Goal: Information Seeking & Learning: Find specific fact

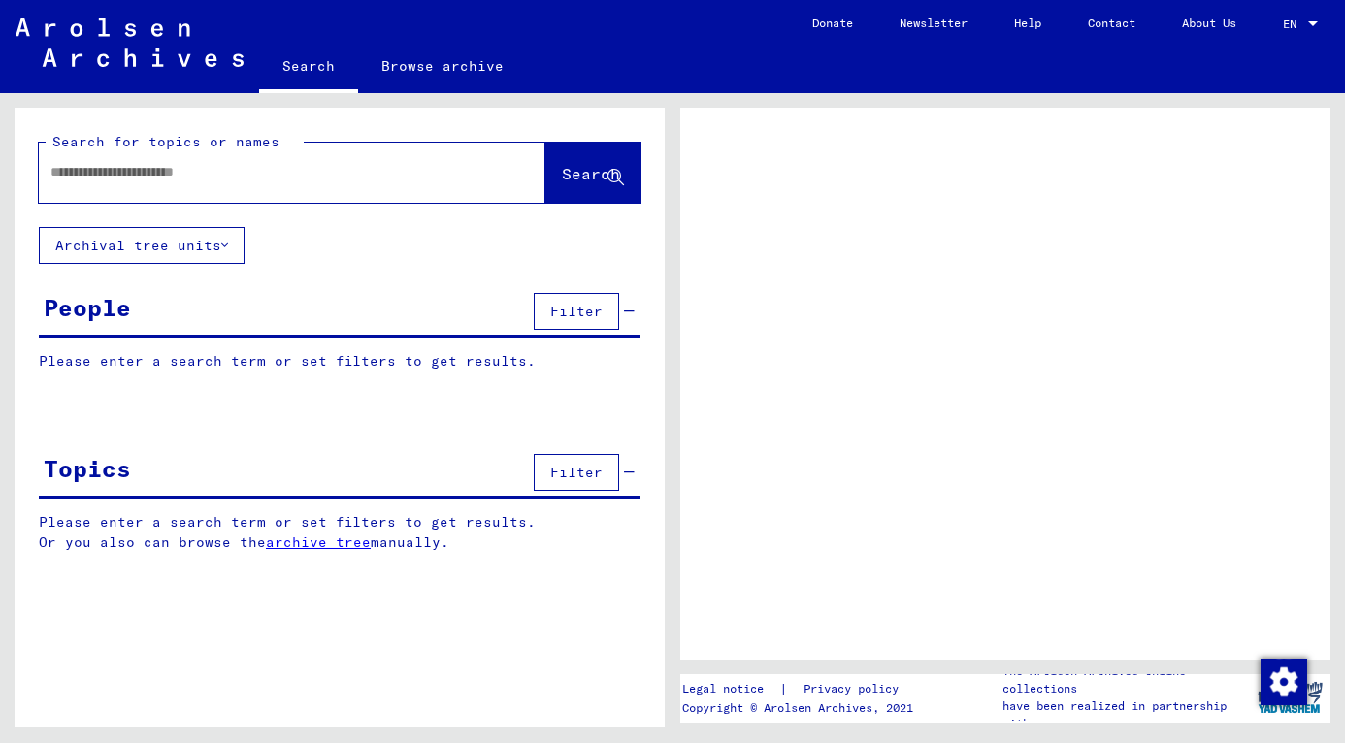
click at [133, 179] on input "text" at bounding box center [274, 172] width 448 height 20
type input "******"
click at [562, 181] on span "Search" at bounding box center [591, 173] width 58 height 19
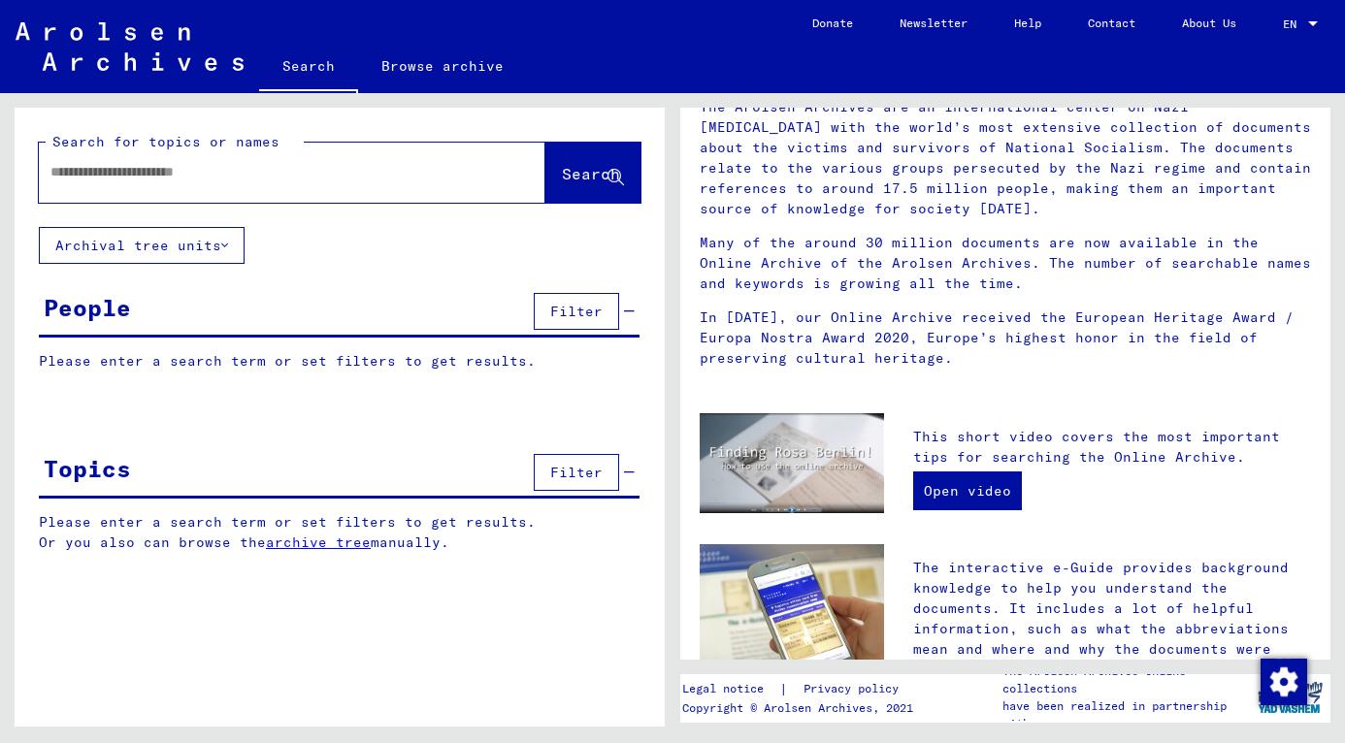
scroll to position [156, 0]
click at [235, 155] on div at bounding box center [263, 172] width 448 height 44
click at [198, 179] on input "text" at bounding box center [268, 172] width 437 height 20
click at [562, 179] on span "Search" at bounding box center [591, 173] width 58 height 19
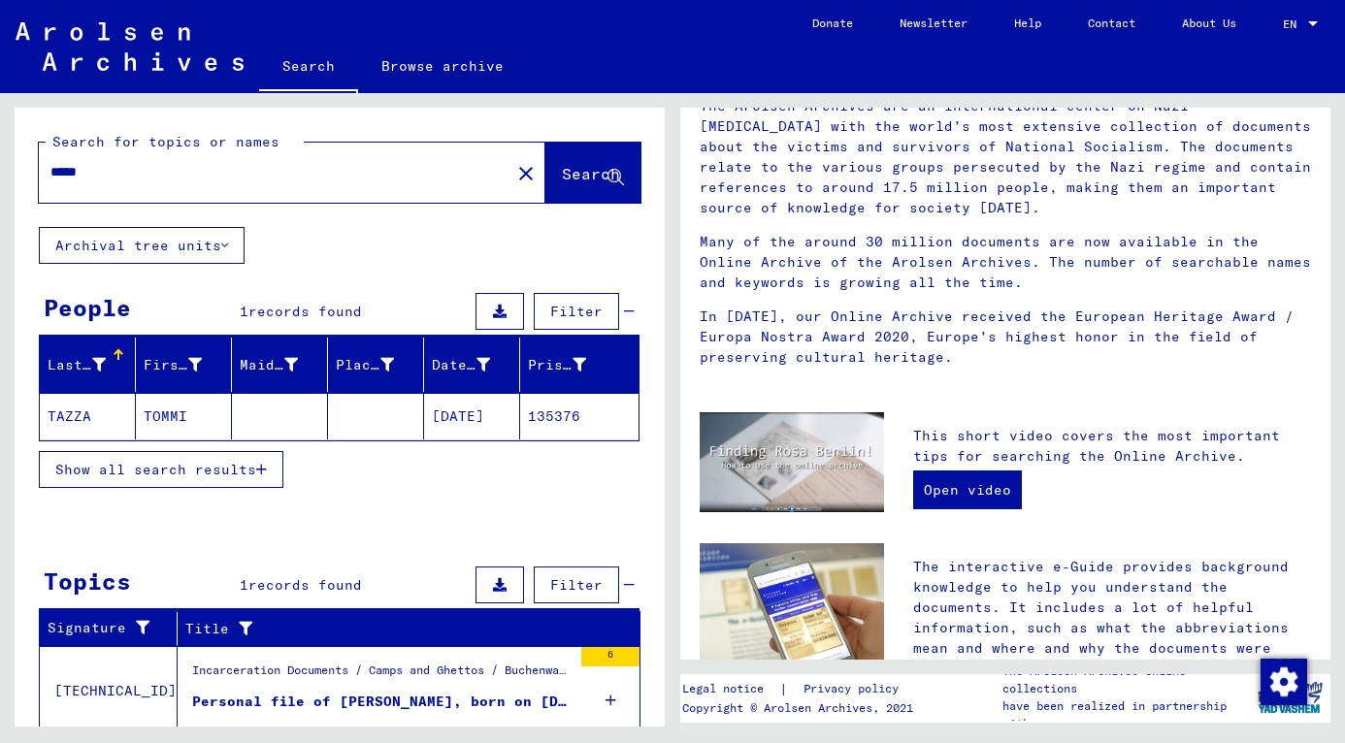
click at [75, 170] on input "*****" at bounding box center [268, 172] width 437 height 20
click at [562, 165] on span "Search" at bounding box center [591, 173] width 58 height 19
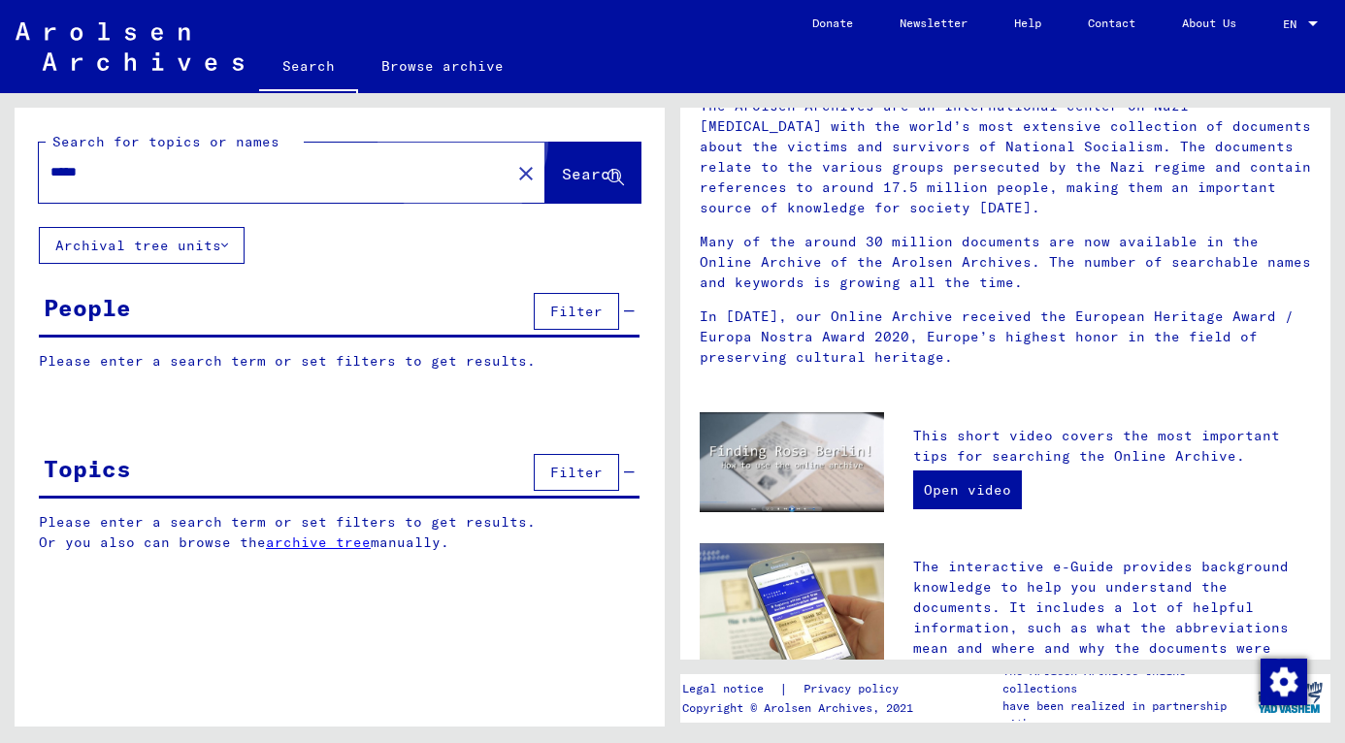
click at [545, 165] on button "Search" at bounding box center [592, 173] width 95 height 60
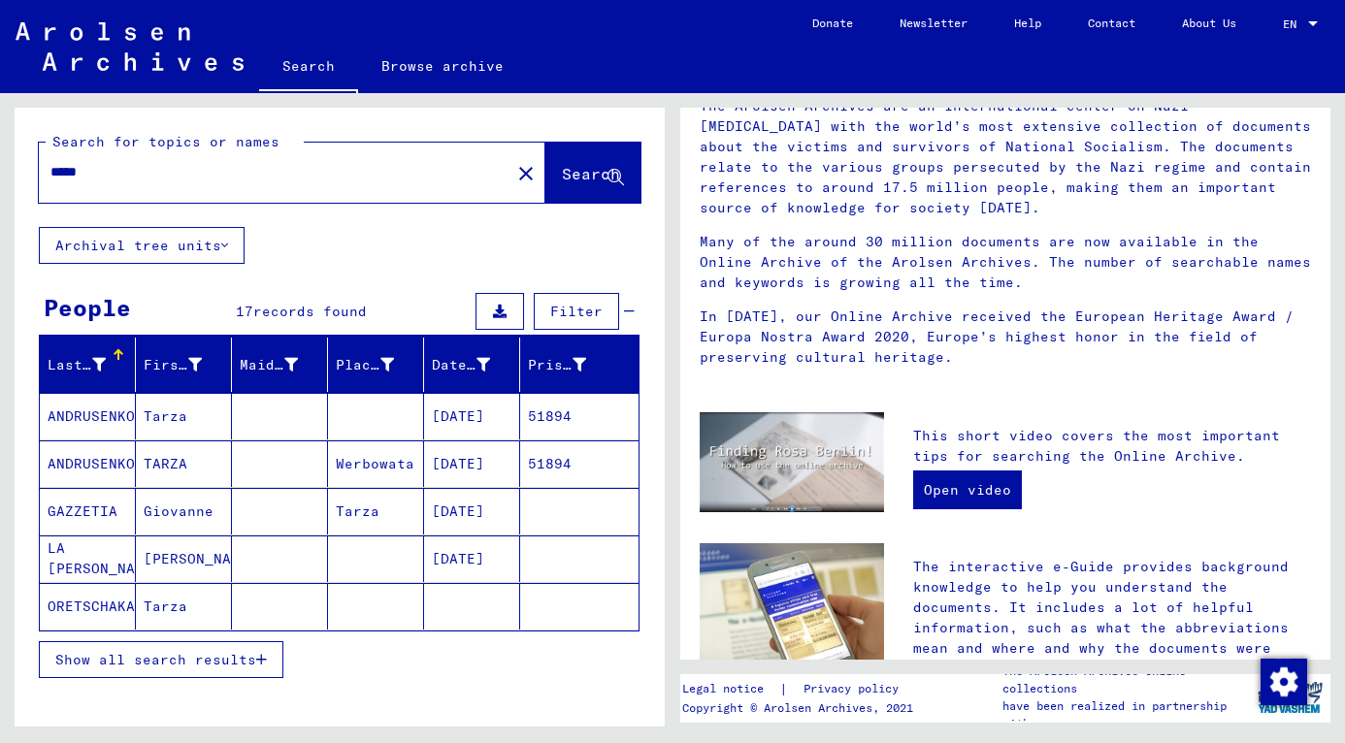
click at [86, 168] on input "*****" at bounding box center [268, 172] width 437 height 20
type input "******"
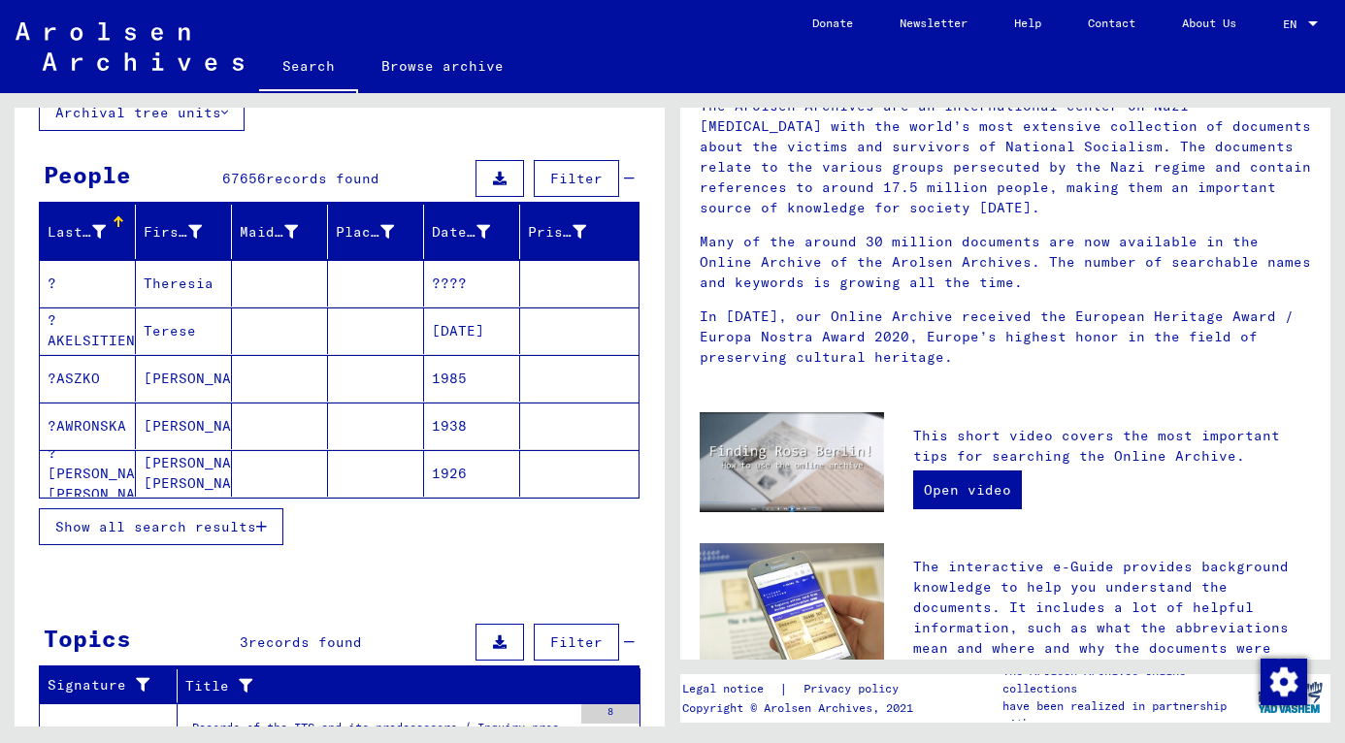
scroll to position [134, 0]
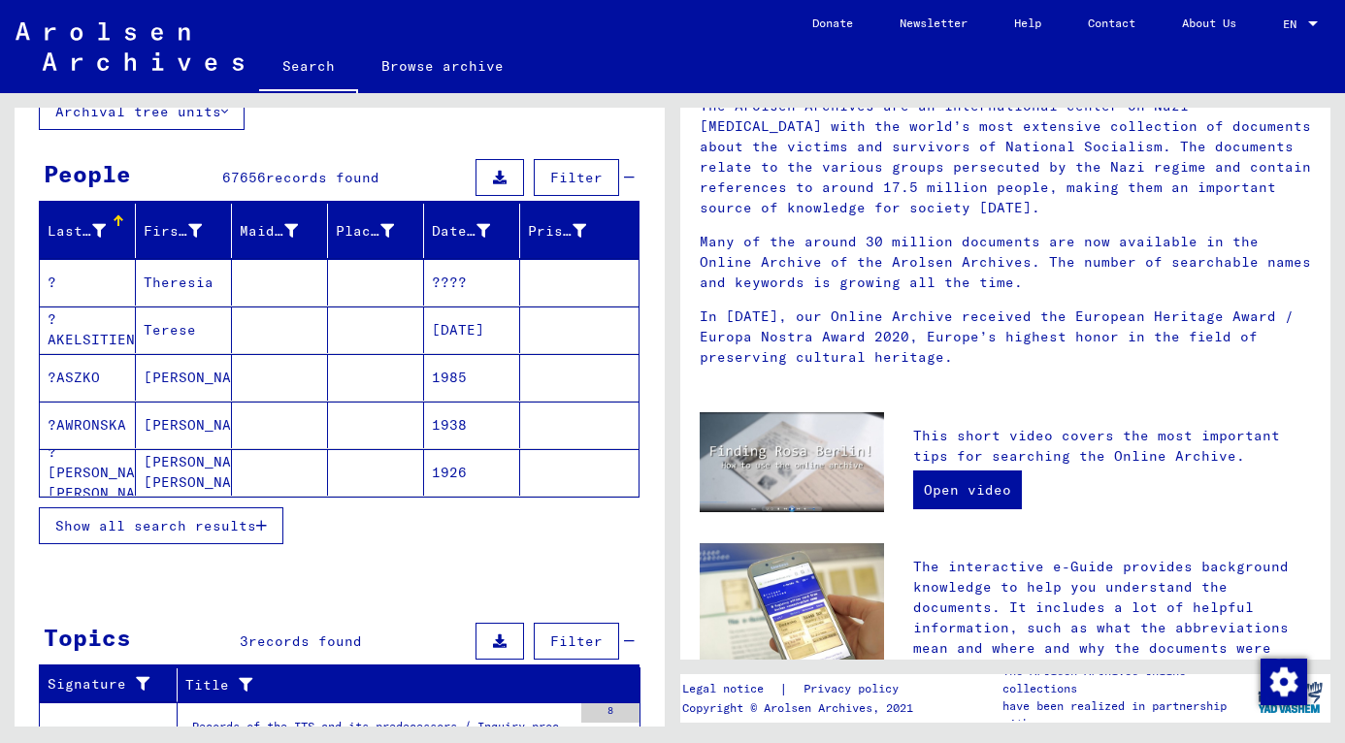
drag, startPoint x: 214, startPoint y: 531, endPoint x: 212, endPoint y: 519, distance: 11.8
click at [212, 519] on span "Show all search results" at bounding box center [155, 525] width 201 height 17
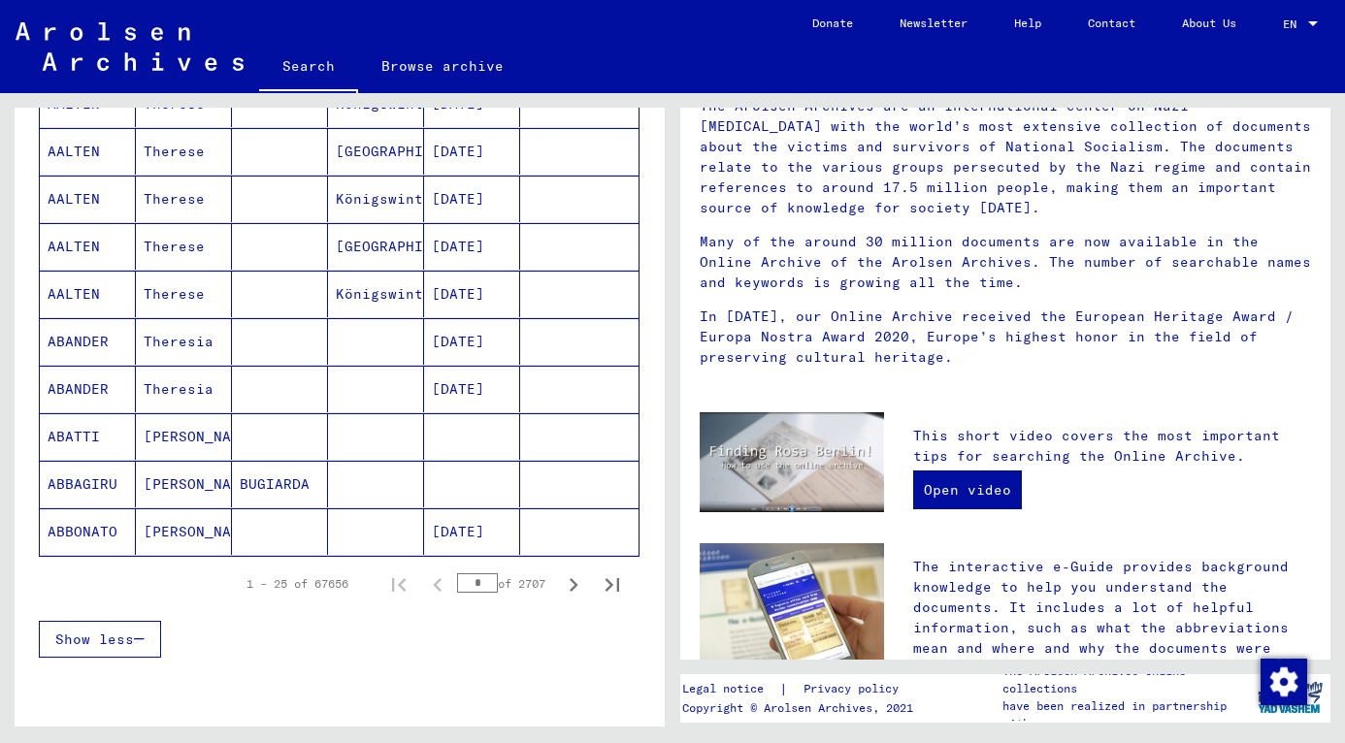
scroll to position [1027, 0]
click at [560, 585] on icon "Next page" at bounding box center [573, 584] width 27 height 27
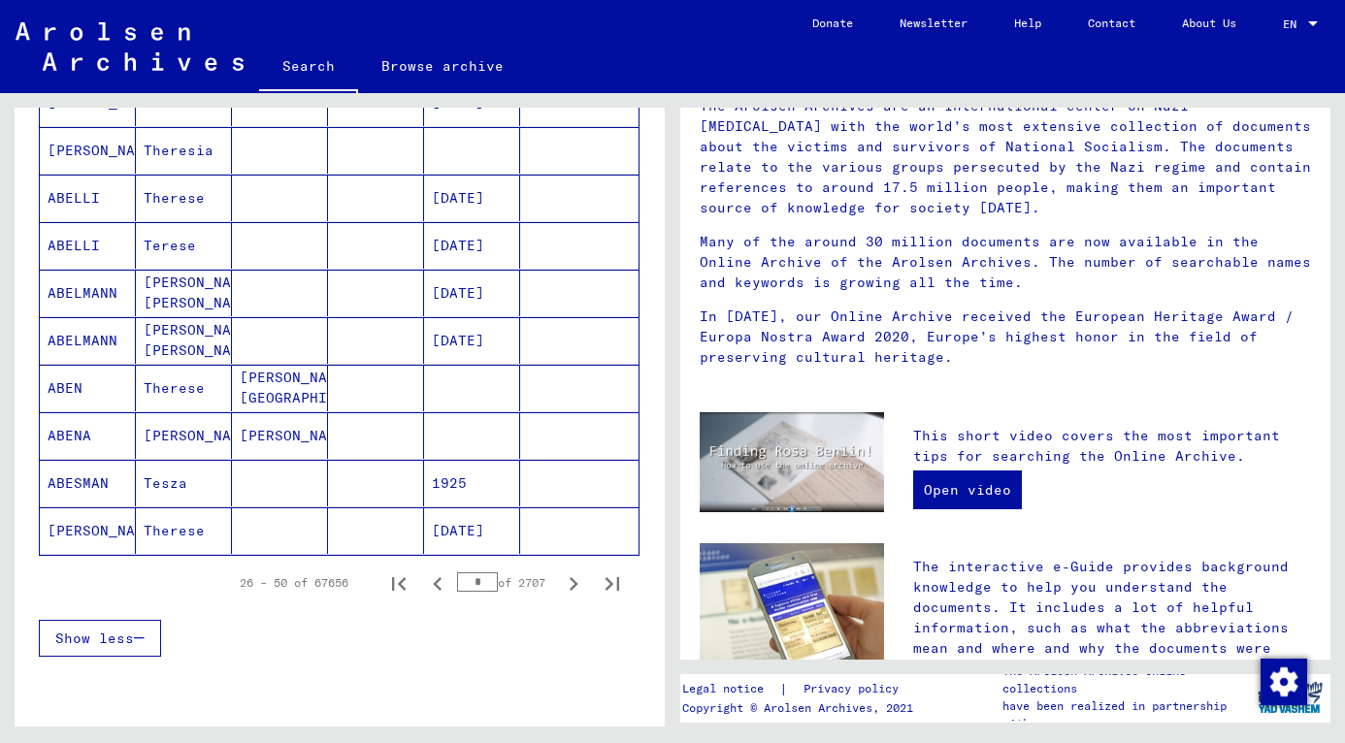
click at [560, 585] on icon "Next page" at bounding box center [573, 584] width 27 height 27
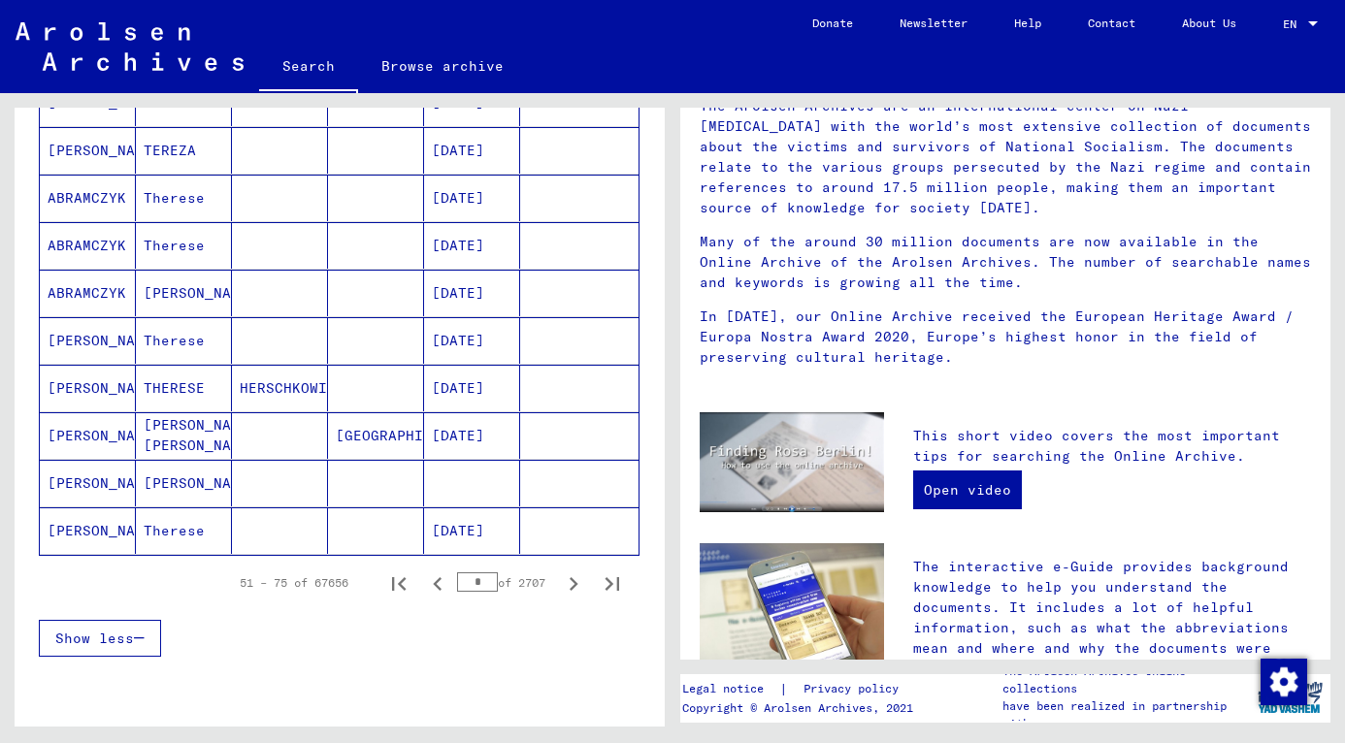
click at [560, 585] on icon "Next page" at bounding box center [573, 584] width 27 height 27
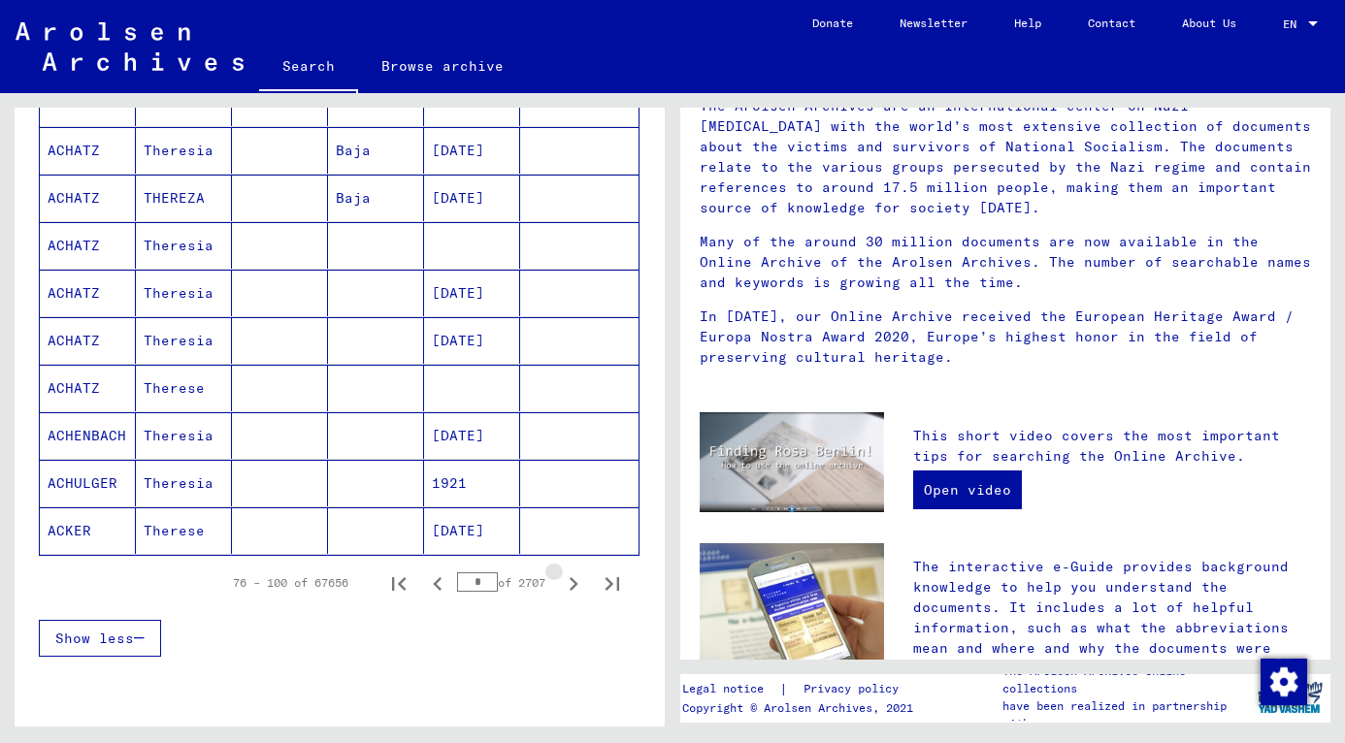
click at [560, 585] on icon "Next page" at bounding box center [573, 584] width 27 height 27
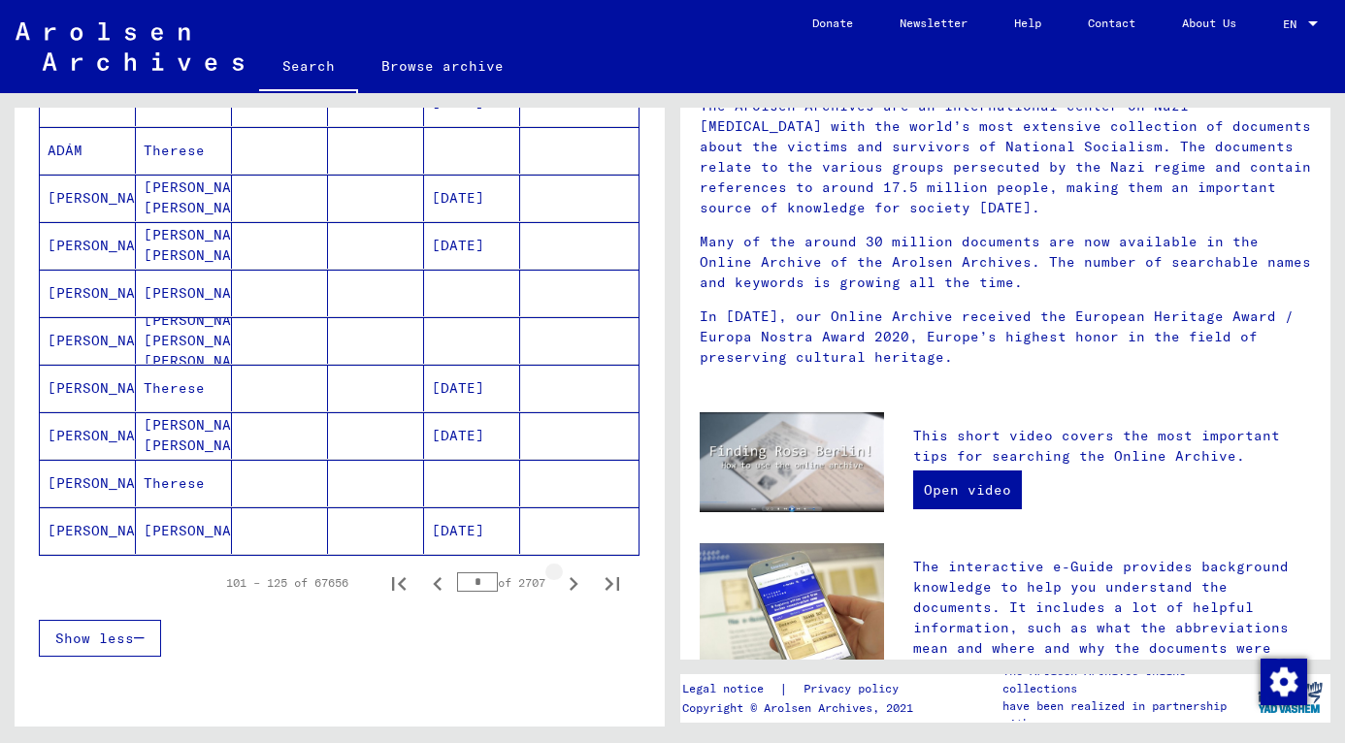
click at [560, 585] on icon "Next page" at bounding box center [573, 584] width 27 height 27
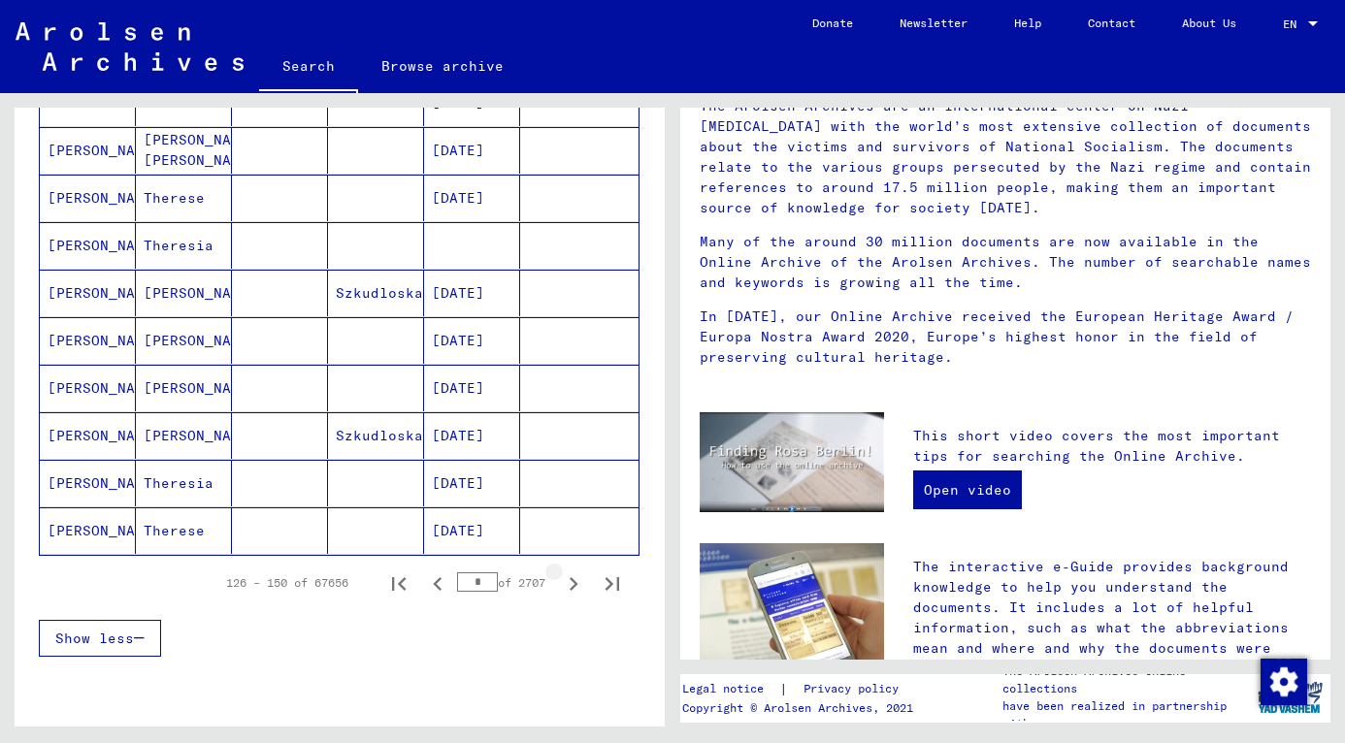
click at [560, 585] on icon "Next page" at bounding box center [573, 584] width 27 height 27
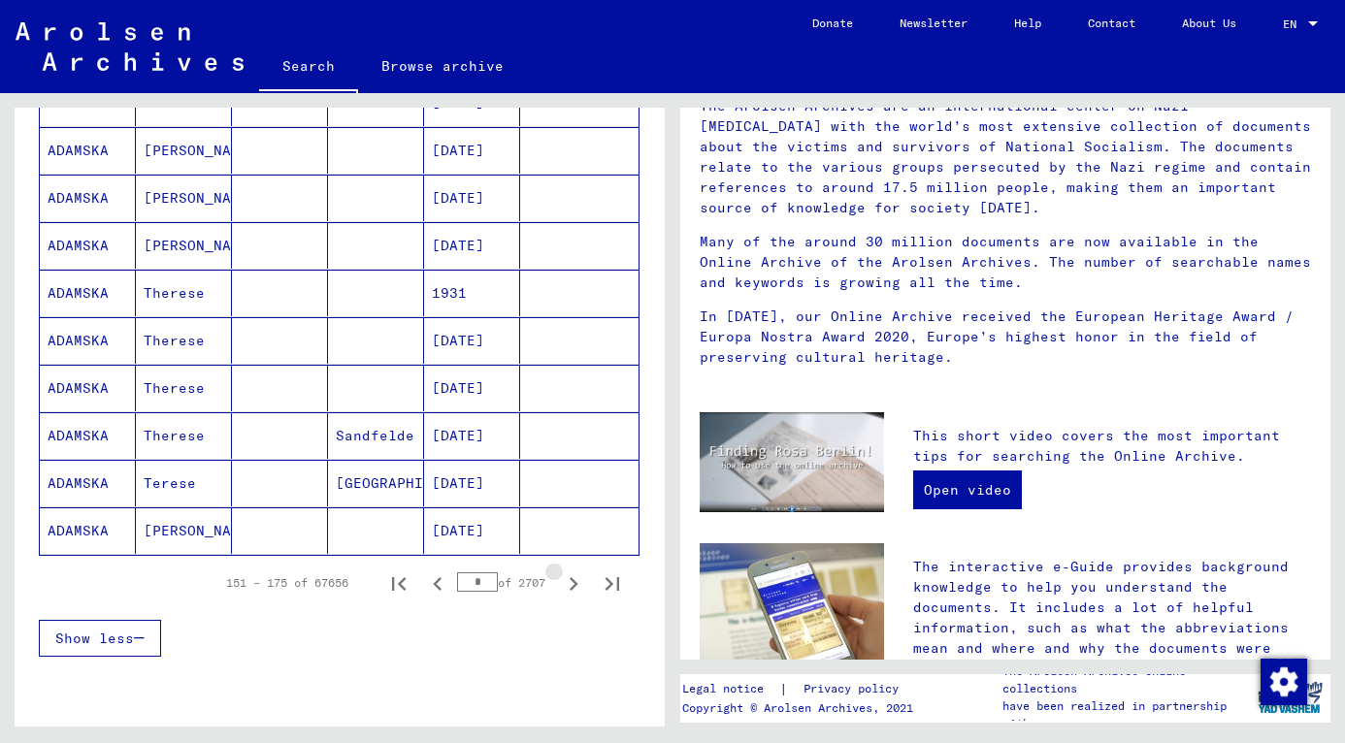
click at [560, 585] on icon "Next page" at bounding box center [573, 584] width 27 height 27
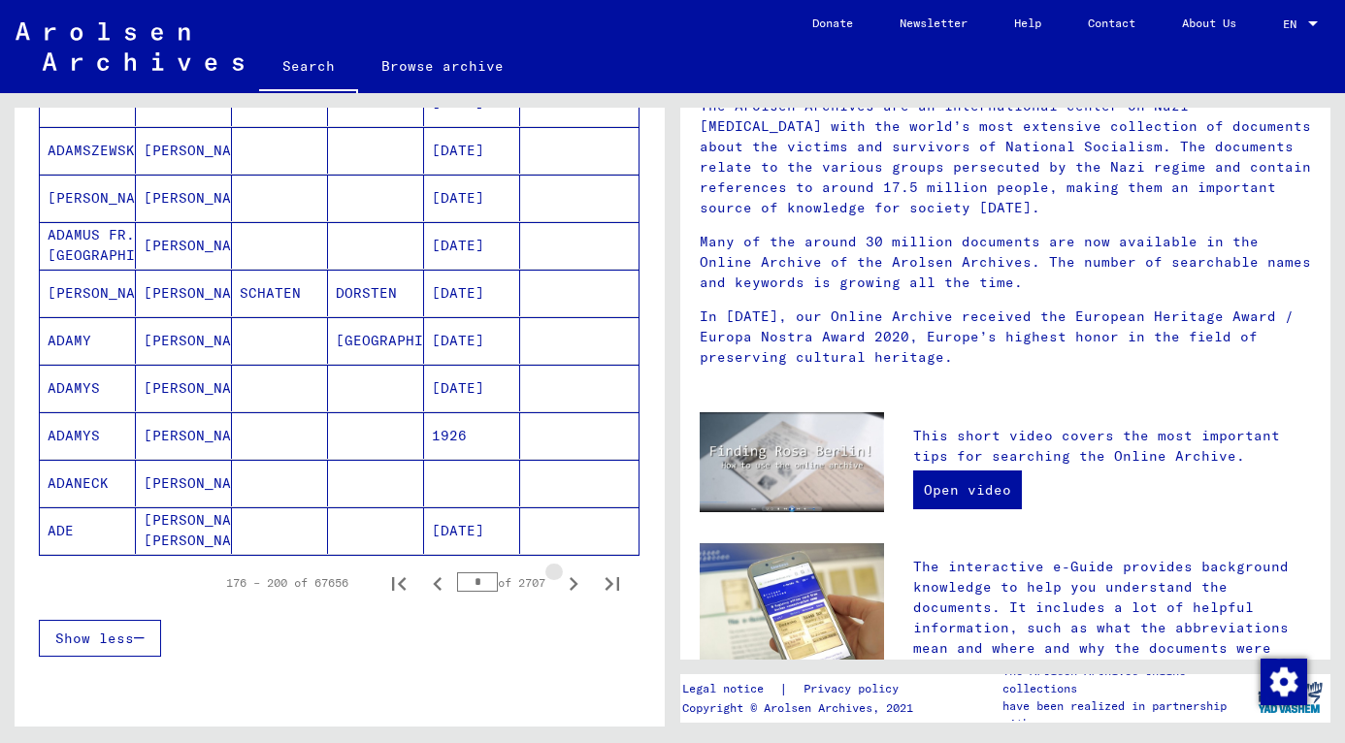
click at [560, 585] on icon "Next page" at bounding box center [573, 584] width 27 height 27
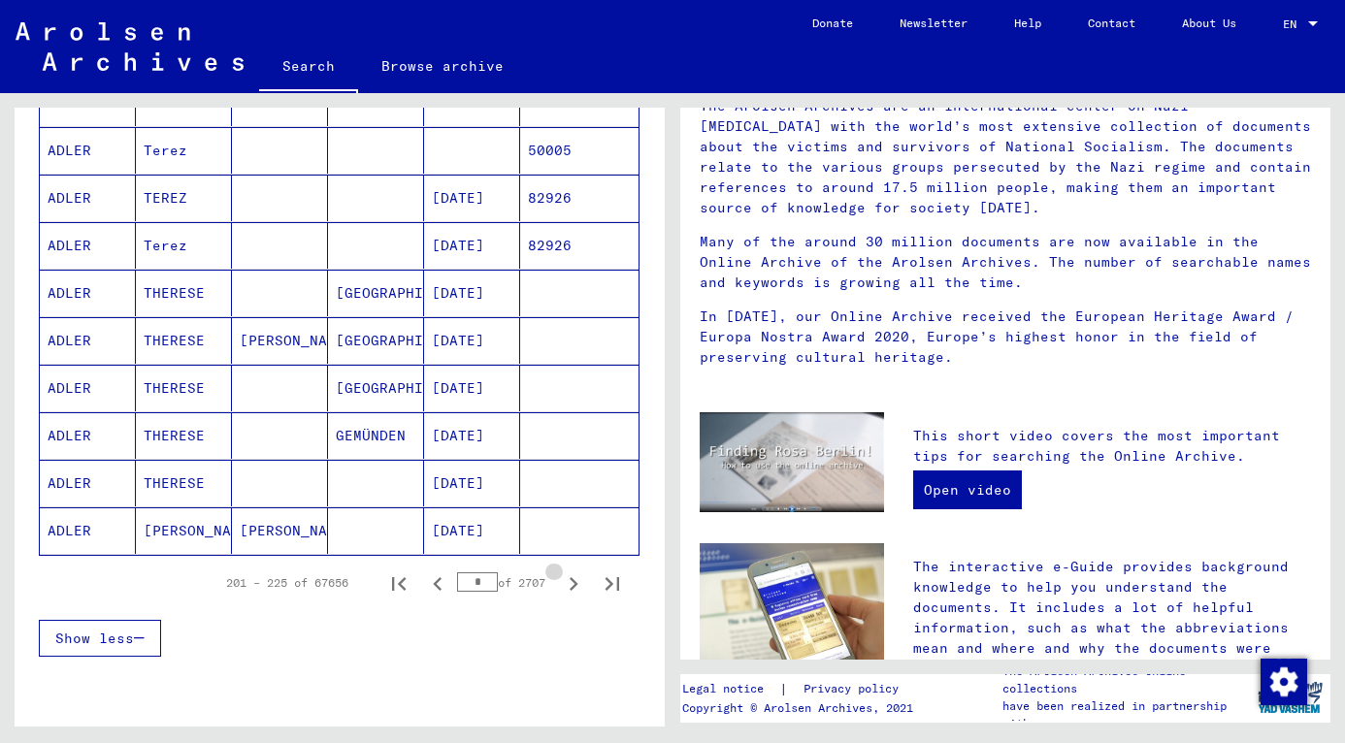
click at [560, 585] on icon "Next page" at bounding box center [573, 584] width 27 height 27
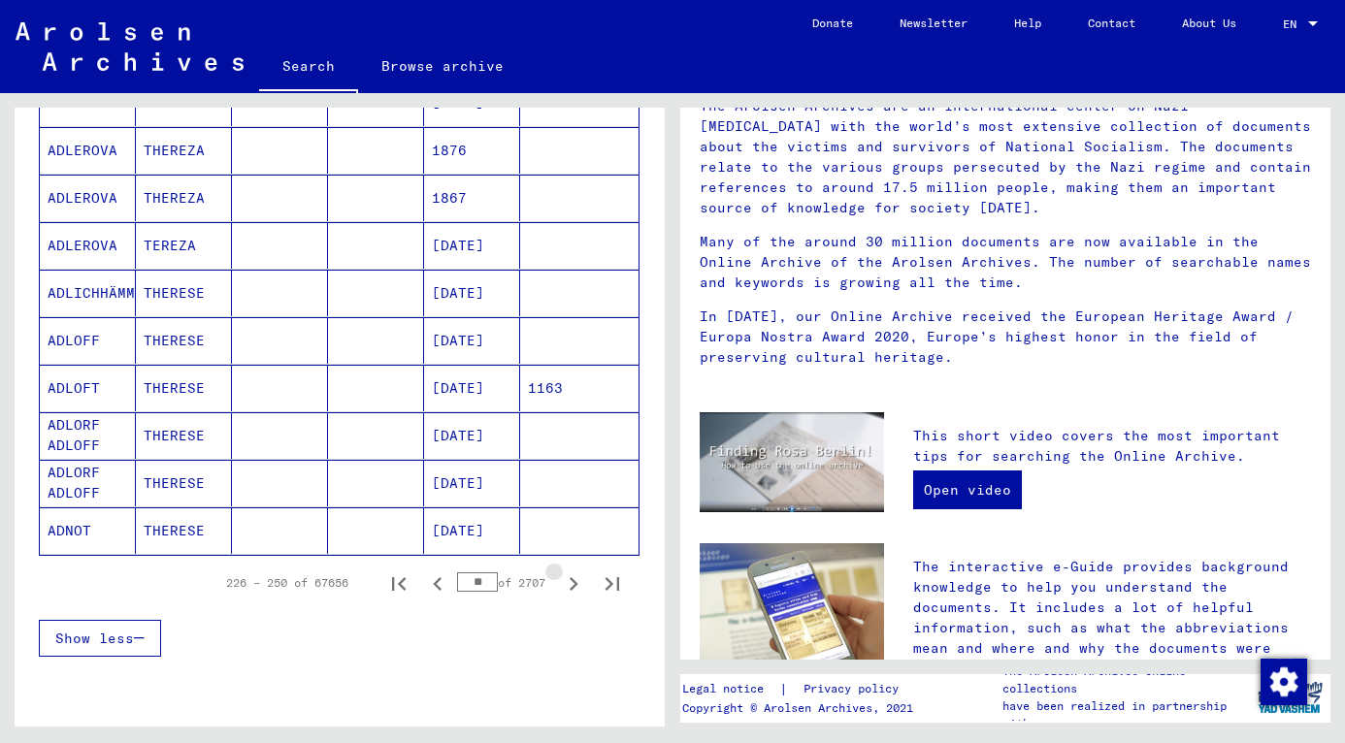
click at [560, 585] on icon "Next page" at bounding box center [573, 584] width 27 height 27
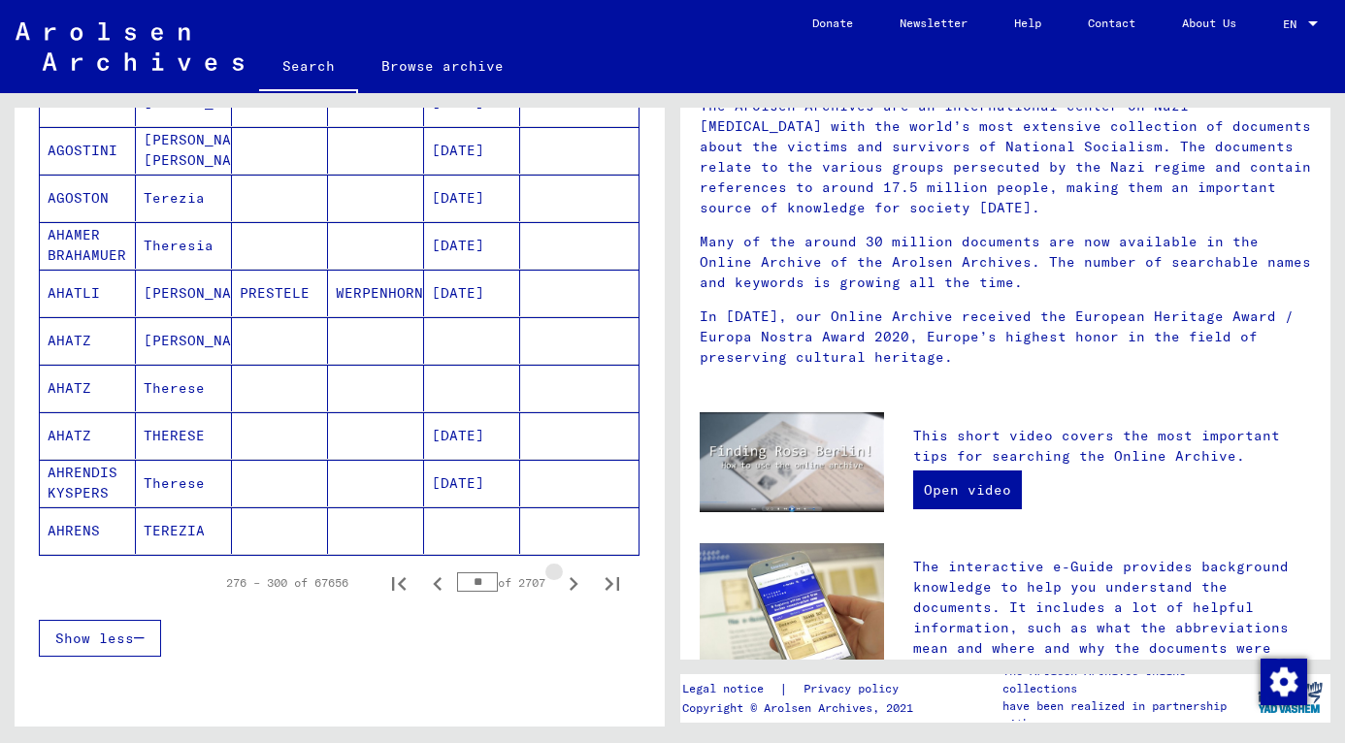
click at [560, 585] on icon "Next page" at bounding box center [573, 584] width 27 height 27
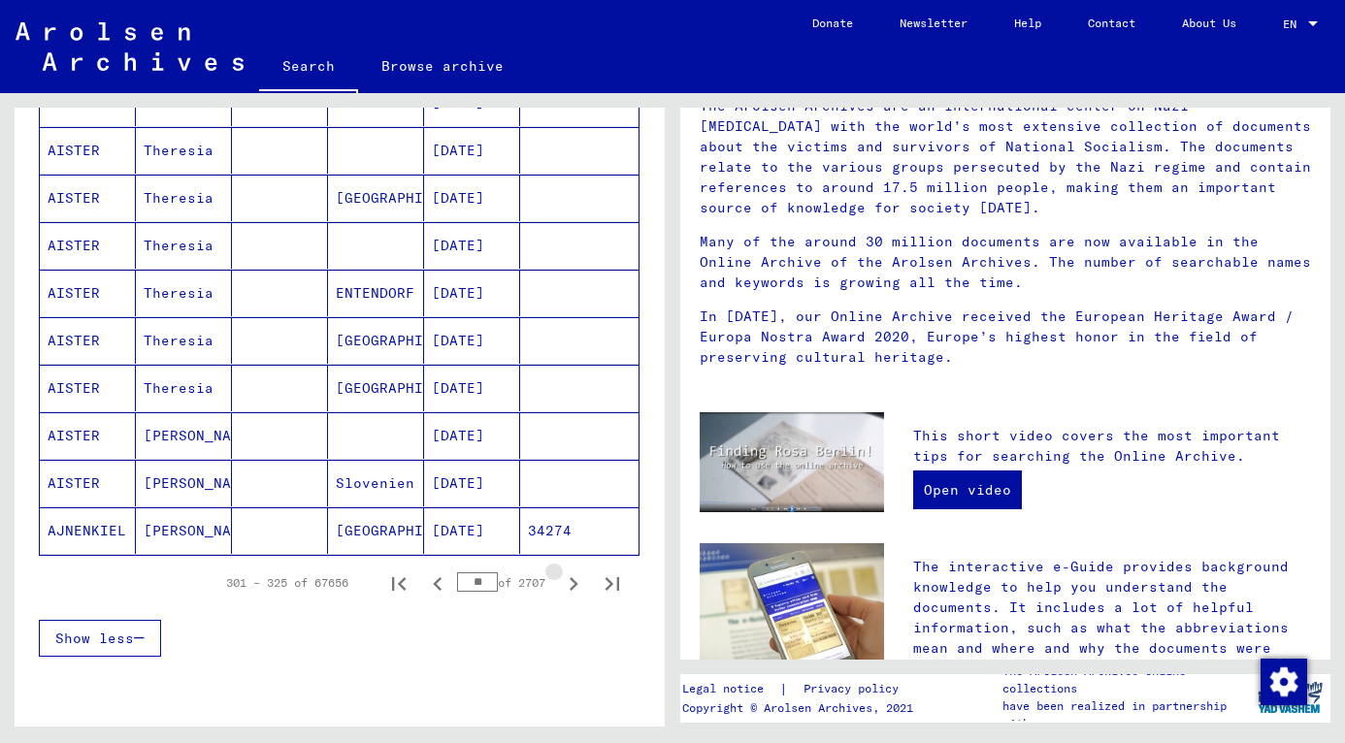
click at [560, 585] on icon "Next page" at bounding box center [573, 584] width 27 height 27
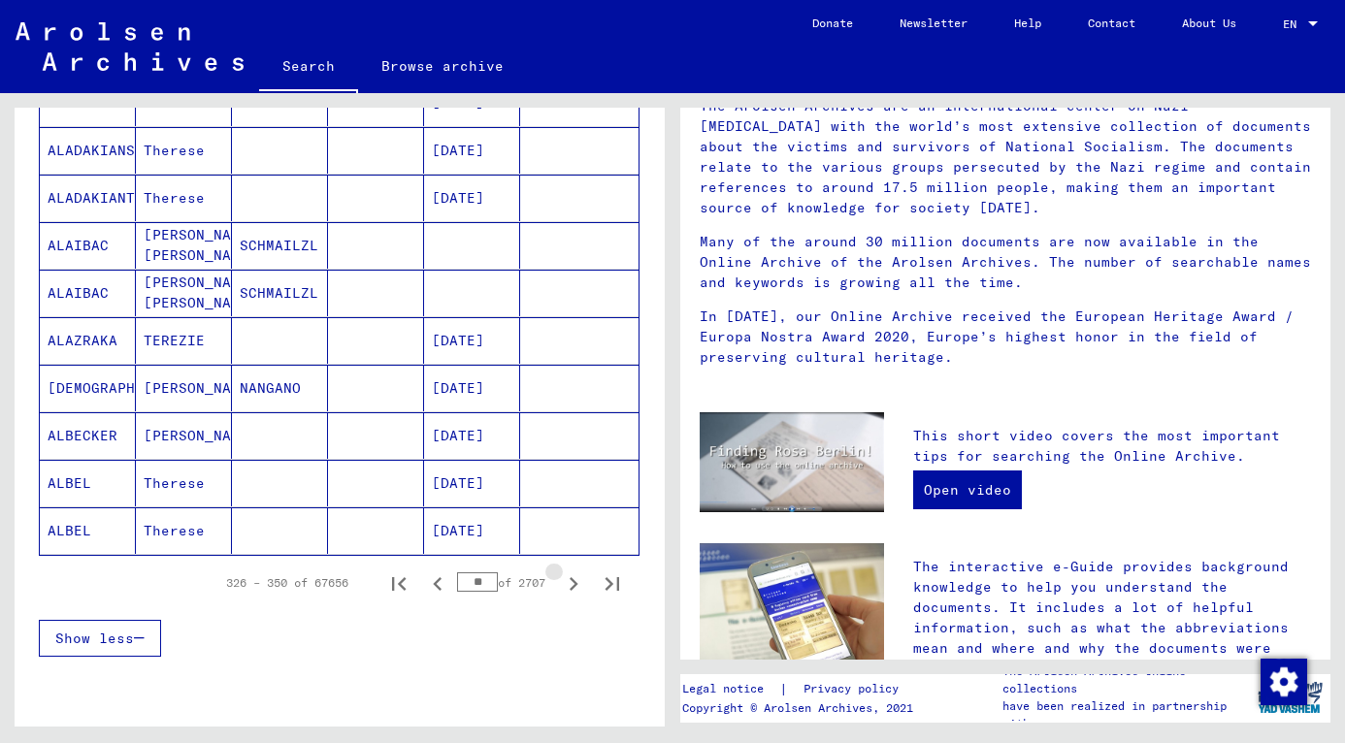
click at [560, 585] on icon "Next page" at bounding box center [573, 584] width 27 height 27
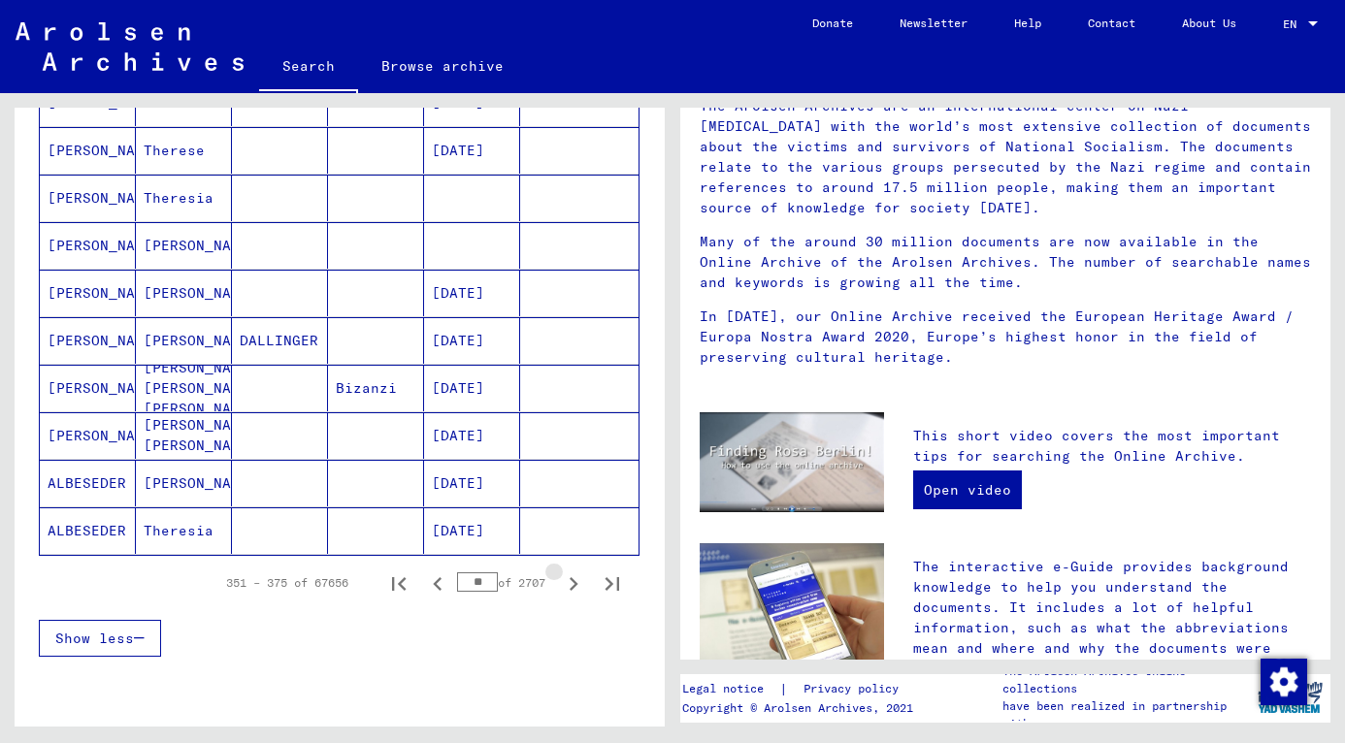
click at [560, 585] on icon "Next page" at bounding box center [573, 584] width 27 height 27
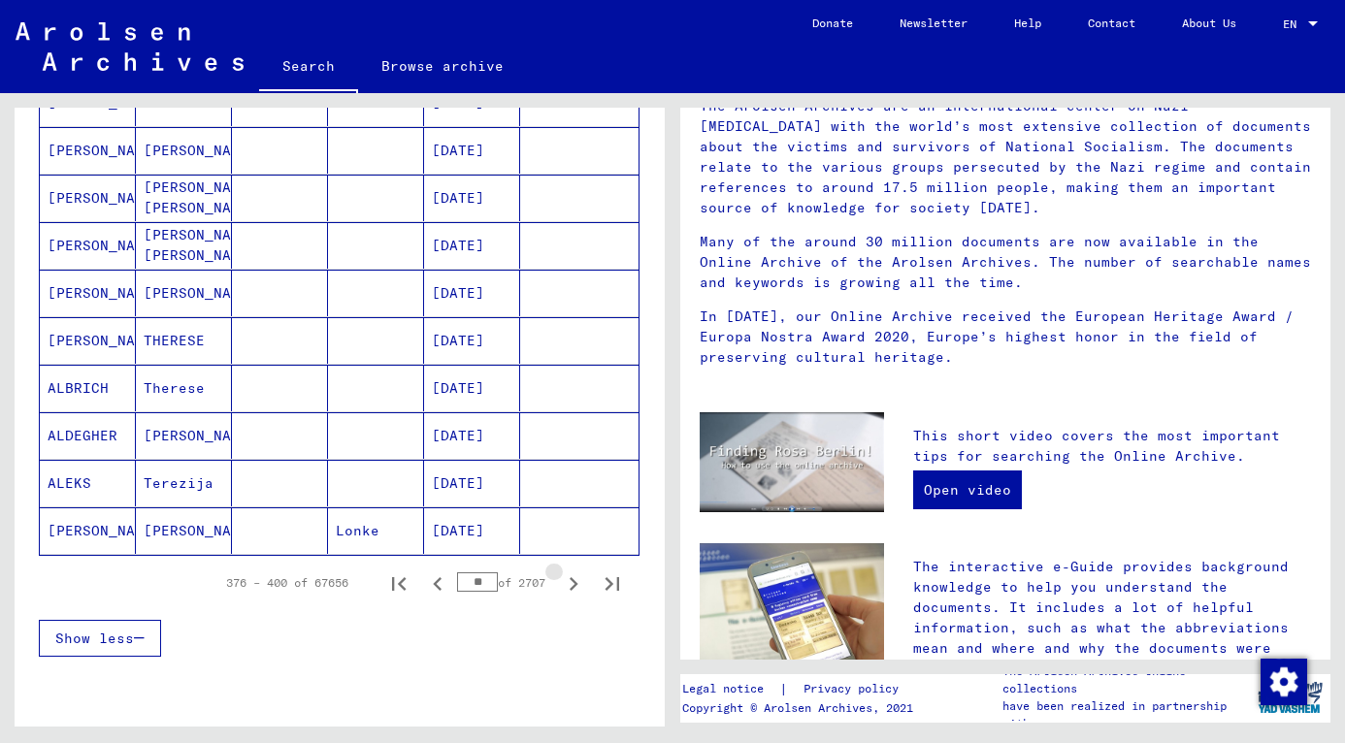
click at [560, 585] on icon "Next page" at bounding box center [573, 584] width 27 height 27
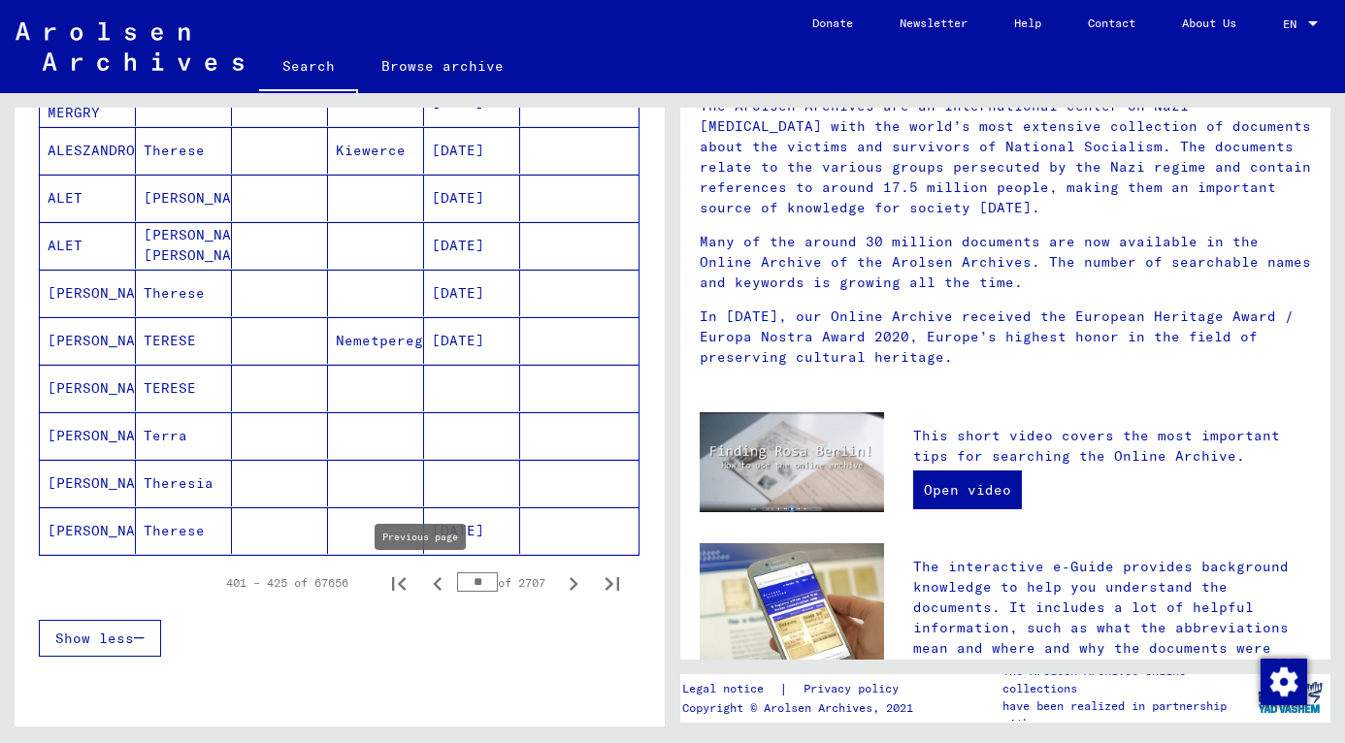
drag, startPoint x: 471, startPoint y: 578, endPoint x: 437, endPoint y: 578, distance: 34.0
click at [437, 578] on div "401 – 425 of 67656 ** of 2707" at bounding box center [417, 583] width 429 height 39
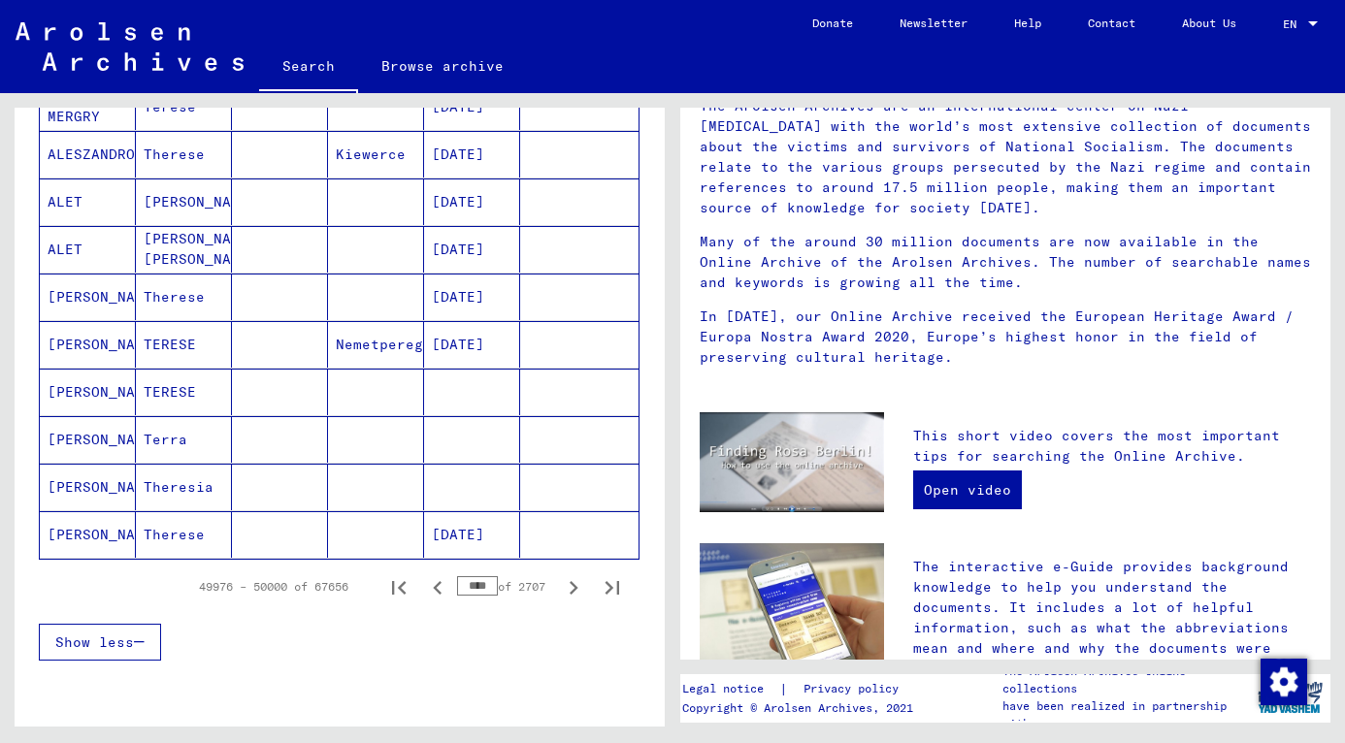
scroll to position [1031, 0]
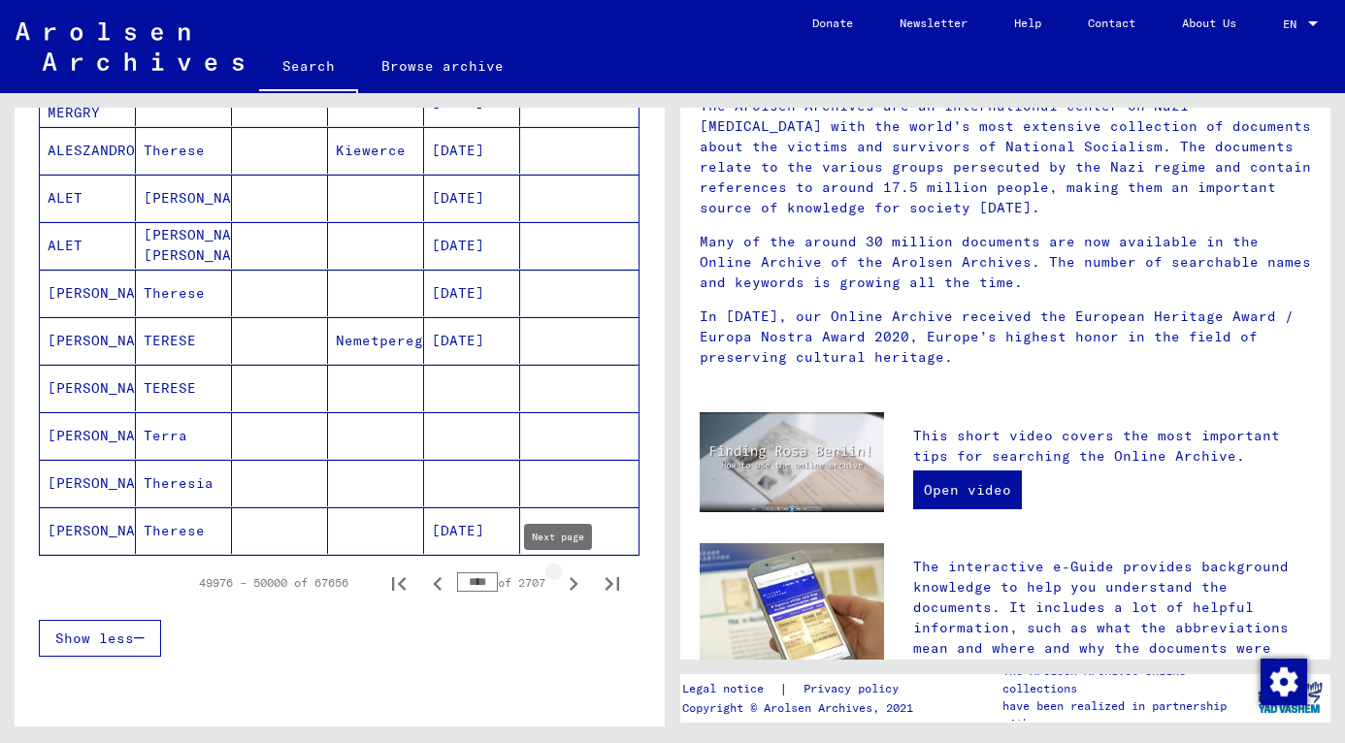
click at [560, 584] on icon "Next page" at bounding box center [573, 584] width 27 height 27
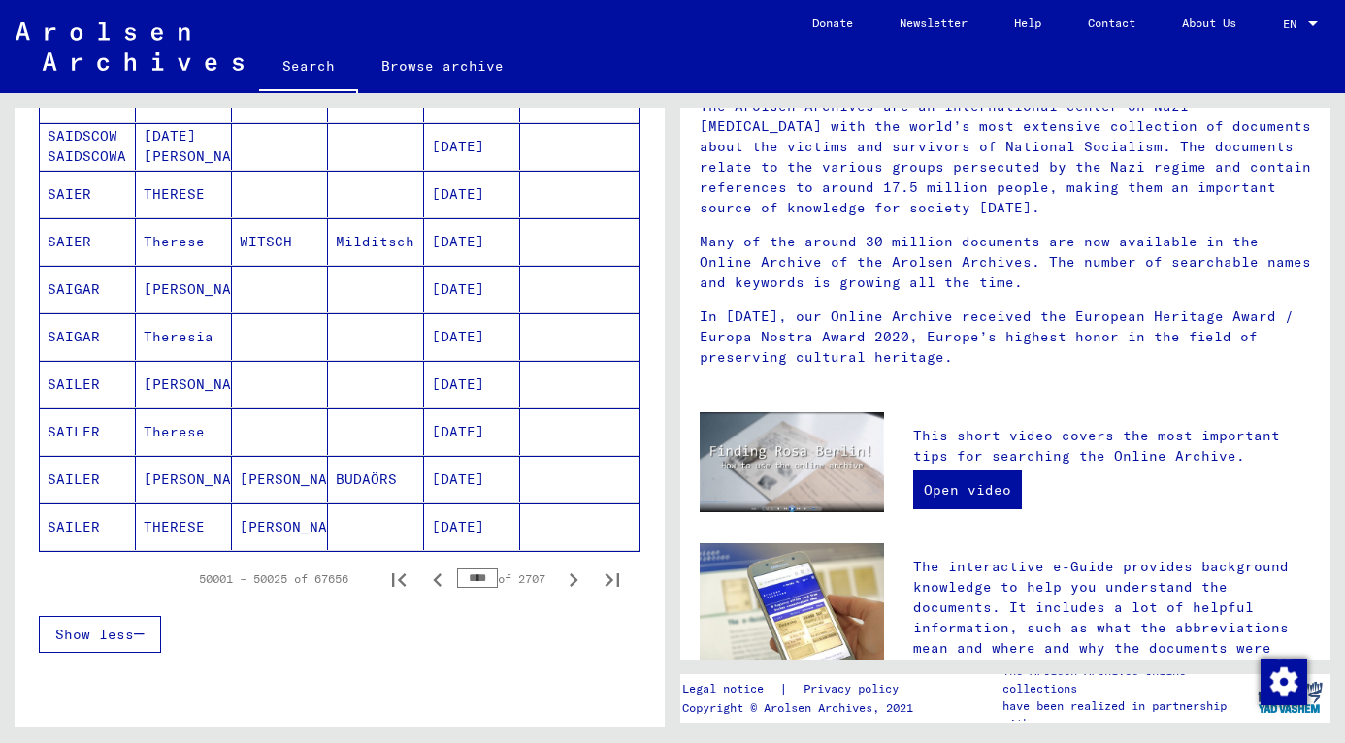
scroll to position [1027, 0]
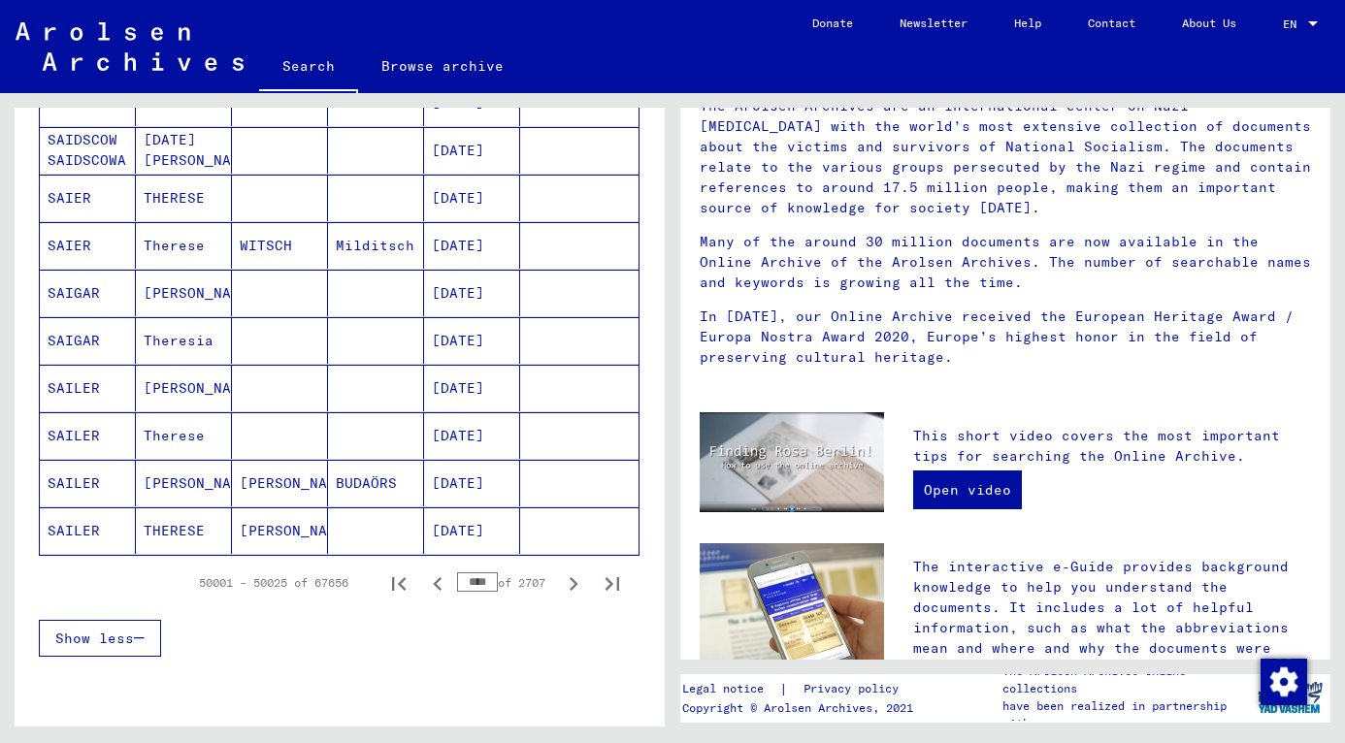
click at [560, 583] on icon "Next page" at bounding box center [573, 584] width 27 height 27
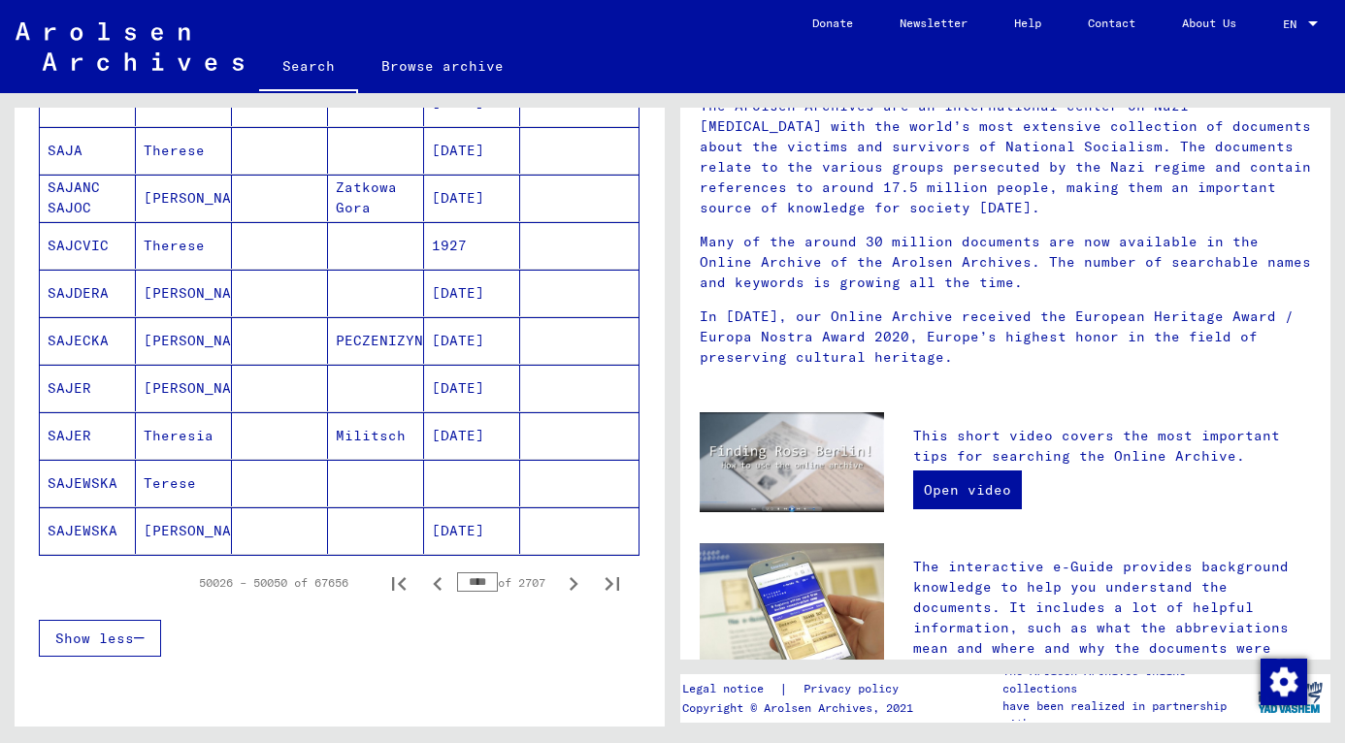
drag, startPoint x: 455, startPoint y: 583, endPoint x: 483, endPoint y: 587, distance: 28.4
click at [483, 587] on div "**** of 2707" at bounding box center [505, 583] width 97 height 18
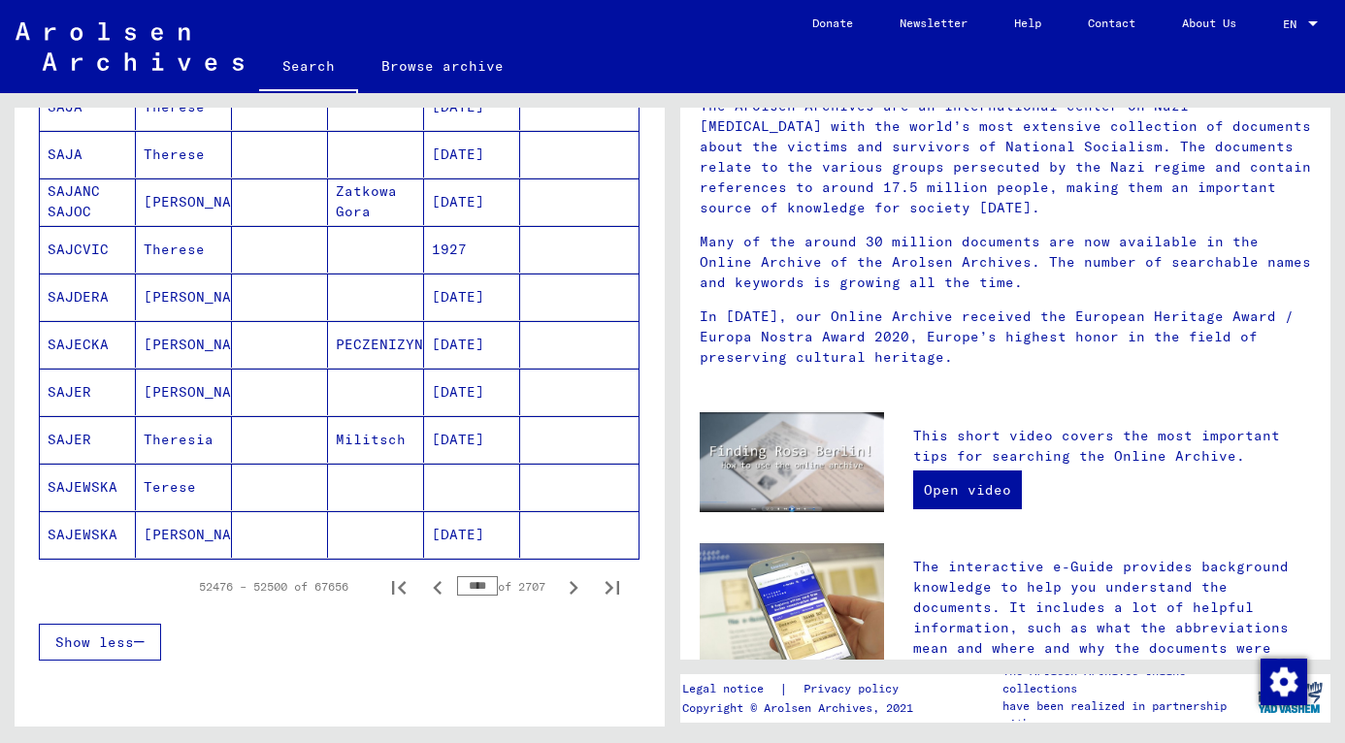
scroll to position [1031, 0]
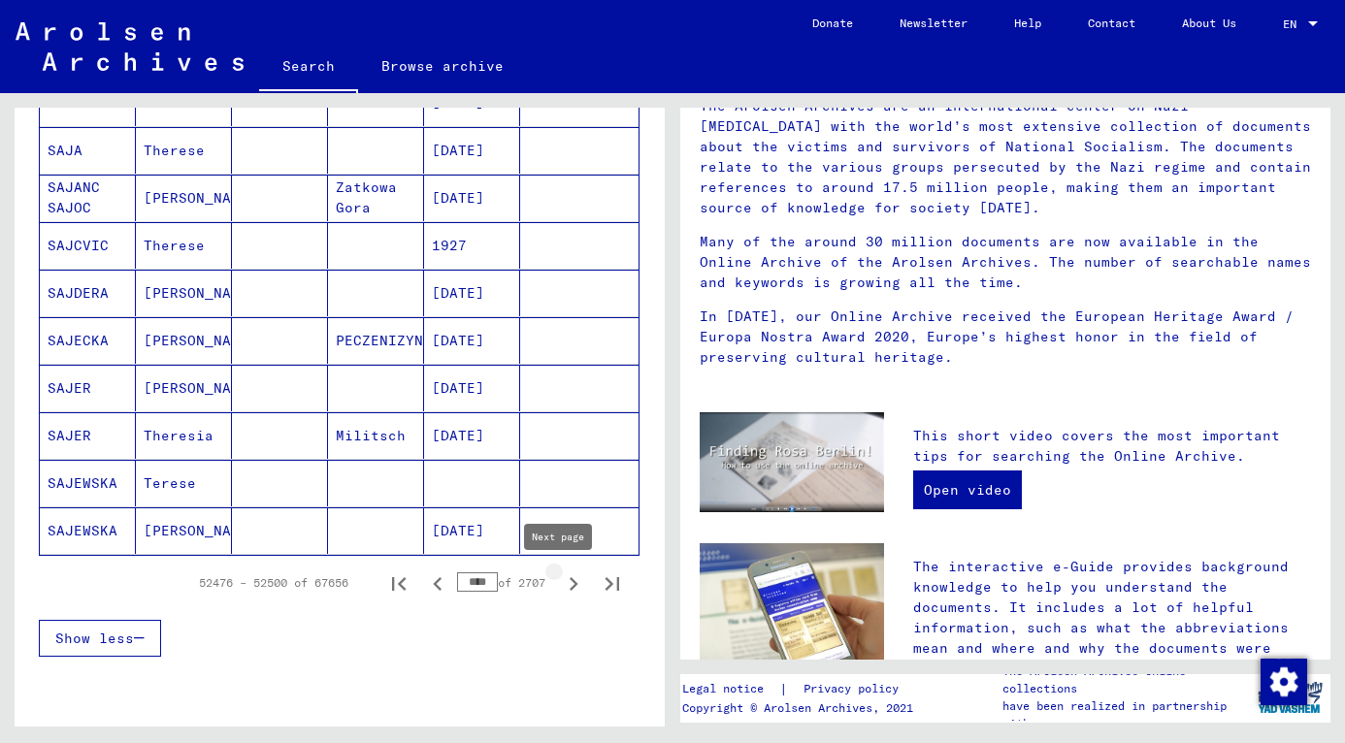
click at [561, 588] on icon "Next page" at bounding box center [573, 584] width 27 height 27
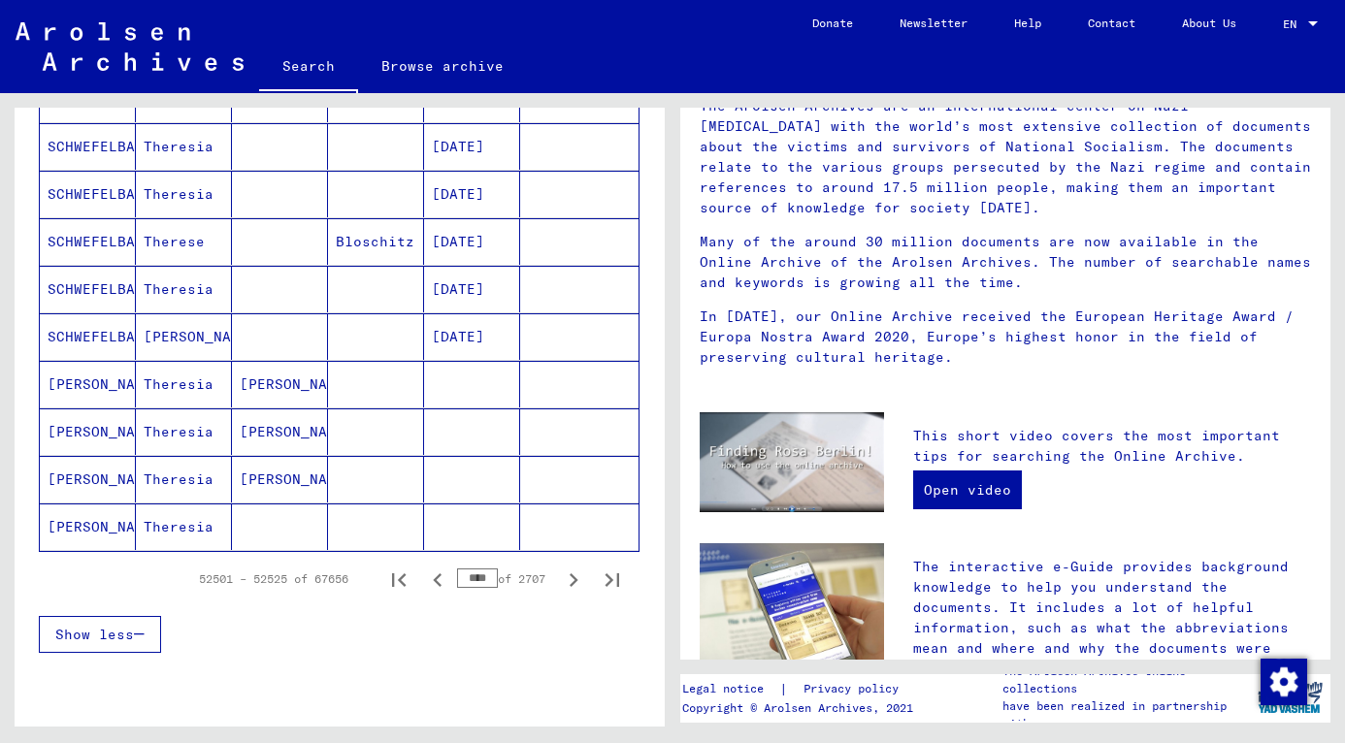
scroll to position [1027, 0]
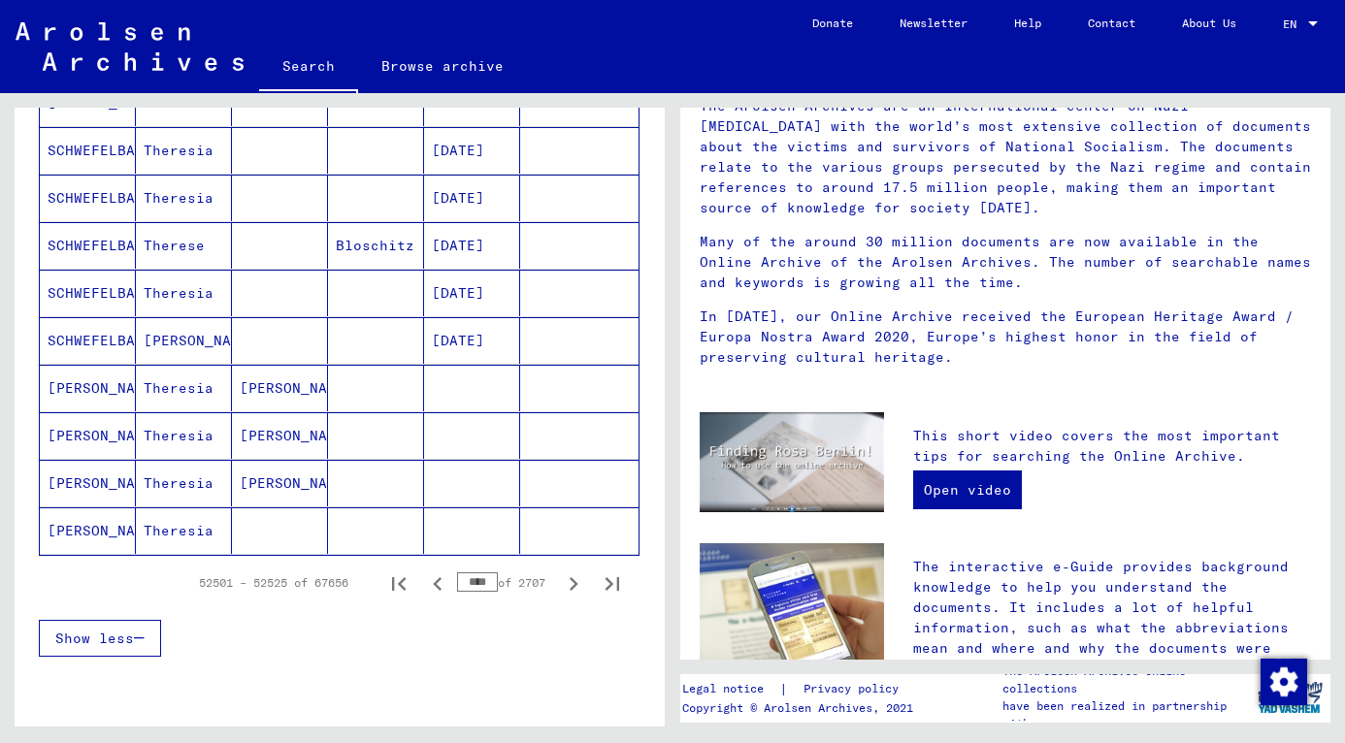
drag, startPoint x: 455, startPoint y: 579, endPoint x: 488, endPoint y: 577, distance: 33.1
click at [488, 577] on div "**** of 2707" at bounding box center [505, 583] width 97 height 18
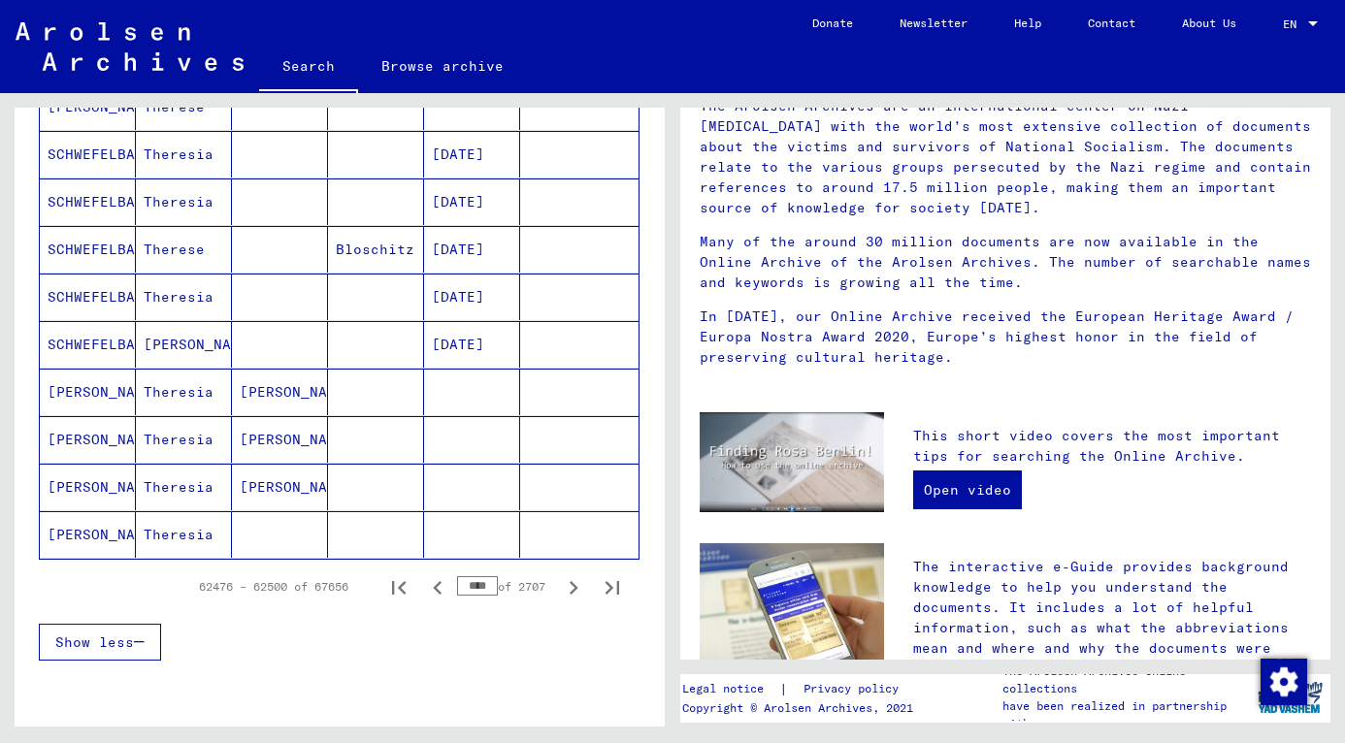
scroll to position [1031, 0]
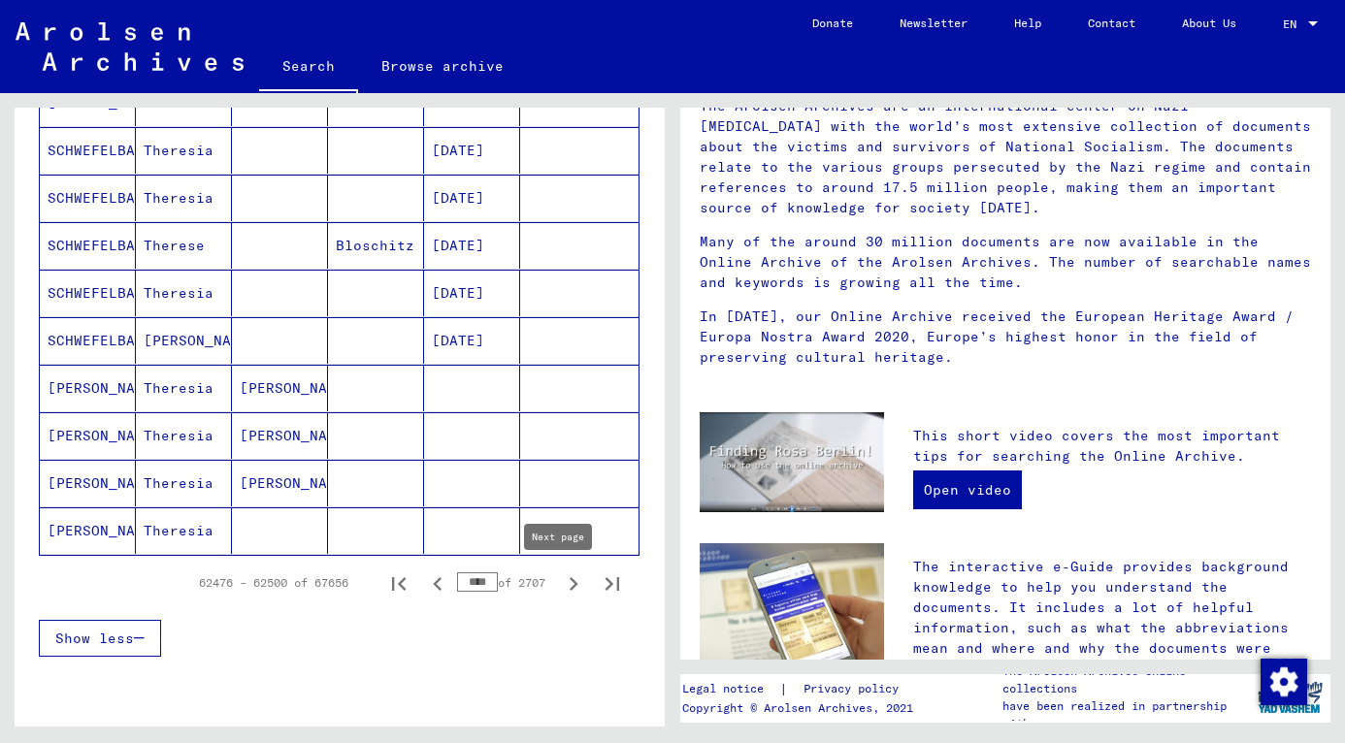
click at [570, 585] on icon "Next page" at bounding box center [574, 584] width 9 height 14
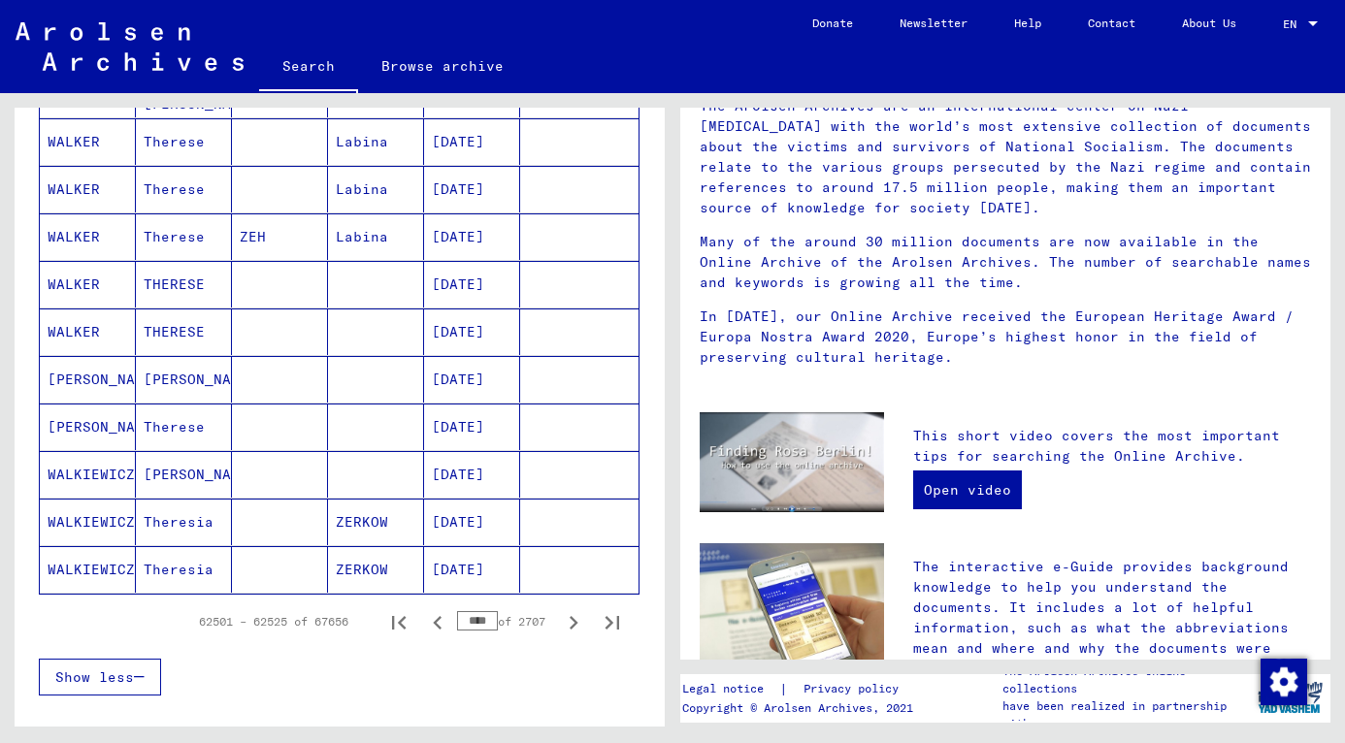
scroll to position [989, 0]
click at [433, 625] on icon "Previous page" at bounding box center [437, 622] width 9 height 14
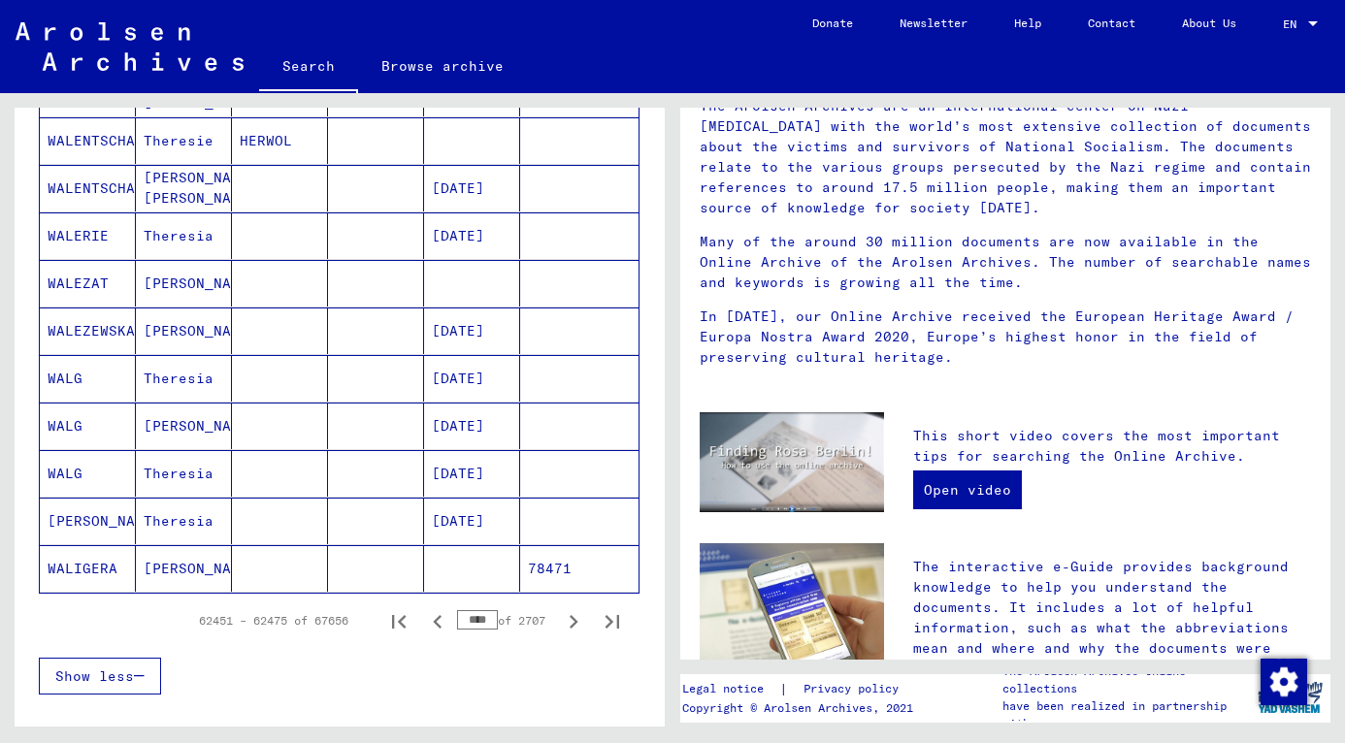
click at [433, 625] on icon "Previous page" at bounding box center [437, 622] width 9 height 14
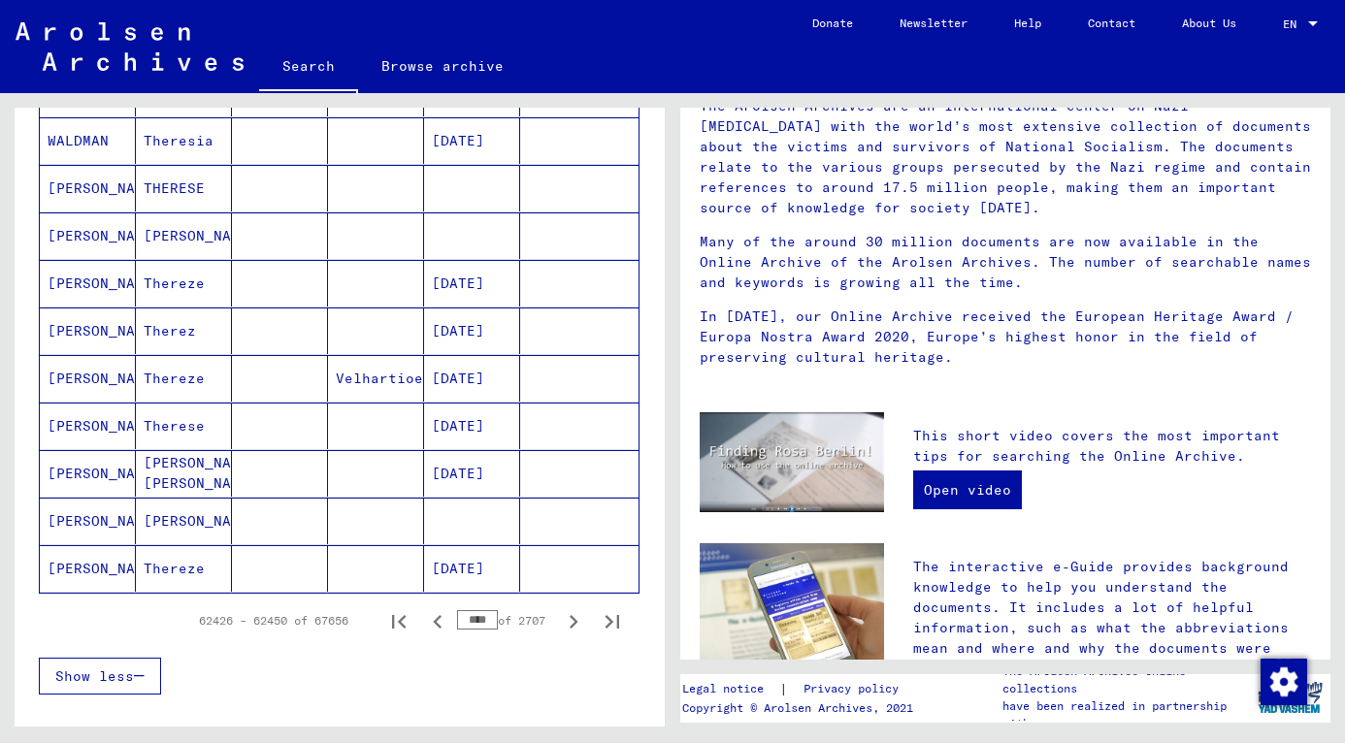
click at [433, 625] on icon "Previous page" at bounding box center [437, 622] width 9 height 14
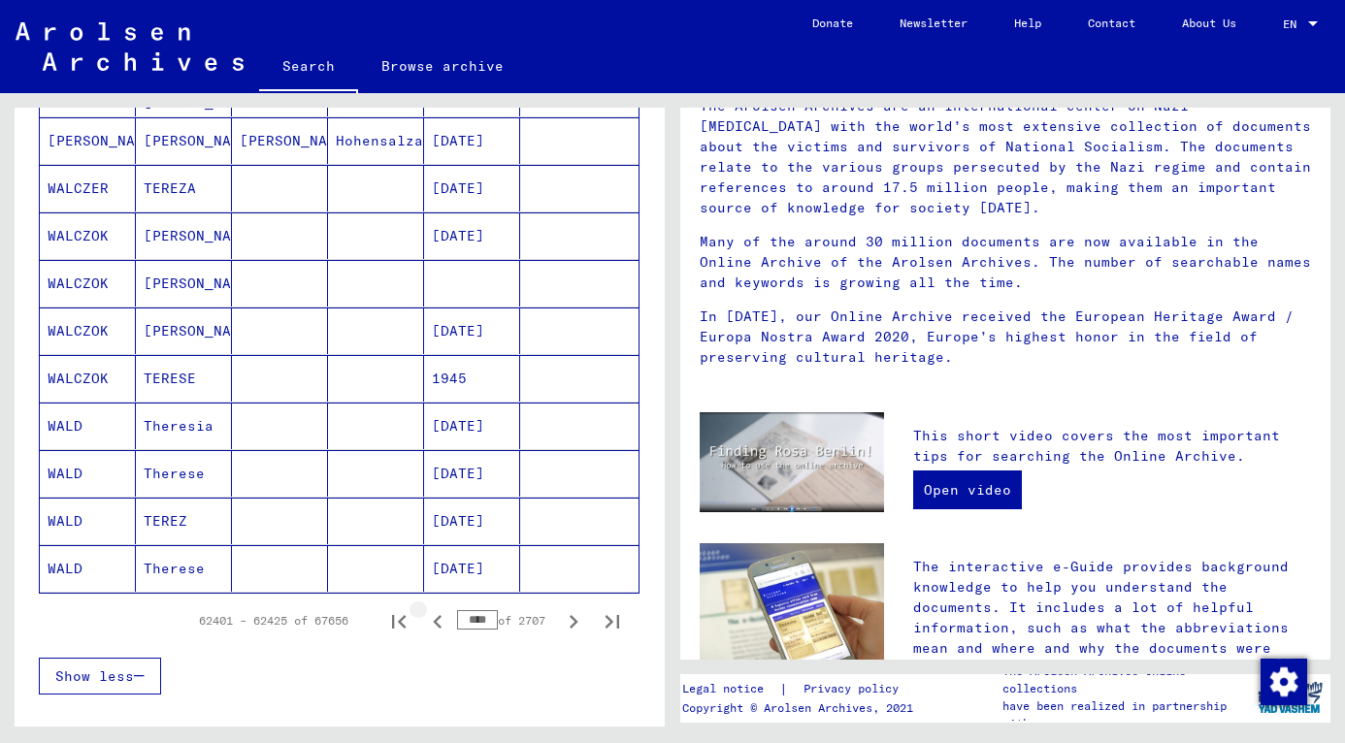
click at [433, 625] on icon "Previous page" at bounding box center [437, 622] width 9 height 14
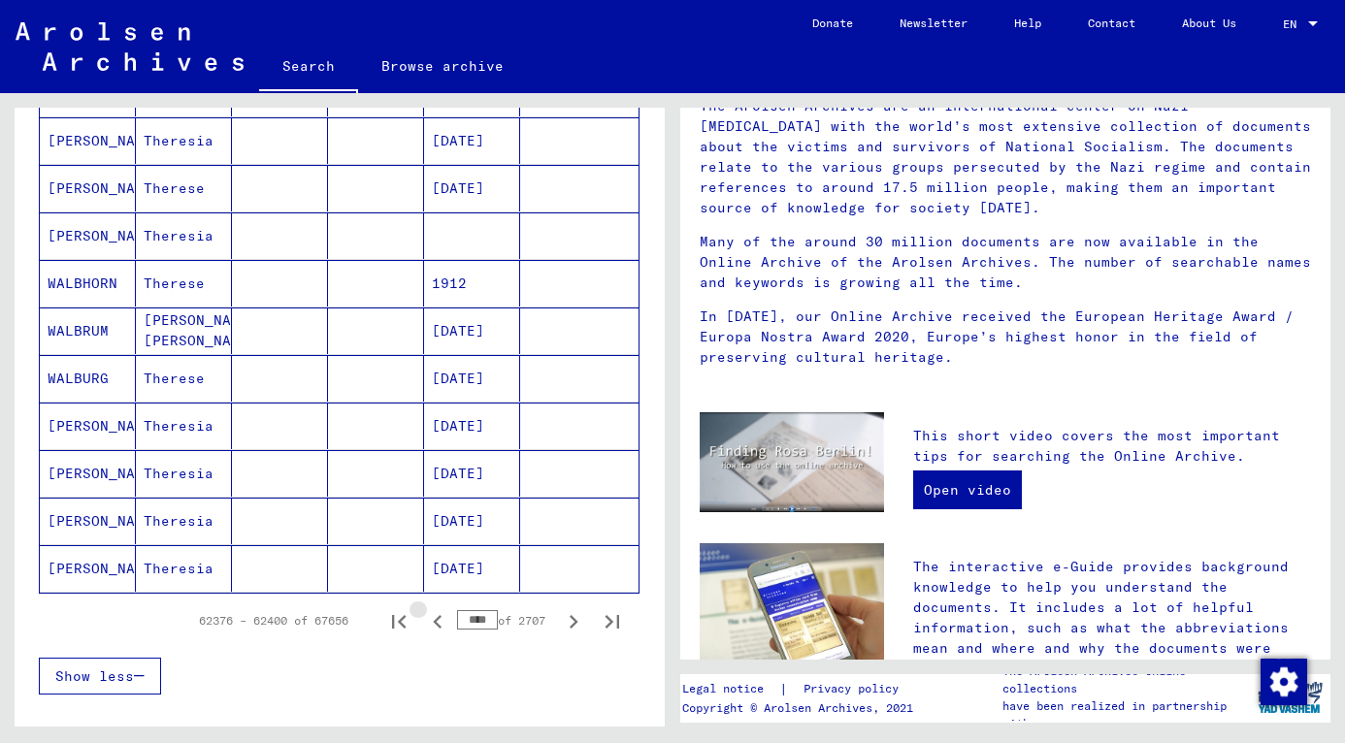
click at [433, 625] on icon "Previous page" at bounding box center [437, 622] width 9 height 14
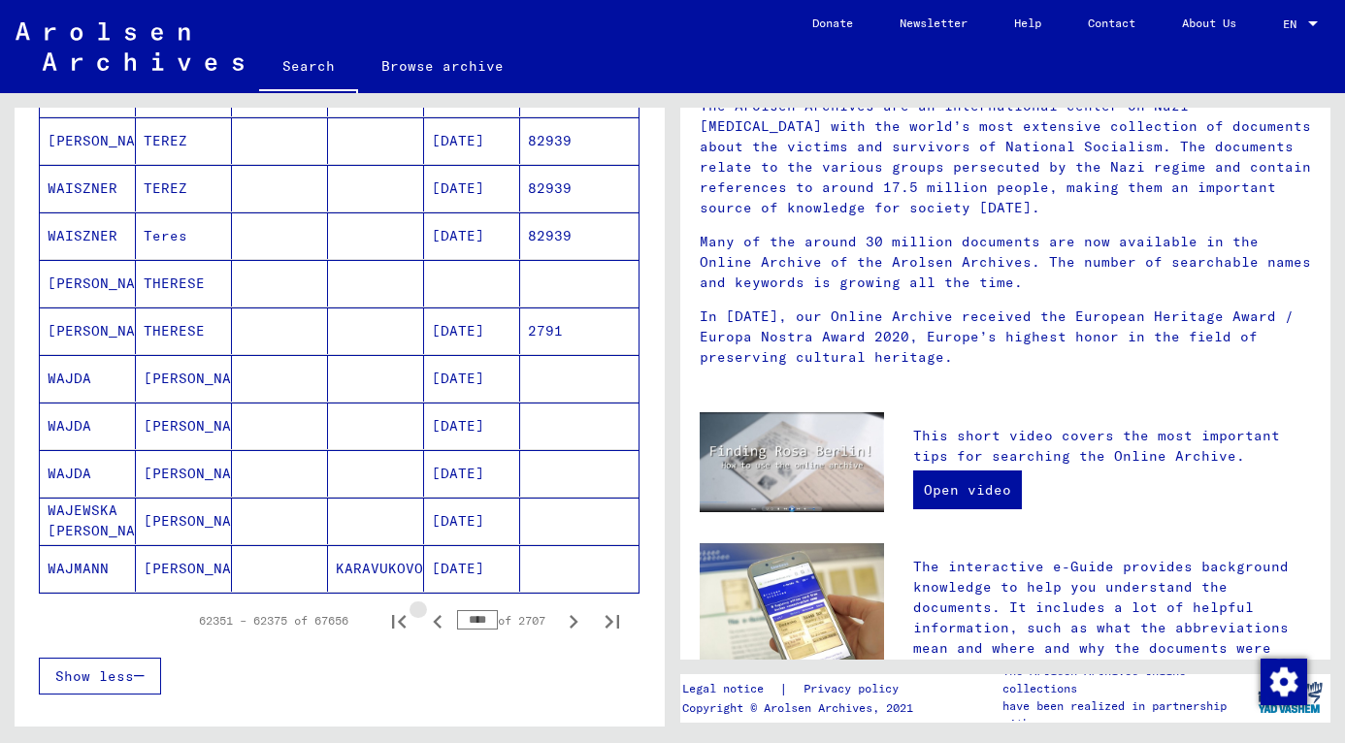
click at [433, 625] on icon "Previous page" at bounding box center [437, 622] width 9 height 14
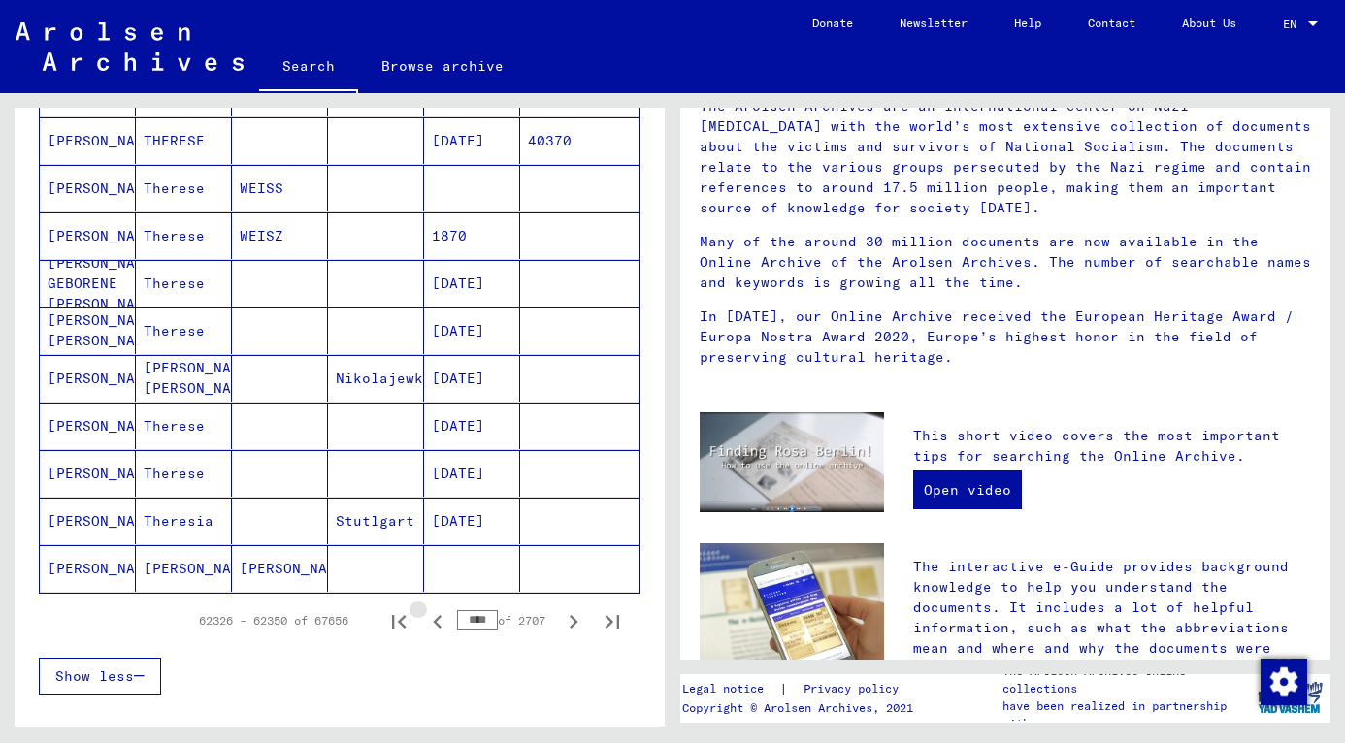
click at [433, 625] on icon "Previous page" at bounding box center [437, 622] width 9 height 14
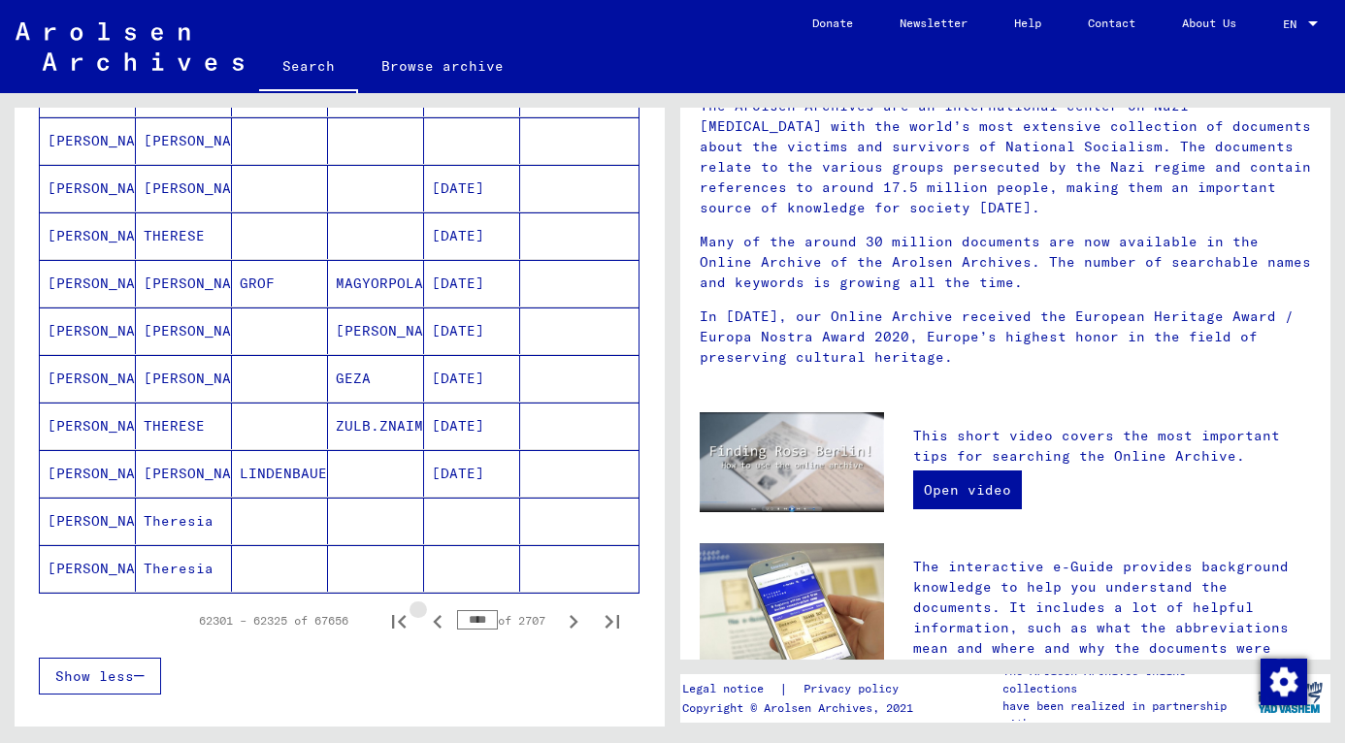
click at [433, 625] on icon "Previous page" at bounding box center [437, 622] width 9 height 14
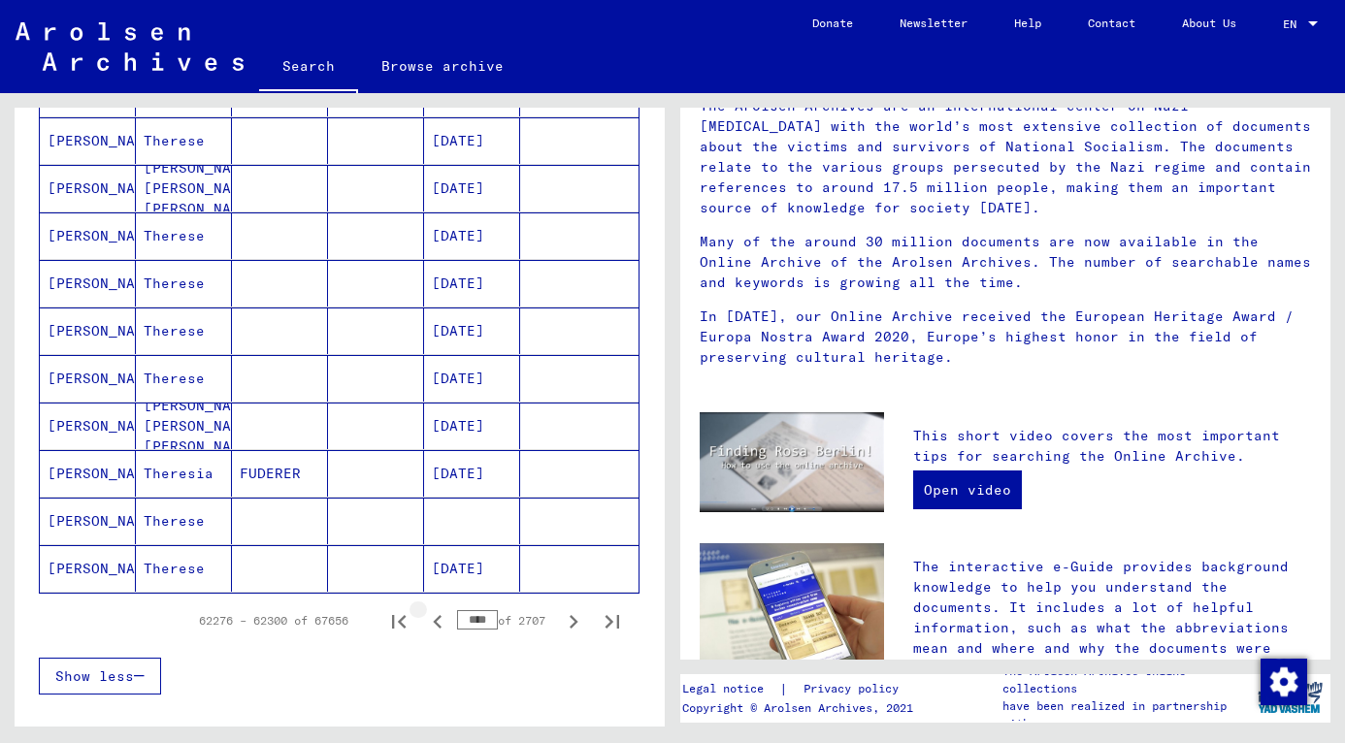
click at [433, 625] on icon "Previous page" at bounding box center [437, 622] width 9 height 14
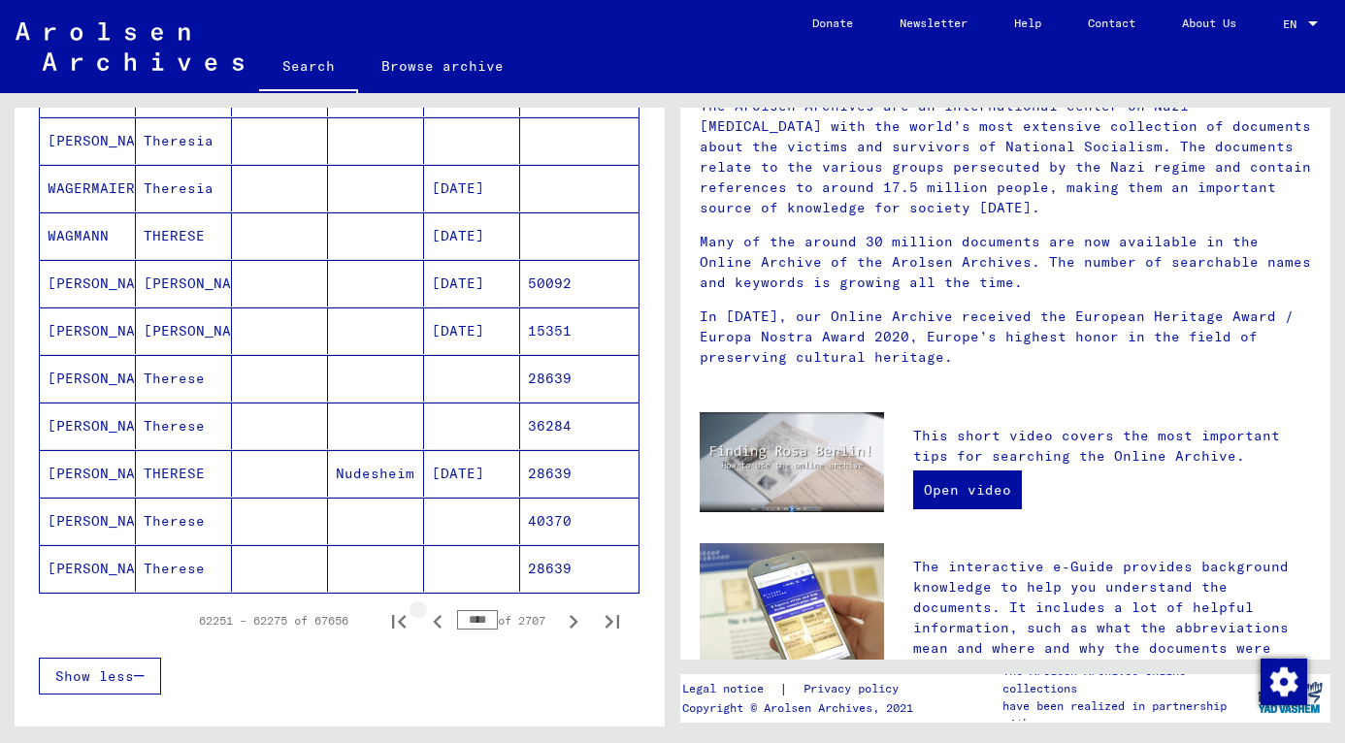
click at [433, 625] on icon "Previous page" at bounding box center [437, 622] width 9 height 14
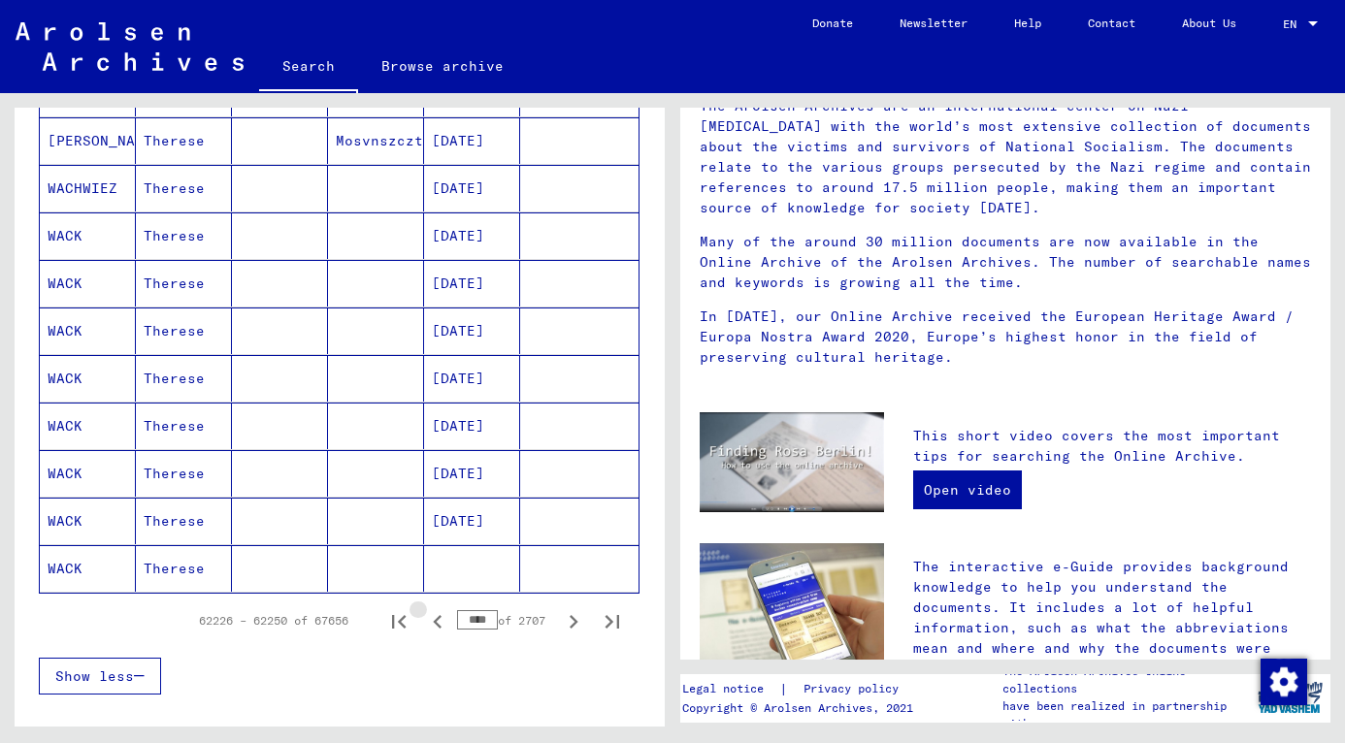
click at [433, 625] on icon "Previous page" at bounding box center [437, 622] width 9 height 14
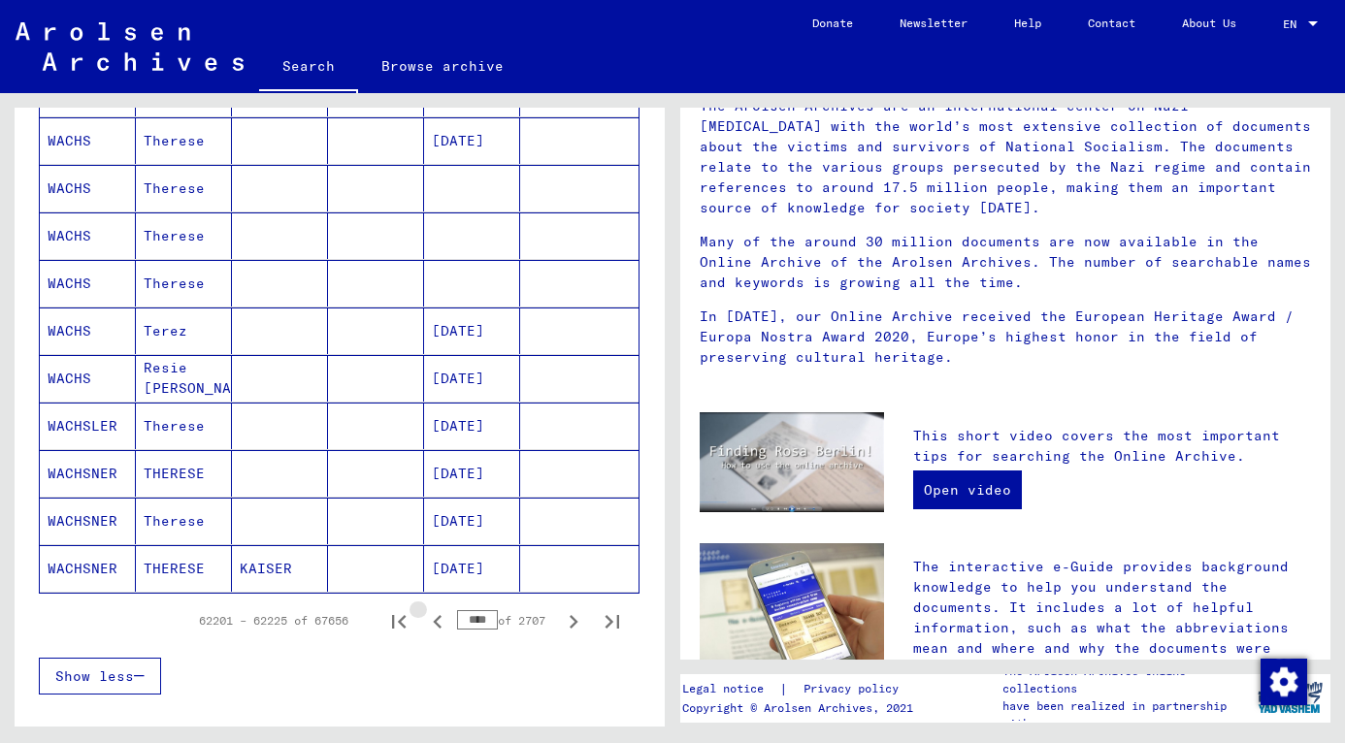
click at [433, 625] on icon "Previous page" at bounding box center [437, 622] width 9 height 14
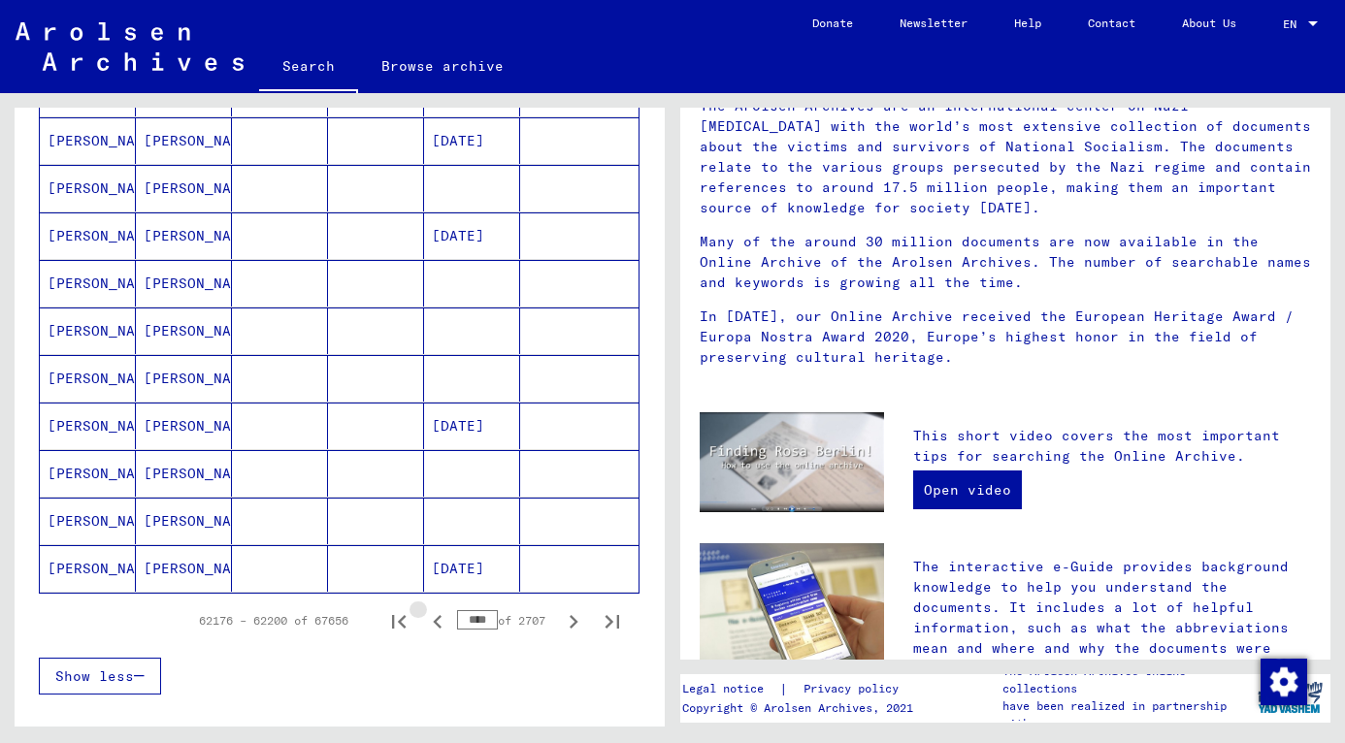
click at [433, 625] on icon "Previous page" at bounding box center [437, 622] width 9 height 14
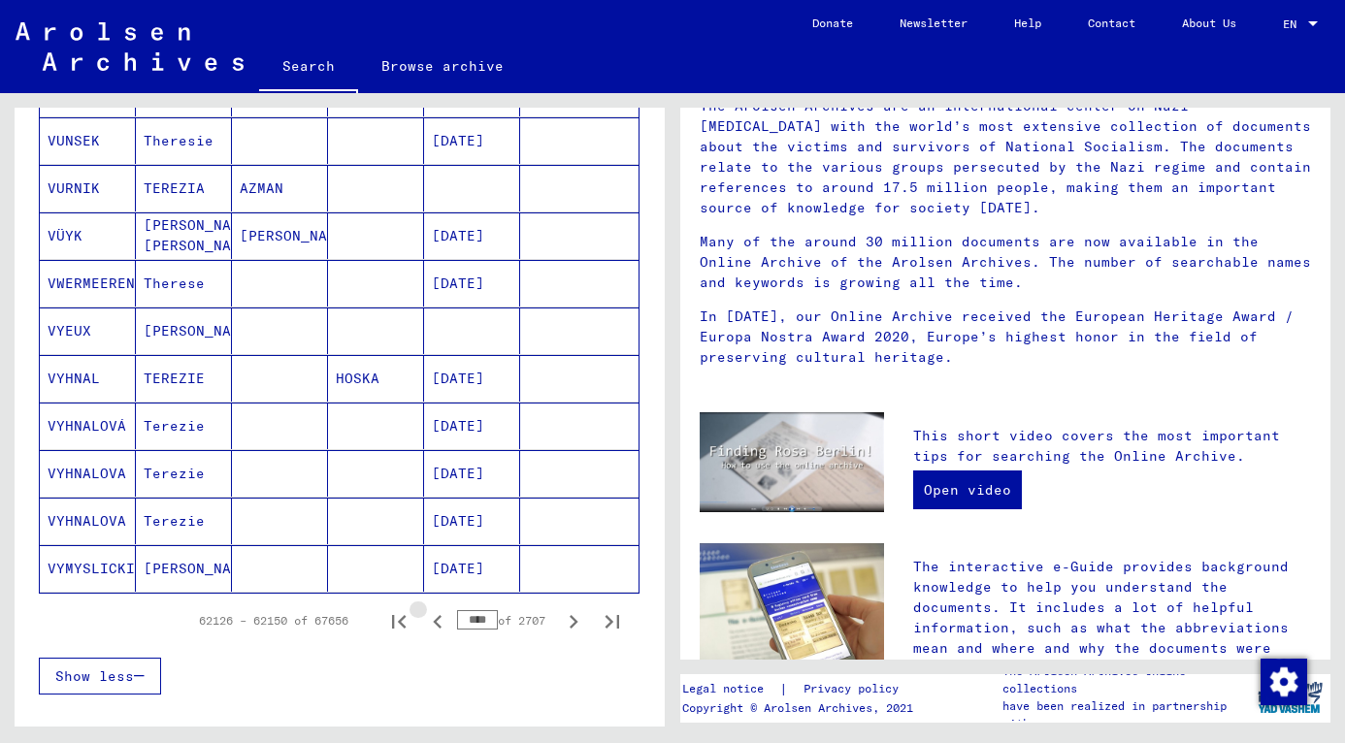
click at [433, 625] on icon "Previous page" at bounding box center [437, 622] width 9 height 14
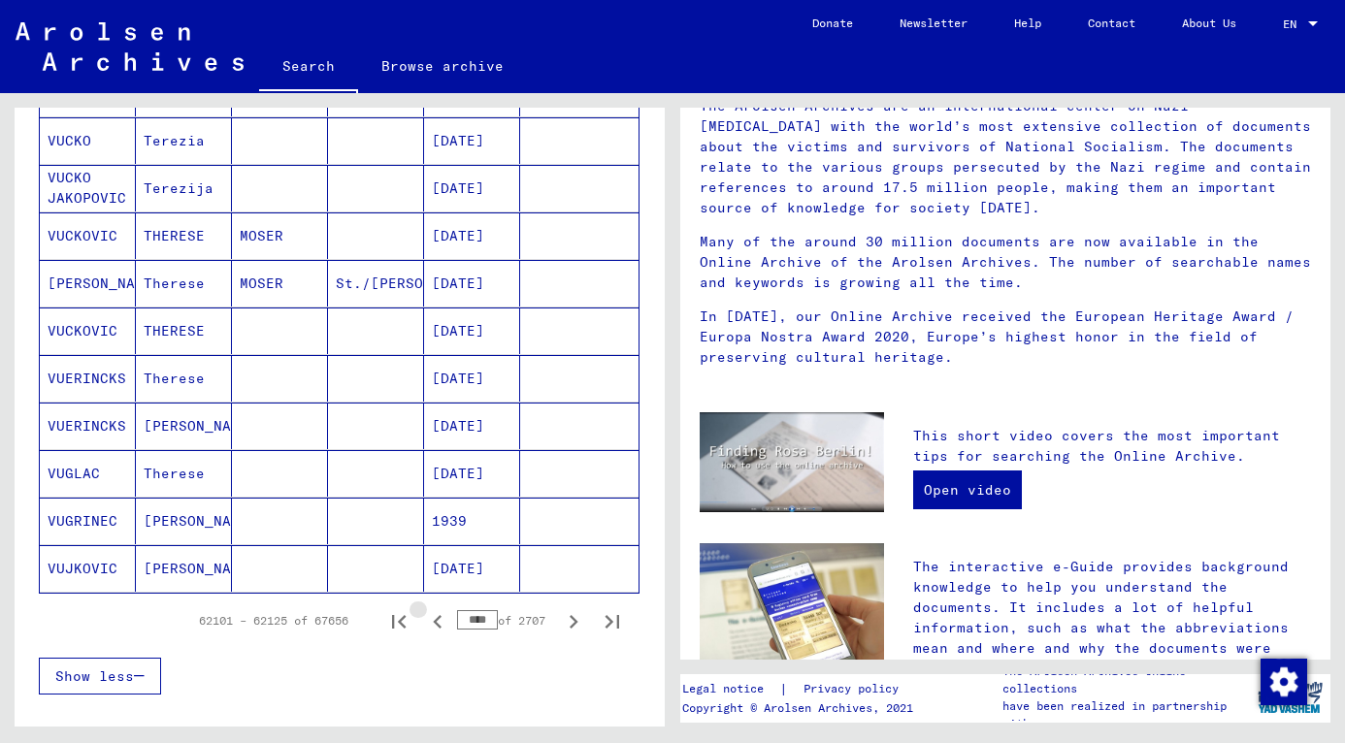
click at [433, 625] on icon "Previous page" at bounding box center [437, 622] width 9 height 14
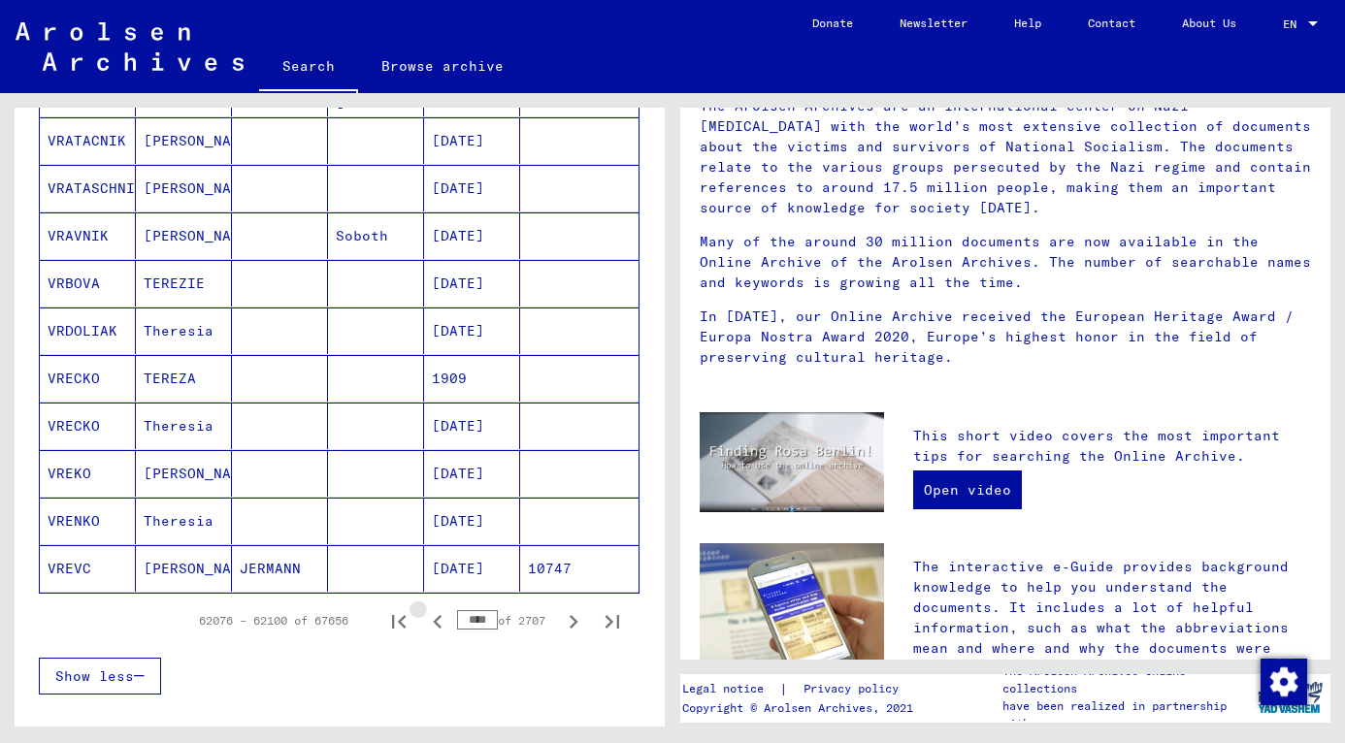
click at [433, 625] on icon "Previous page" at bounding box center [437, 622] width 9 height 14
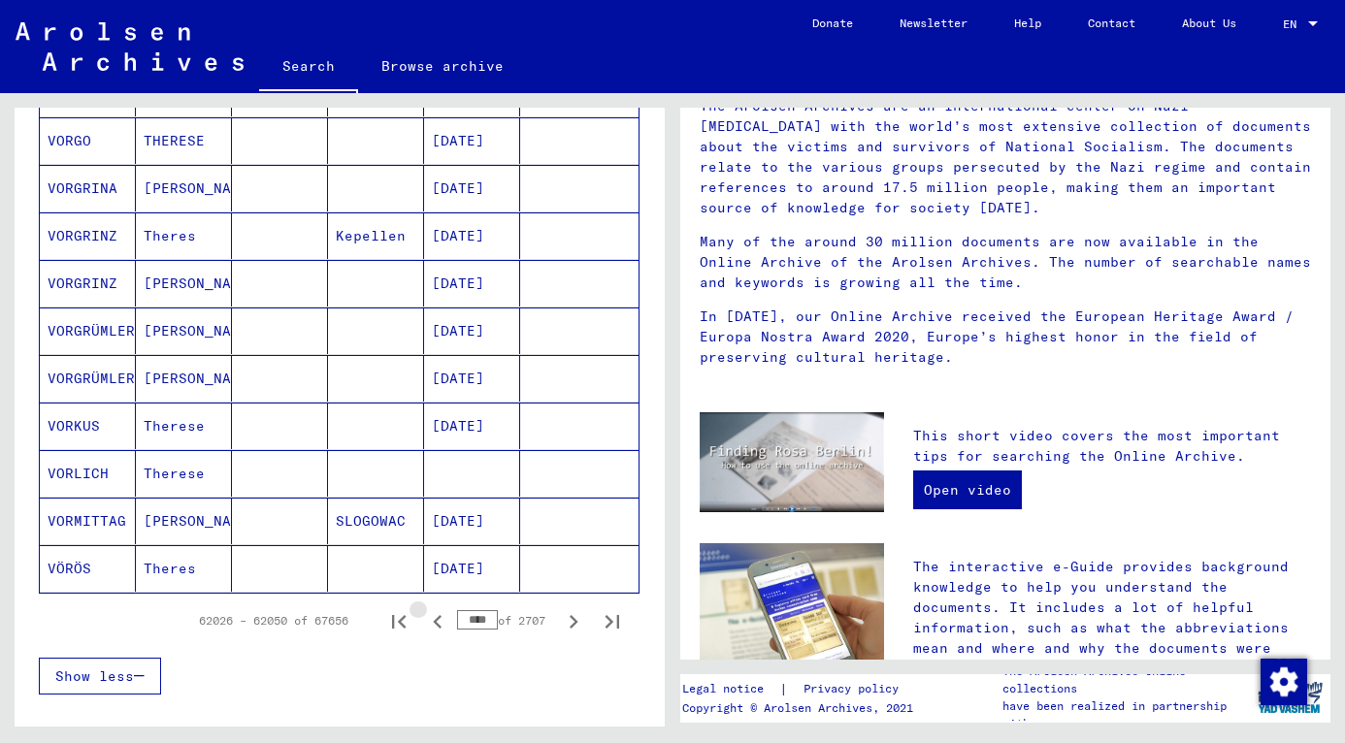
click at [433, 625] on icon "Previous page" at bounding box center [437, 622] width 9 height 14
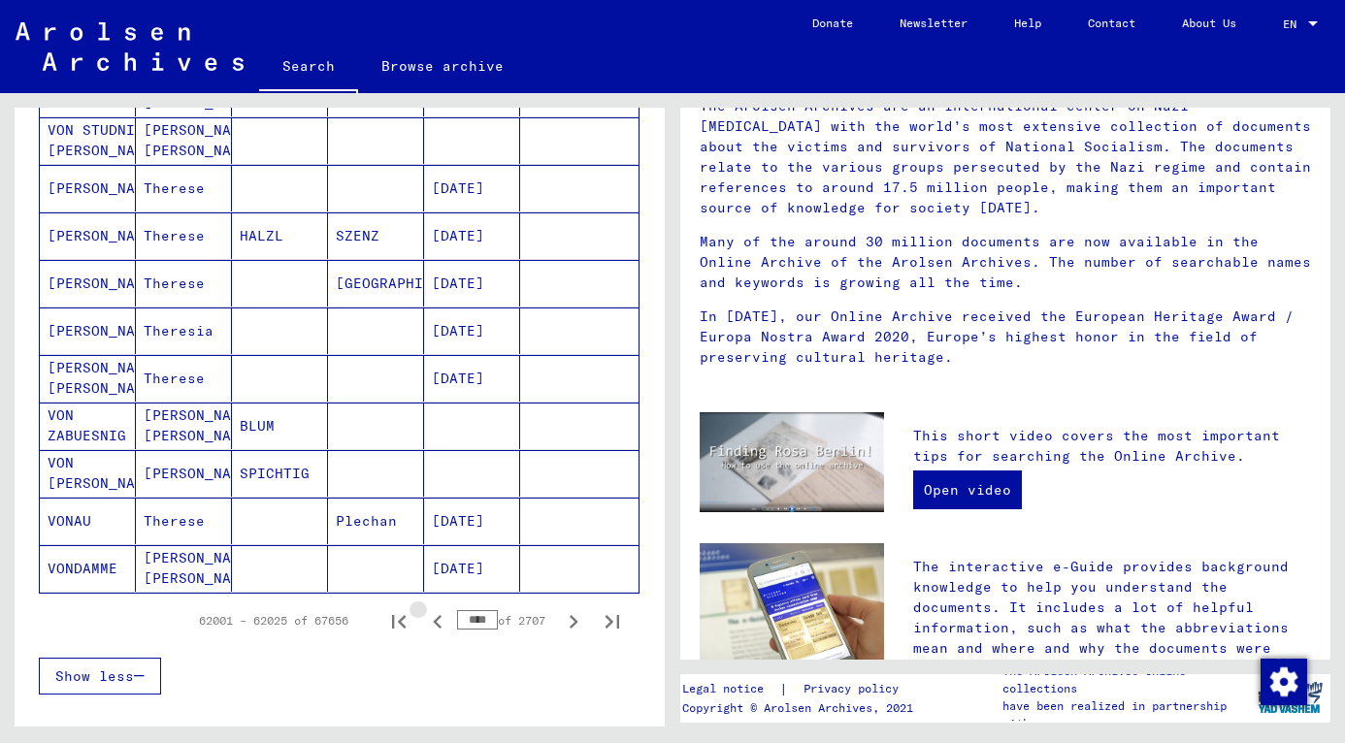
click at [433, 625] on icon "Previous page" at bounding box center [437, 622] width 9 height 14
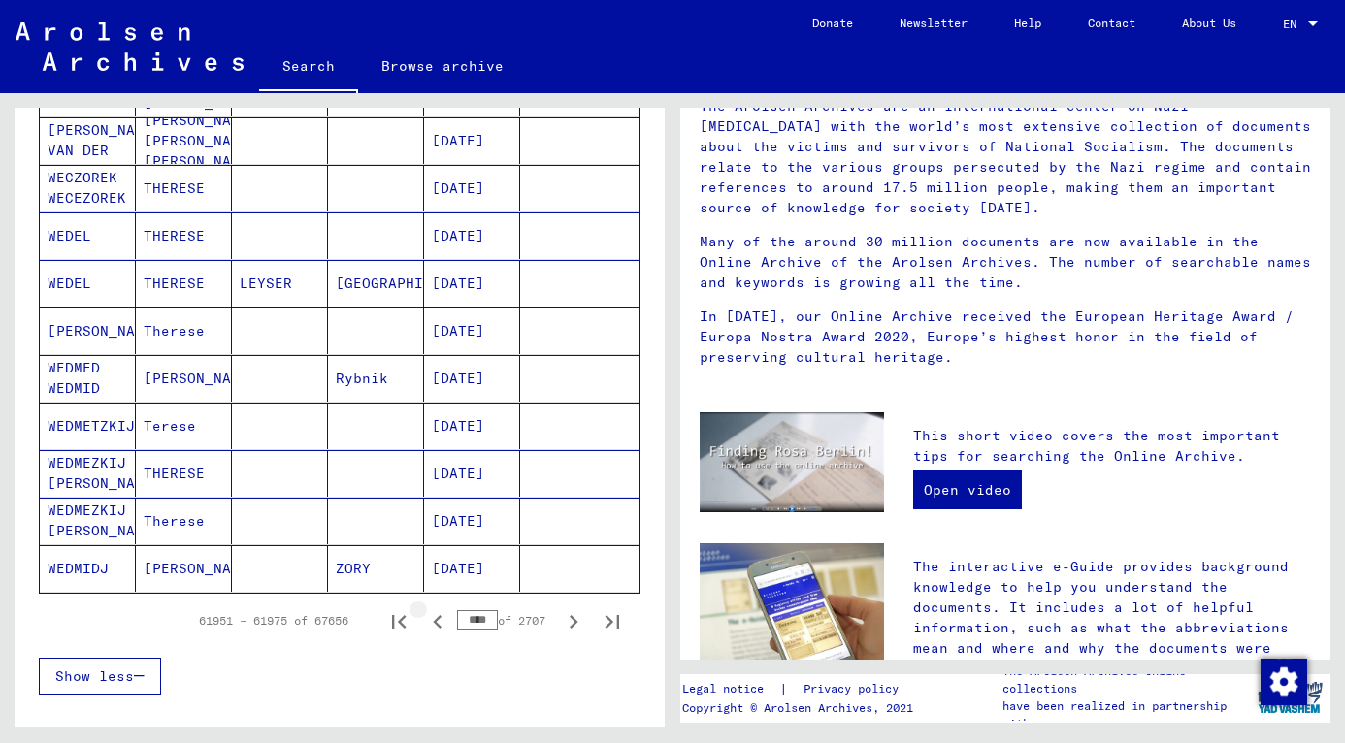
click at [433, 625] on icon "Previous page" at bounding box center [437, 622] width 9 height 14
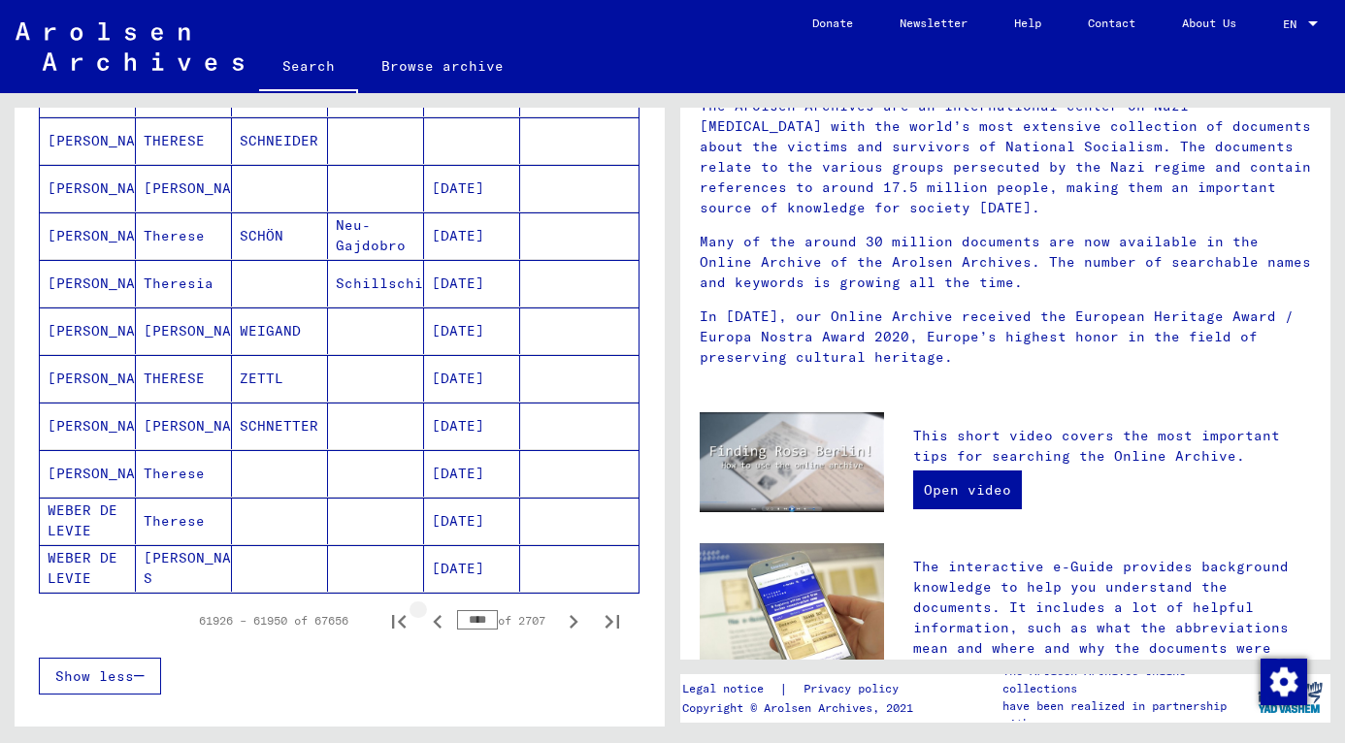
click at [433, 625] on icon "Previous page" at bounding box center [437, 622] width 9 height 14
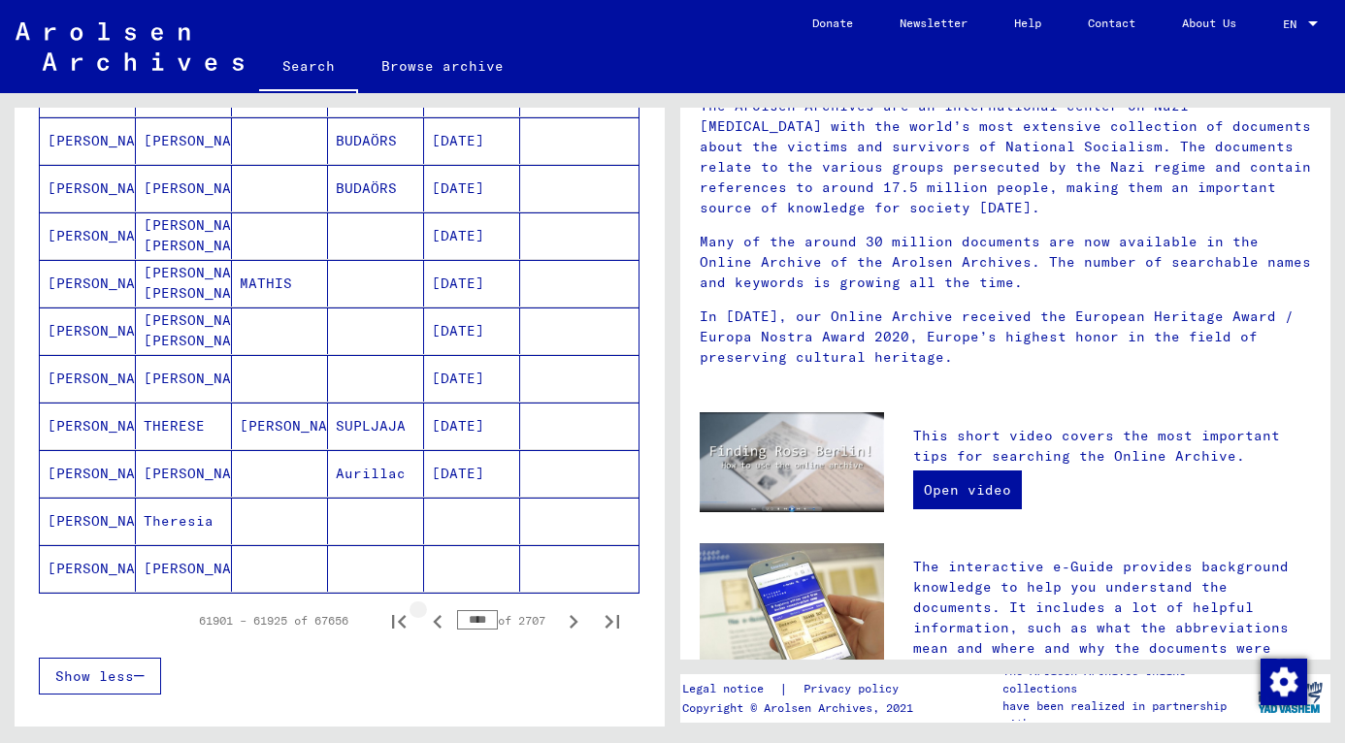
click at [433, 625] on icon "Previous page" at bounding box center [437, 622] width 9 height 14
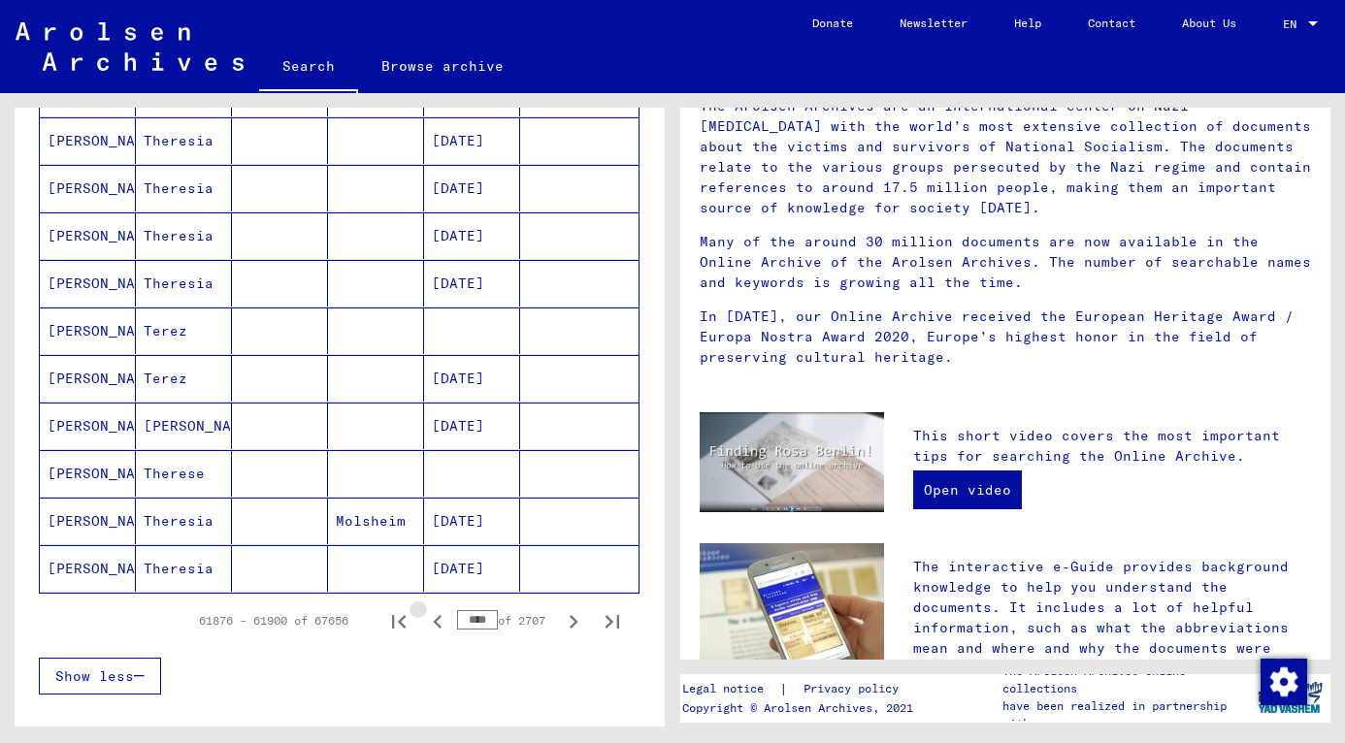
click at [433, 625] on icon "Previous page" at bounding box center [437, 622] width 9 height 14
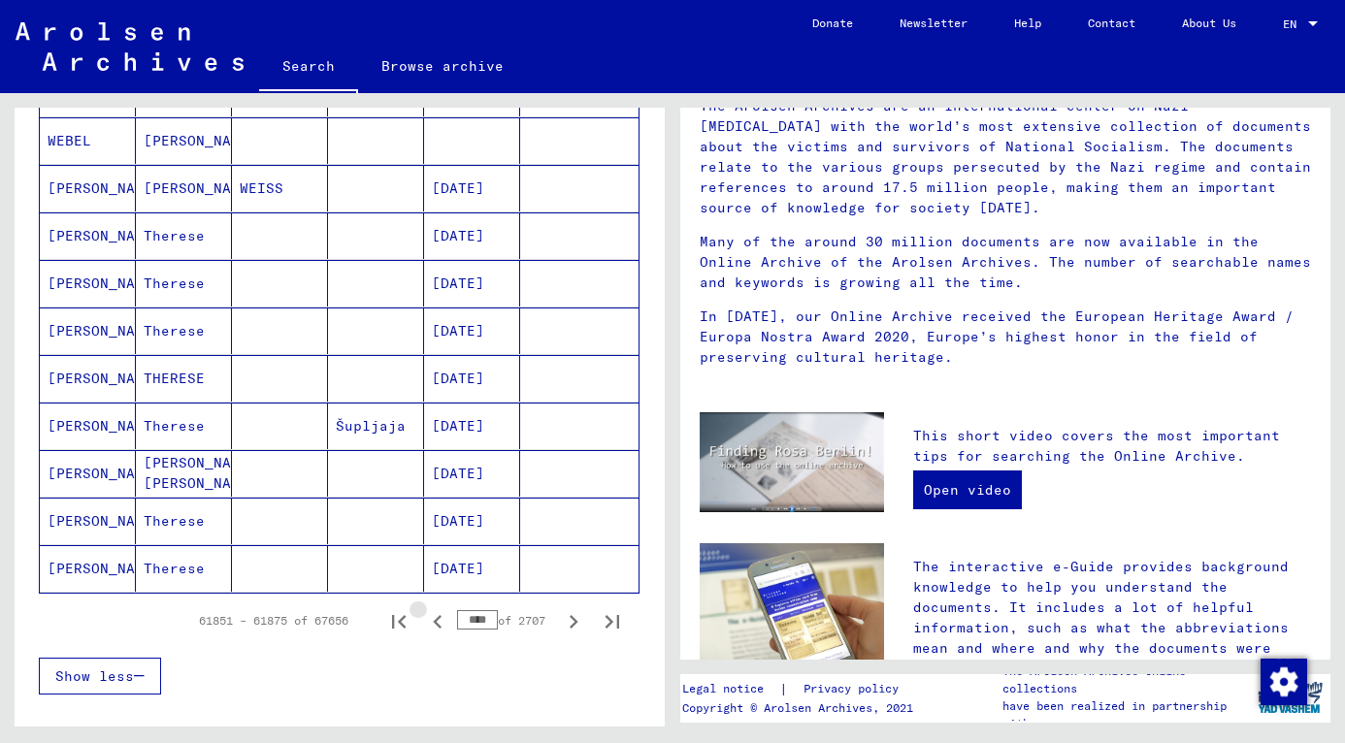
click at [433, 625] on icon "Previous page" at bounding box center [437, 622] width 9 height 14
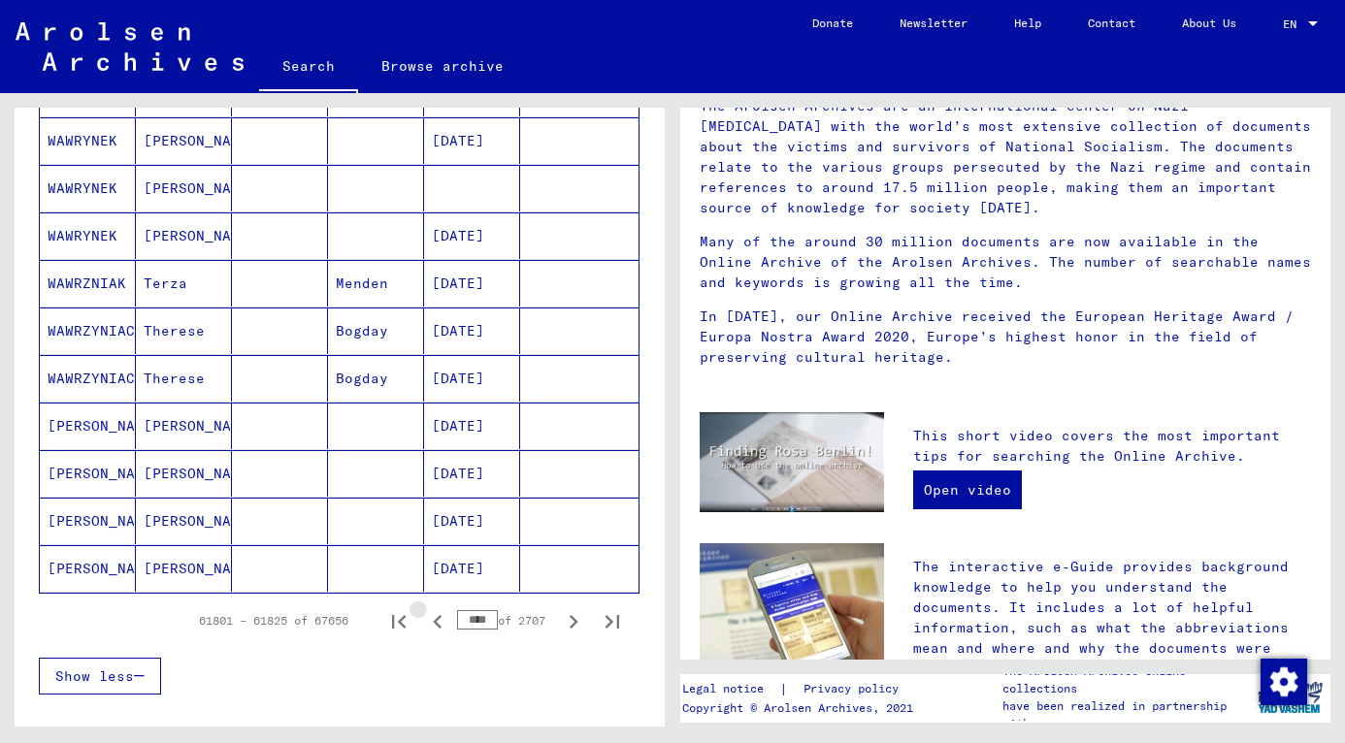
click at [433, 625] on icon "Previous page" at bounding box center [437, 622] width 9 height 14
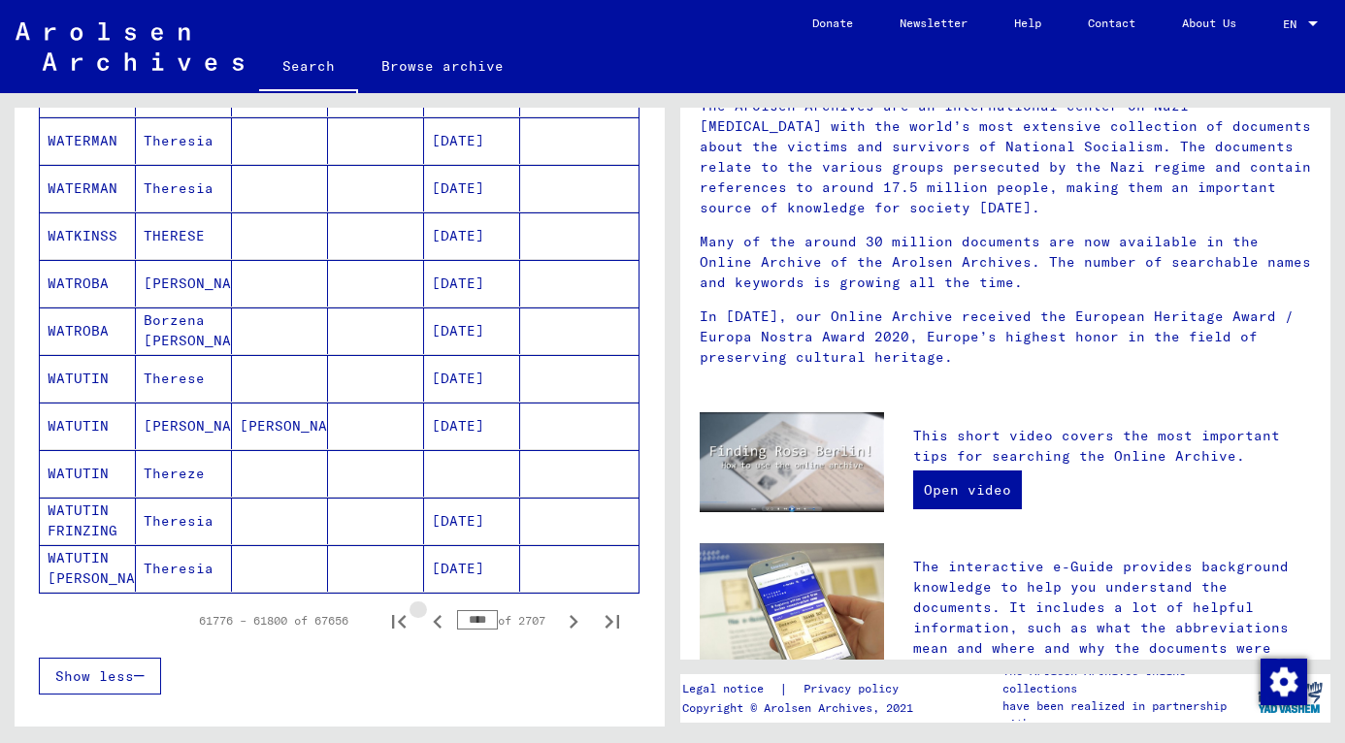
click at [433, 625] on icon "Previous page" at bounding box center [437, 622] width 9 height 14
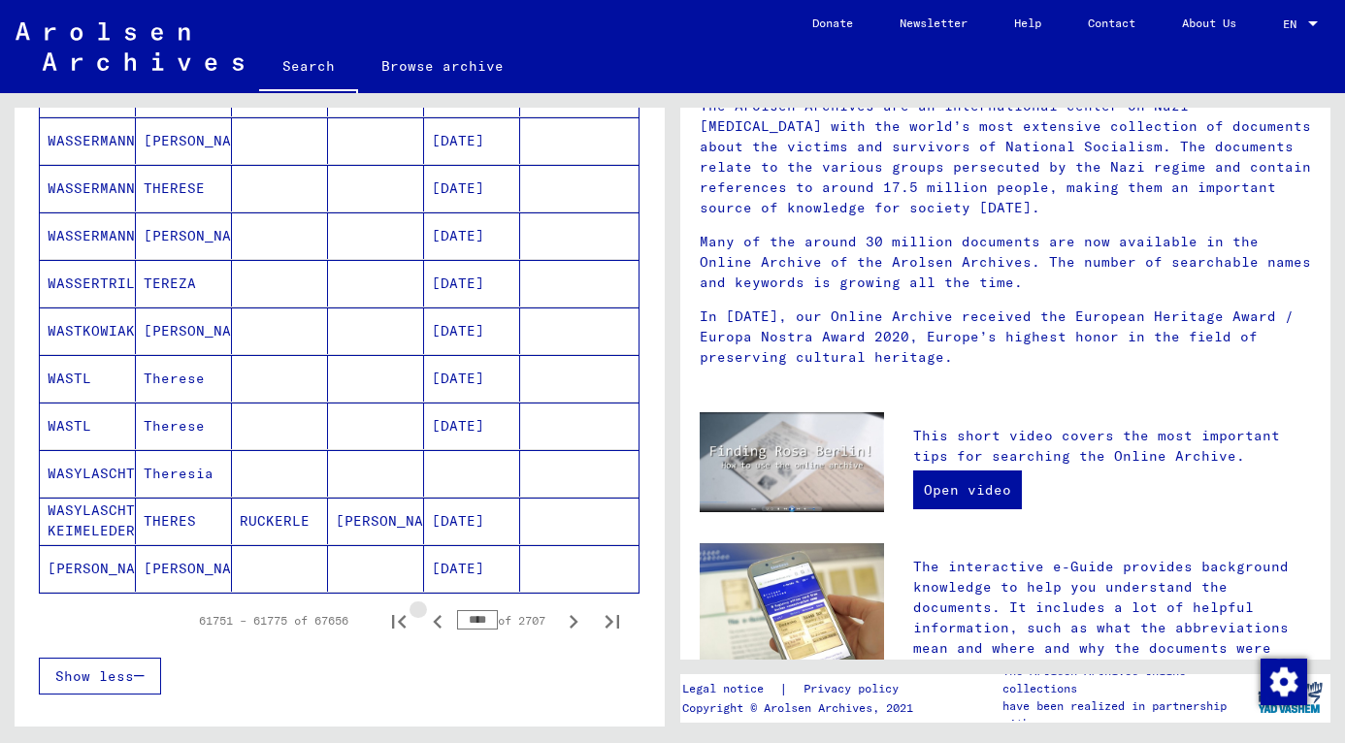
click at [433, 625] on icon "Previous page" at bounding box center [437, 622] width 9 height 14
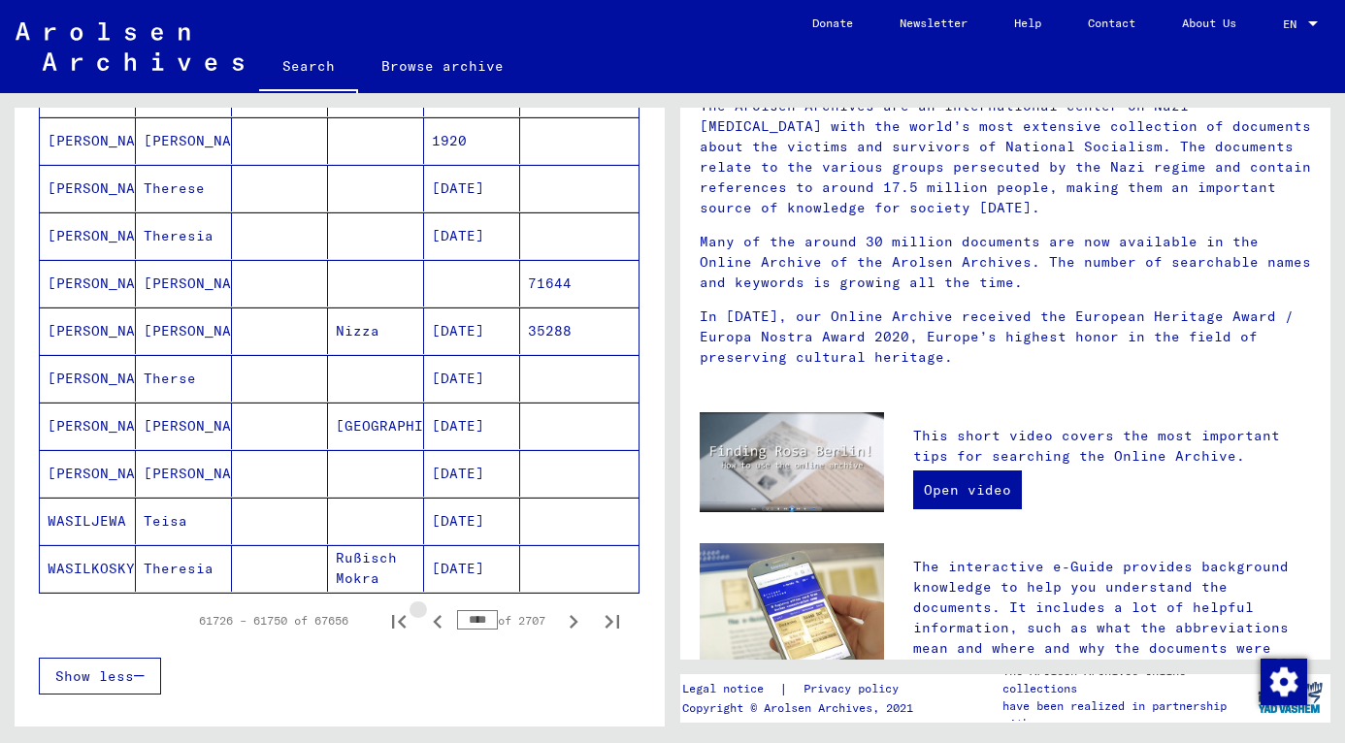
click at [433, 625] on icon "Previous page" at bounding box center [437, 622] width 9 height 14
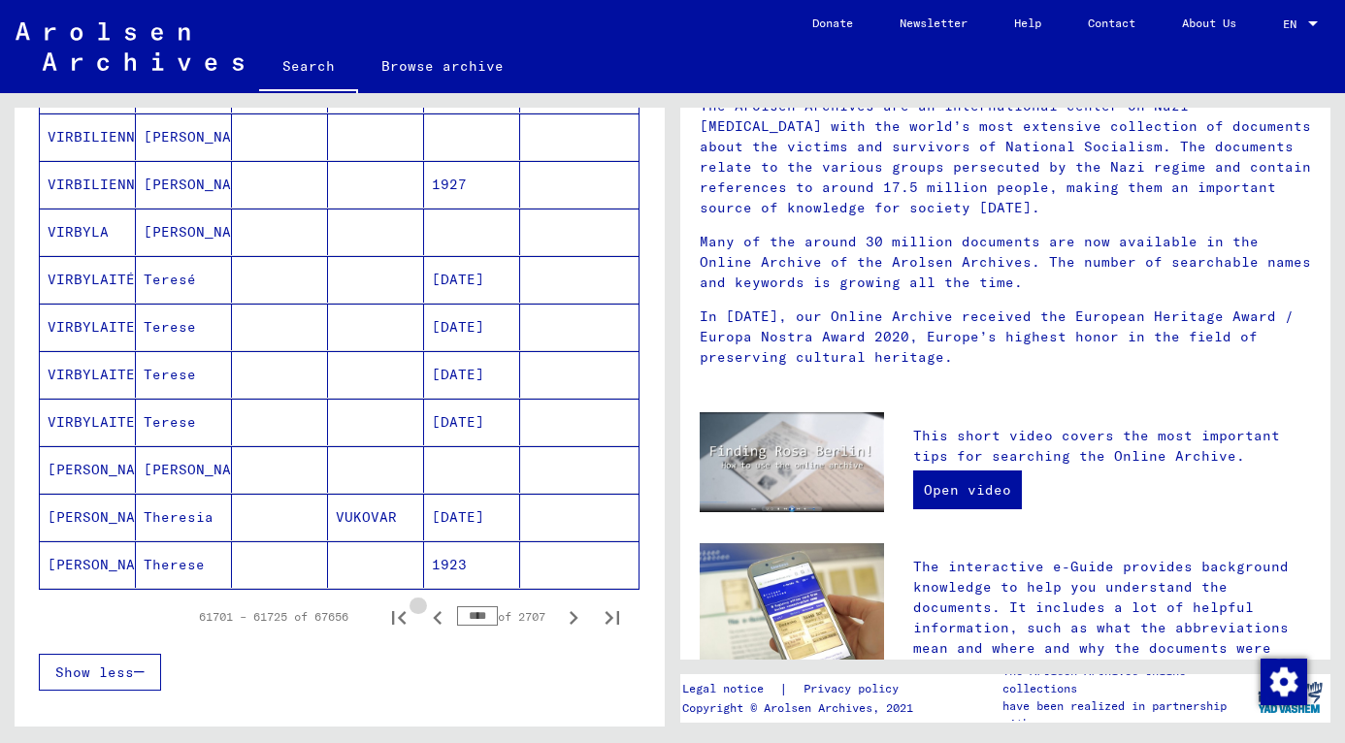
click at [433, 625] on icon "Previous page" at bounding box center [437, 618] width 9 height 14
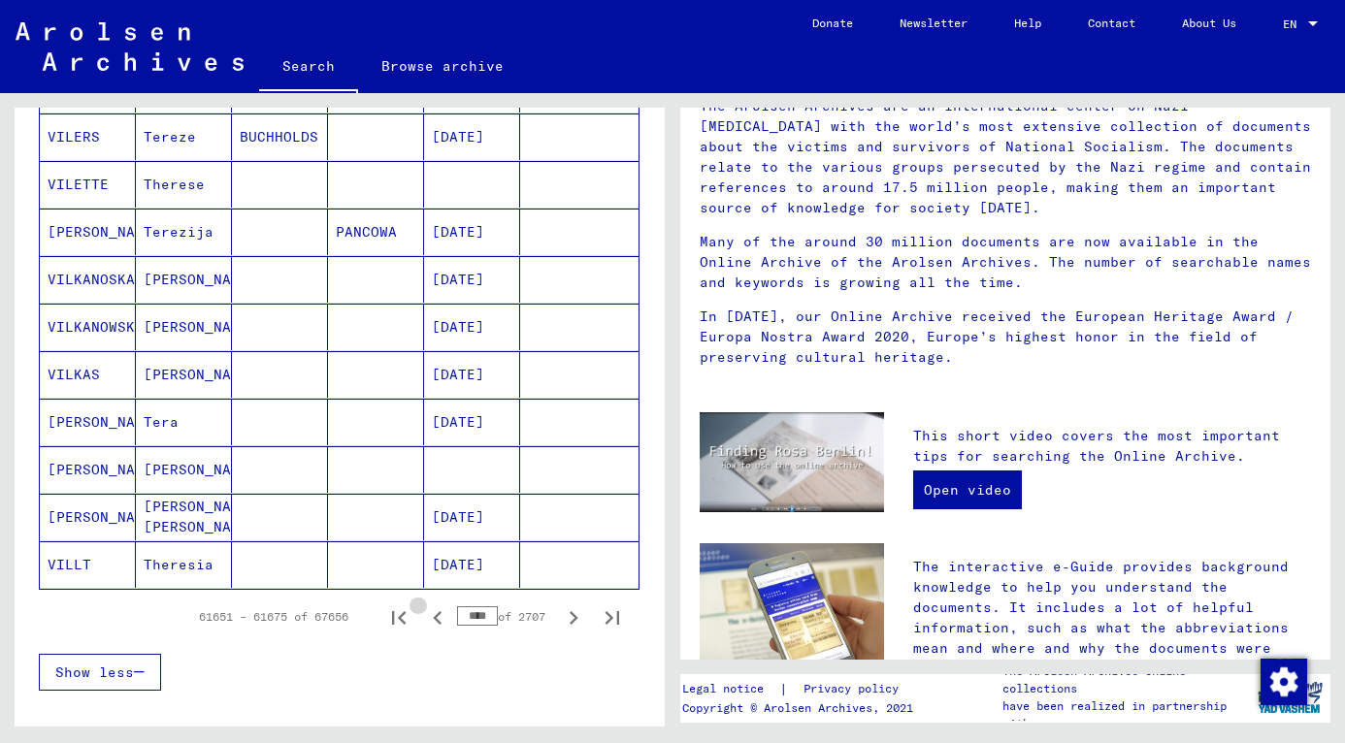
scroll to position [989, 0]
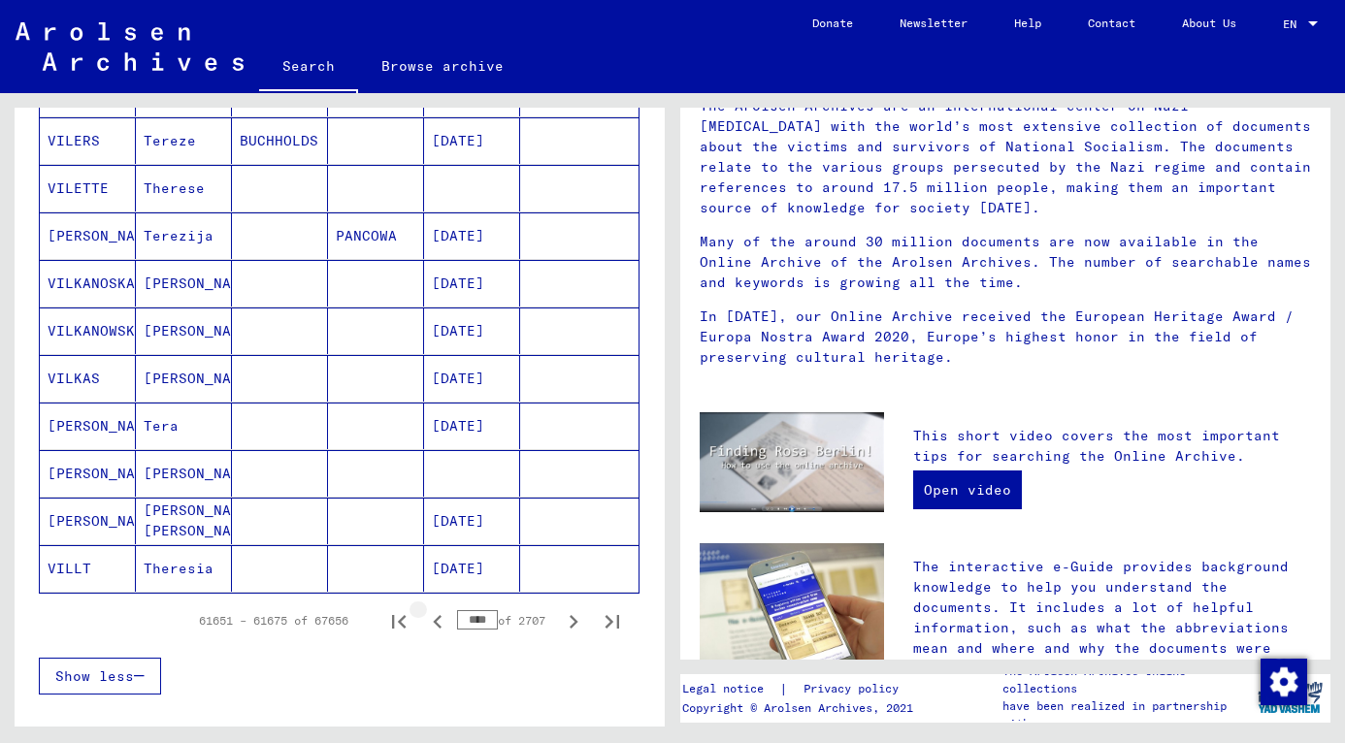
click at [433, 625] on icon "Previous page" at bounding box center [437, 622] width 9 height 14
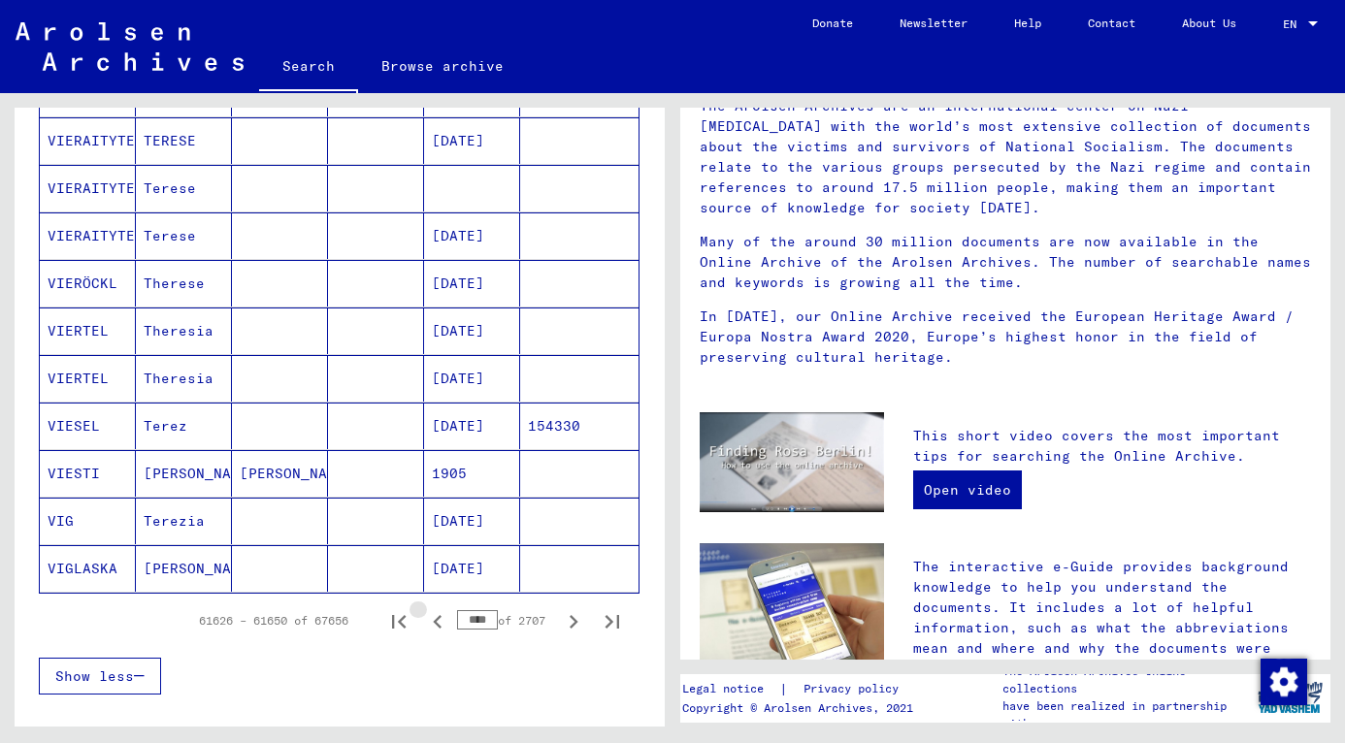
click at [433, 625] on icon "Previous page" at bounding box center [437, 622] width 9 height 14
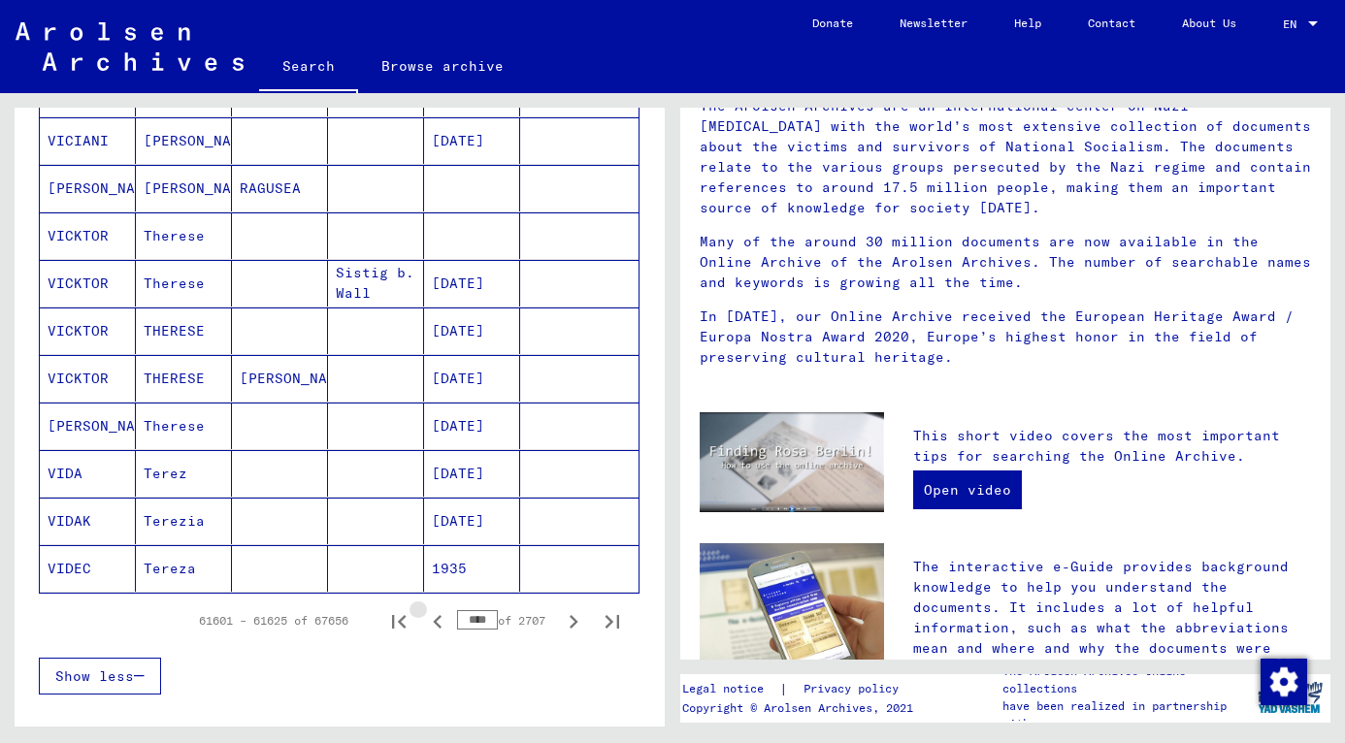
click at [433, 625] on icon "Previous page" at bounding box center [437, 622] width 9 height 14
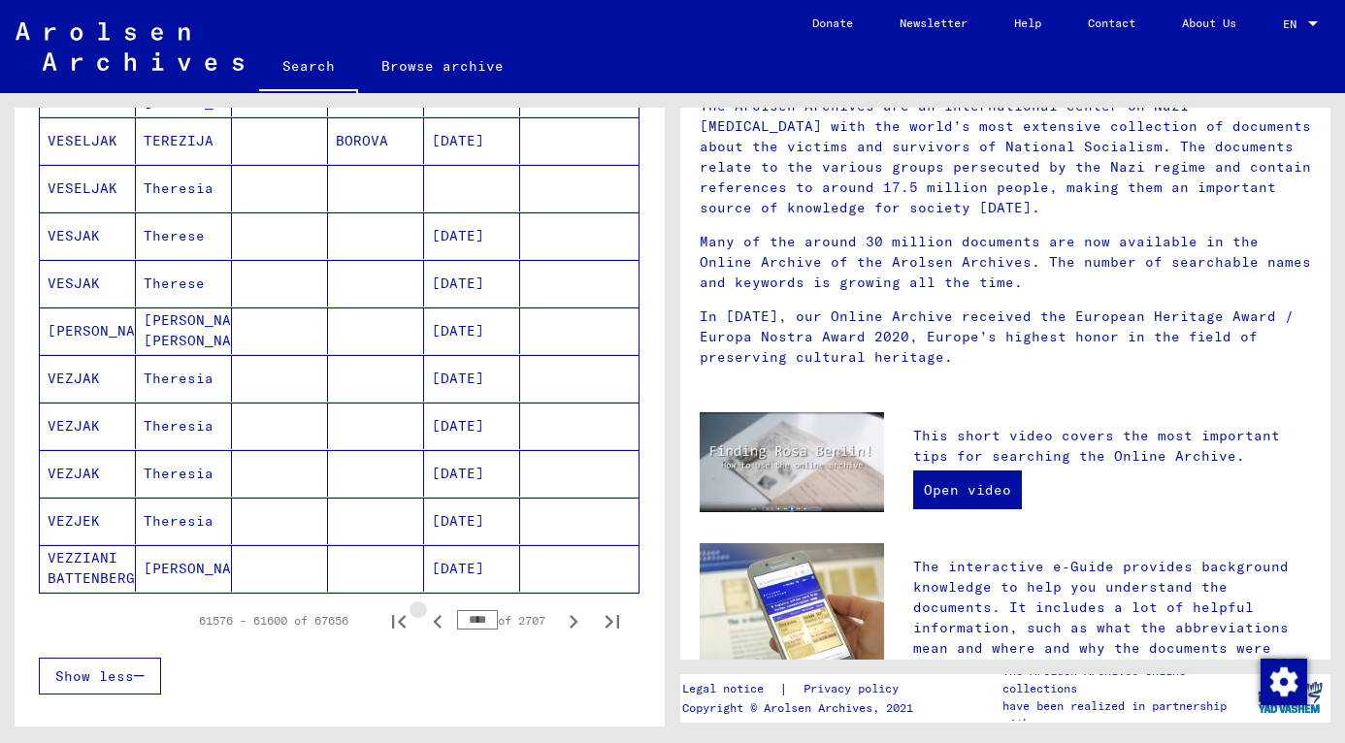
click at [433, 625] on icon "Previous page" at bounding box center [437, 622] width 9 height 14
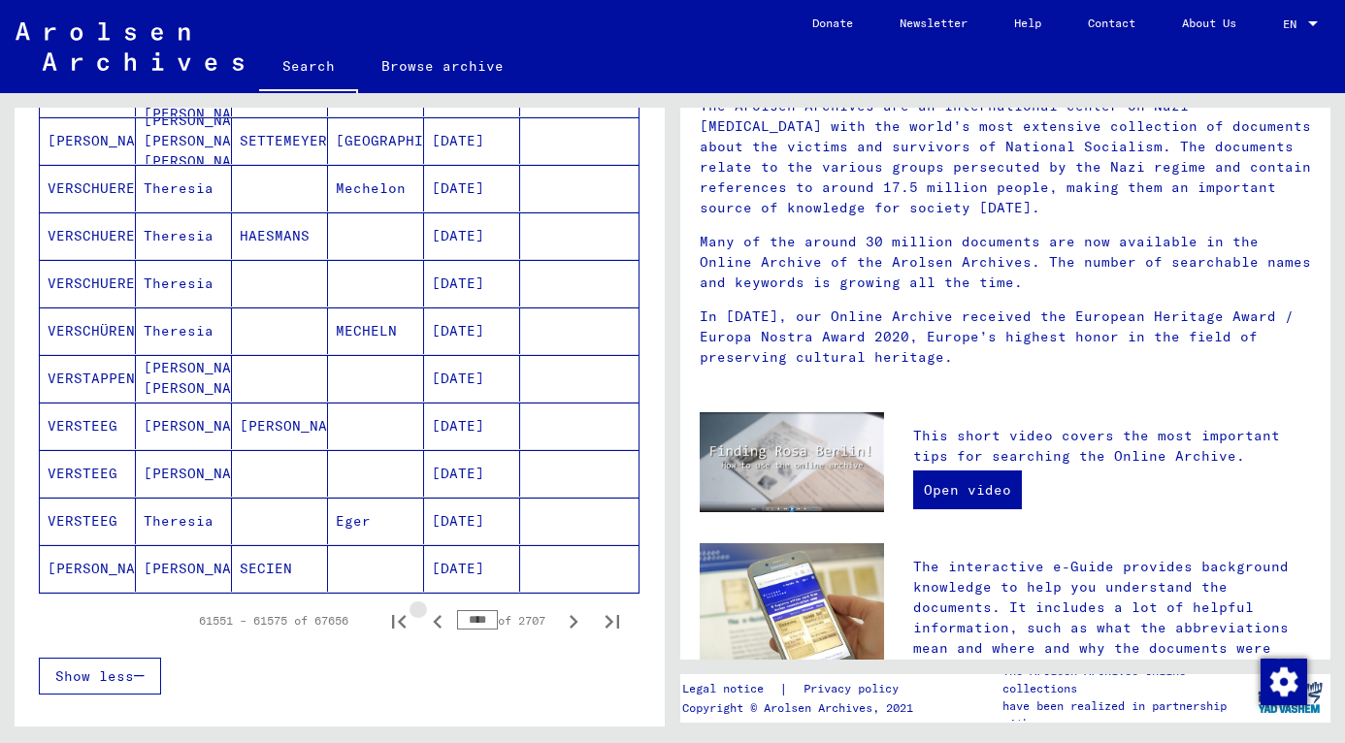
click at [433, 625] on icon "Previous page" at bounding box center [437, 622] width 9 height 14
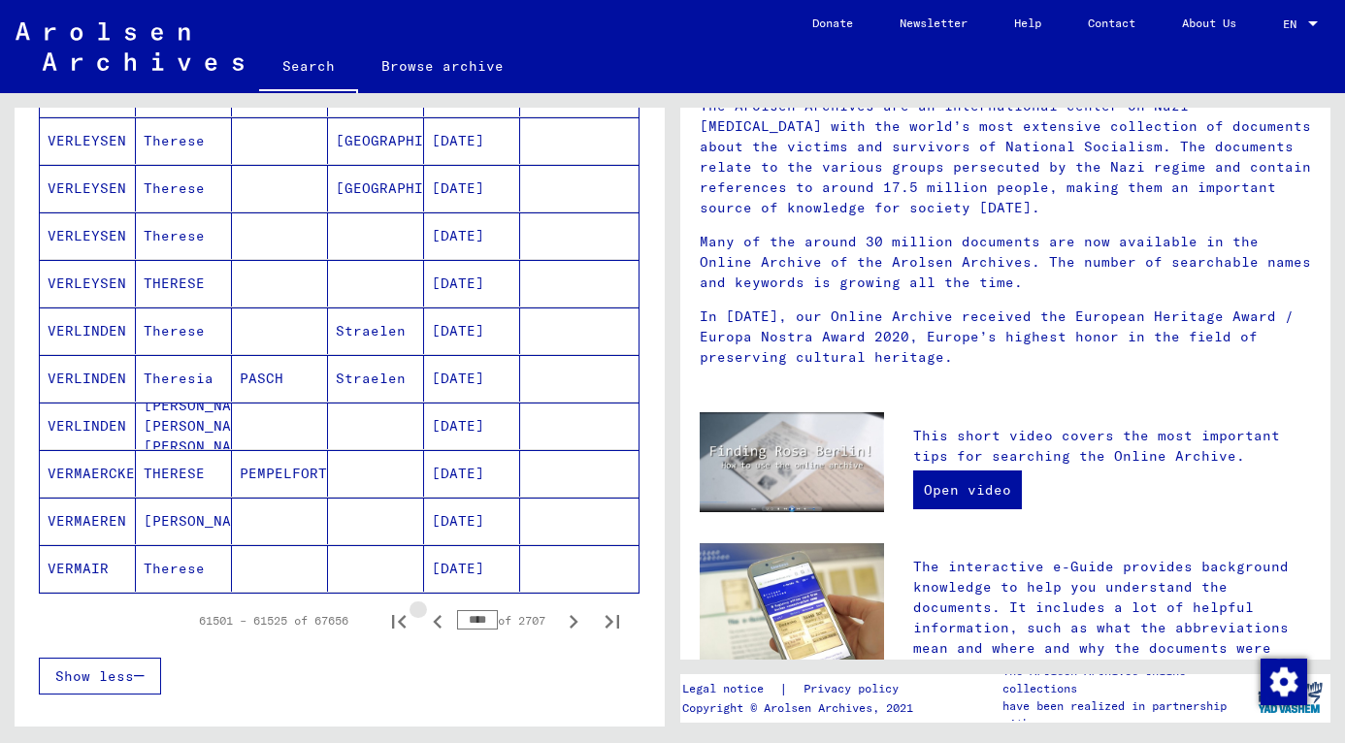
click at [433, 625] on icon "Previous page" at bounding box center [437, 622] width 9 height 14
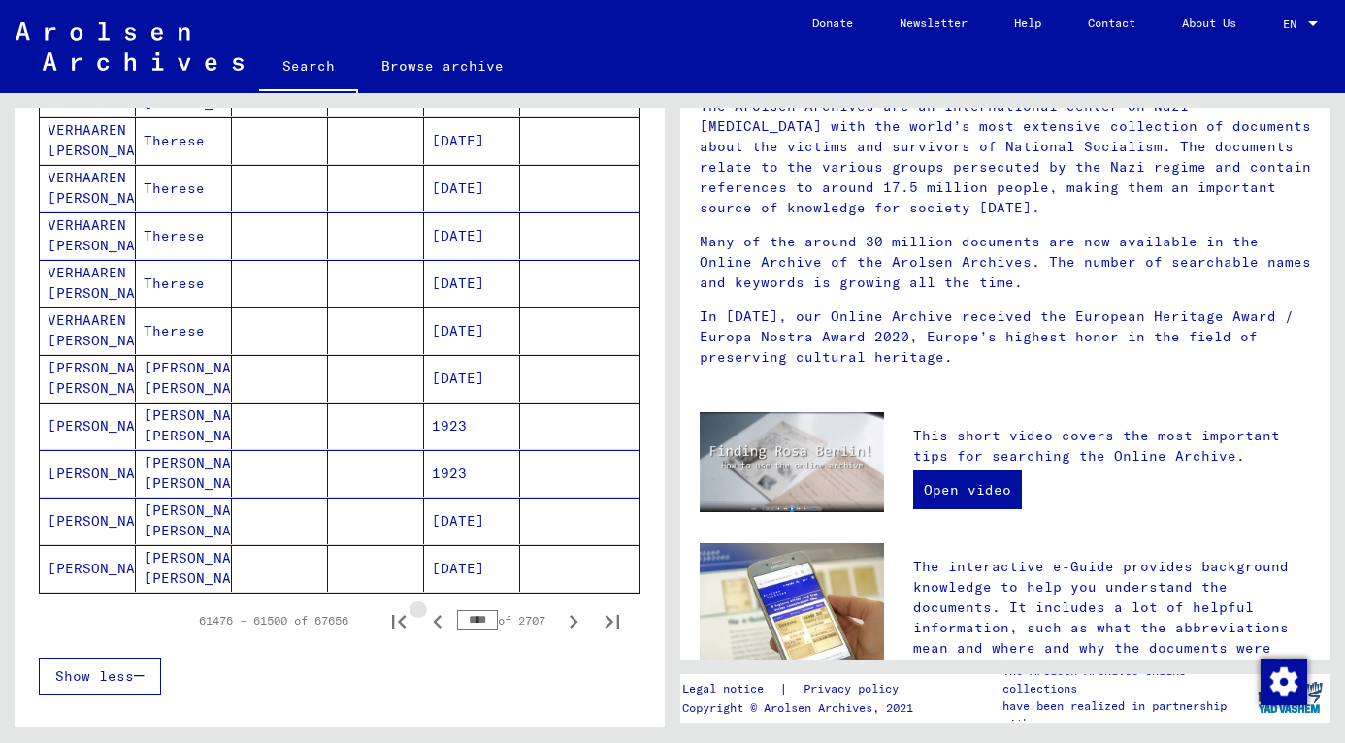
click at [433, 625] on icon "Previous page" at bounding box center [437, 622] width 9 height 14
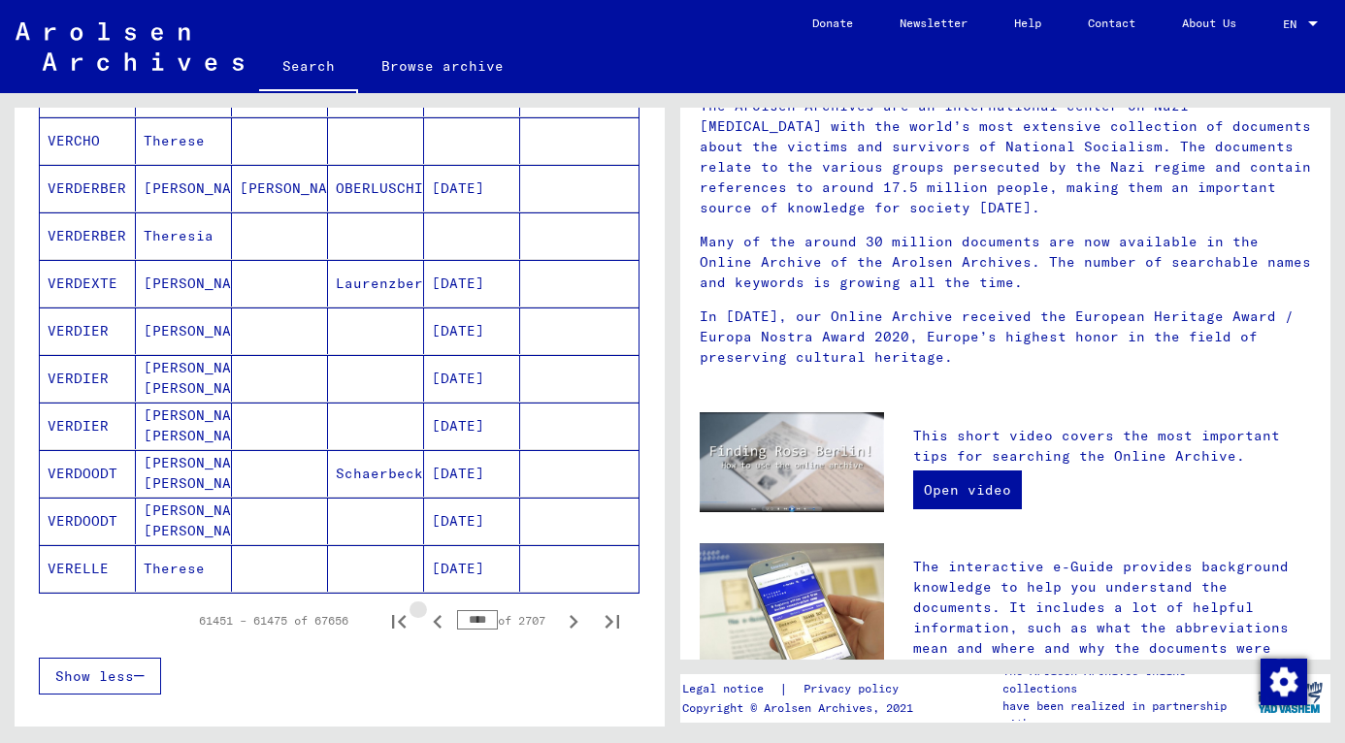
click at [433, 625] on icon "Previous page" at bounding box center [437, 622] width 9 height 14
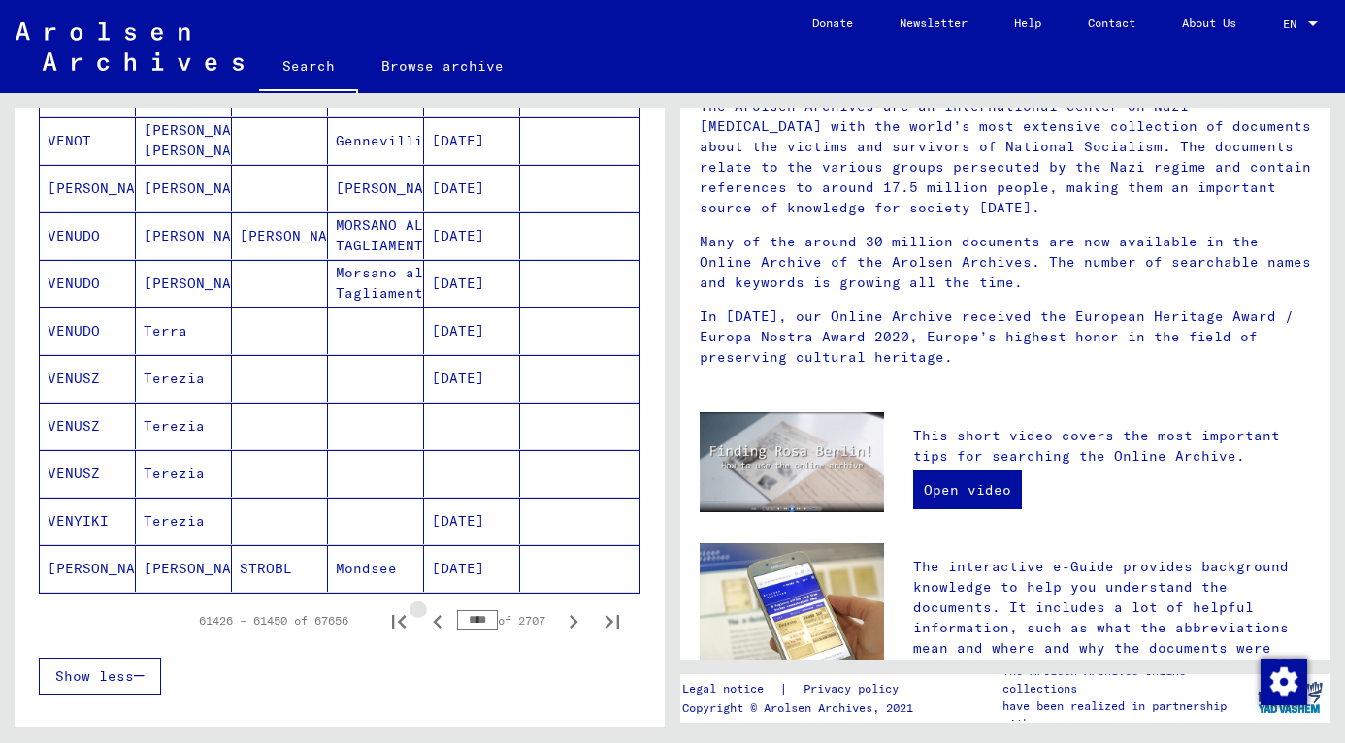
click at [433, 625] on icon "Previous page" at bounding box center [437, 622] width 9 height 14
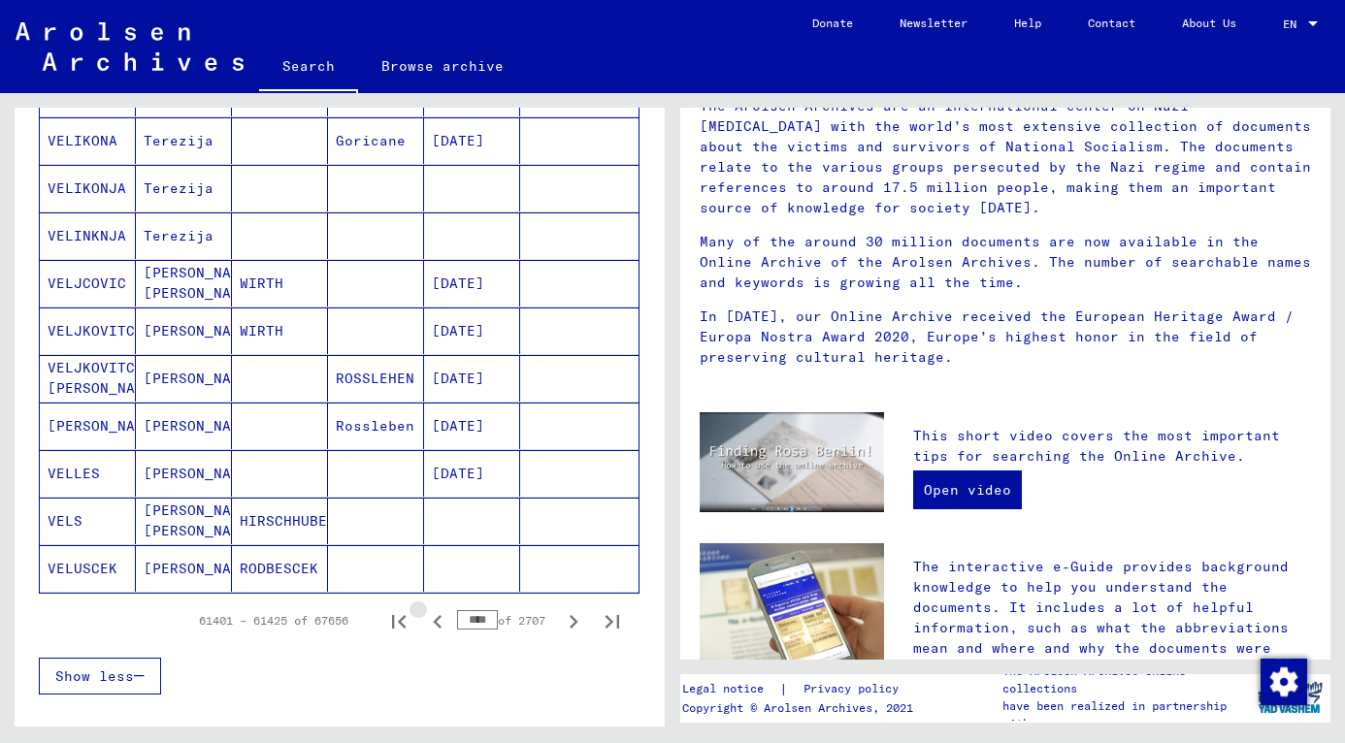
click at [433, 625] on icon "Previous page" at bounding box center [437, 622] width 9 height 14
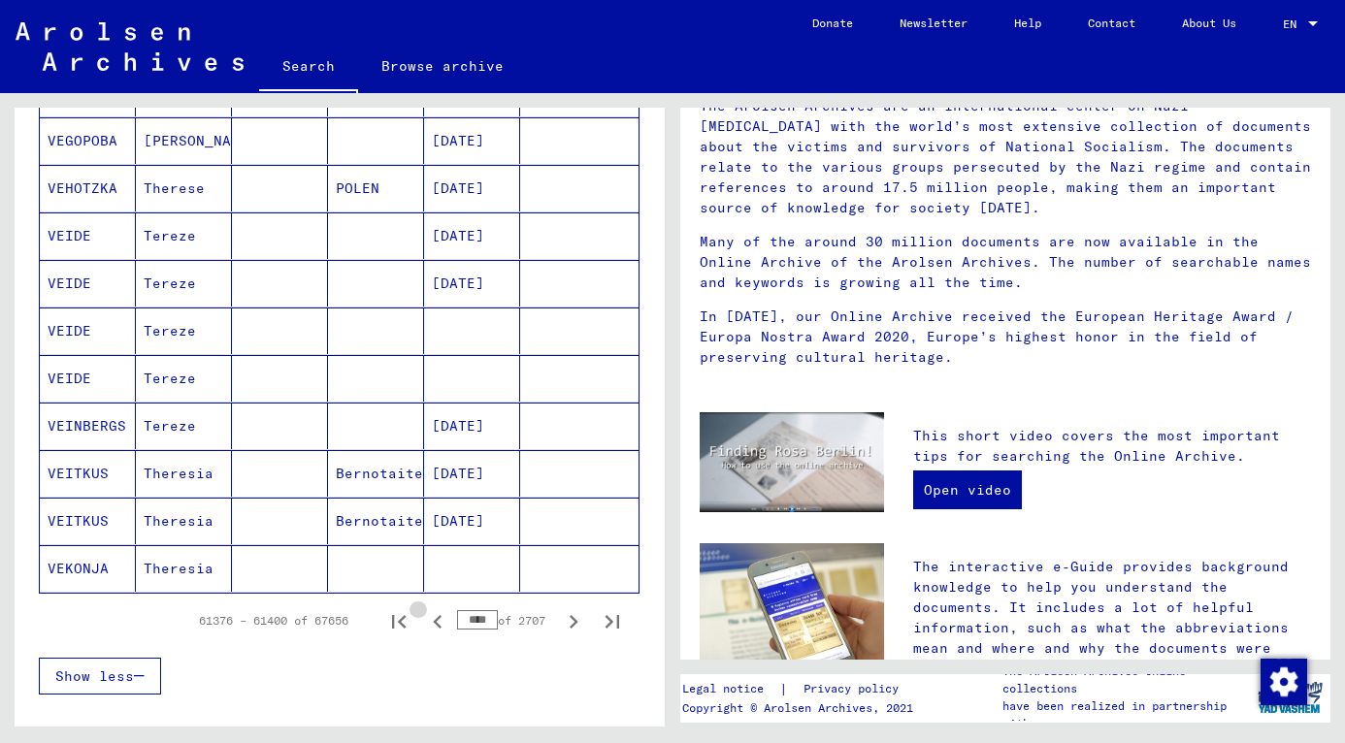
click at [433, 625] on icon "Previous page" at bounding box center [437, 622] width 9 height 14
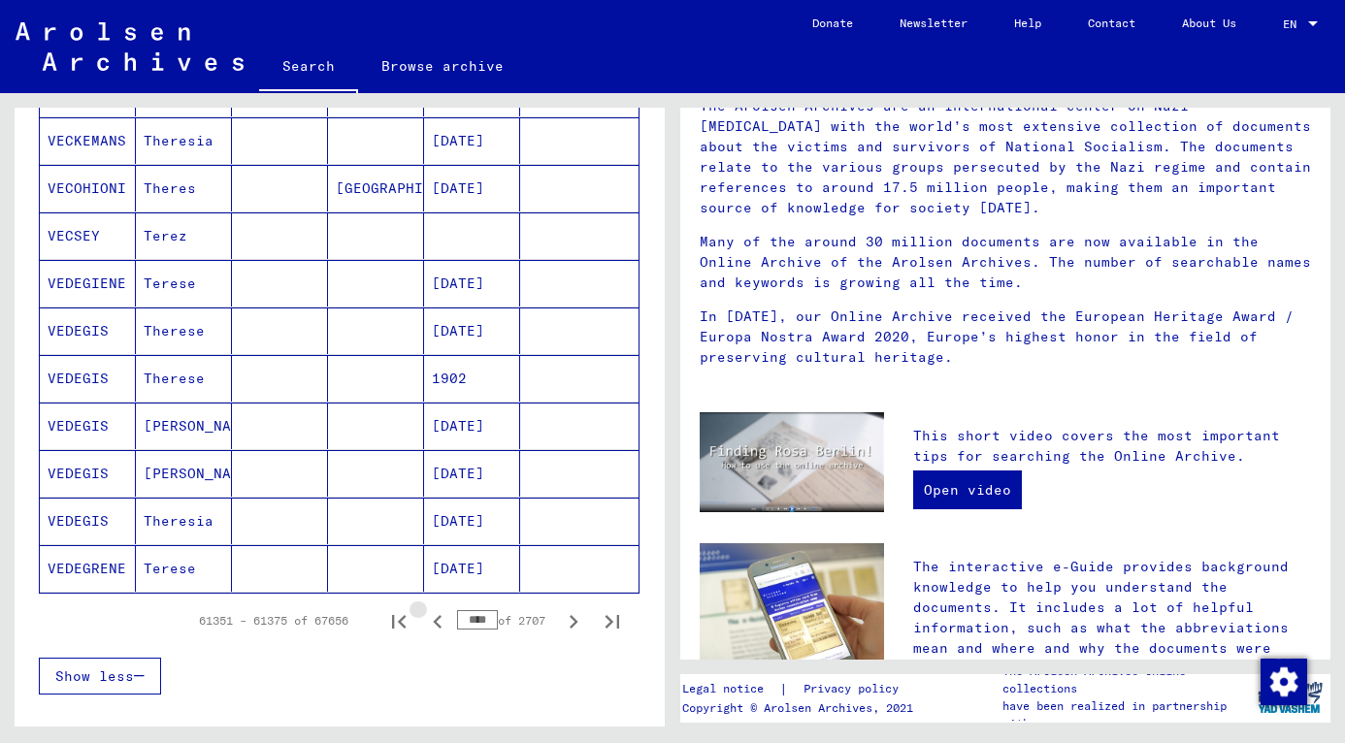
click at [433, 625] on icon "Previous page" at bounding box center [437, 622] width 9 height 14
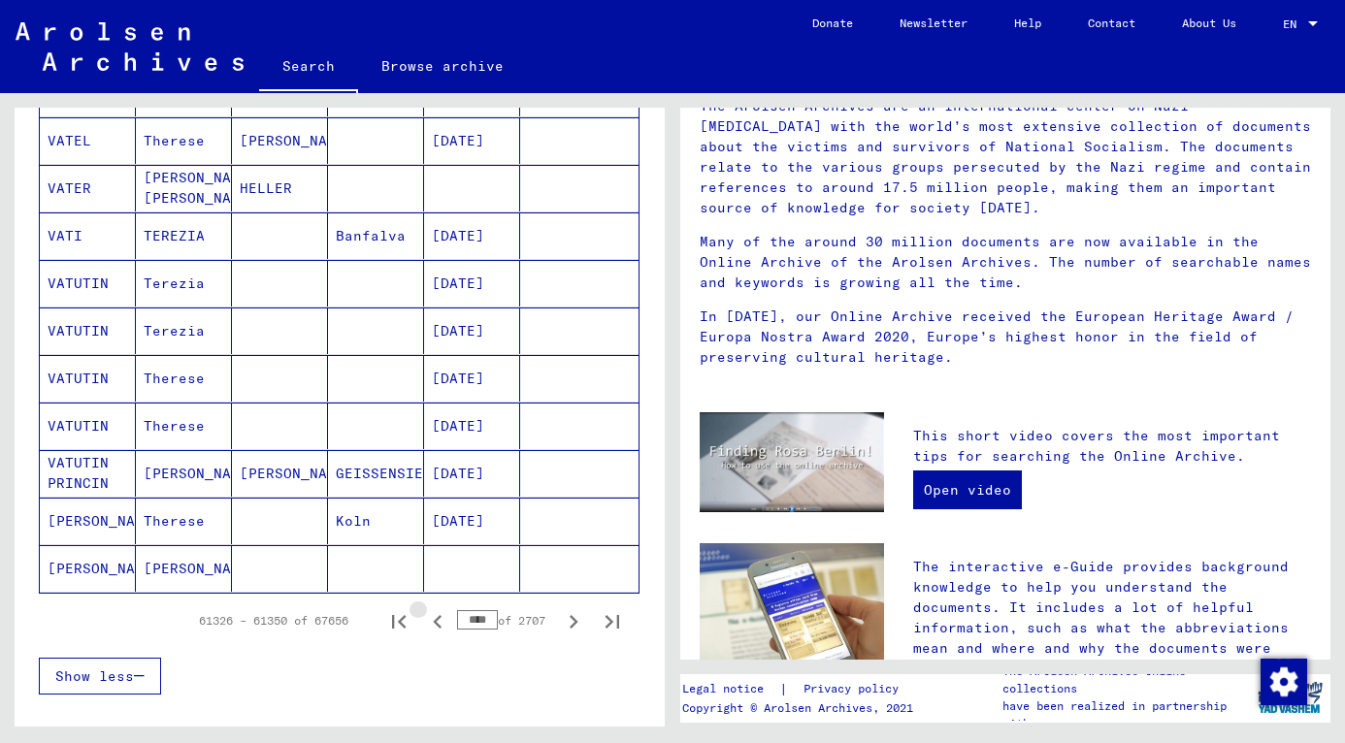
click at [433, 625] on icon "Previous page" at bounding box center [437, 622] width 9 height 14
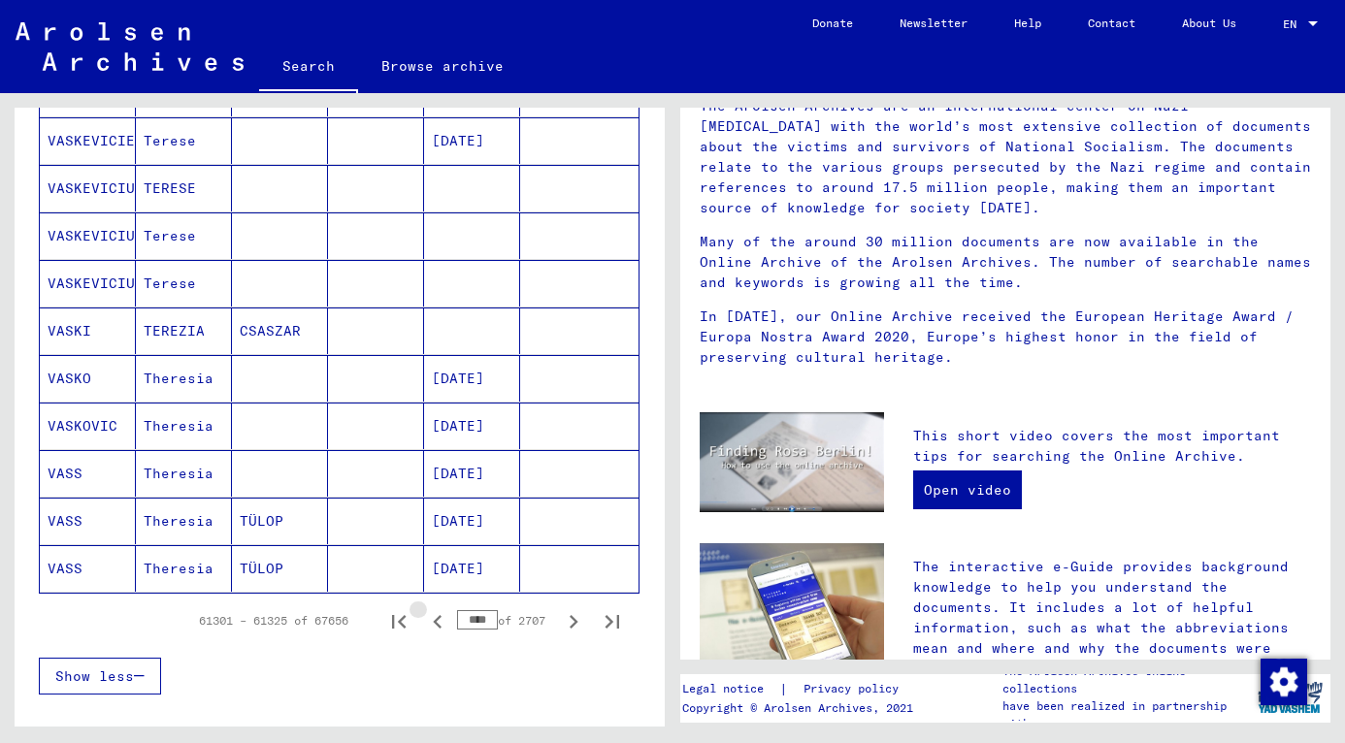
click at [433, 625] on icon "Previous page" at bounding box center [437, 622] width 9 height 14
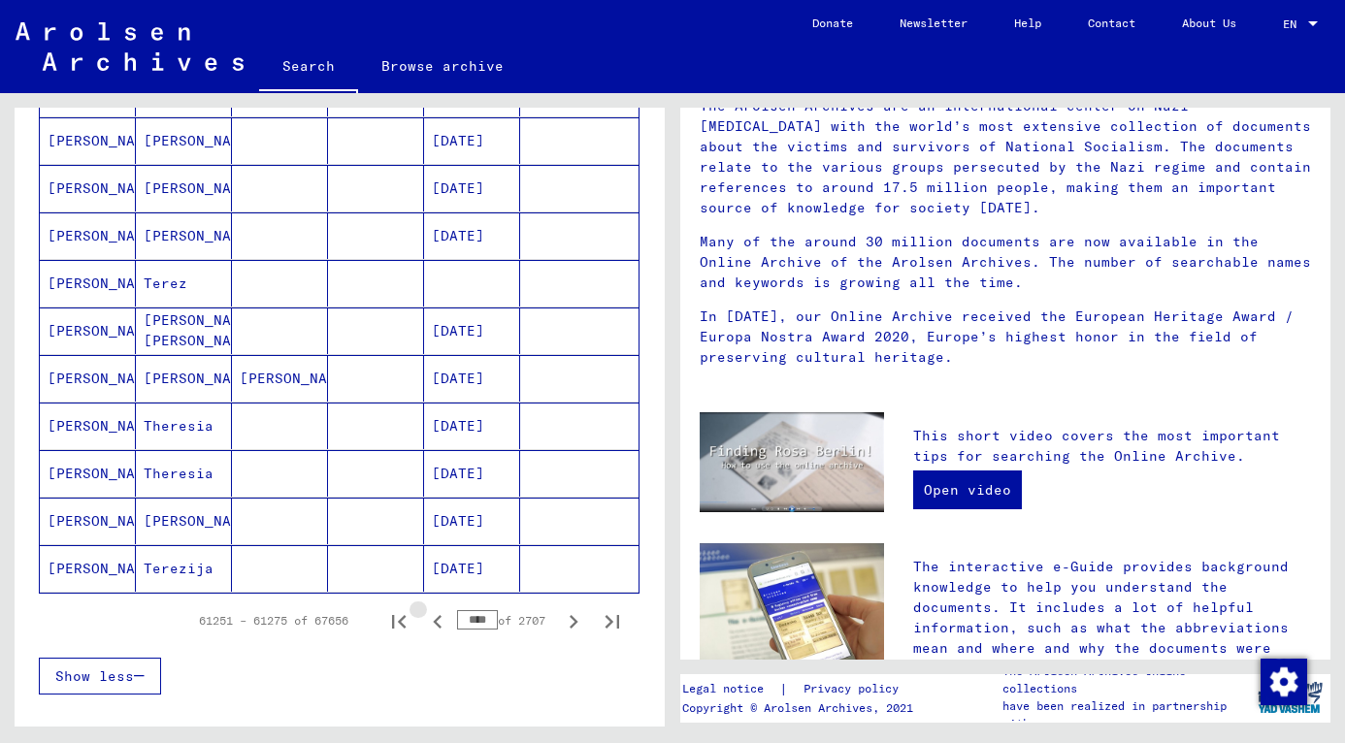
click at [433, 625] on icon "Previous page" at bounding box center [437, 622] width 9 height 14
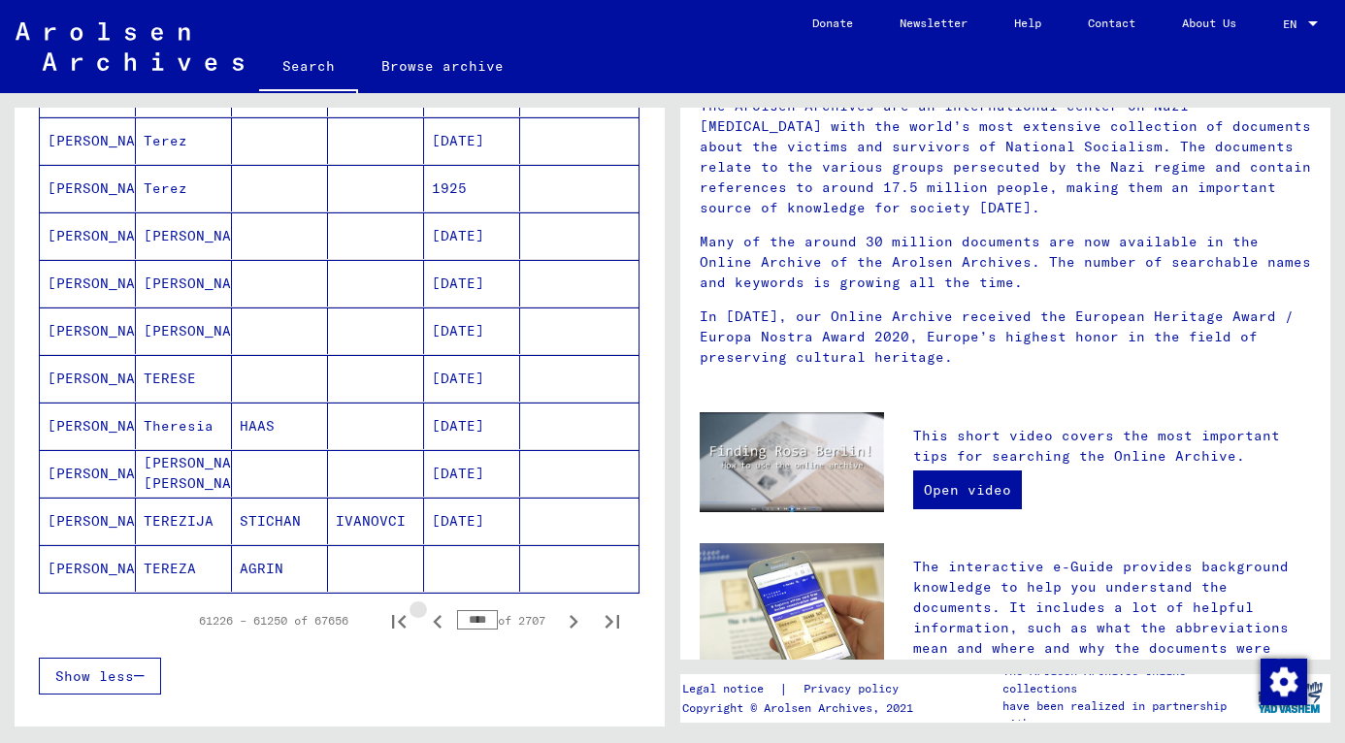
click at [433, 625] on icon "Previous page" at bounding box center [437, 622] width 9 height 14
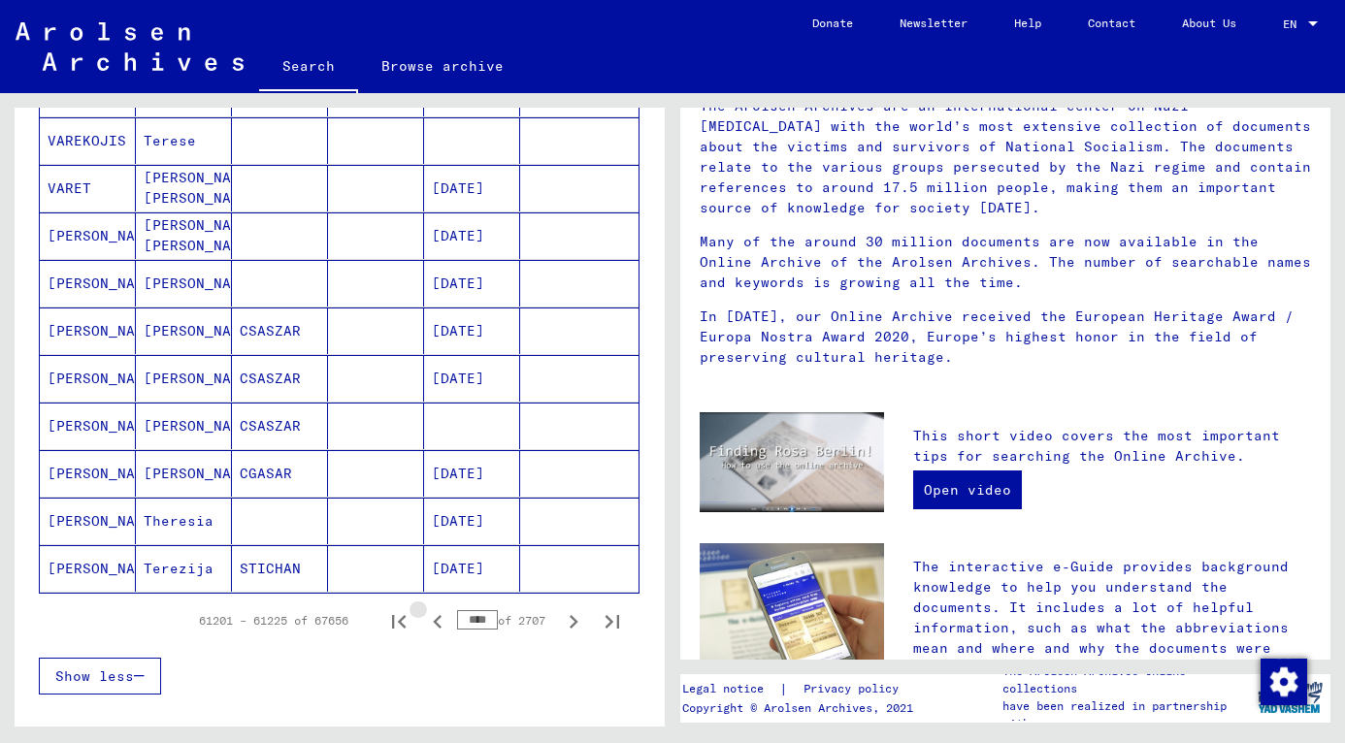
click at [433, 625] on icon "Previous page" at bounding box center [437, 622] width 9 height 14
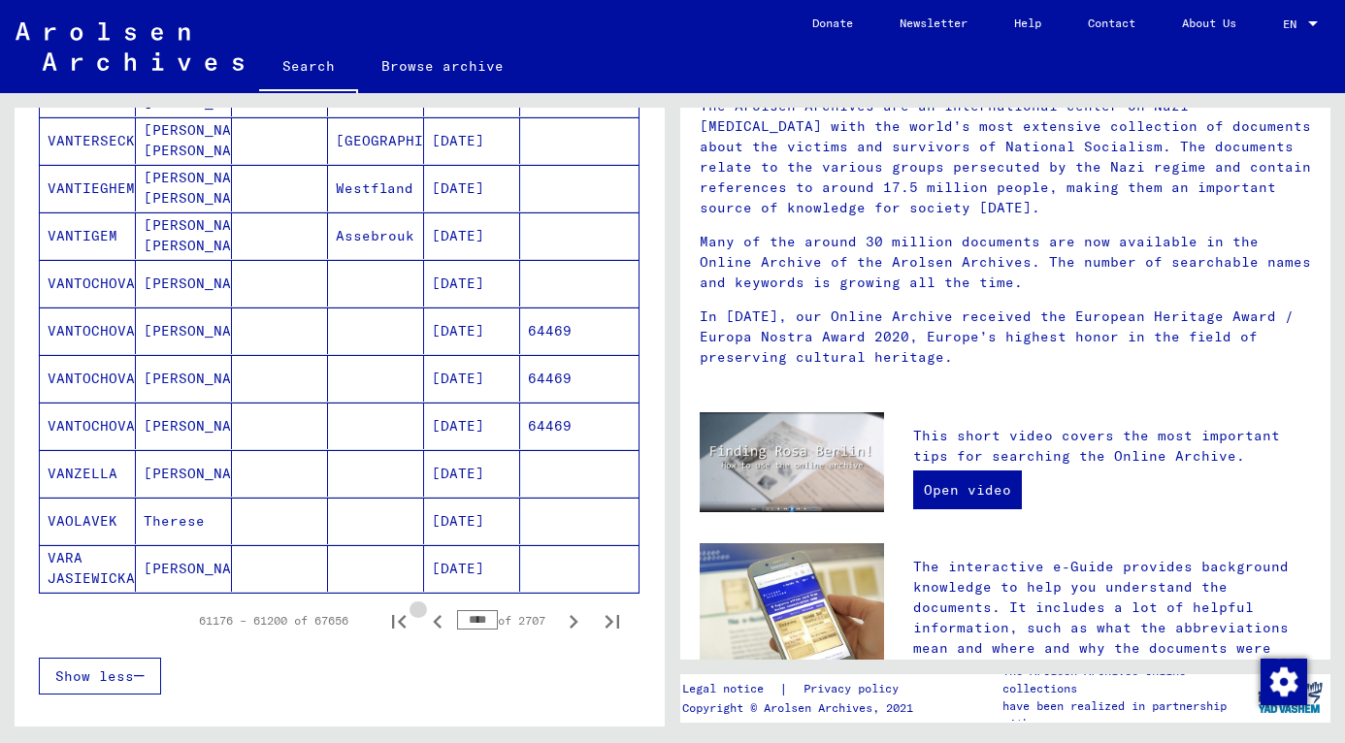
click at [433, 625] on icon "Previous page" at bounding box center [437, 622] width 9 height 14
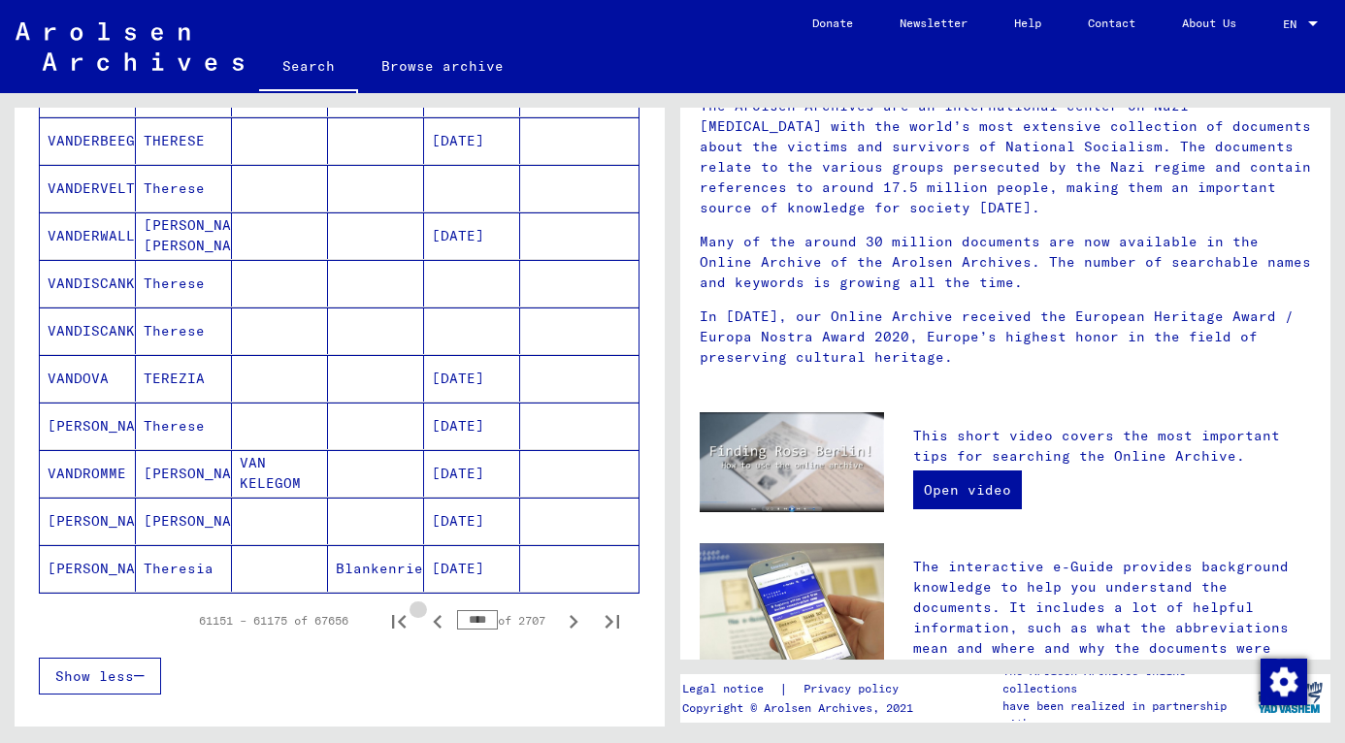
click at [433, 625] on icon "Previous page" at bounding box center [437, 622] width 9 height 14
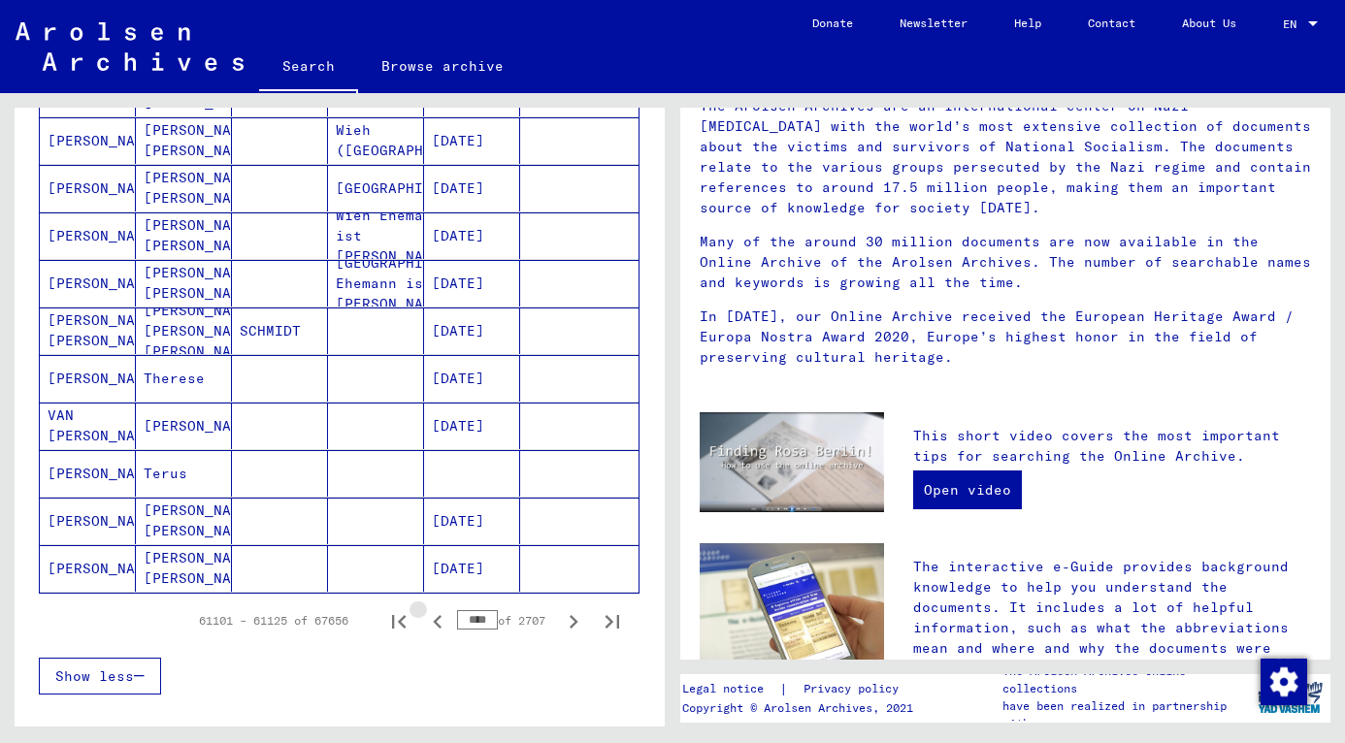
click at [433, 625] on icon "Previous page" at bounding box center [437, 622] width 9 height 14
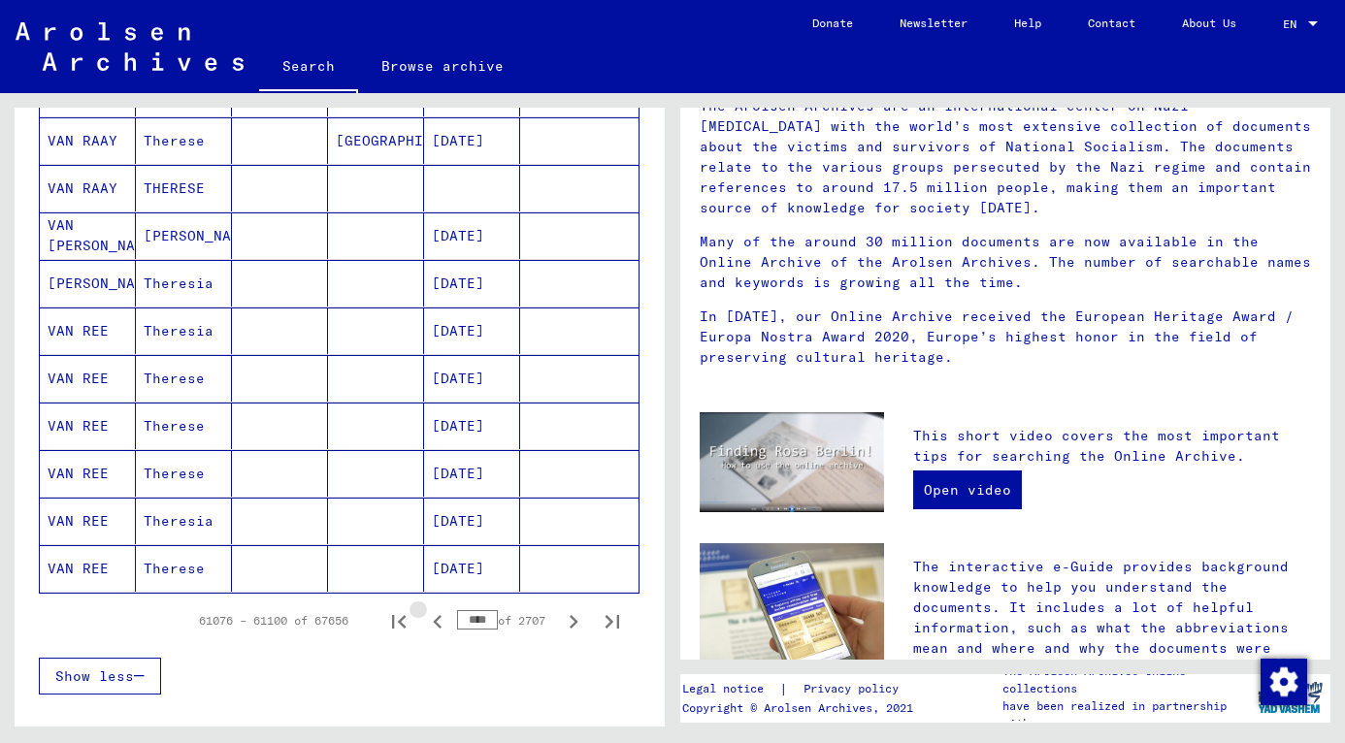
click at [433, 625] on icon "Previous page" at bounding box center [437, 622] width 9 height 14
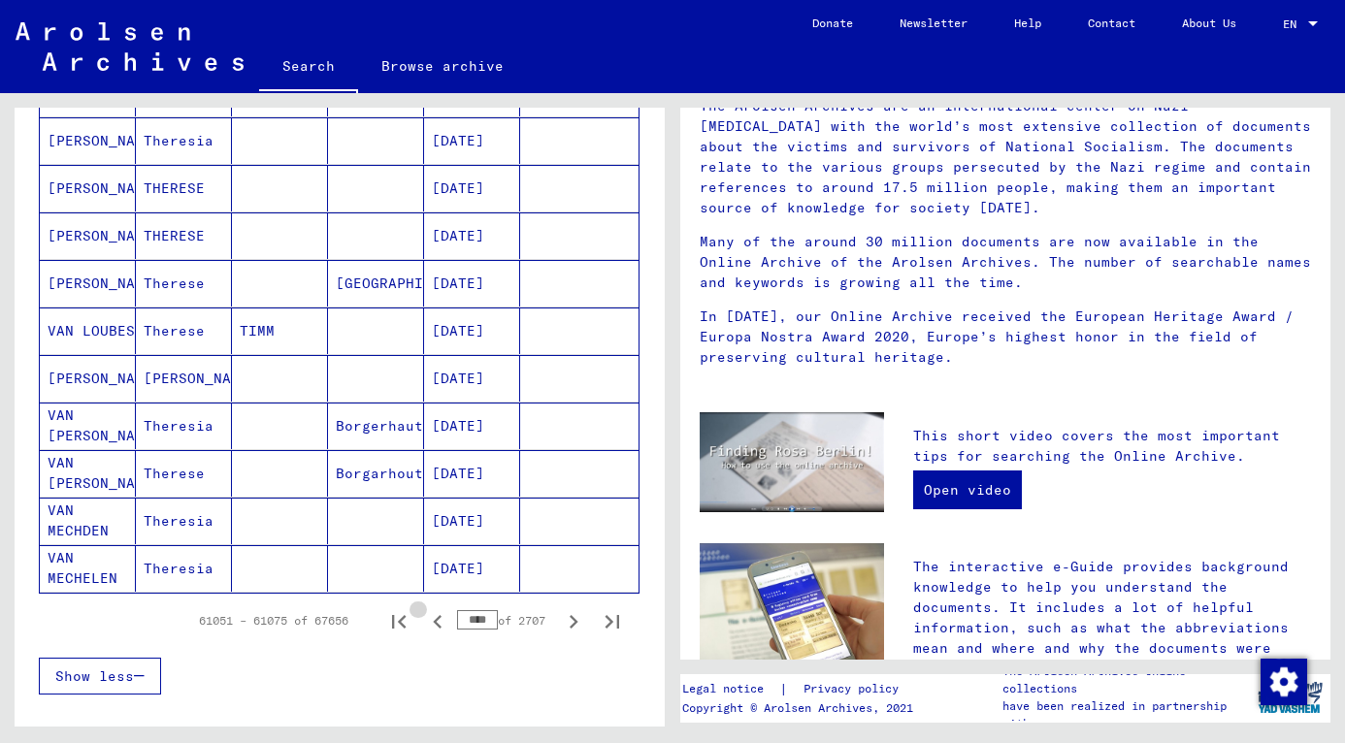
click at [433, 625] on icon "Previous page" at bounding box center [437, 622] width 9 height 14
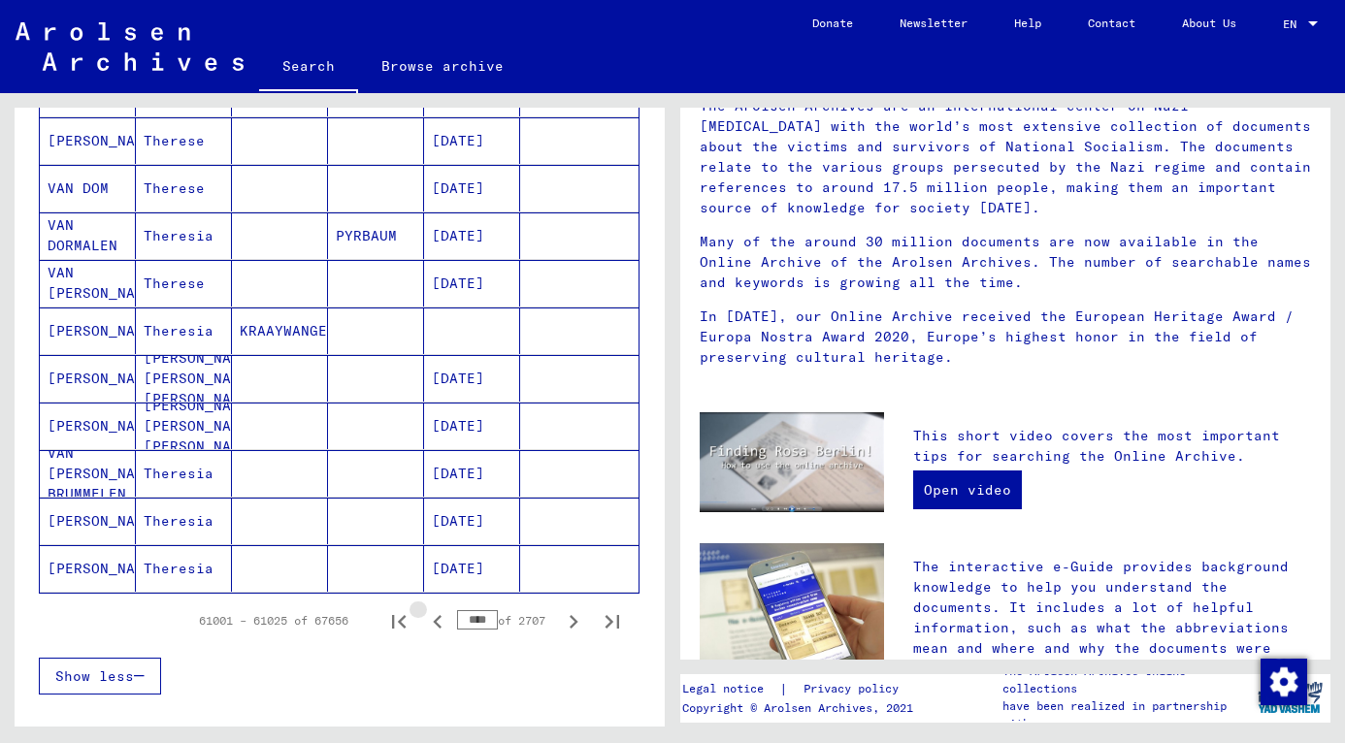
click at [433, 625] on icon "Previous page" at bounding box center [437, 622] width 9 height 14
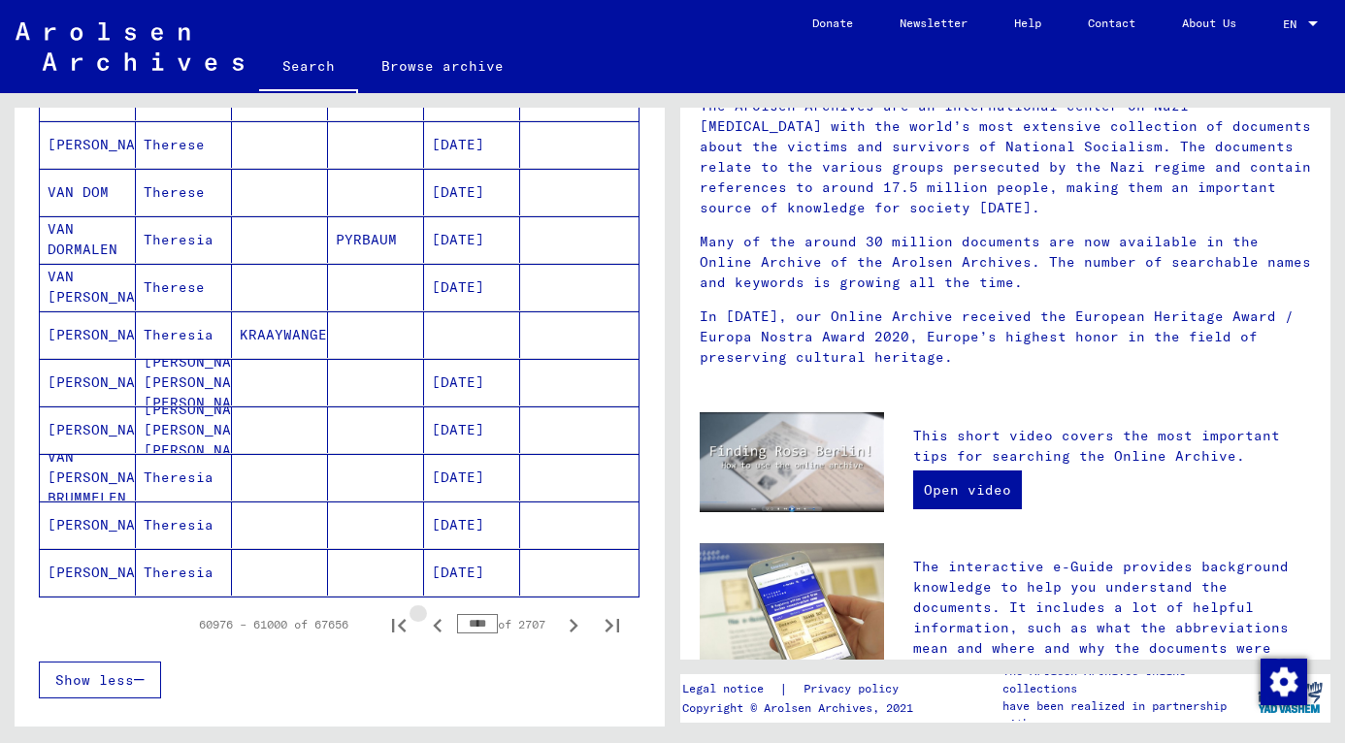
scroll to position [993, 0]
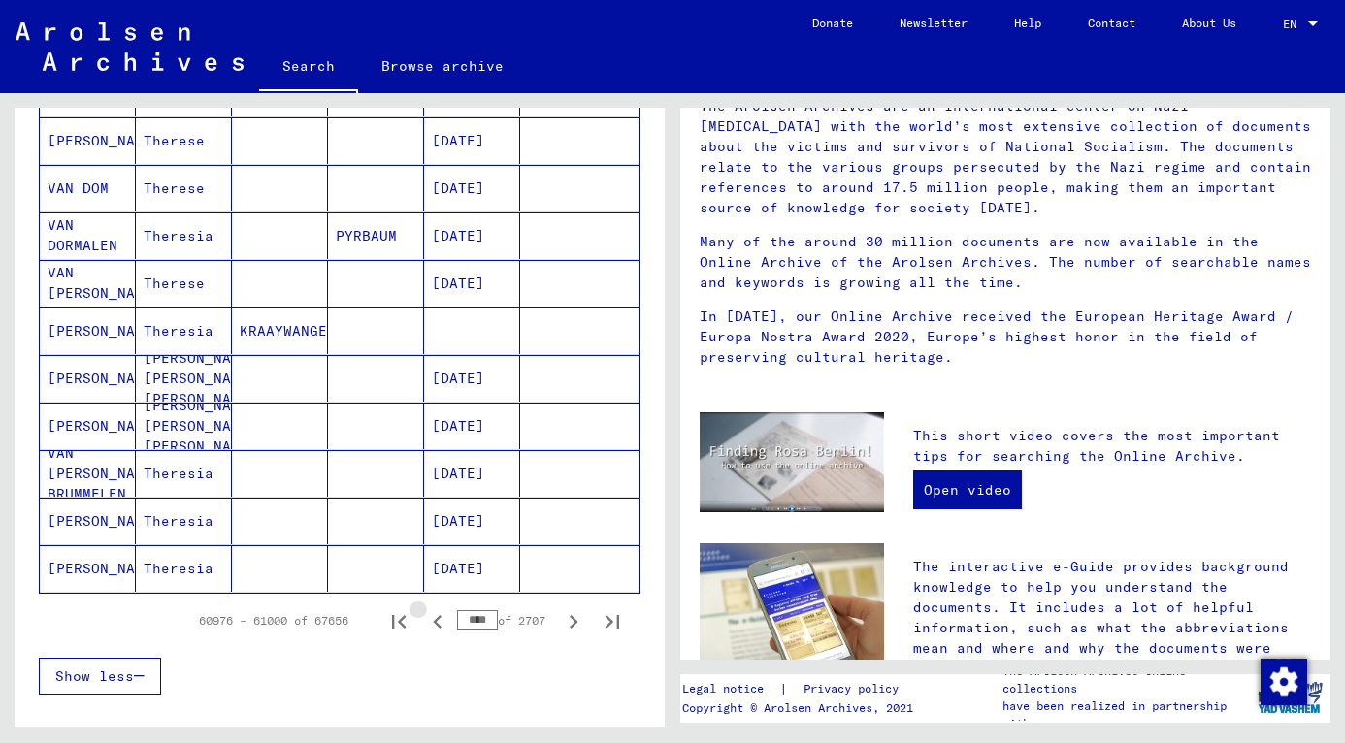
click at [433, 625] on icon "Previous page" at bounding box center [437, 622] width 9 height 14
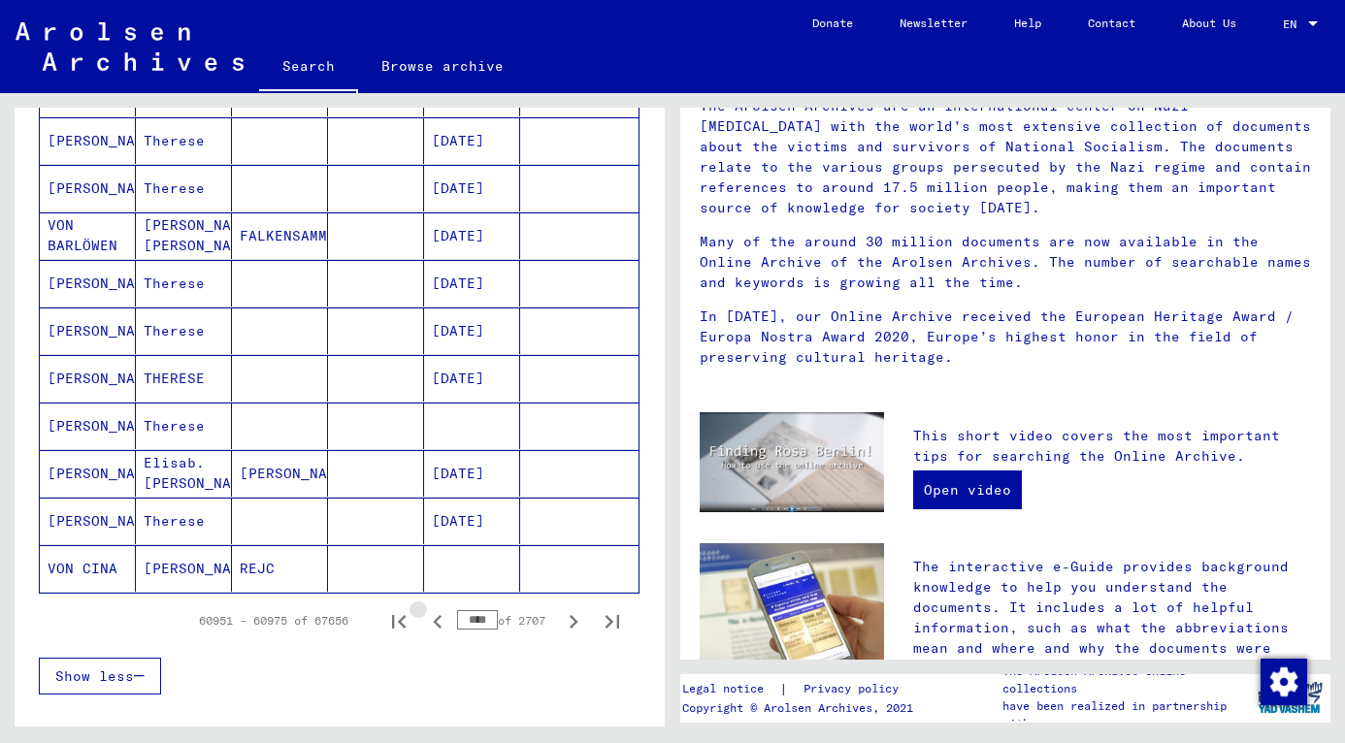
click at [433, 625] on icon "Previous page" at bounding box center [437, 622] width 9 height 14
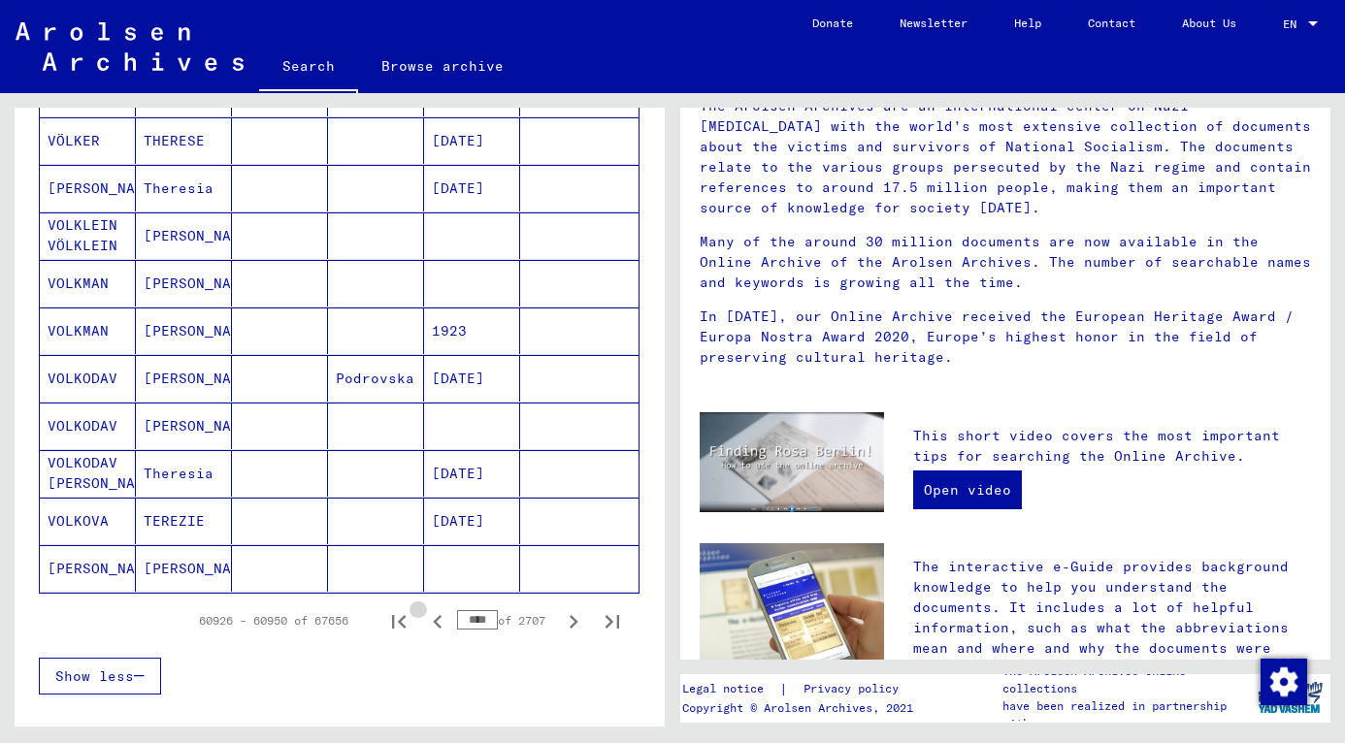
click at [433, 625] on icon "Previous page" at bounding box center [437, 622] width 9 height 14
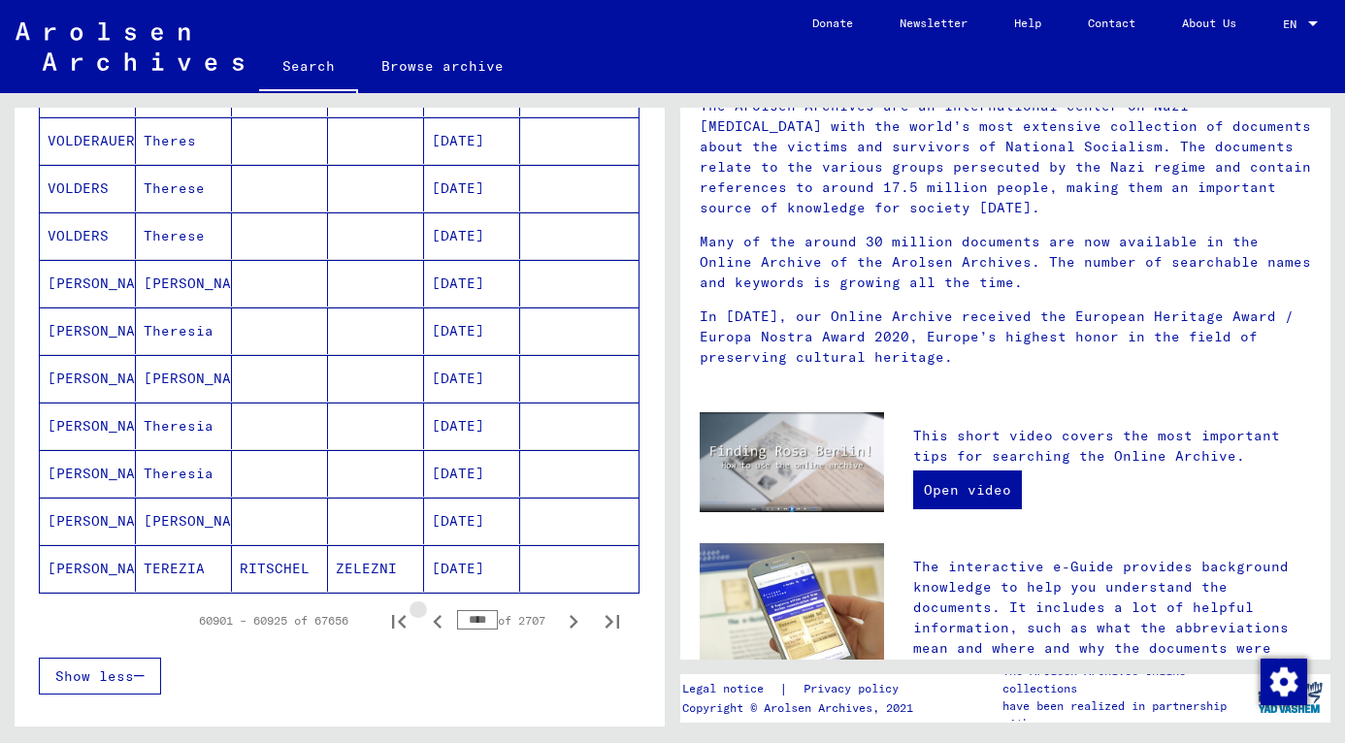
click at [433, 625] on icon "Previous page" at bounding box center [437, 622] width 9 height 14
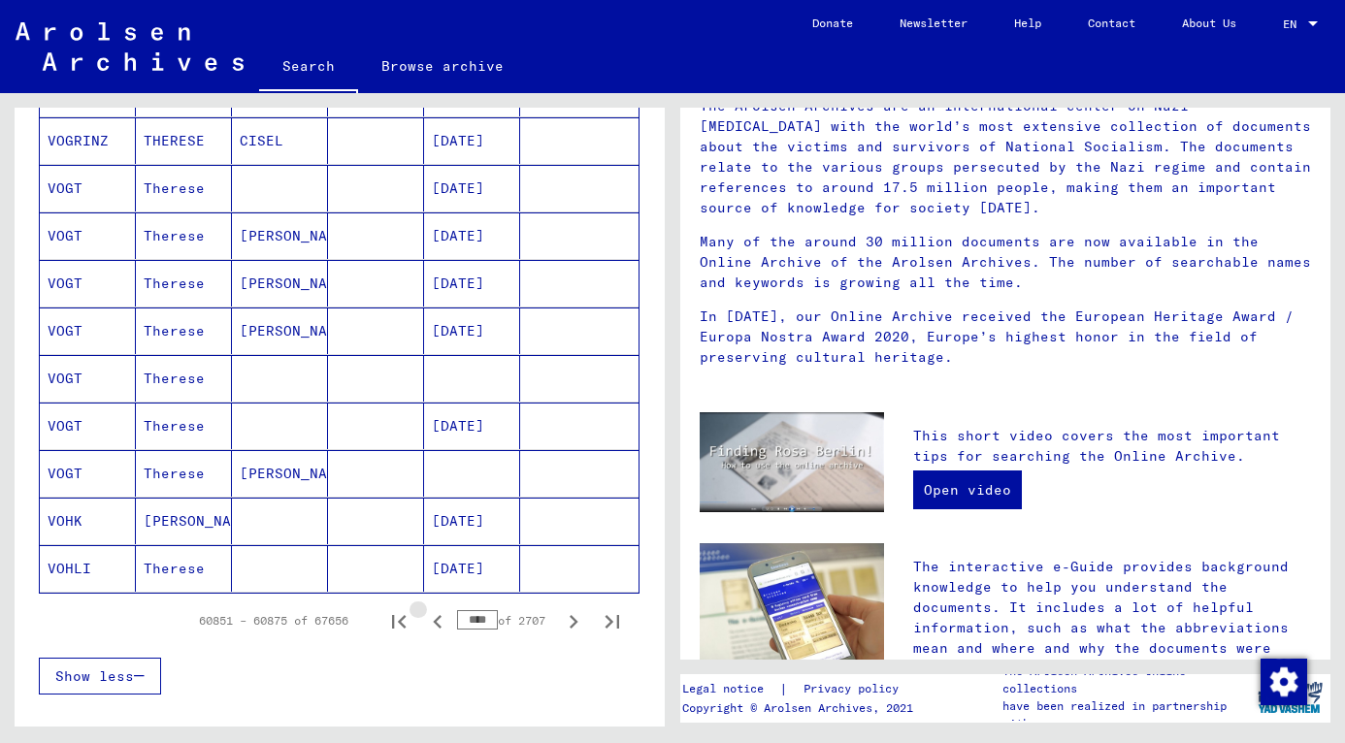
click at [433, 625] on icon "Previous page" at bounding box center [437, 622] width 9 height 14
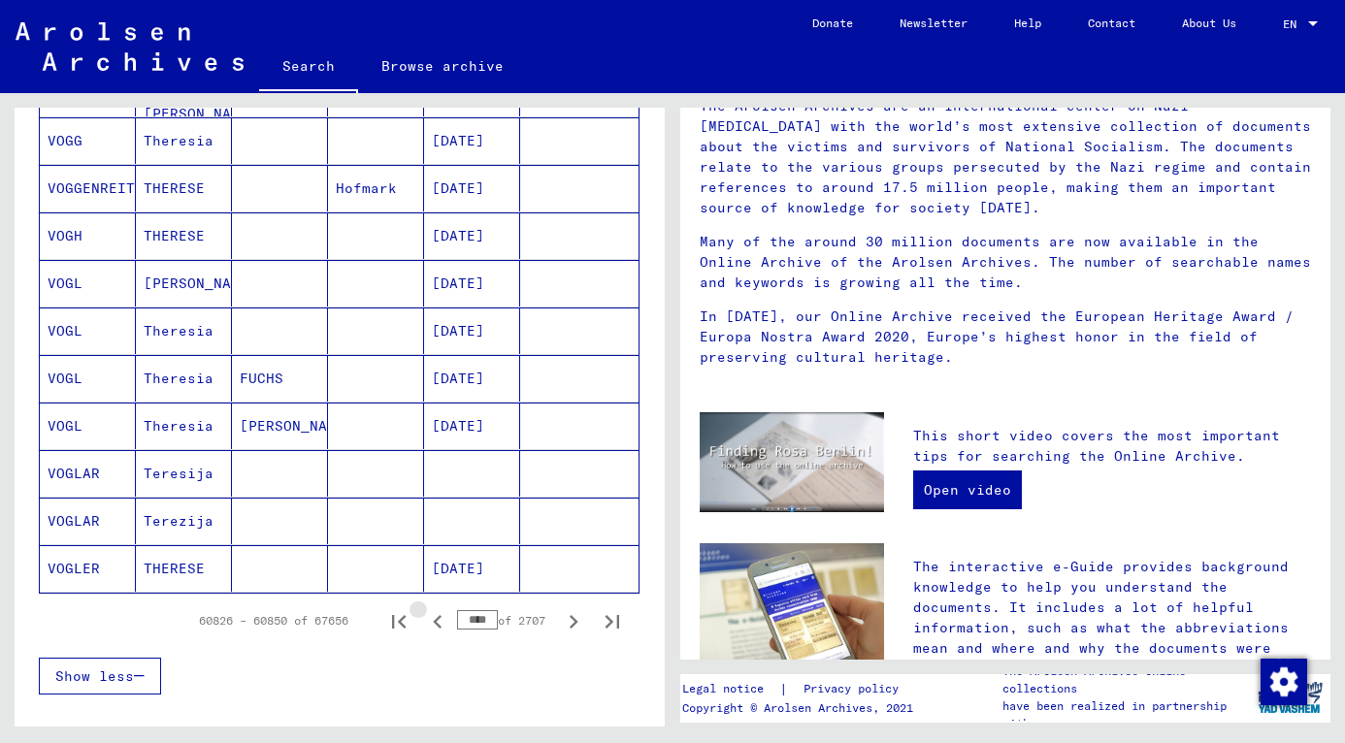
click at [433, 625] on icon "Previous page" at bounding box center [437, 622] width 9 height 14
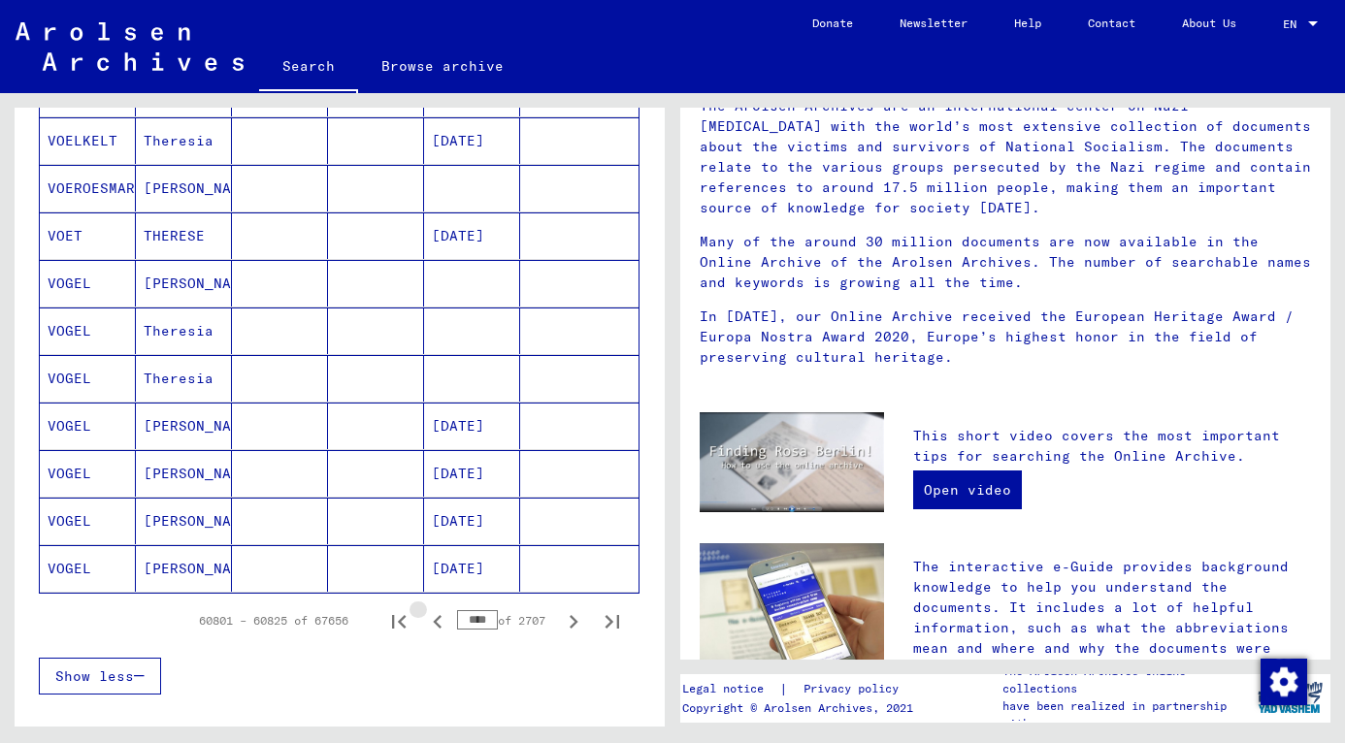
click at [433, 625] on icon "Previous page" at bounding box center [437, 622] width 9 height 14
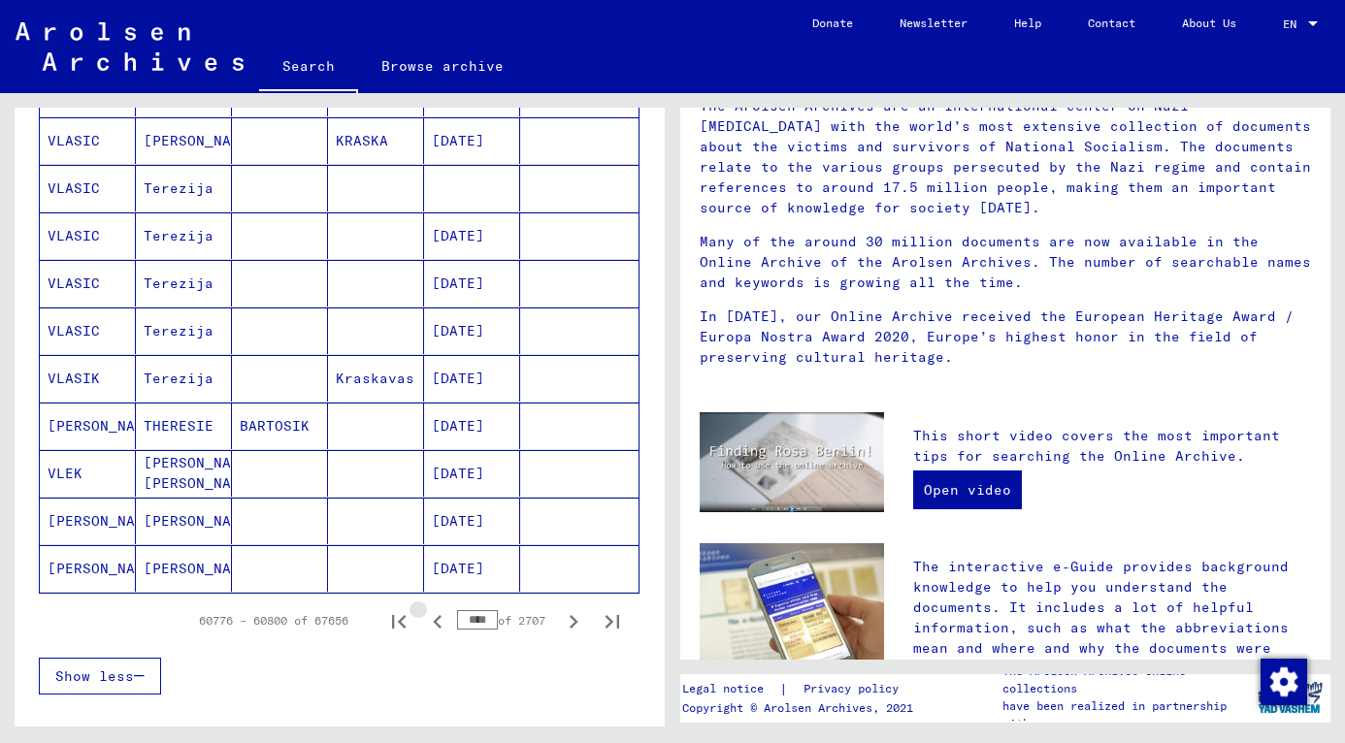
click at [433, 625] on icon "Previous page" at bounding box center [437, 622] width 9 height 14
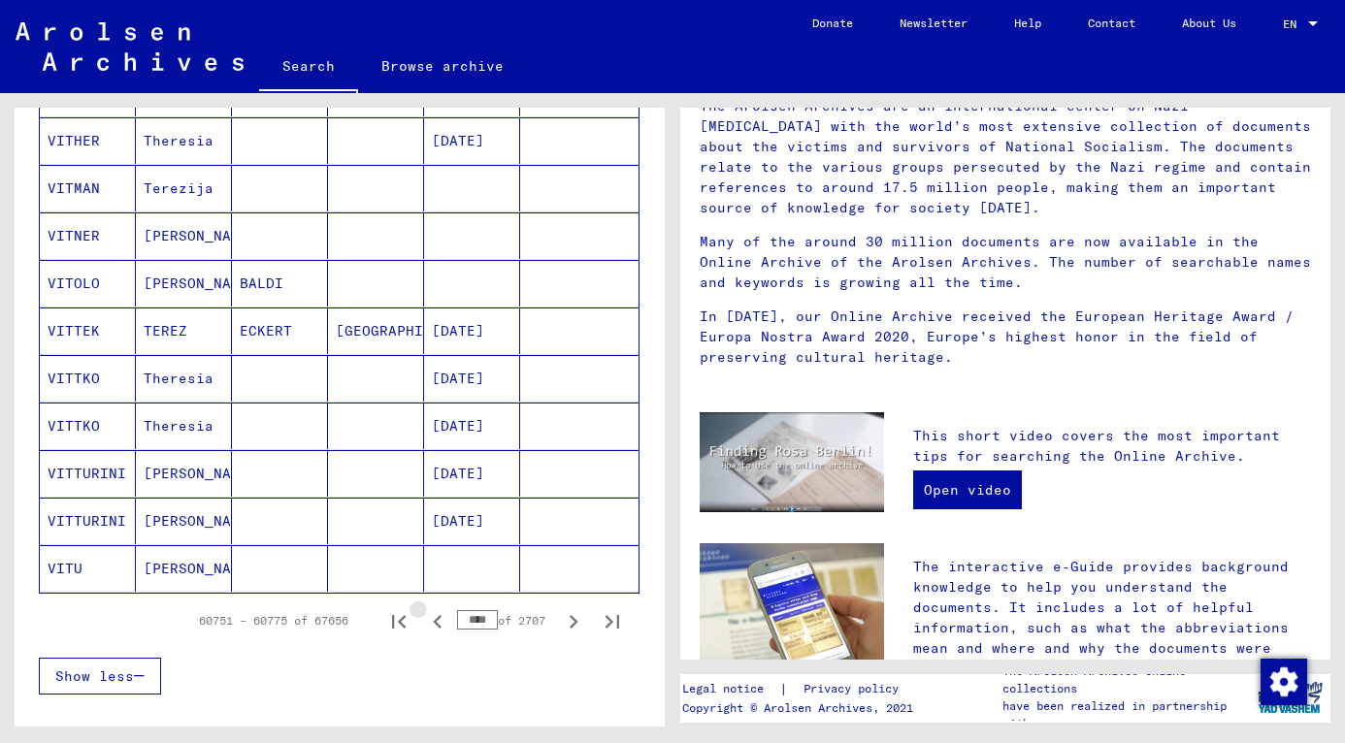
click at [433, 625] on icon "Previous page" at bounding box center [437, 622] width 9 height 14
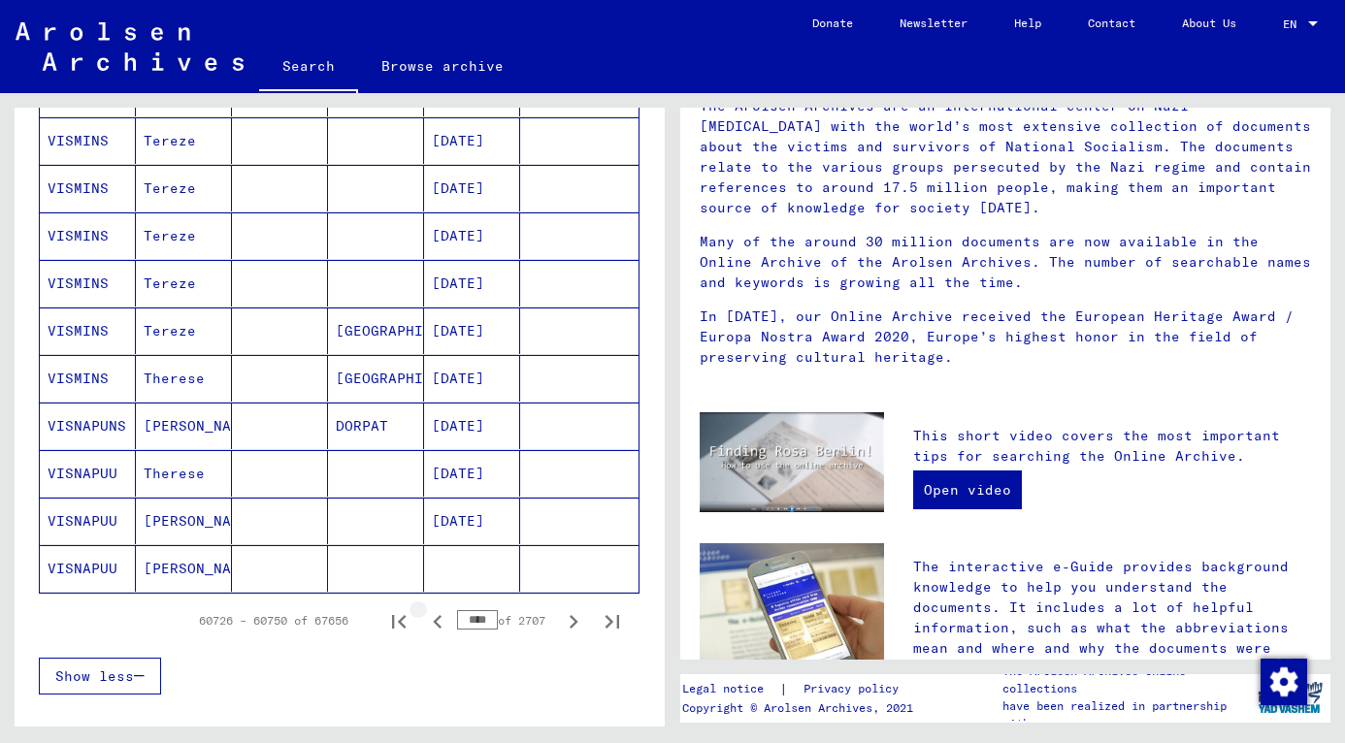
click at [433, 625] on icon "Previous page" at bounding box center [437, 622] width 9 height 14
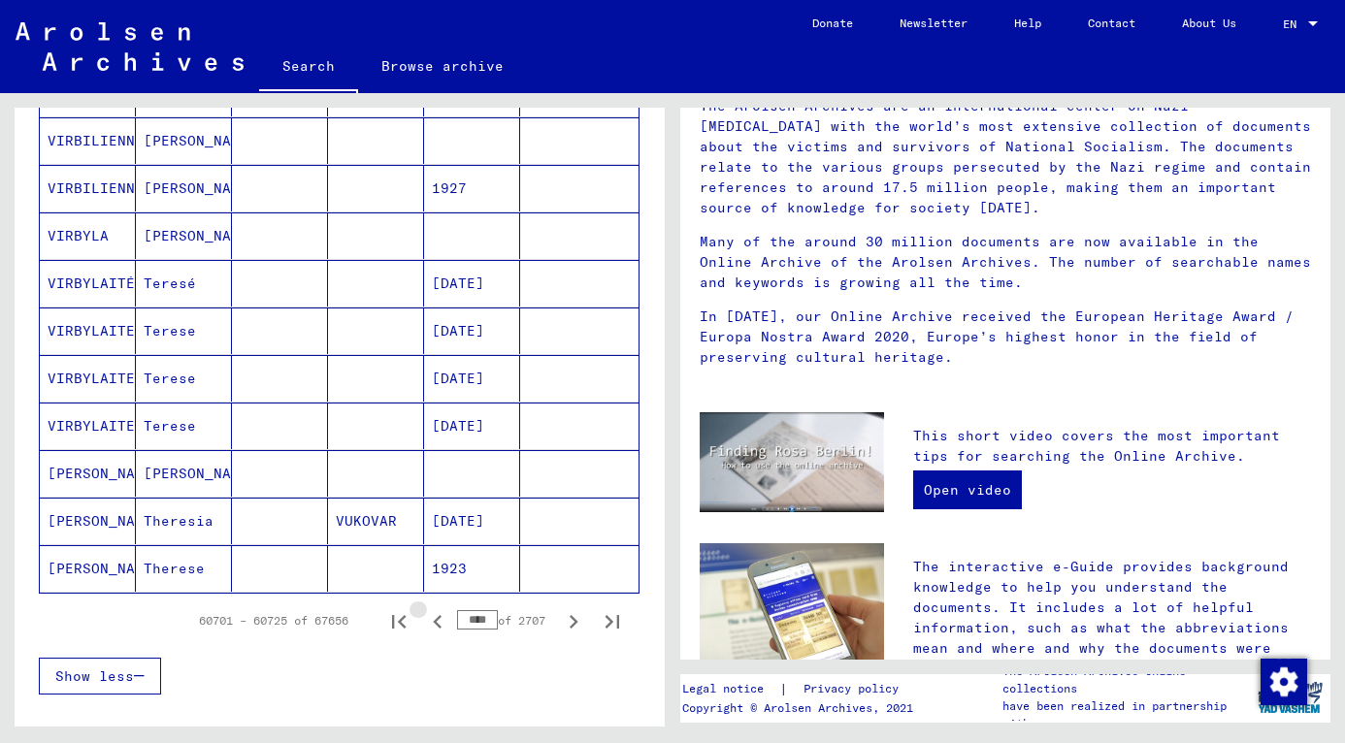
click at [433, 625] on icon "Previous page" at bounding box center [437, 622] width 9 height 14
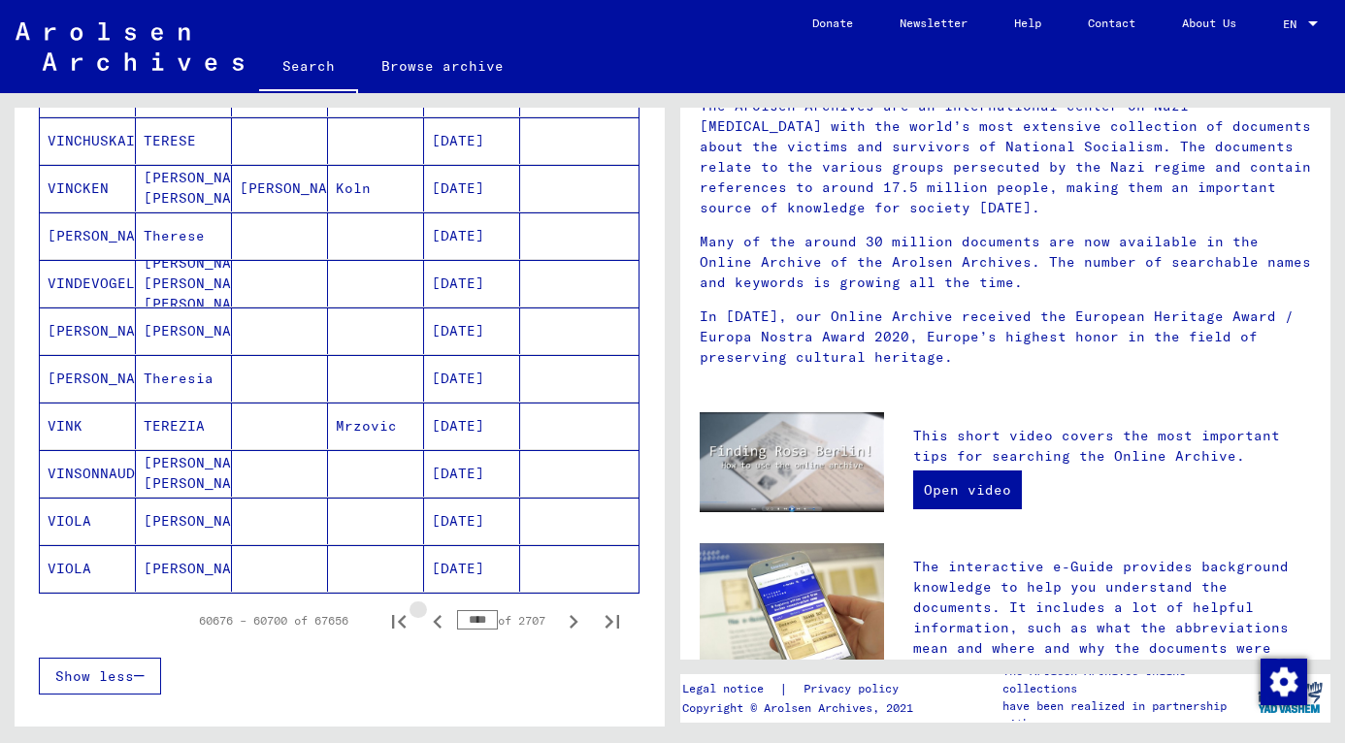
click at [433, 625] on icon "Previous page" at bounding box center [437, 622] width 9 height 14
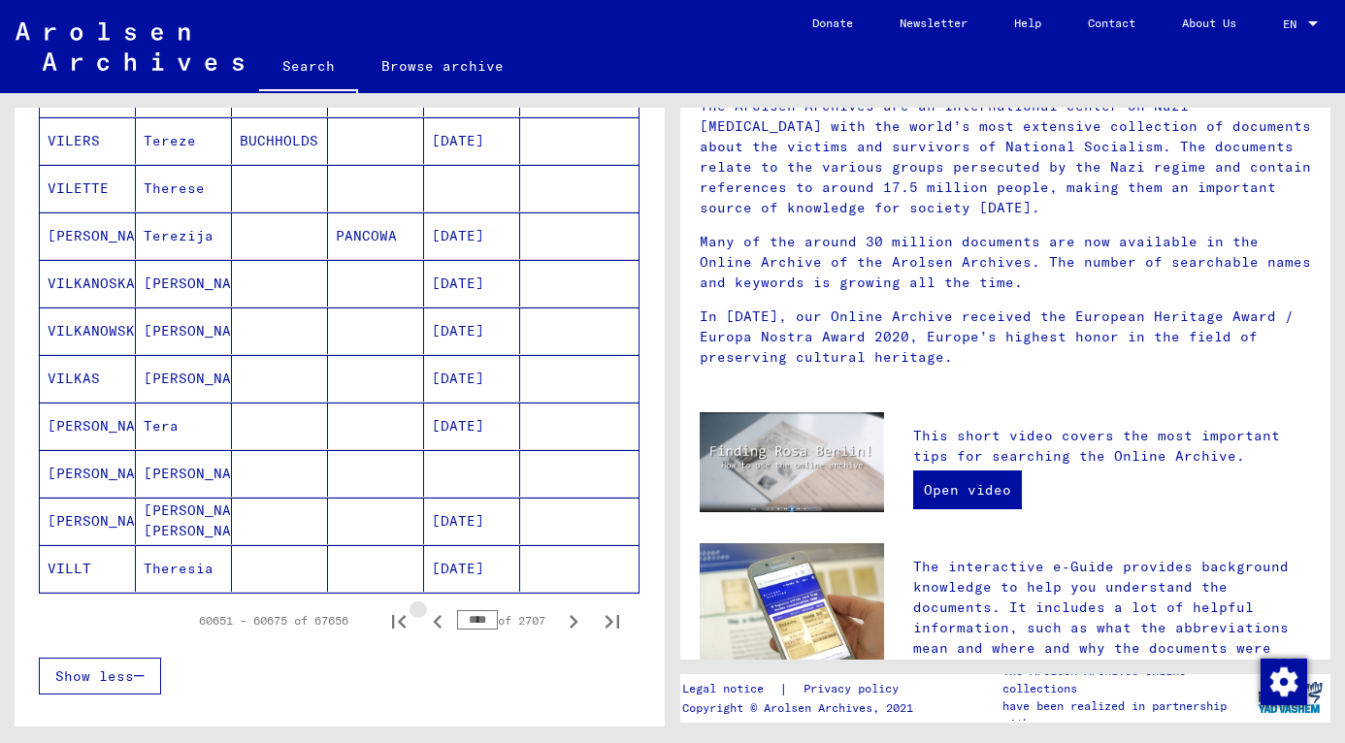
click at [433, 625] on icon "Previous page" at bounding box center [437, 622] width 9 height 14
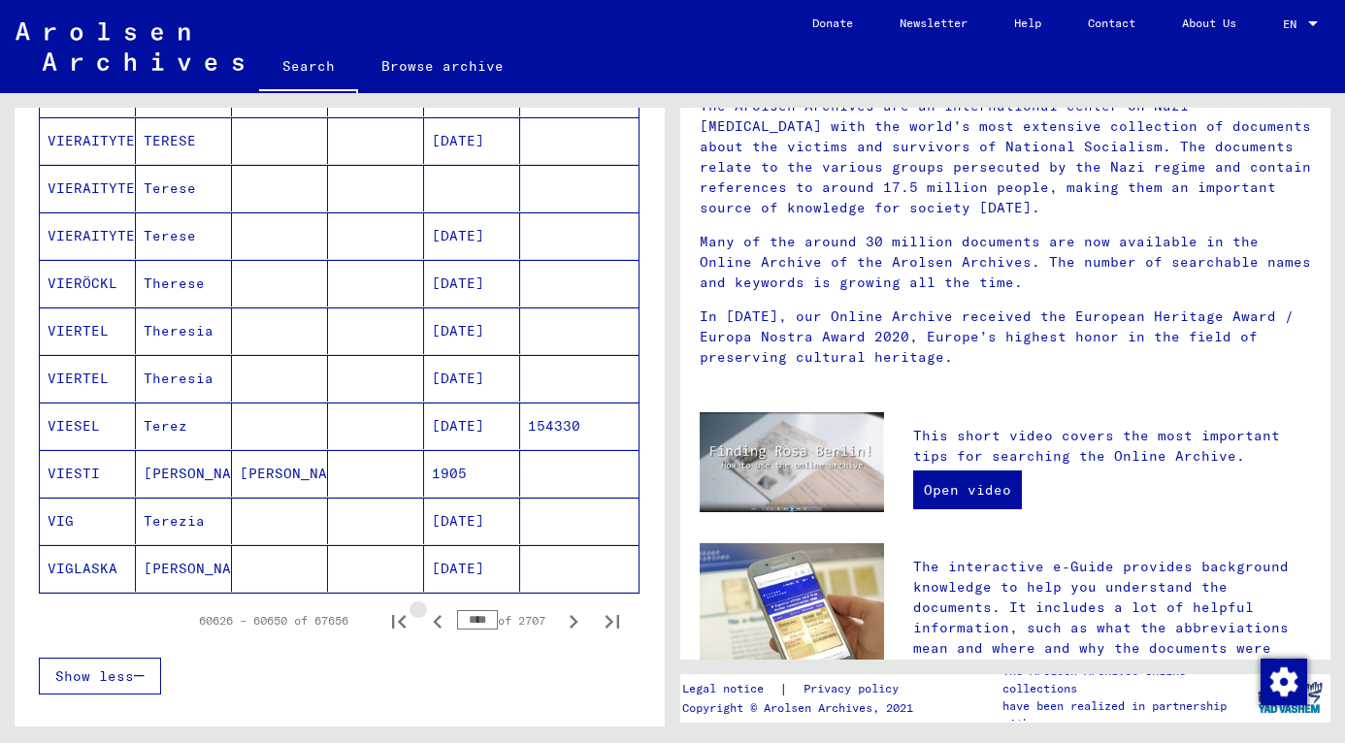
click at [433, 625] on icon "Previous page" at bounding box center [437, 622] width 9 height 14
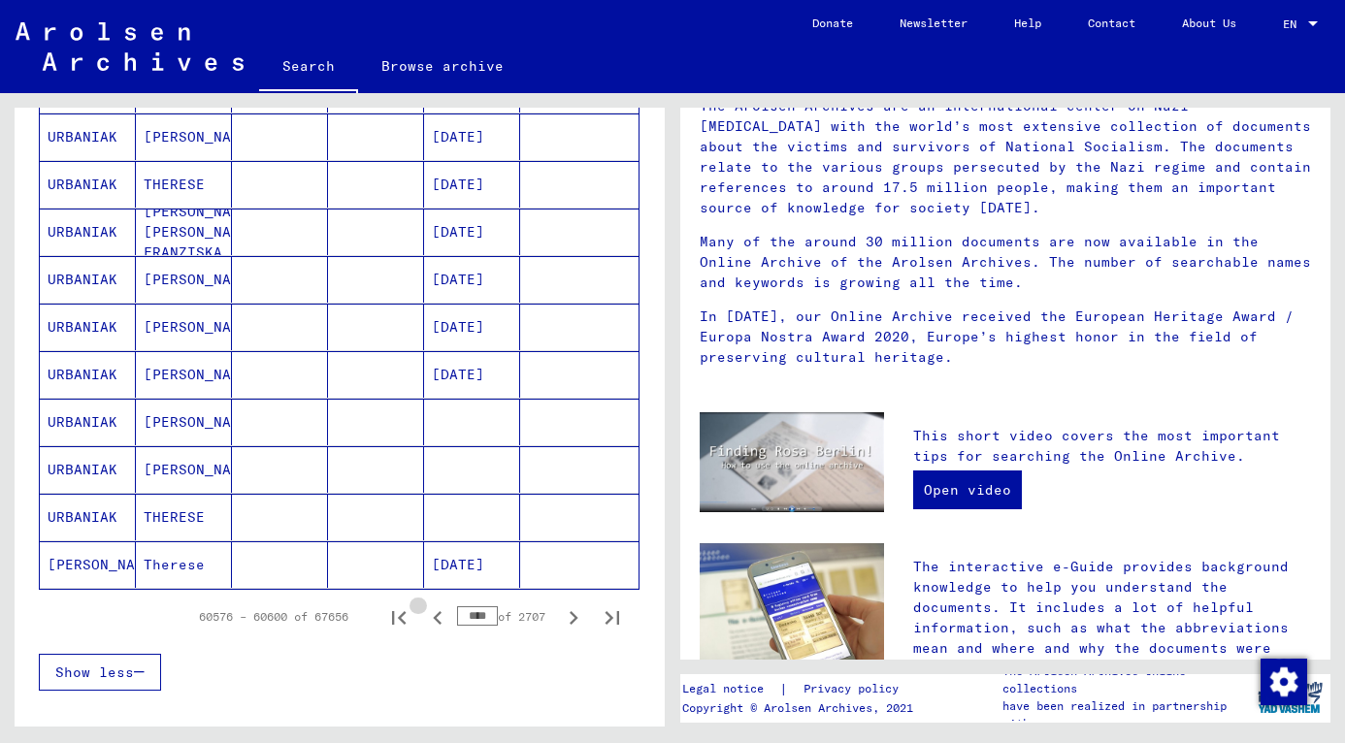
click at [433, 625] on icon "Previous page" at bounding box center [437, 618] width 9 height 14
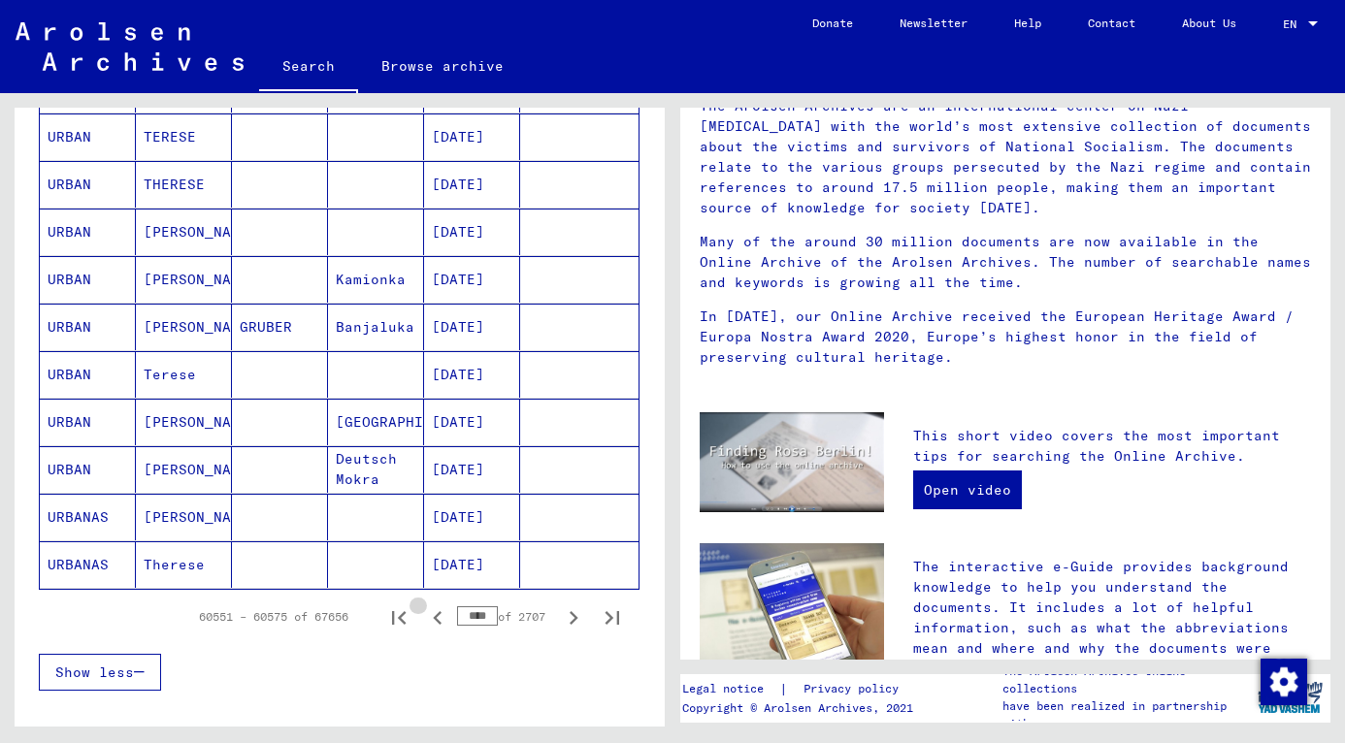
scroll to position [989, 0]
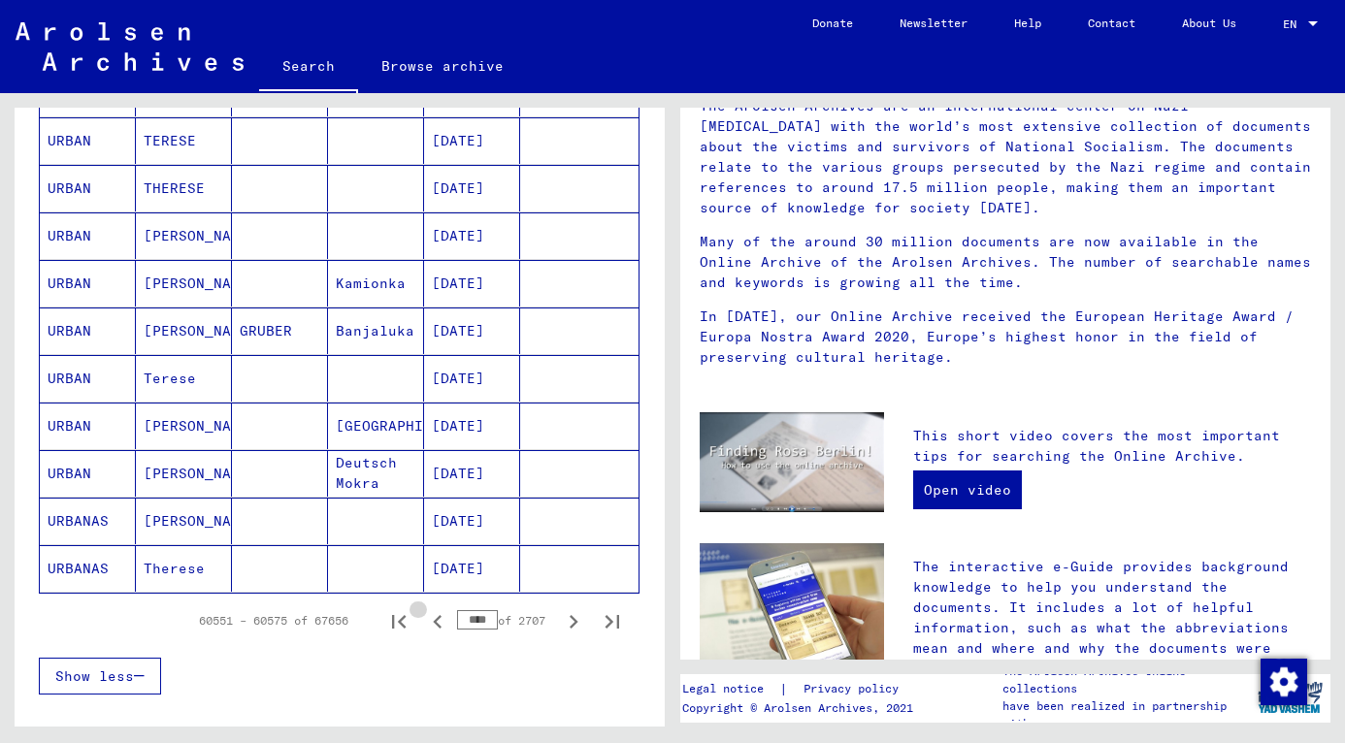
click at [433, 625] on icon "Previous page" at bounding box center [437, 622] width 9 height 14
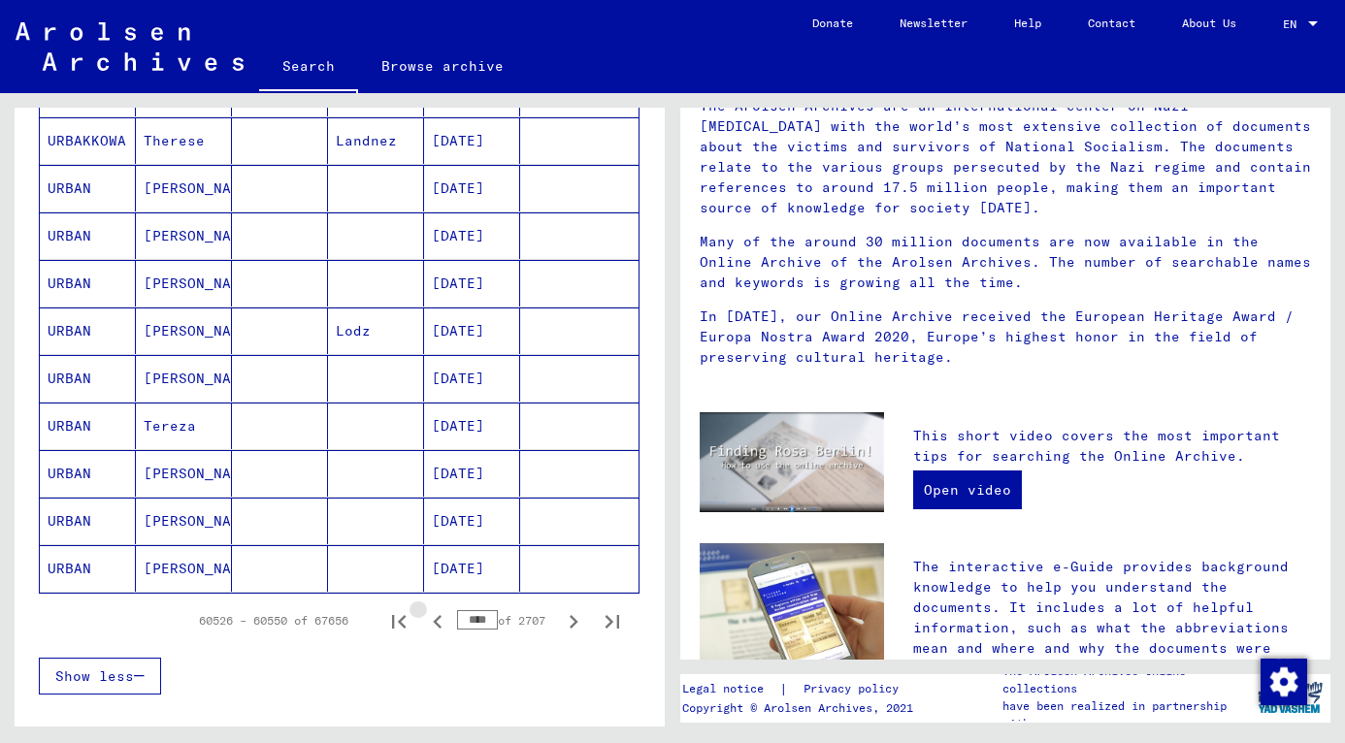
click at [433, 625] on icon "Previous page" at bounding box center [437, 622] width 9 height 14
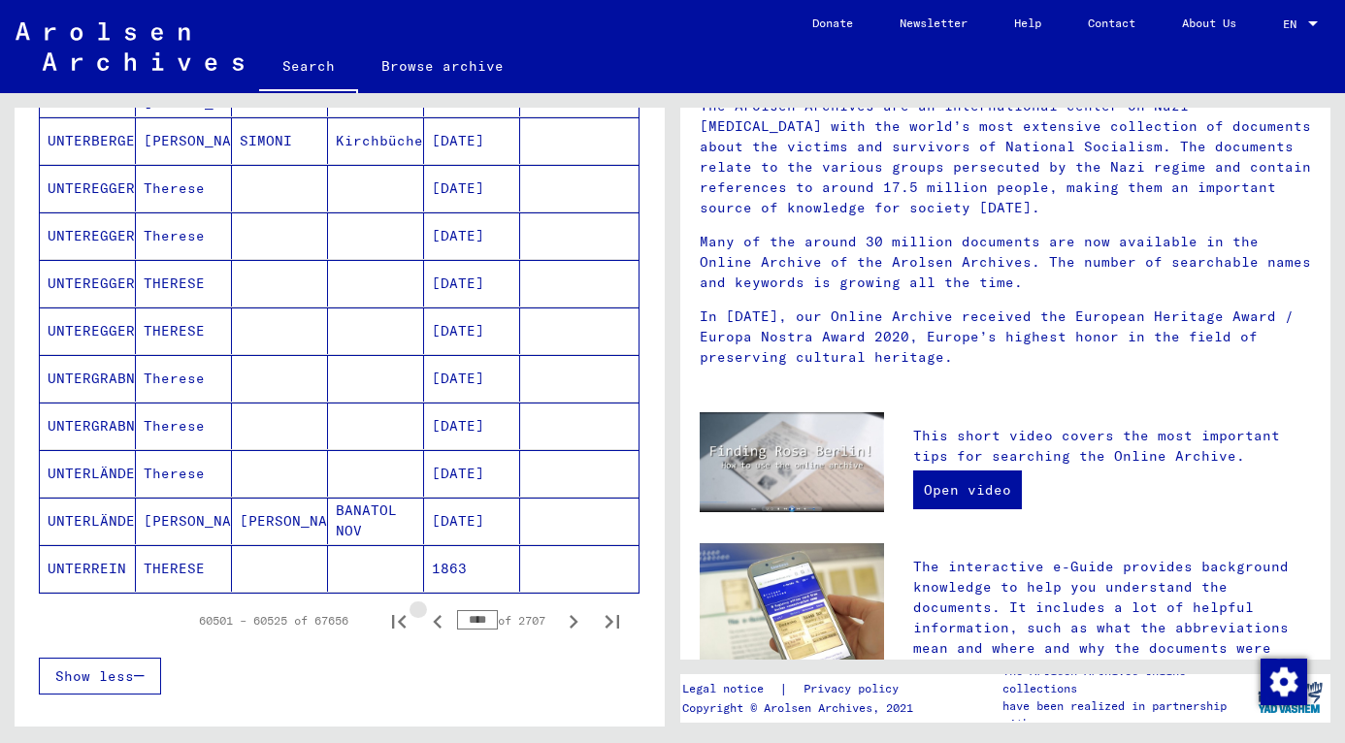
click at [433, 625] on icon "Previous page" at bounding box center [437, 622] width 9 height 14
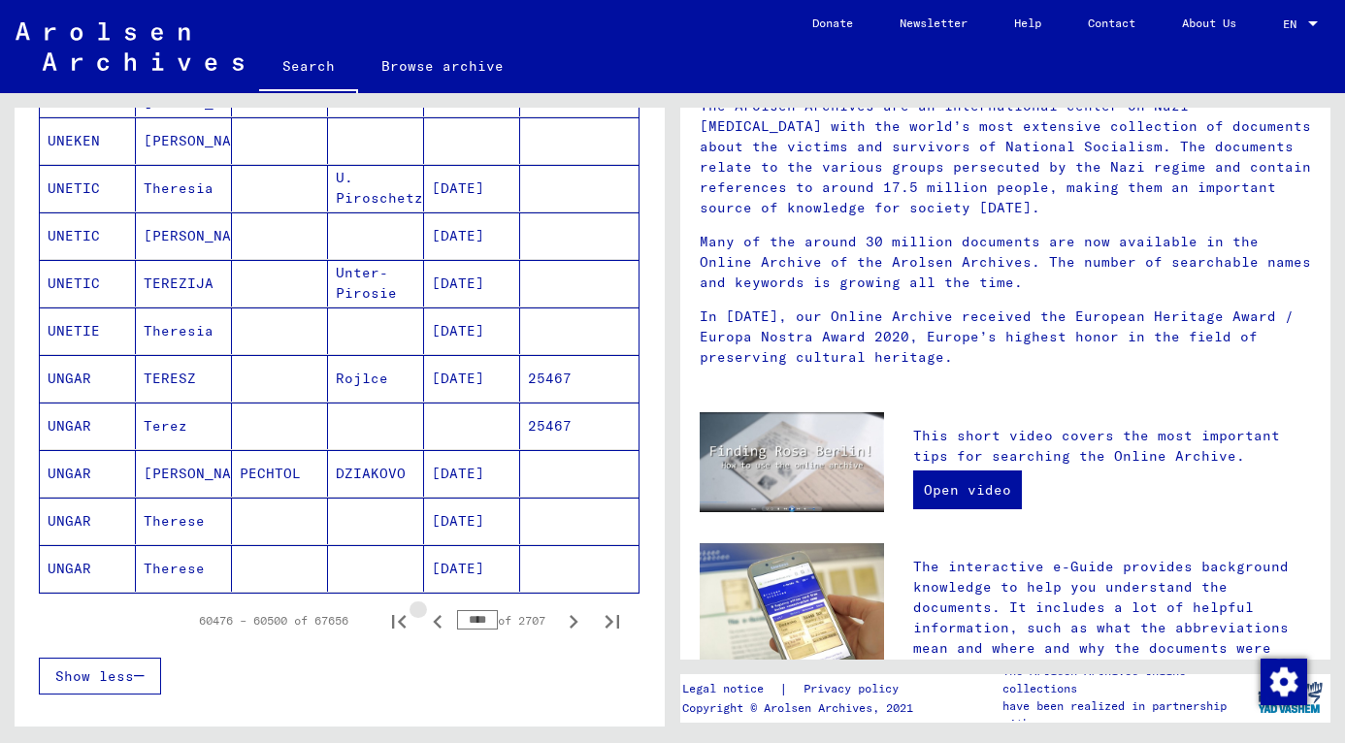
click at [433, 625] on icon "Previous page" at bounding box center [437, 622] width 9 height 14
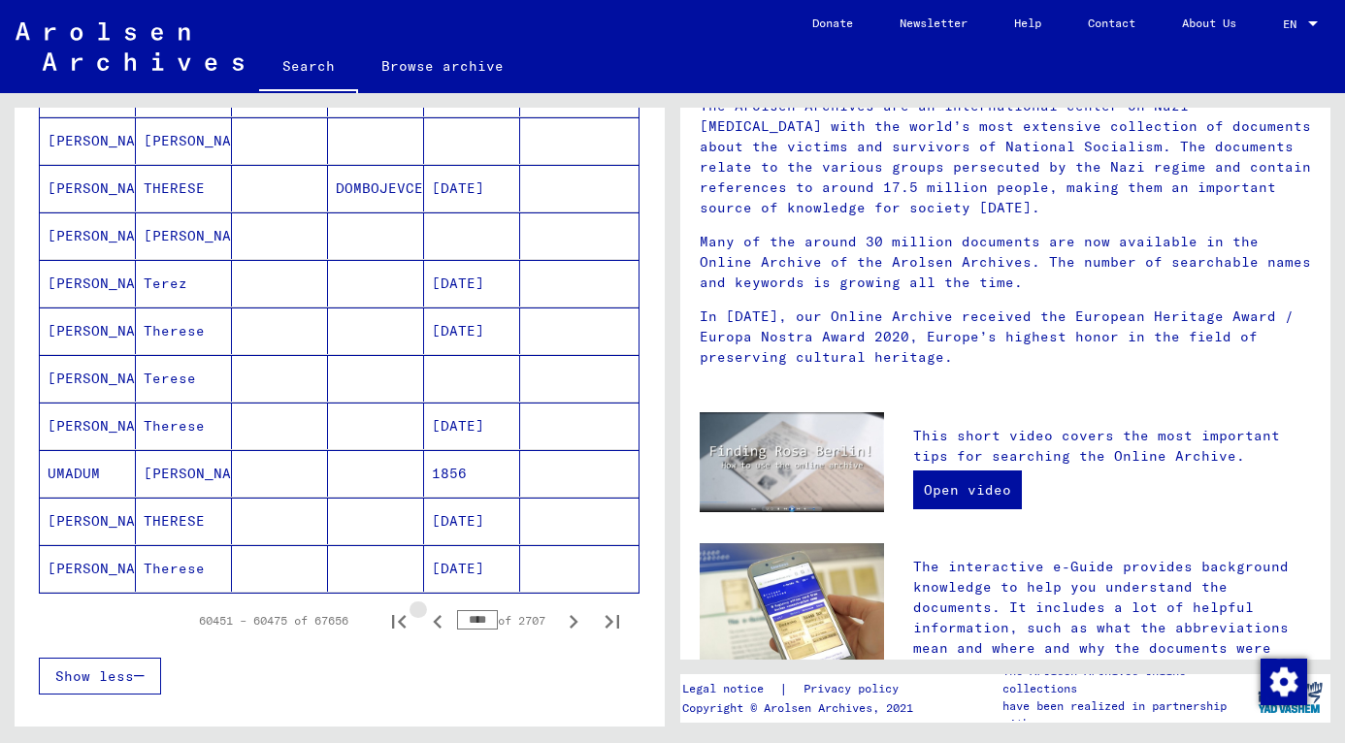
click at [433, 625] on icon "Previous page" at bounding box center [437, 622] width 9 height 14
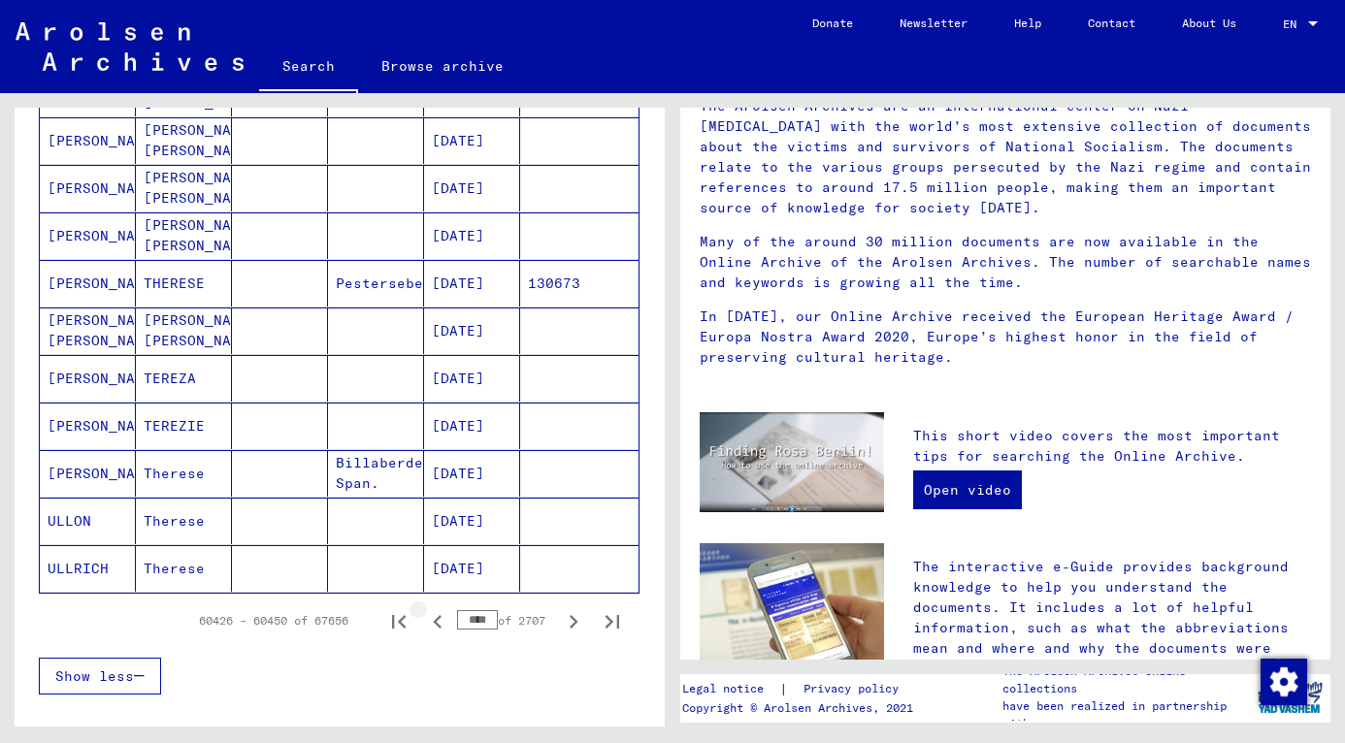
click at [433, 625] on icon "Previous page" at bounding box center [437, 622] width 9 height 14
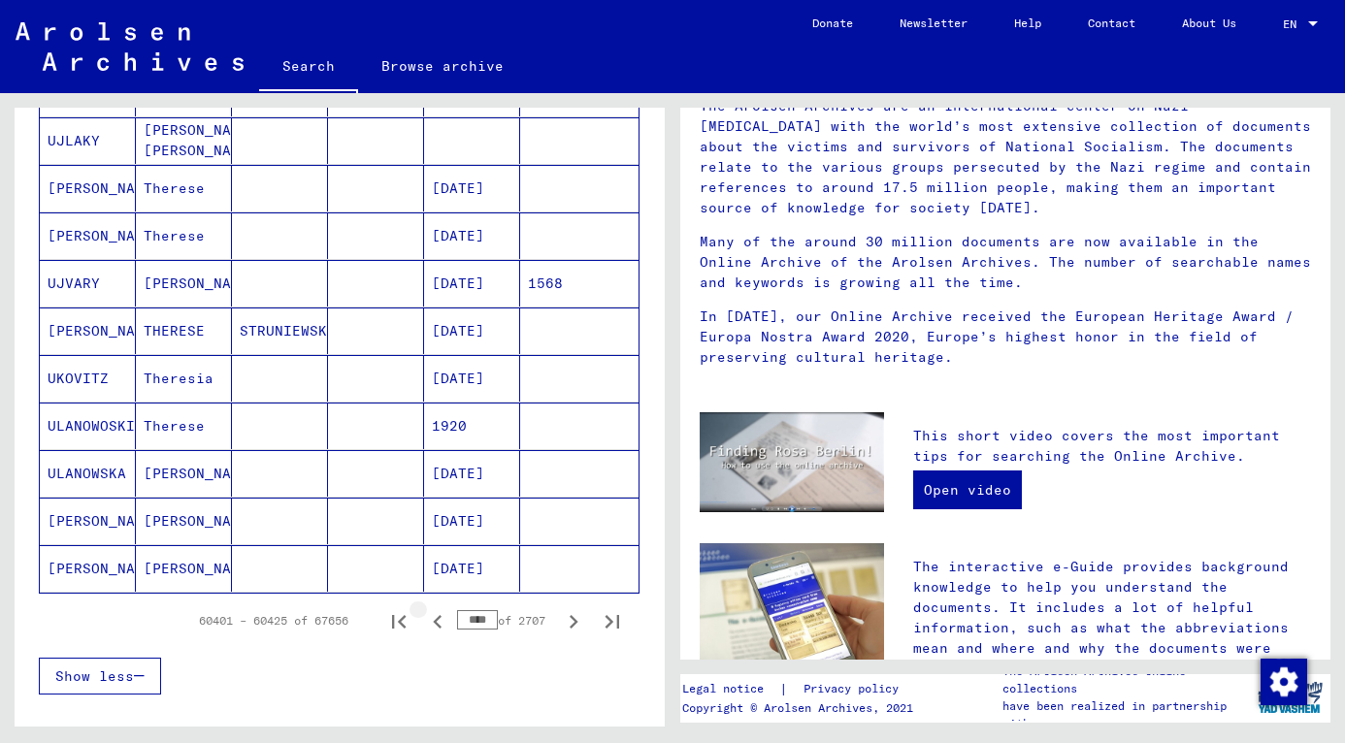
click at [433, 625] on icon "Previous page" at bounding box center [437, 622] width 9 height 14
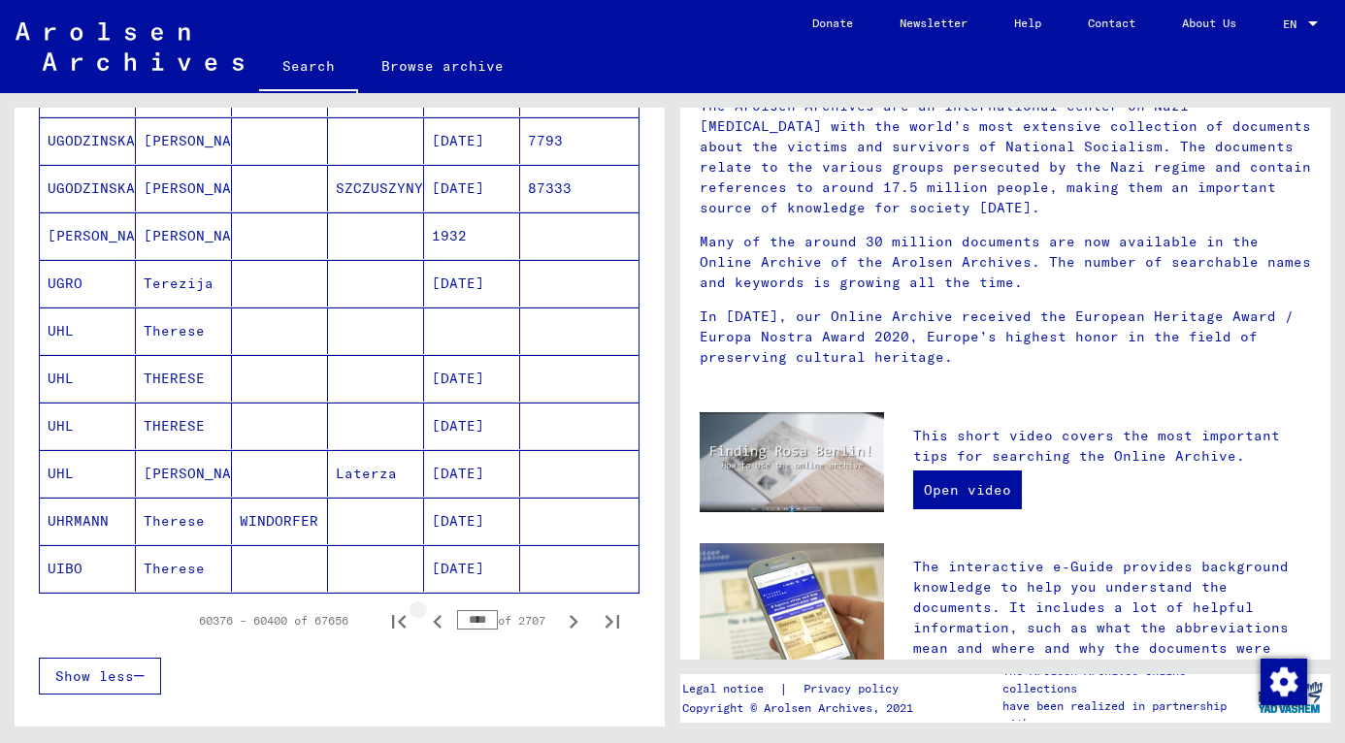
click at [433, 625] on icon "Previous page" at bounding box center [437, 622] width 9 height 14
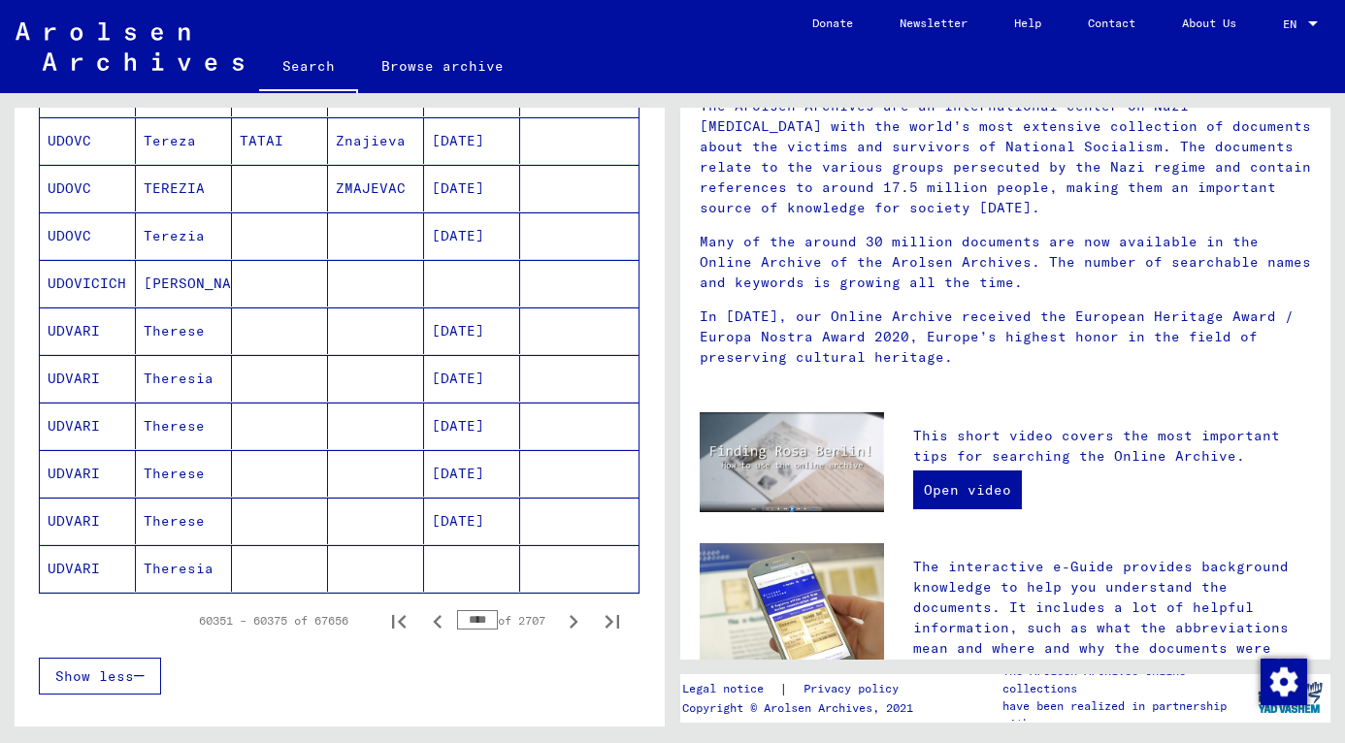
click at [433, 625] on icon "Previous page" at bounding box center [437, 622] width 9 height 14
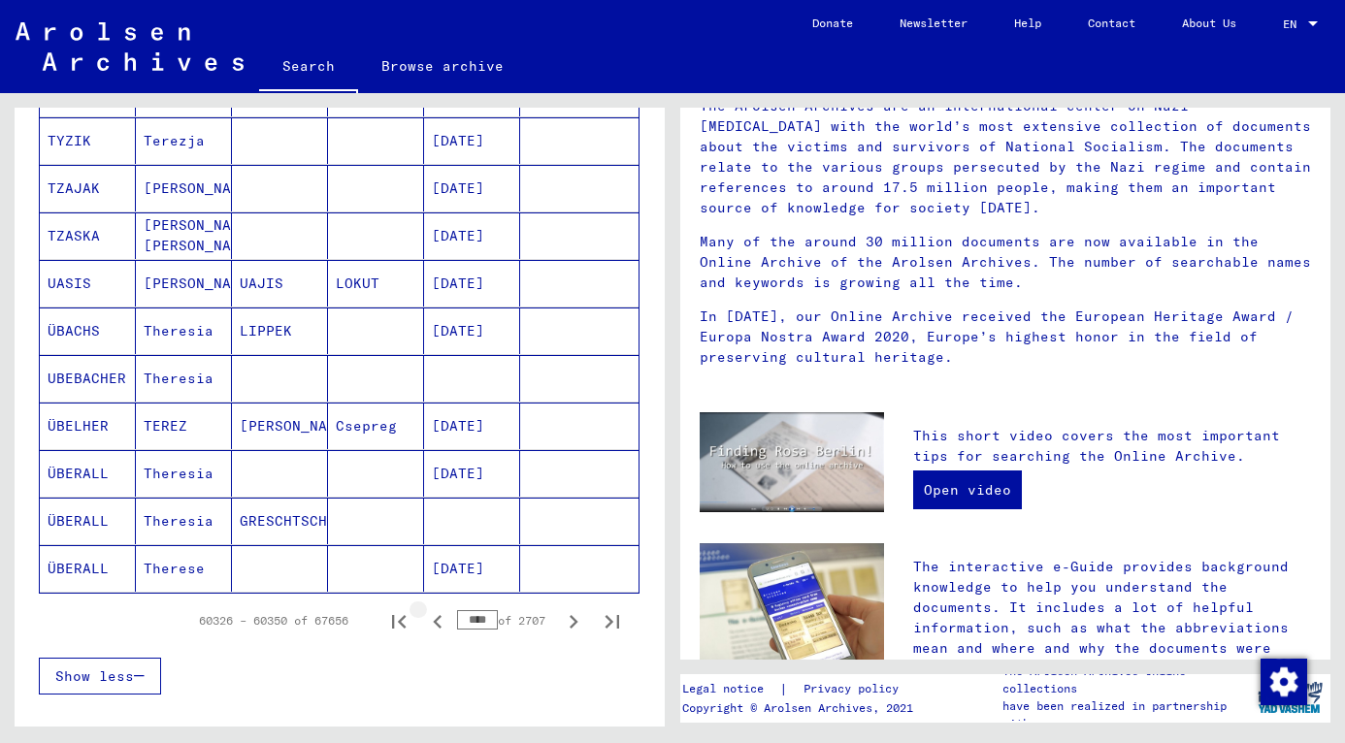
click at [433, 625] on icon "Previous page" at bounding box center [437, 622] width 9 height 14
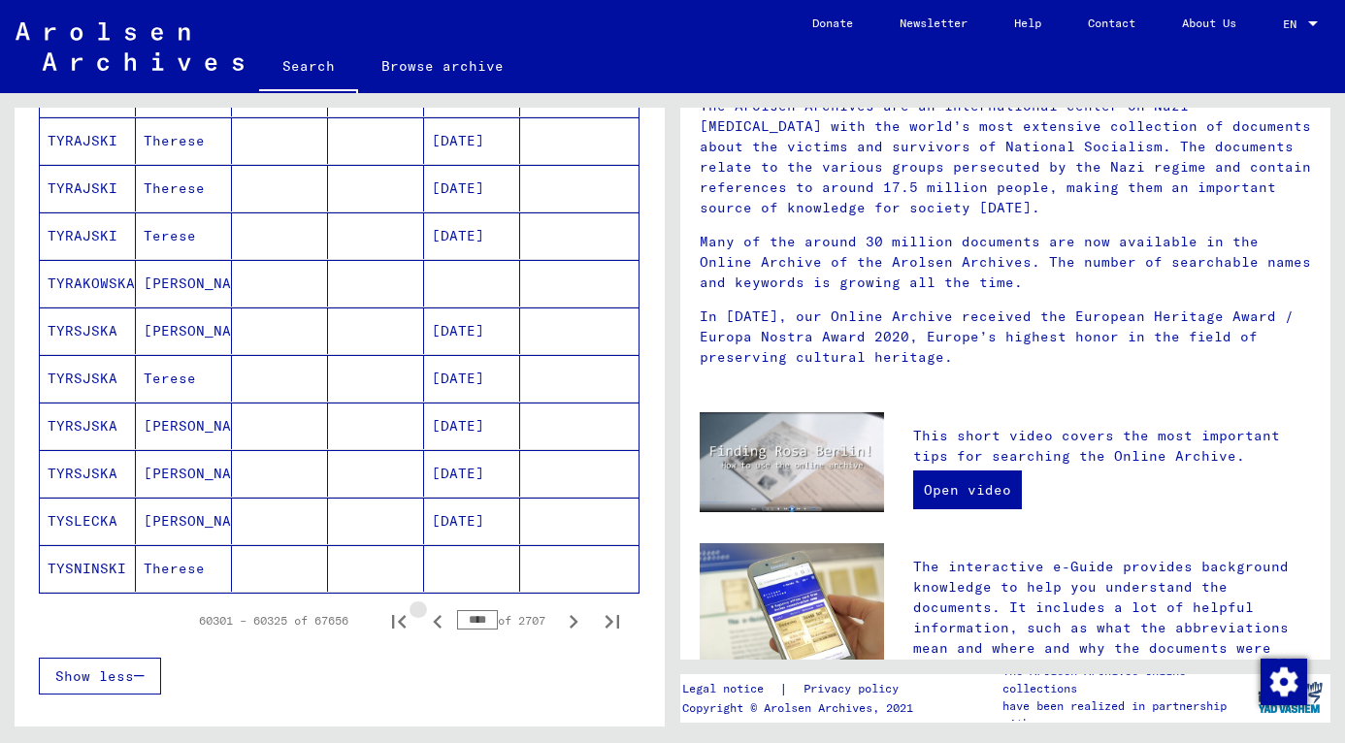
click at [433, 625] on icon "Previous page" at bounding box center [437, 622] width 9 height 14
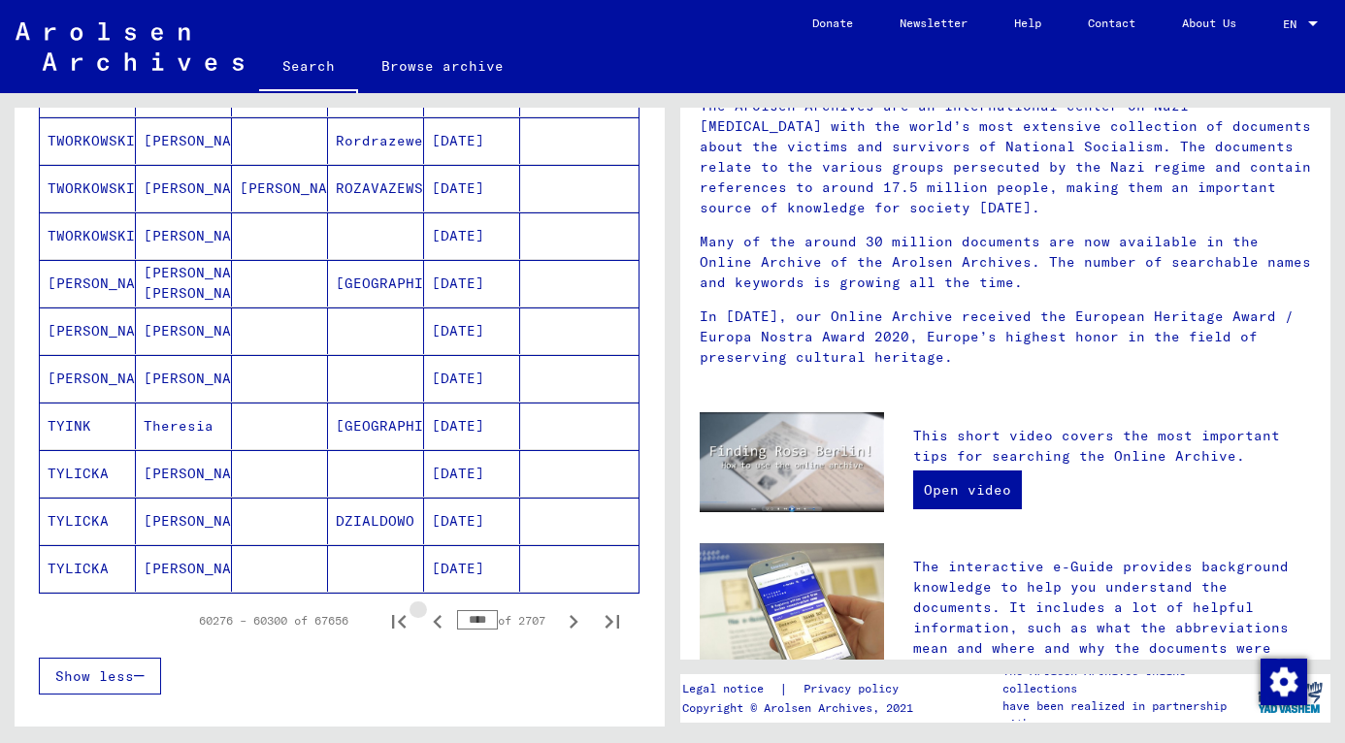
click at [433, 625] on icon "Previous page" at bounding box center [437, 622] width 9 height 14
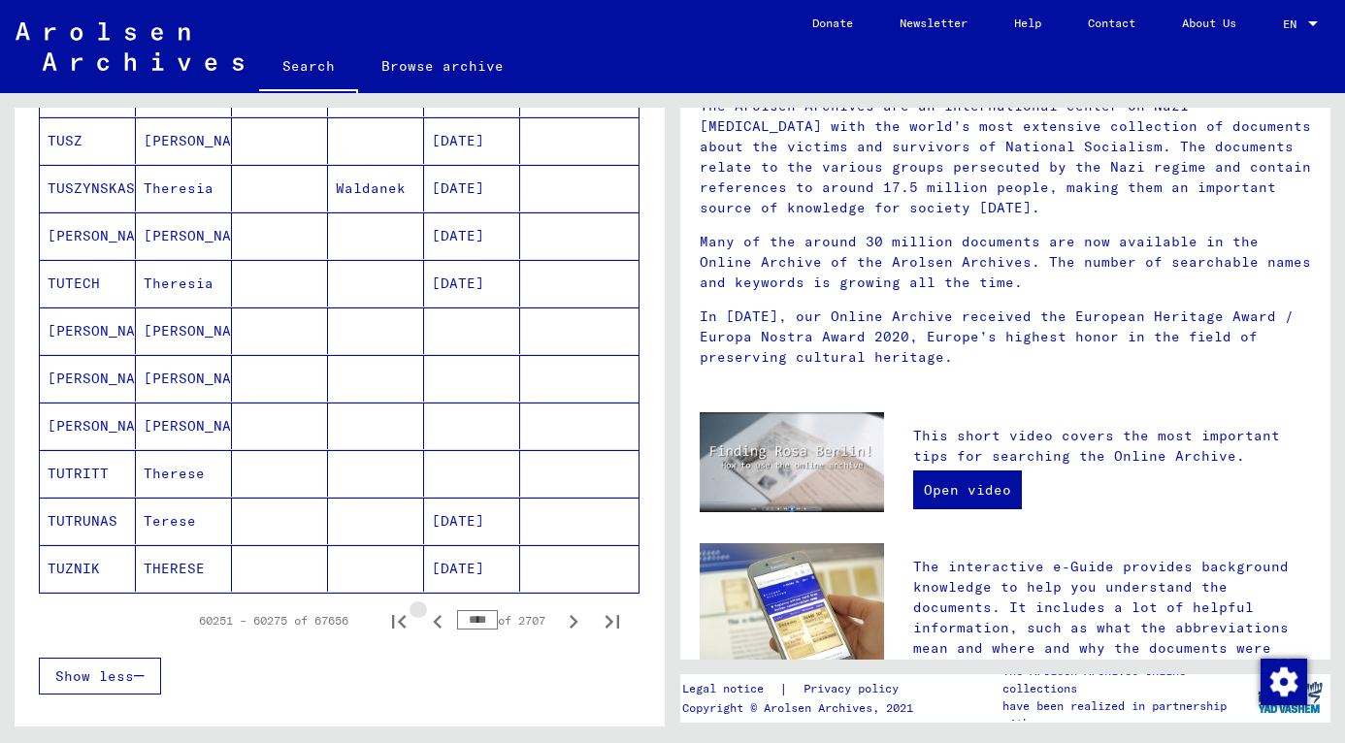
click at [433, 625] on icon "Previous page" at bounding box center [437, 622] width 9 height 14
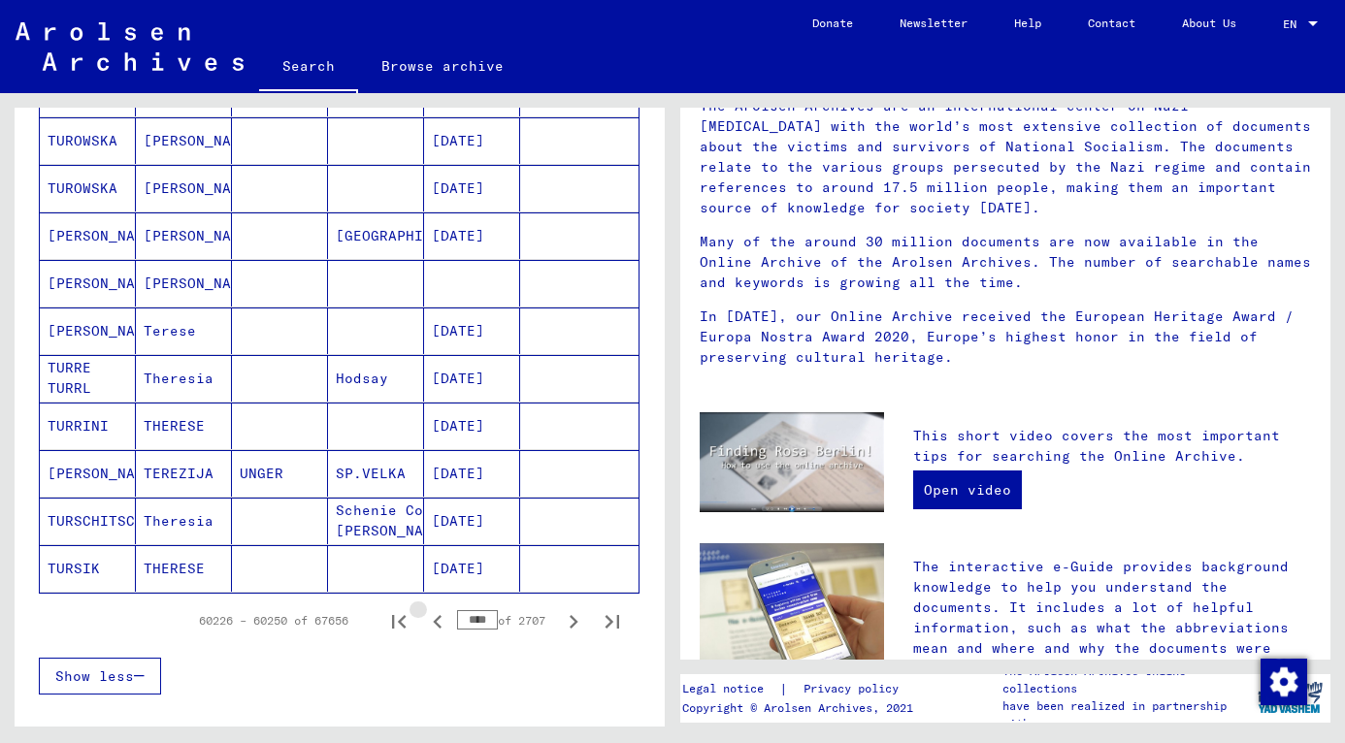
click at [433, 625] on icon "Previous page" at bounding box center [437, 622] width 9 height 14
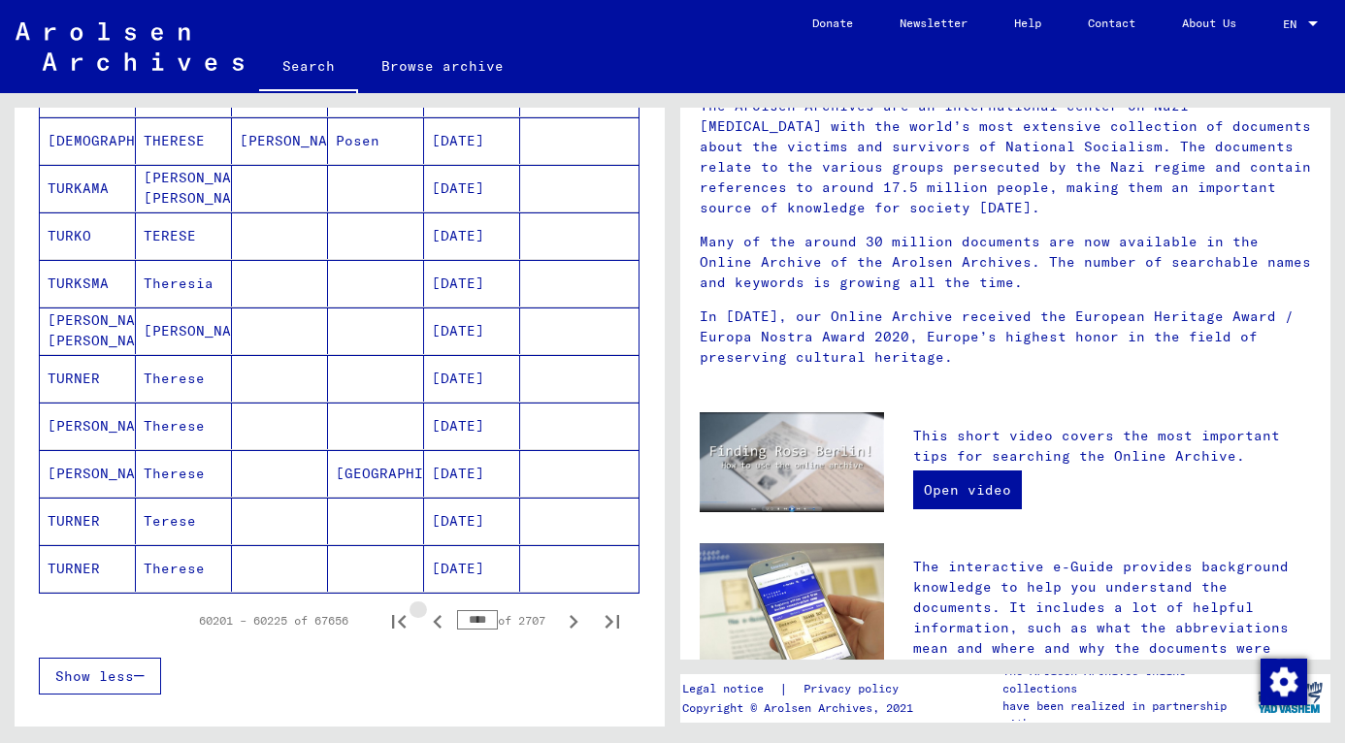
click at [433, 625] on icon "Previous page" at bounding box center [437, 622] width 9 height 14
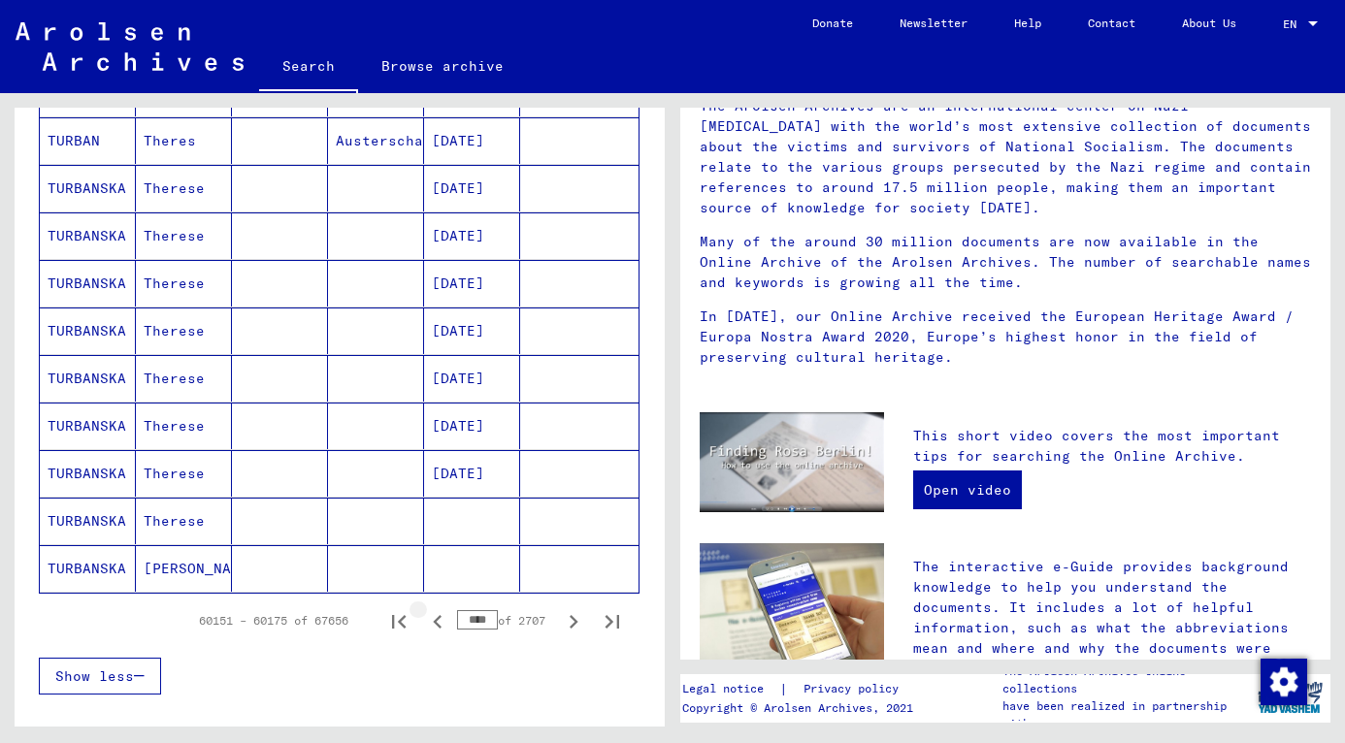
click at [433, 625] on icon "Previous page" at bounding box center [437, 622] width 9 height 14
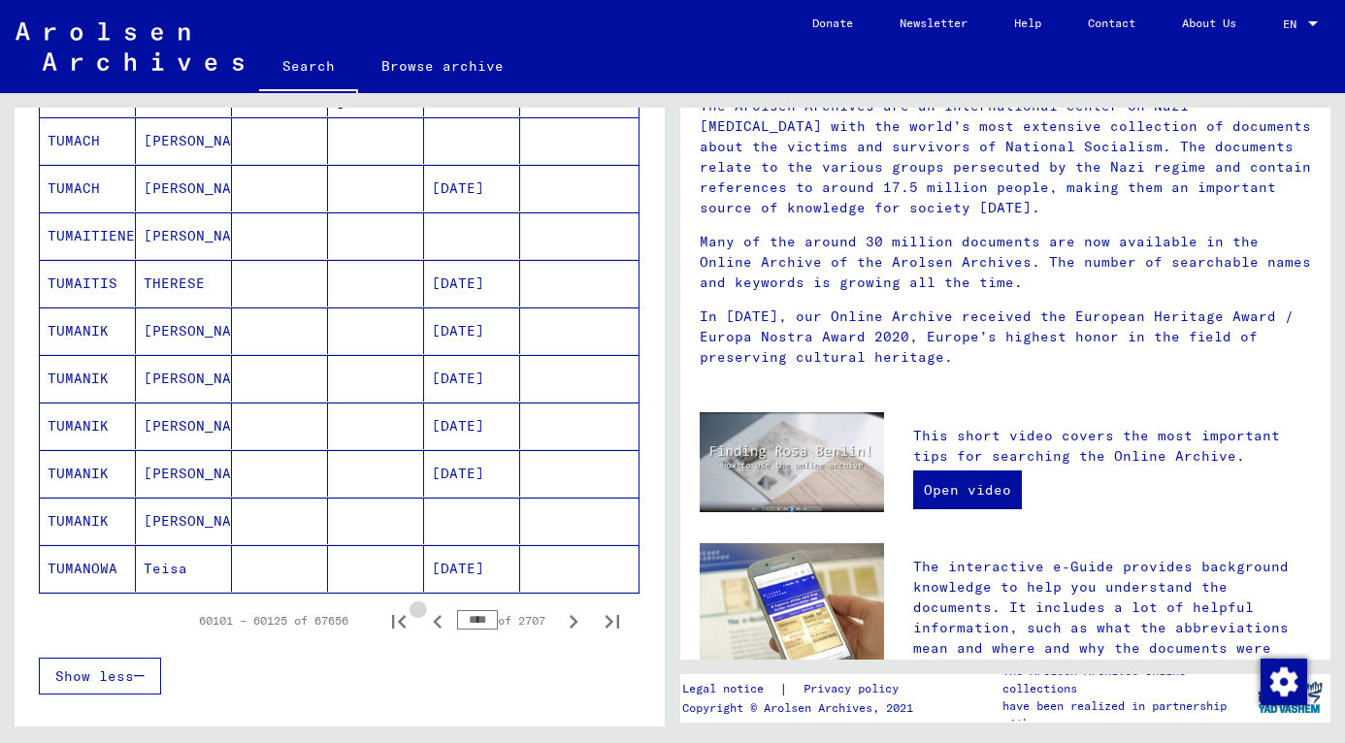
click at [433, 625] on icon "Previous page" at bounding box center [437, 622] width 9 height 14
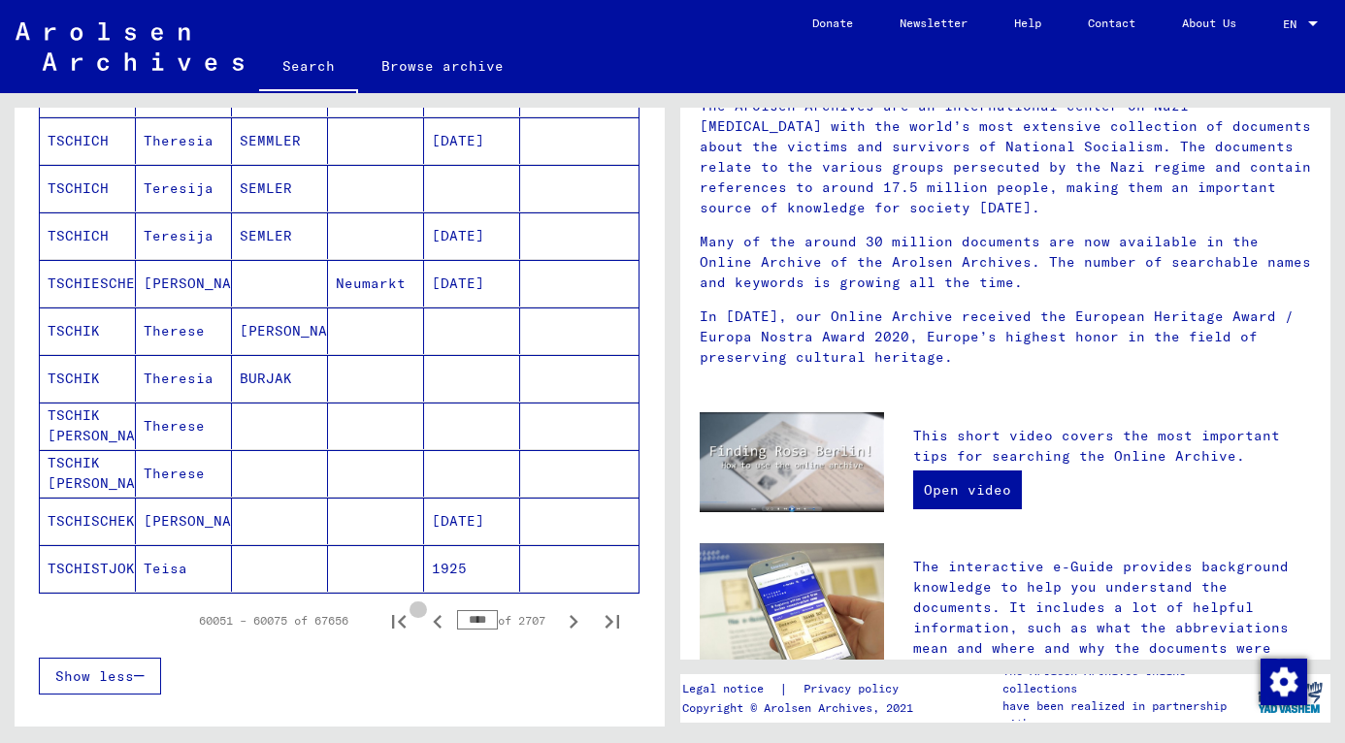
click at [433, 625] on icon "Previous page" at bounding box center [437, 622] width 9 height 14
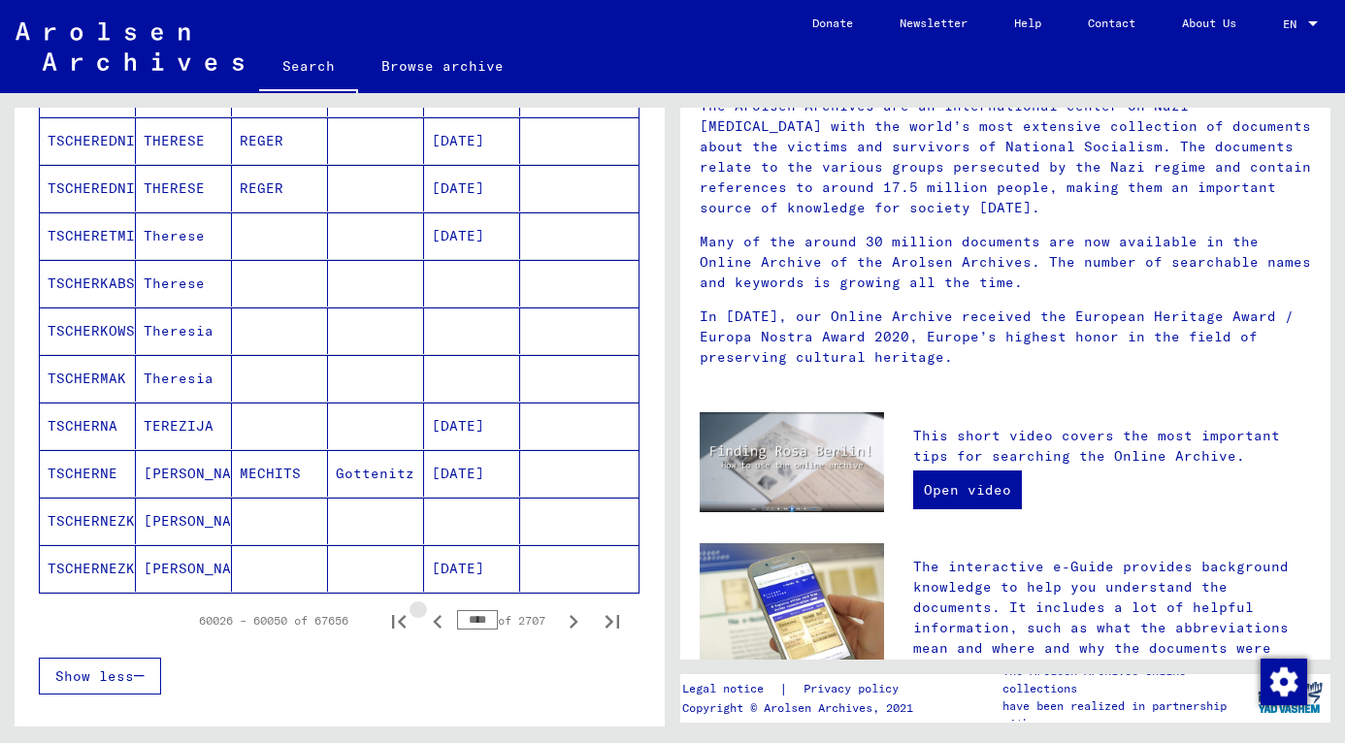
click at [433, 625] on icon "Previous page" at bounding box center [437, 622] width 9 height 14
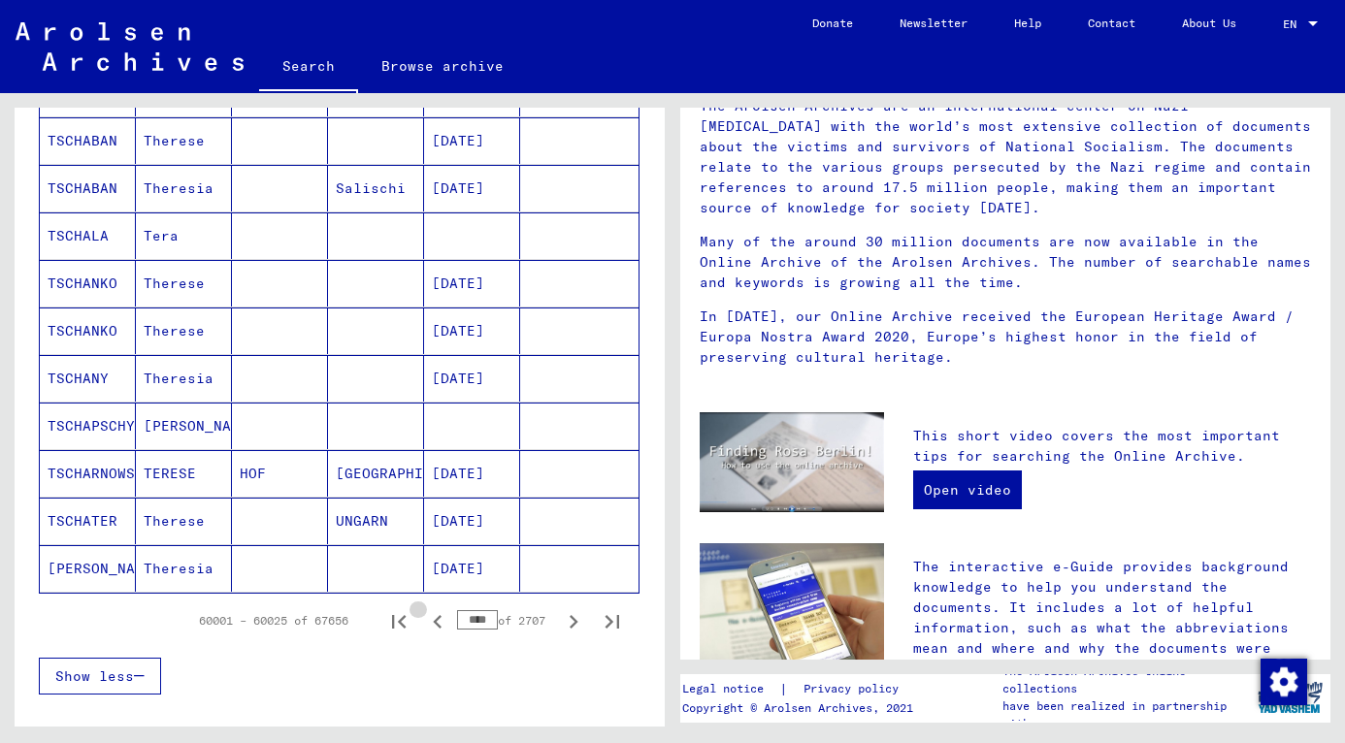
click at [433, 625] on icon "Previous page" at bounding box center [437, 622] width 9 height 14
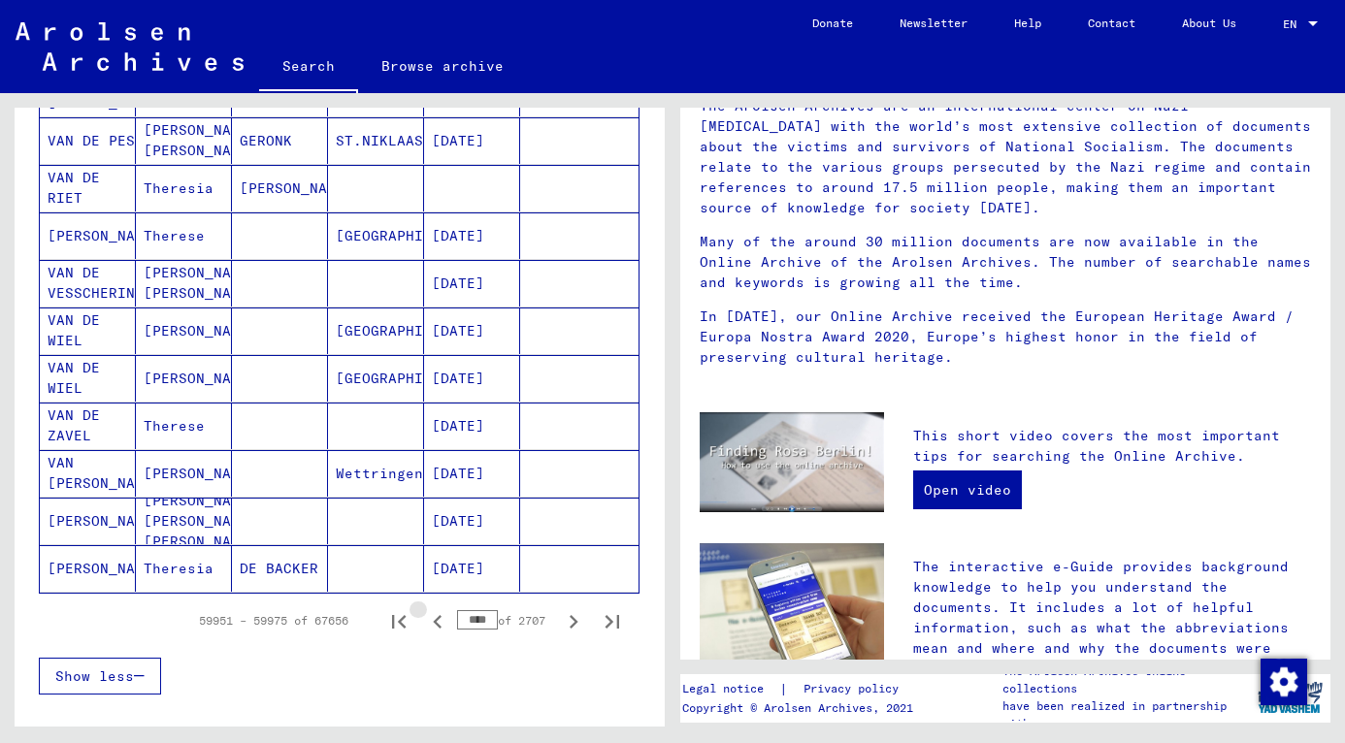
click at [433, 625] on icon "Previous page" at bounding box center [437, 622] width 9 height 14
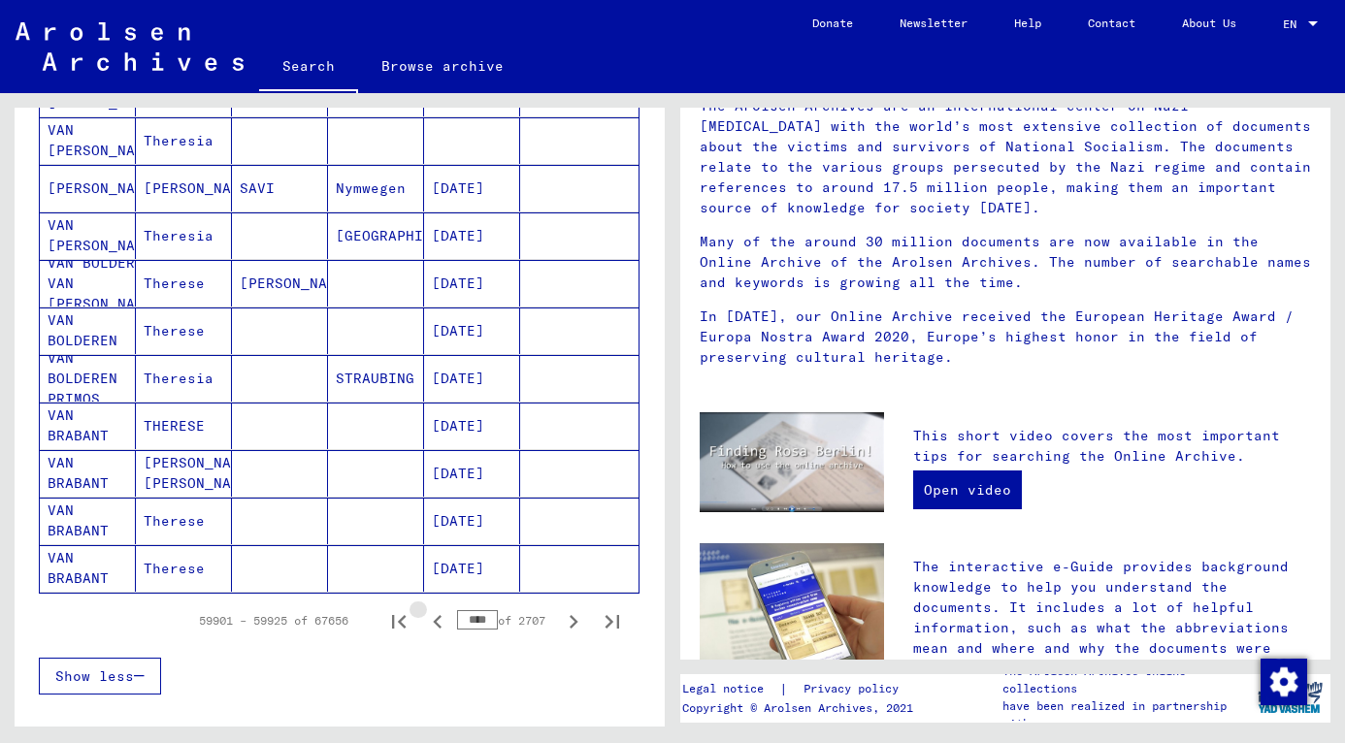
click at [433, 625] on icon "Previous page" at bounding box center [437, 622] width 9 height 14
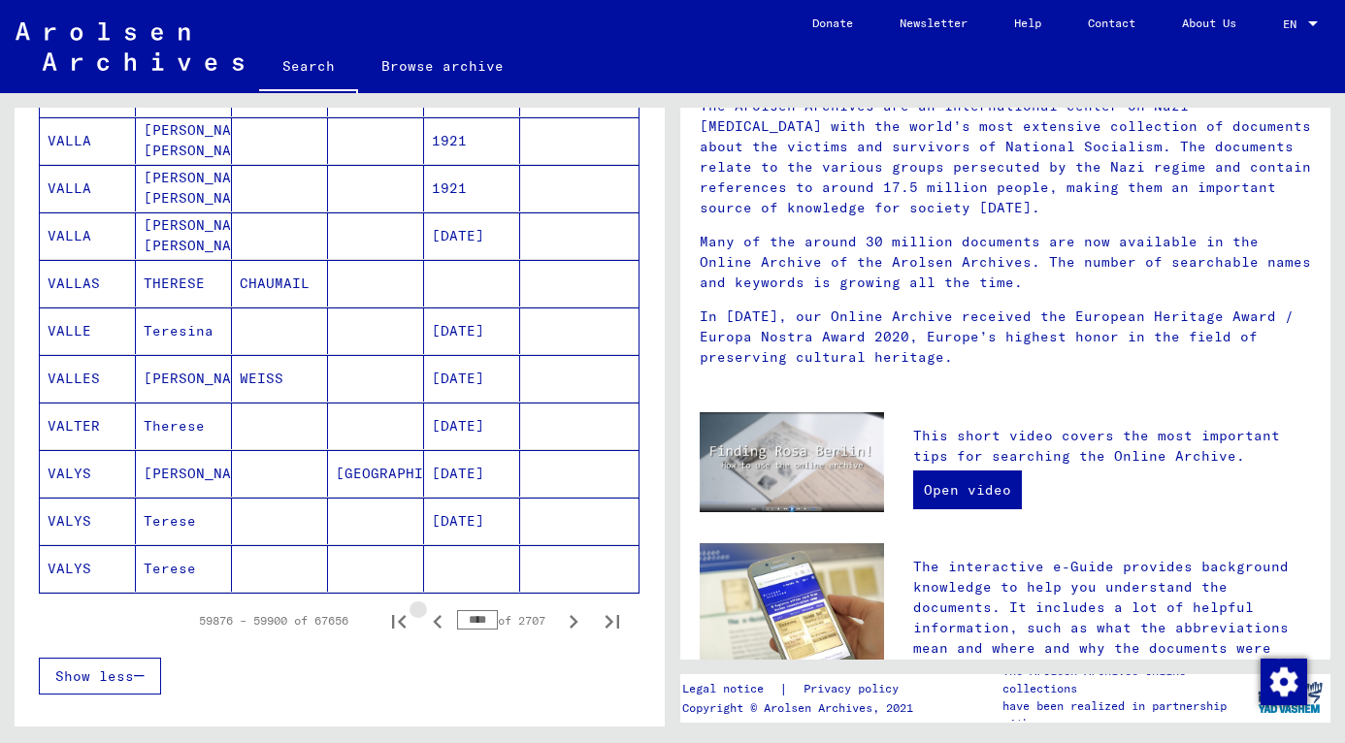
click at [433, 625] on icon "Previous page" at bounding box center [437, 622] width 9 height 14
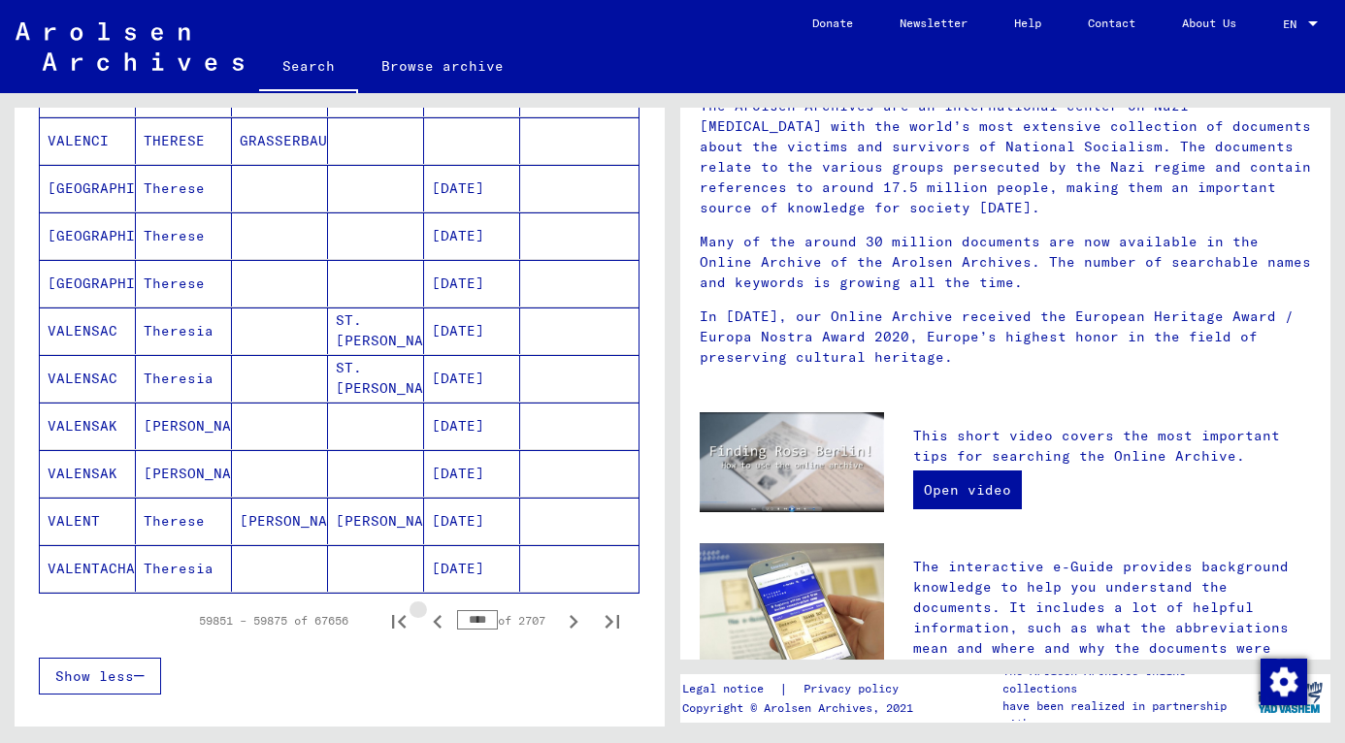
click at [433, 625] on icon "Previous page" at bounding box center [437, 622] width 9 height 14
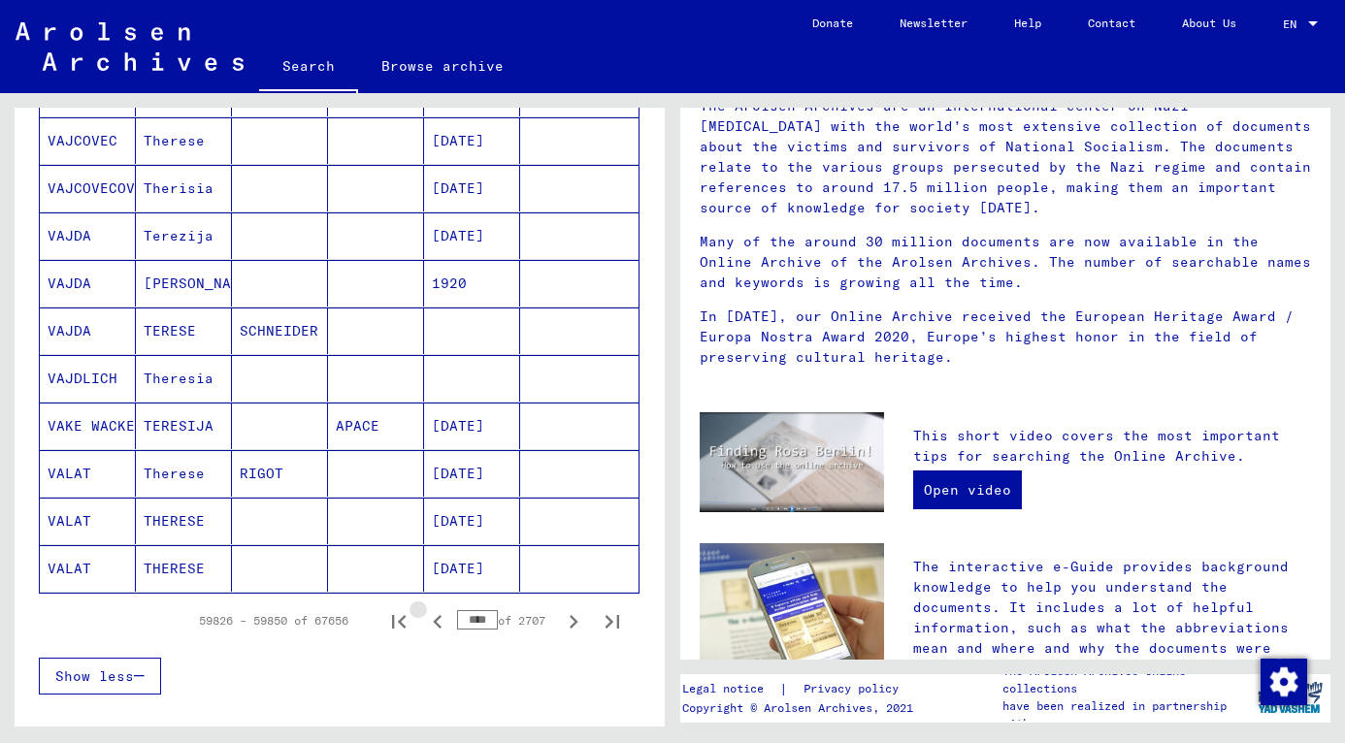
click at [433, 625] on icon "Previous page" at bounding box center [437, 622] width 9 height 14
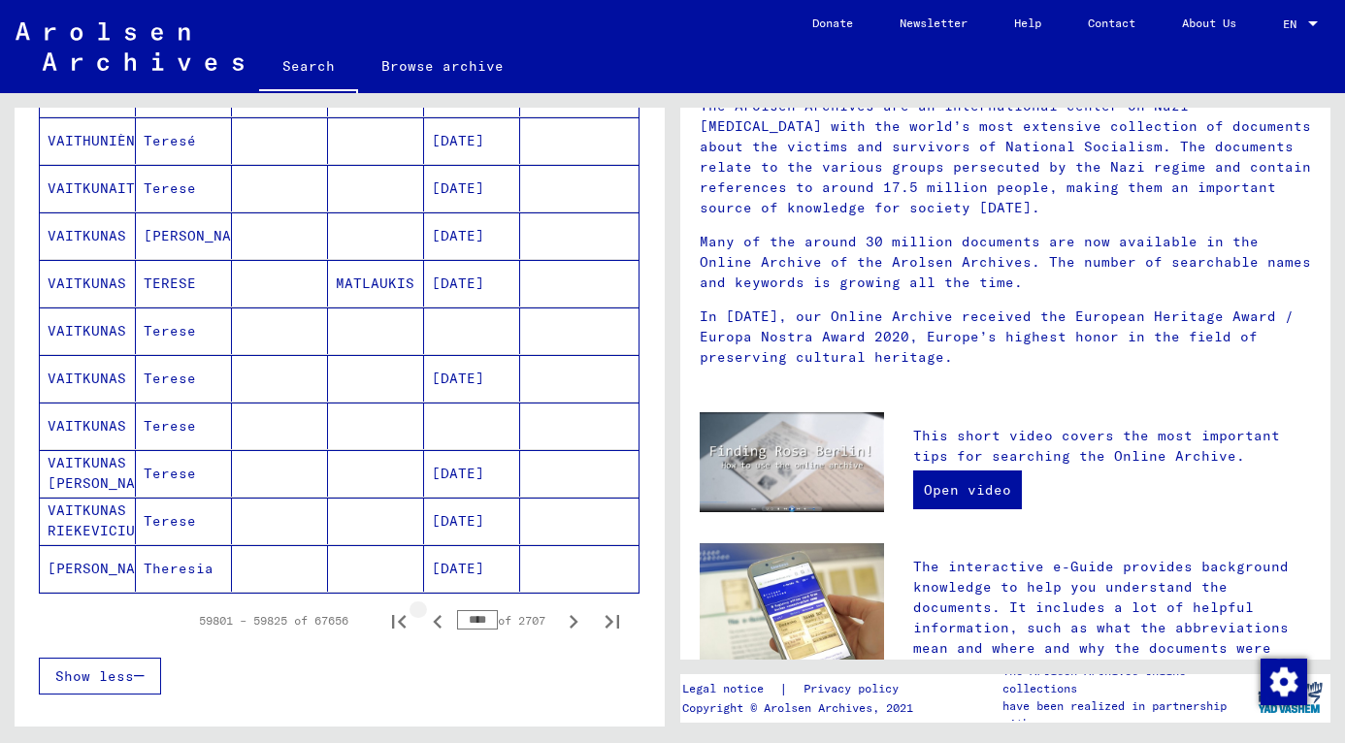
click at [433, 625] on icon "Previous page" at bounding box center [437, 622] width 9 height 14
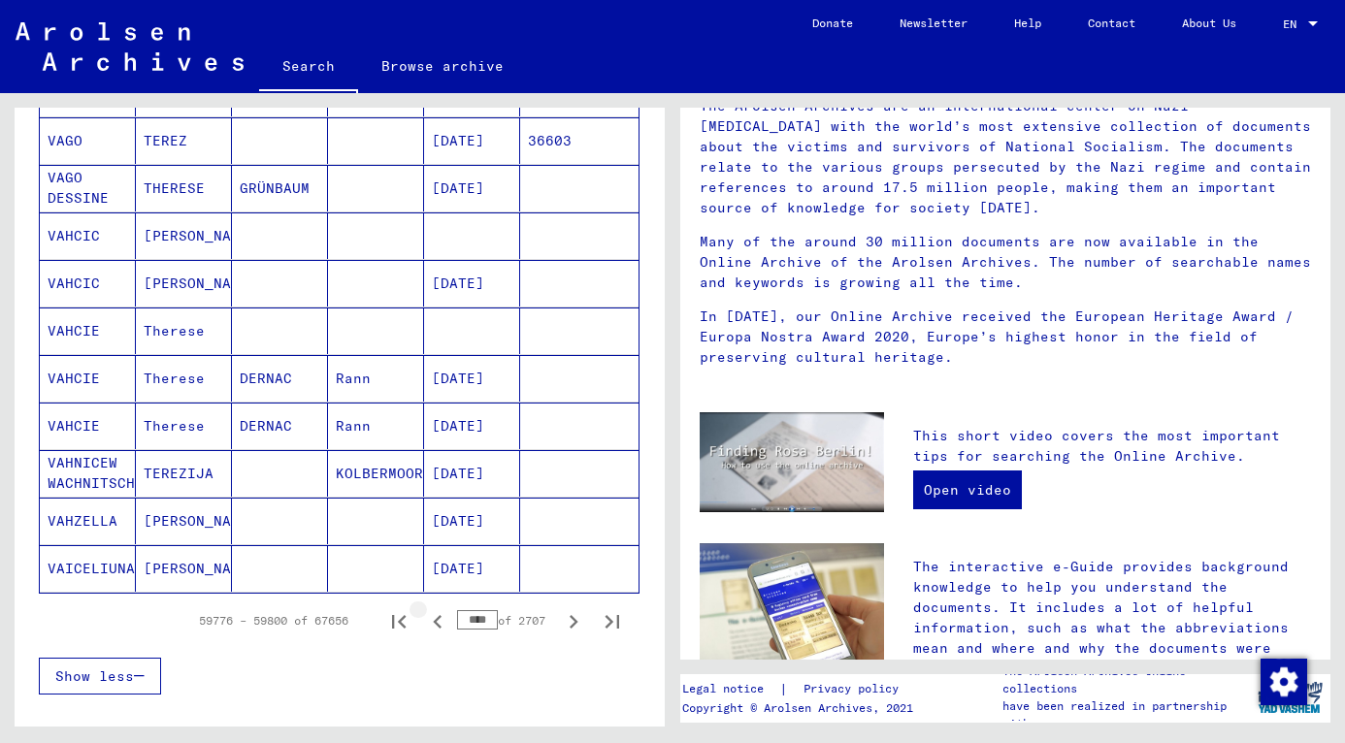
click at [433, 625] on icon "Previous page" at bounding box center [437, 622] width 9 height 14
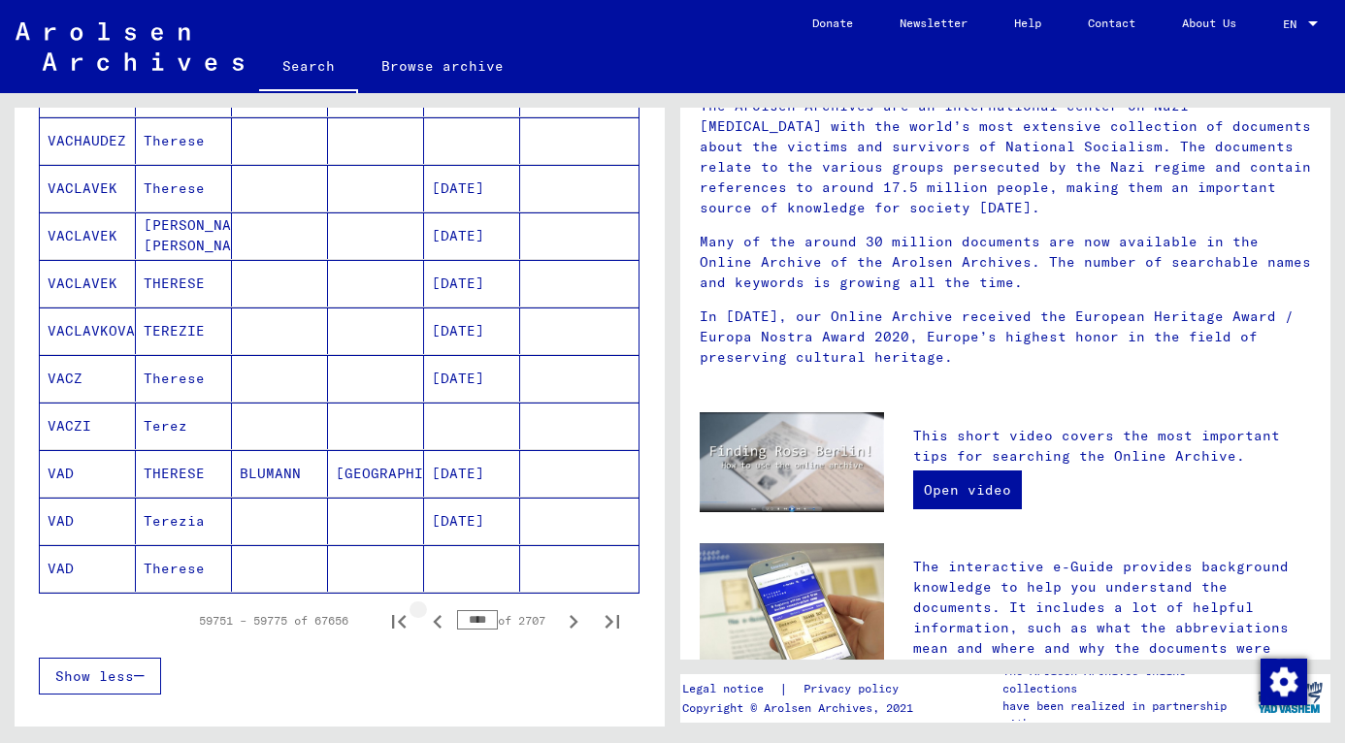
click at [433, 625] on icon "Previous page" at bounding box center [437, 622] width 9 height 14
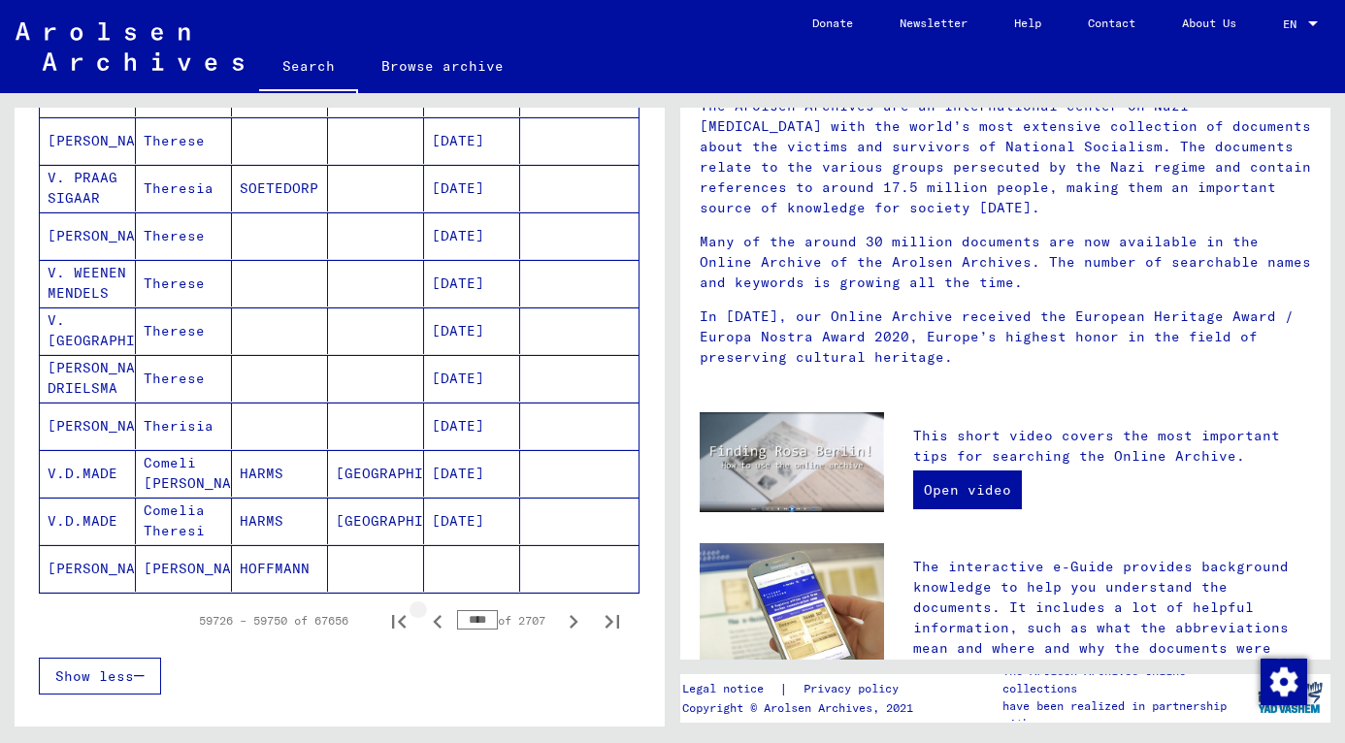
click at [433, 625] on icon "Previous page" at bounding box center [437, 622] width 9 height 14
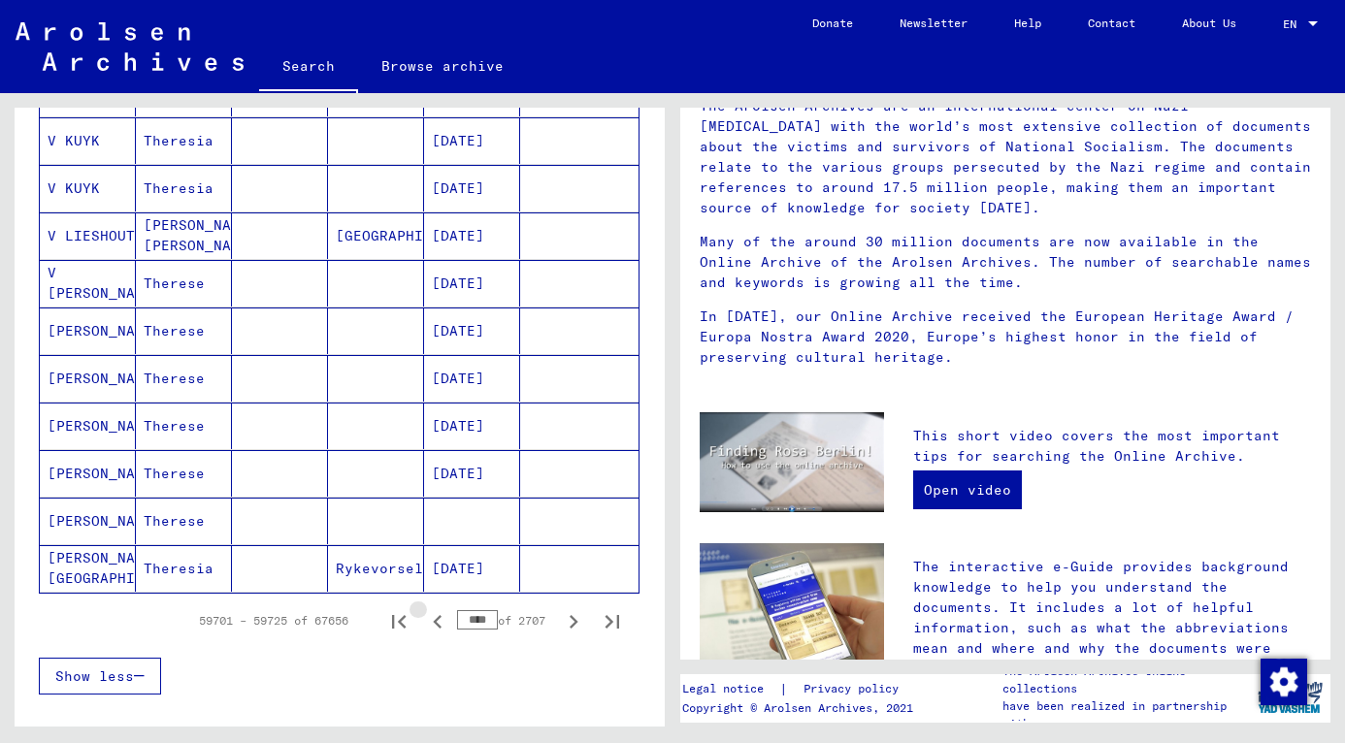
click at [433, 625] on icon "Previous page" at bounding box center [437, 622] width 9 height 14
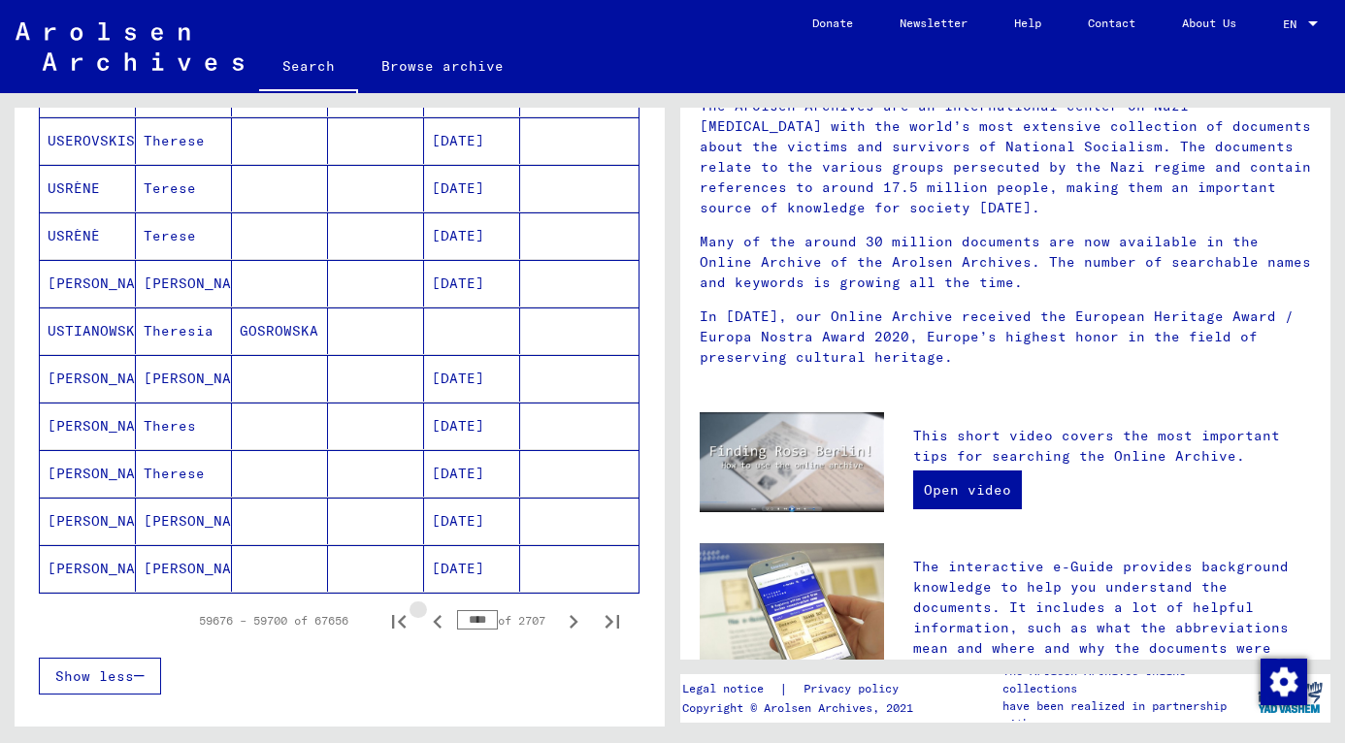
click at [433, 625] on icon "Previous page" at bounding box center [437, 622] width 9 height 14
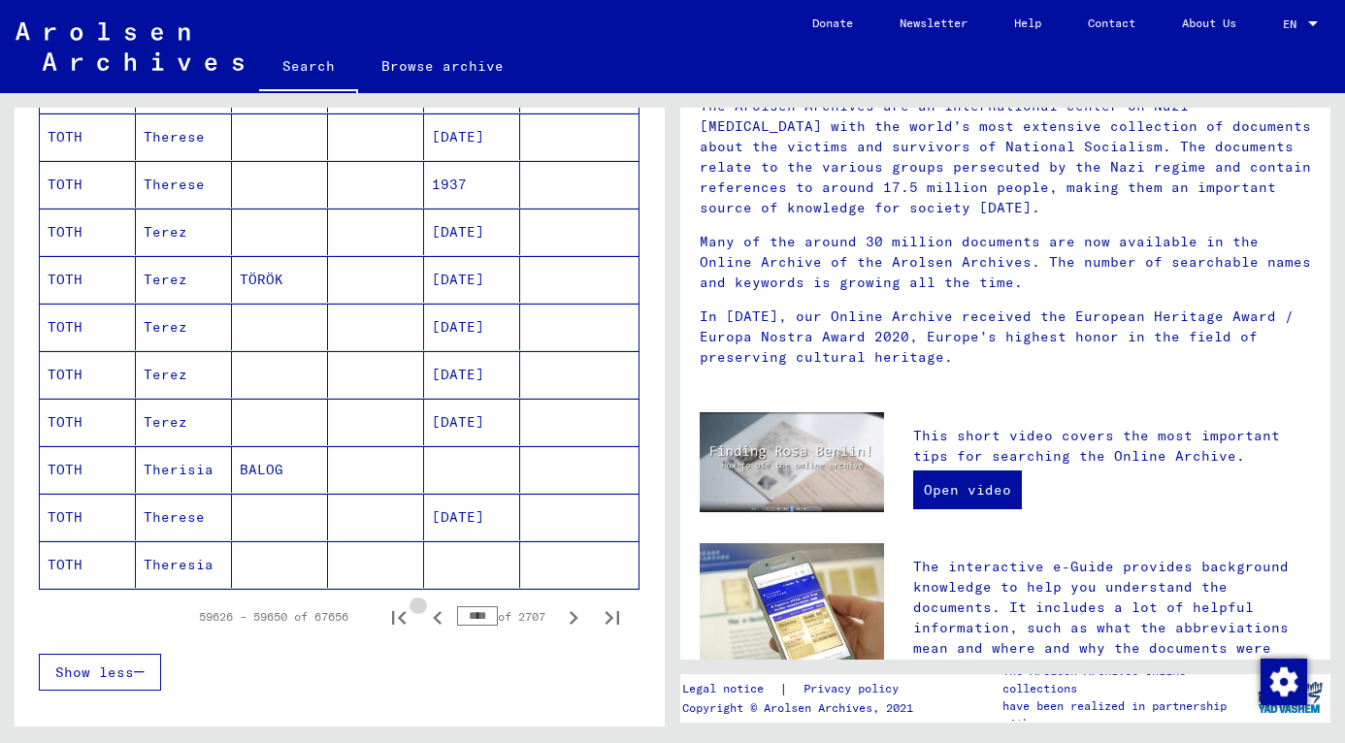
click at [433, 625] on icon "Previous page" at bounding box center [437, 618] width 9 height 14
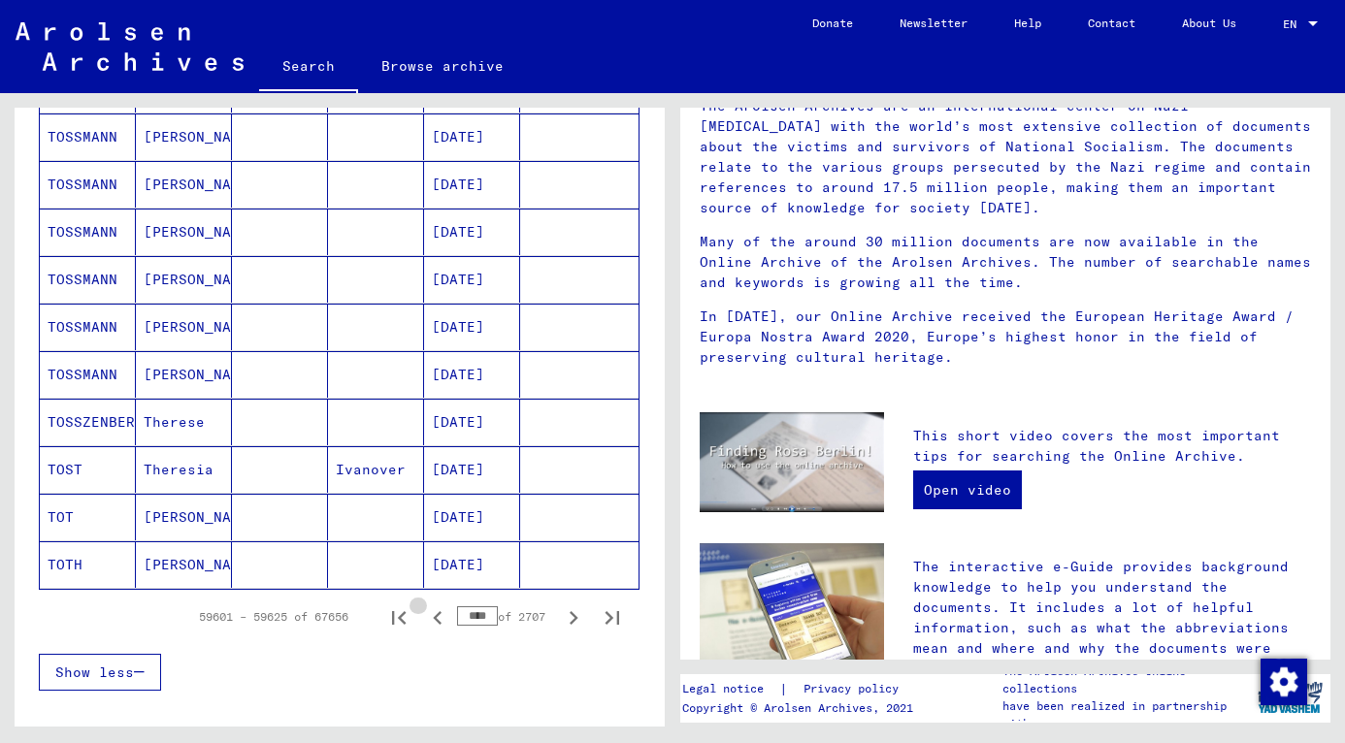
click at [433, 625] on icon "Previous page" at bounding box center [437, 618] width 9 height 14
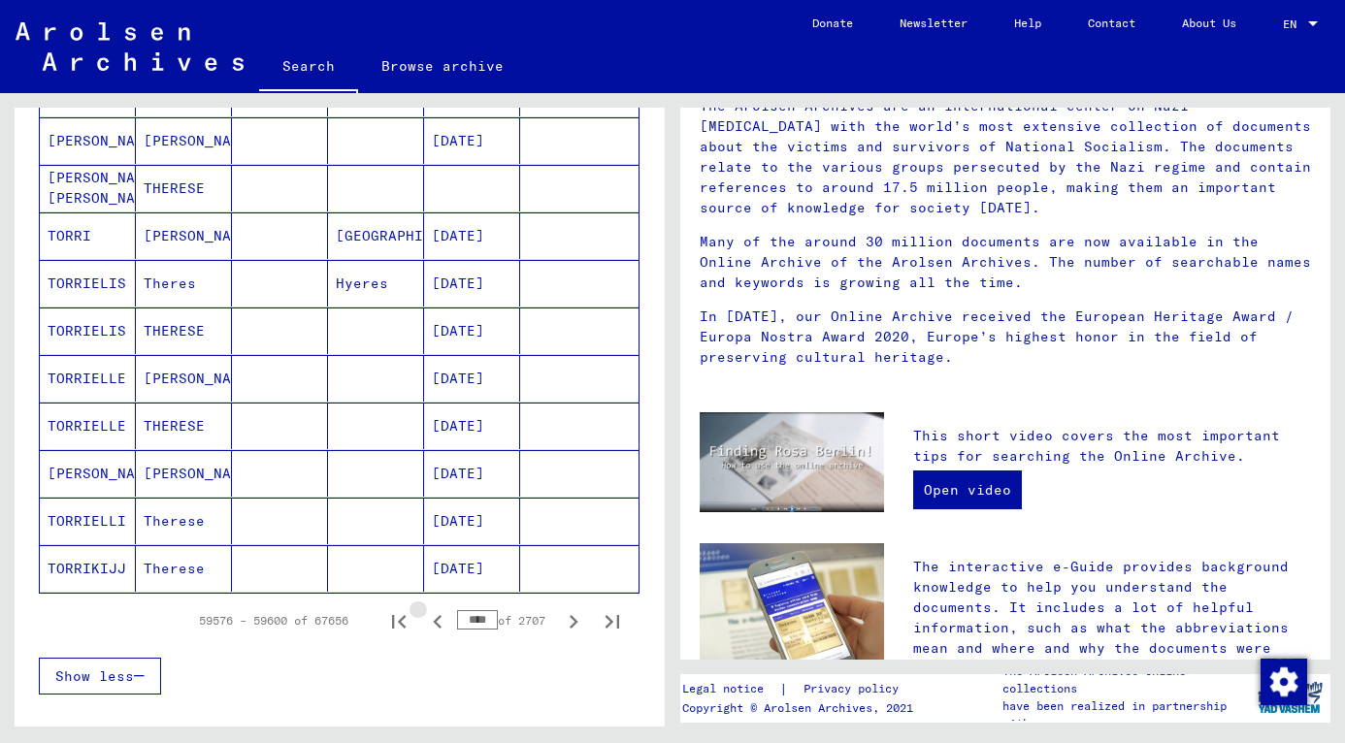
click at [433, 625] on icon "Previous page" at bounding box center [437, 622] width 9 height 14
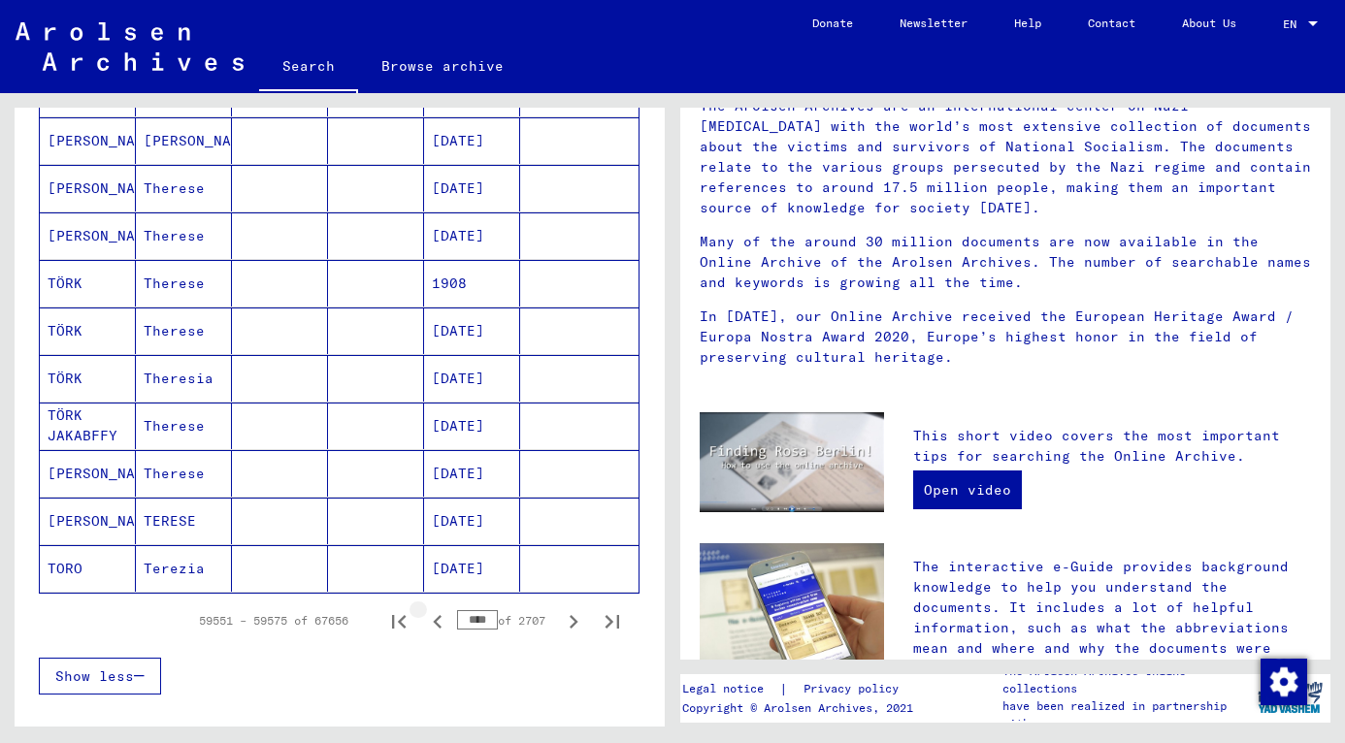
click at [433, 625] on icon "Previous page" at bounding box center [437, 622] width 9 height 14
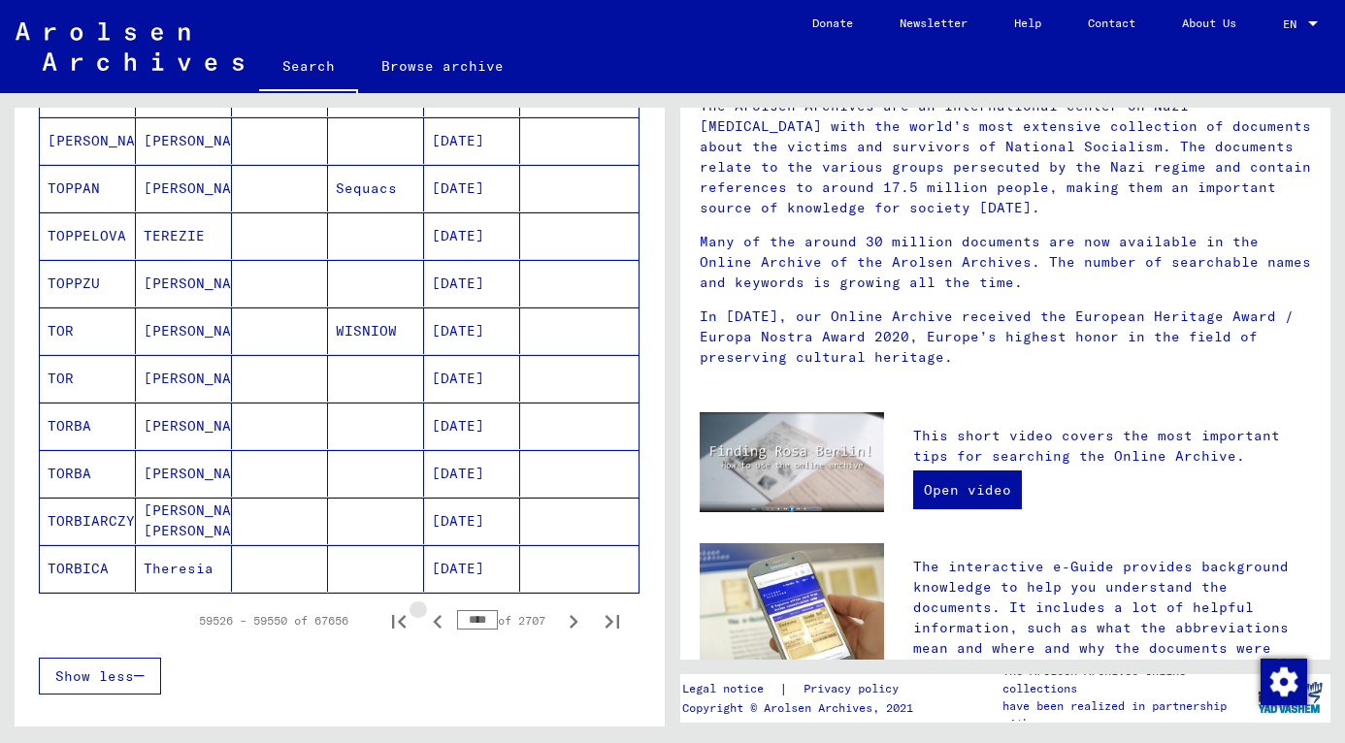
click at [433, 625] on icon "Previous page" at bounding box center [437, 622] width 9 height 14
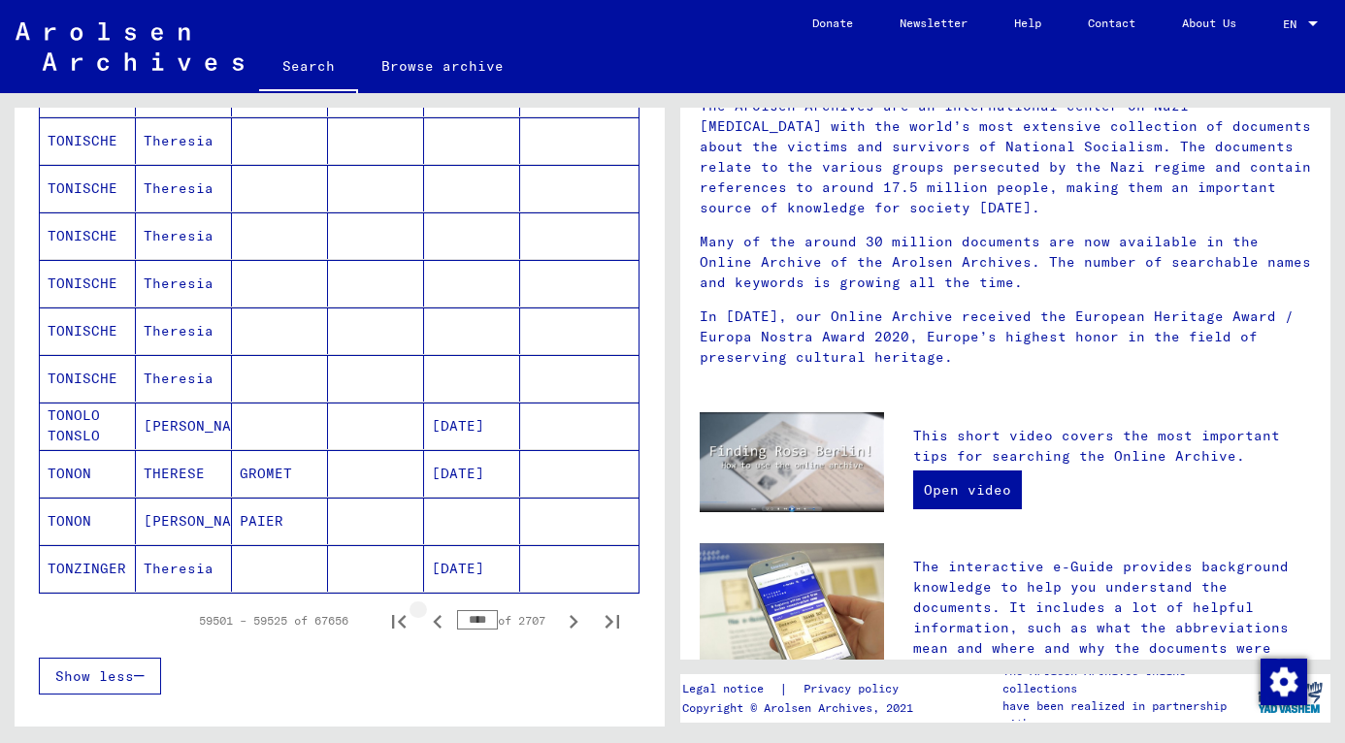
click at [433, 625] on icon "Previous page" at bounding box center [437, 622] width 9 height 14
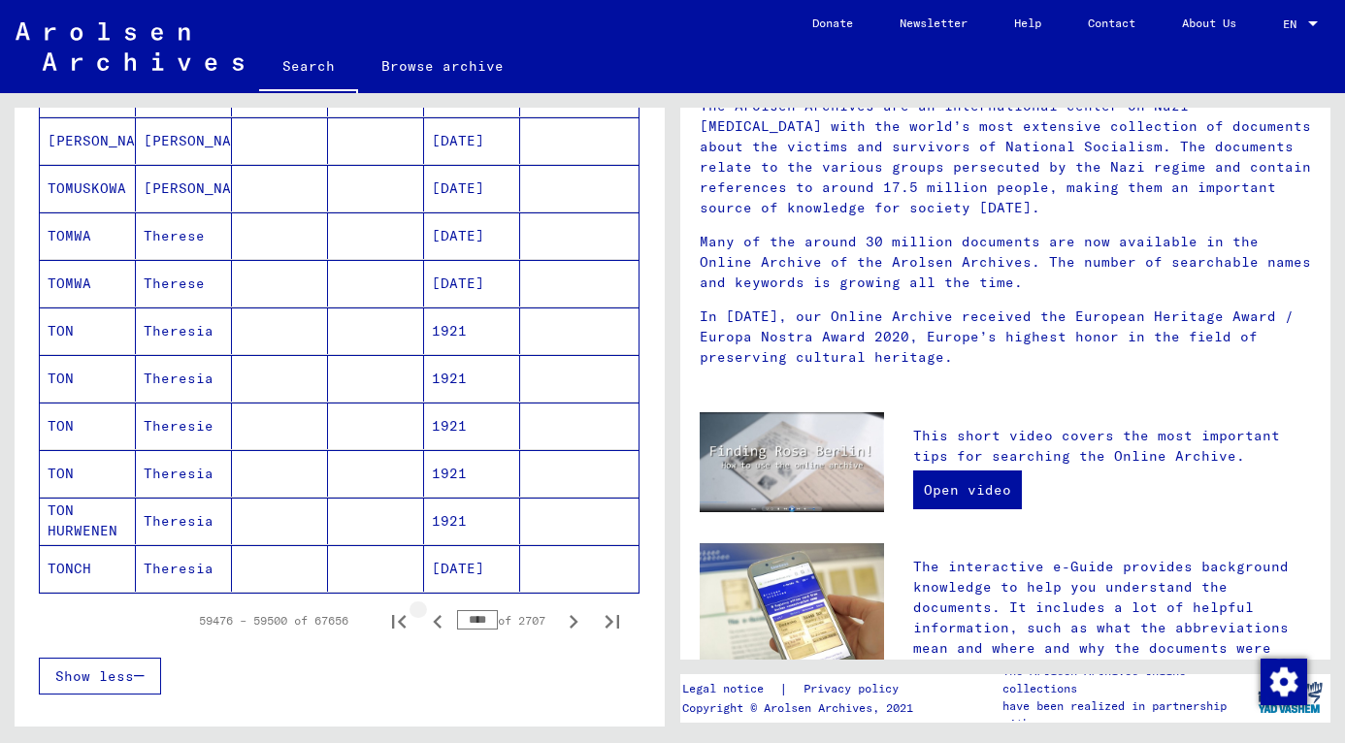
click at [433, 625] on icon "Previous page" at bounding box center [437, 622] width 9 height 14
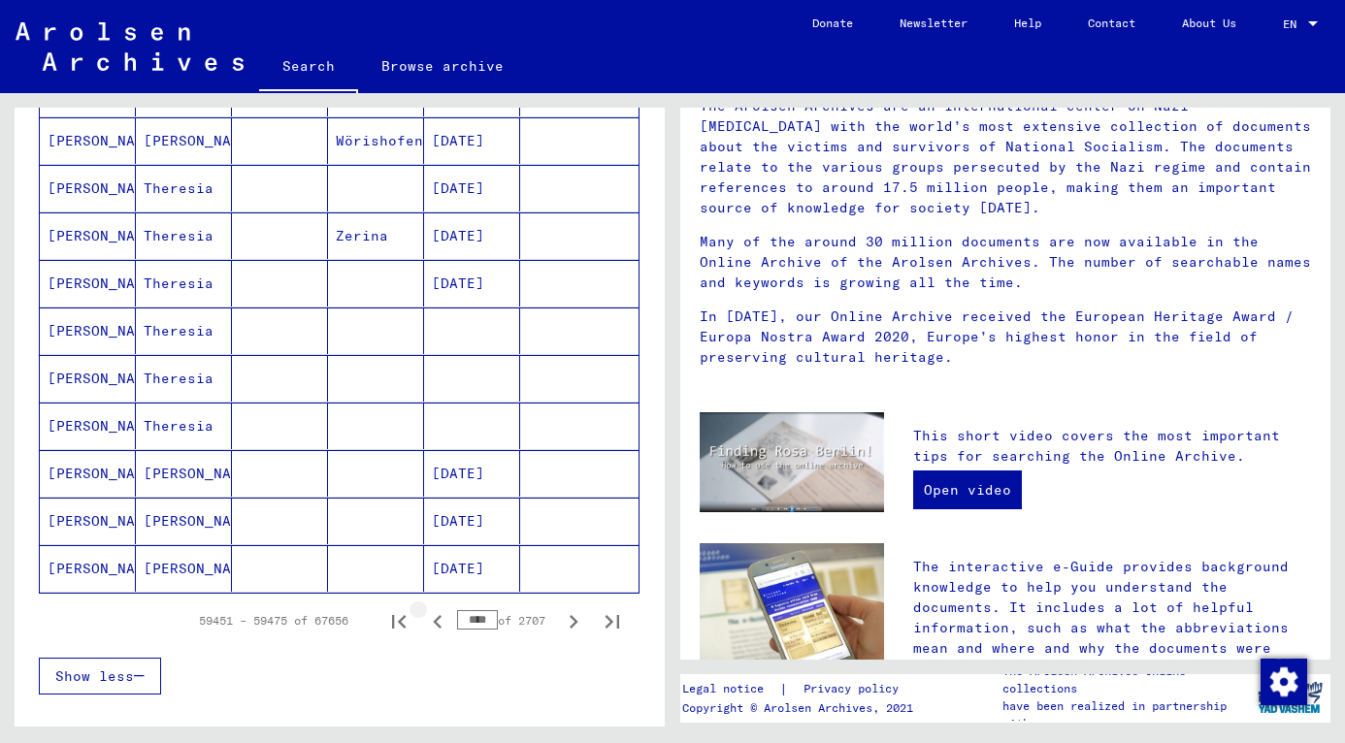
click at [433, 625] on icon "Previous page" at bounding box center [437, 622] width 9 height 14
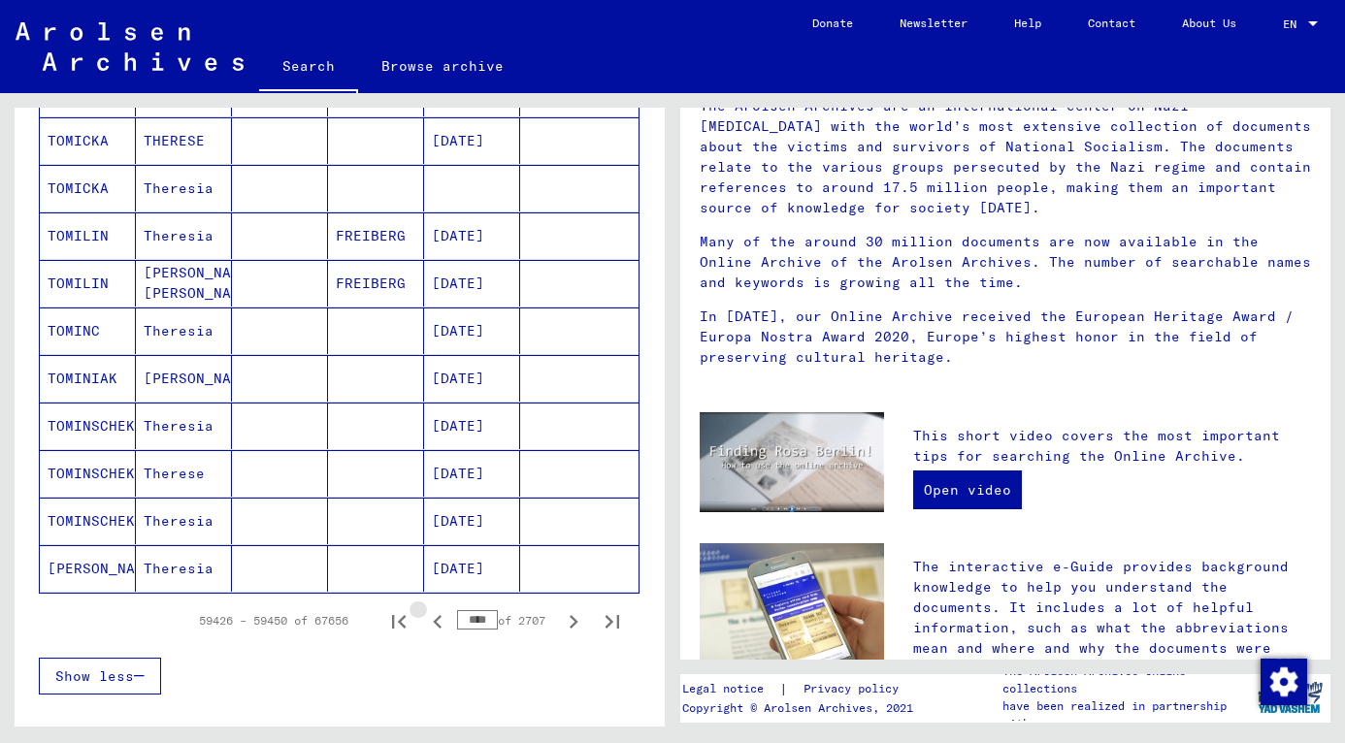
click at [433, 625] on icon "Previous page" at bounding box center [437, 622] width 9 height 14
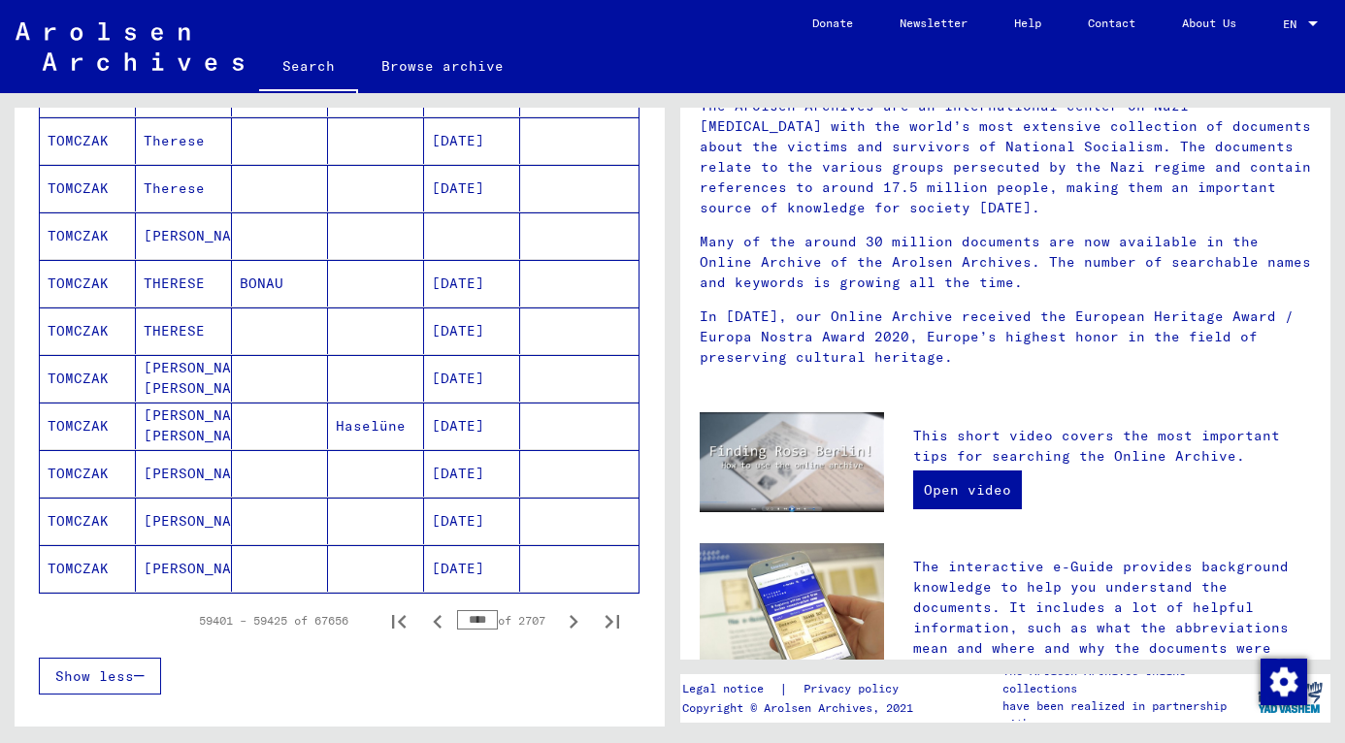
click at [433, 625] on icon "Previous page" at bounding box center [437, 622] width 9 height 14
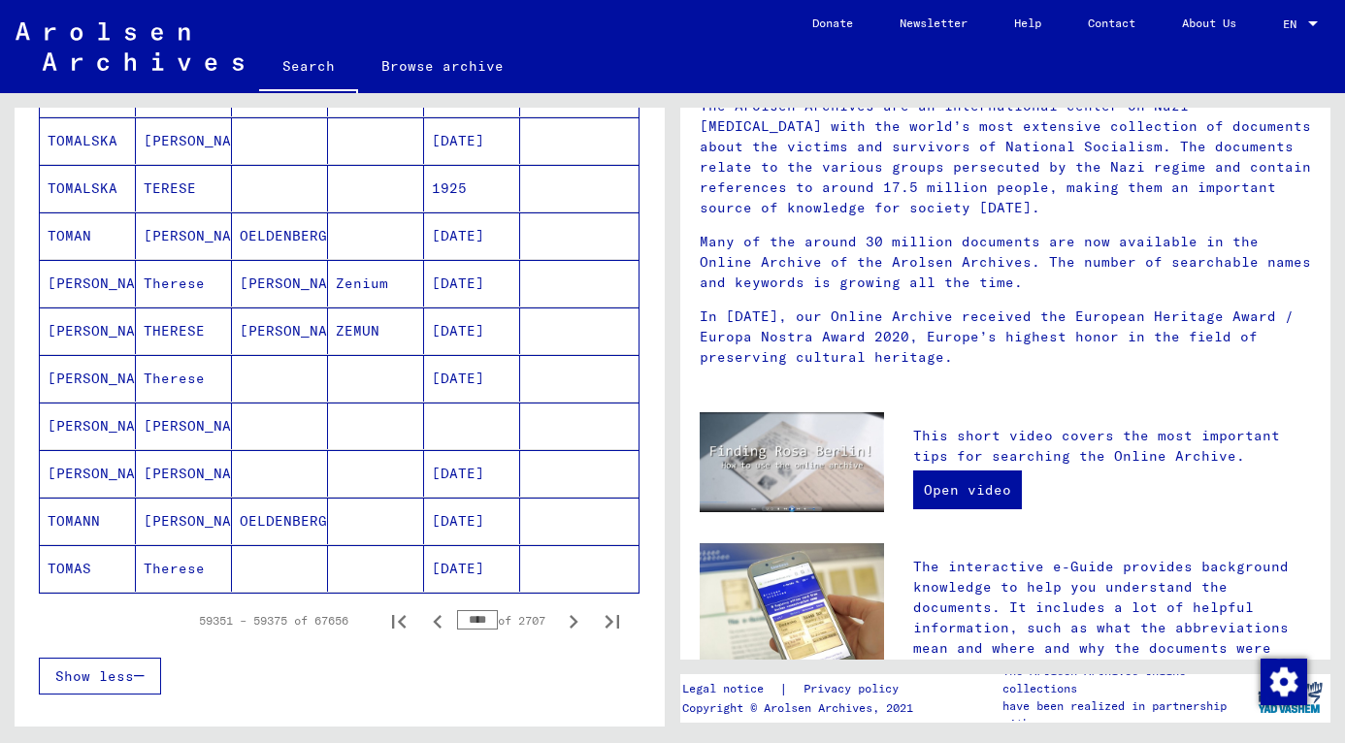
click at [433, 625] on icon "Previous page" at bounding box center [437, 622] width 9 height 14
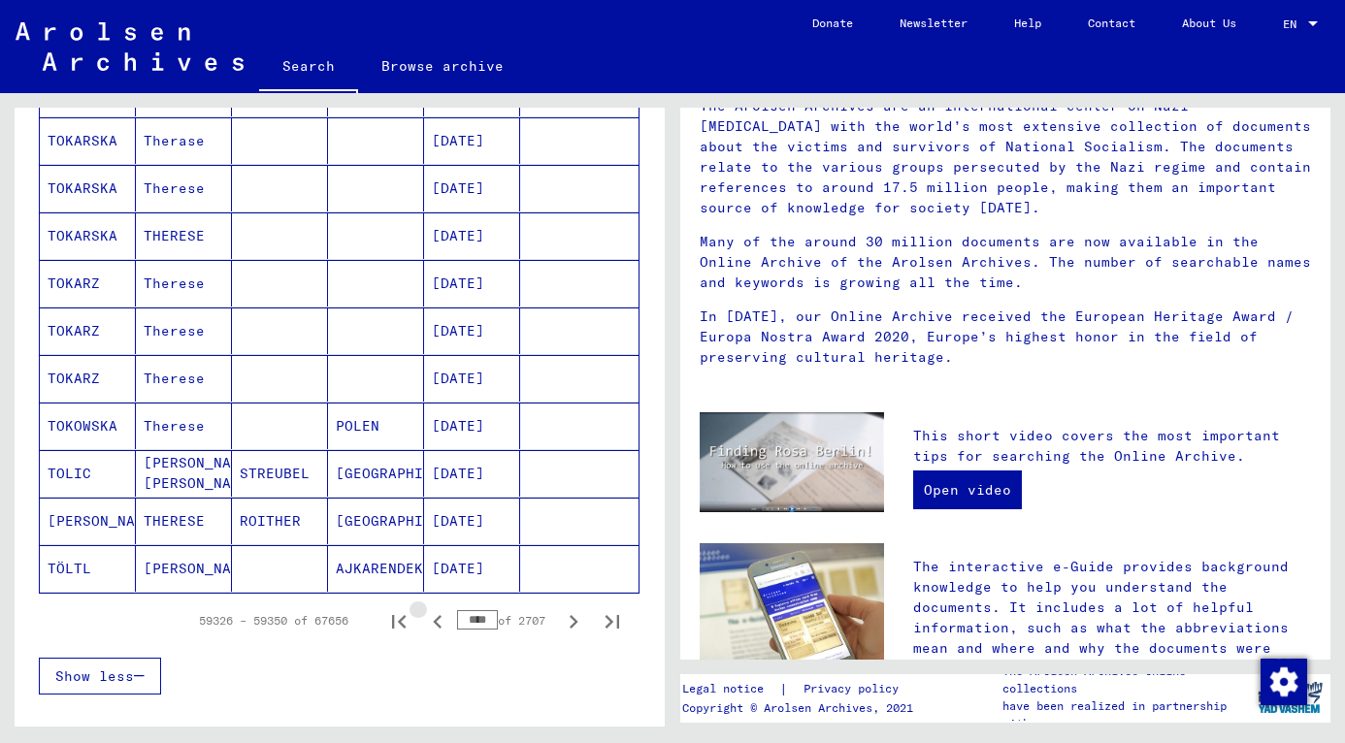
click at [433, 625] on icon "Previous page" at bounding box center [437, 622] width 9 height 14
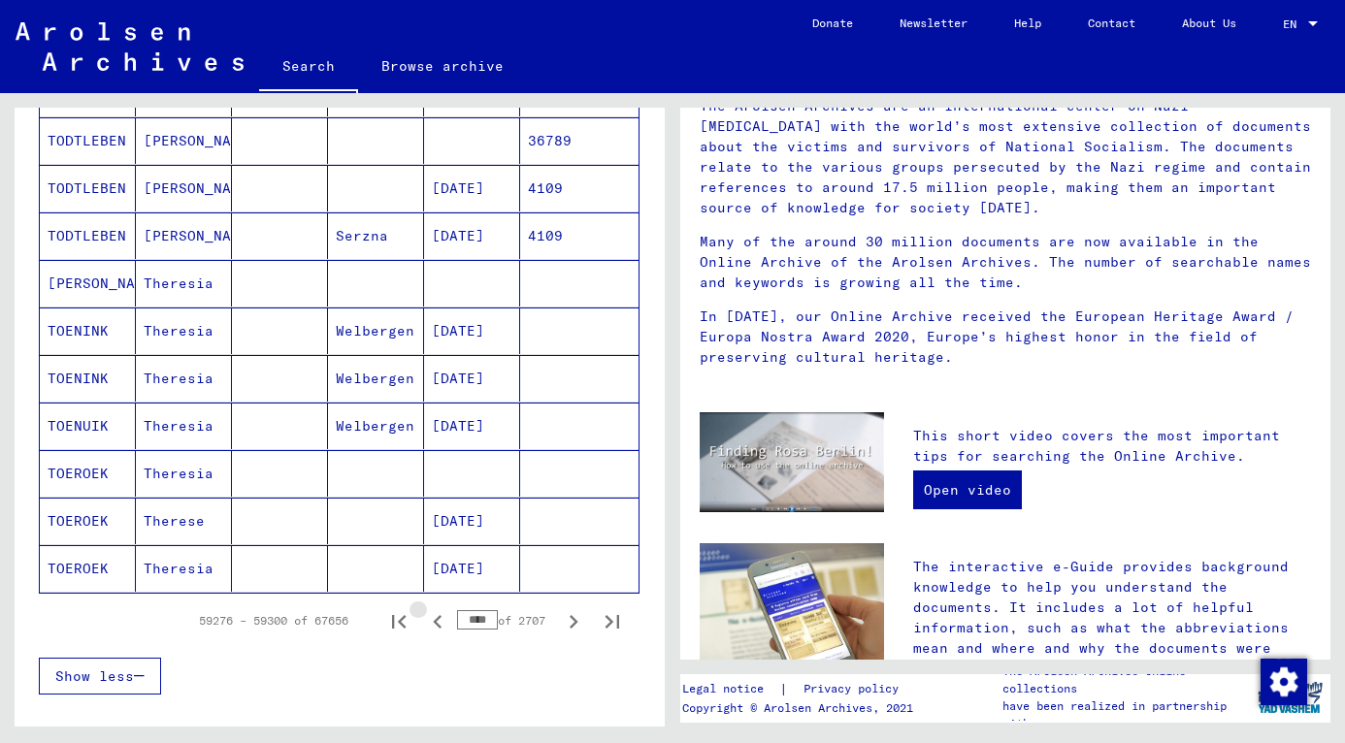
click at [433, 625] on icon "Previous page" at bounding box center [437, 622] width 9 height 14
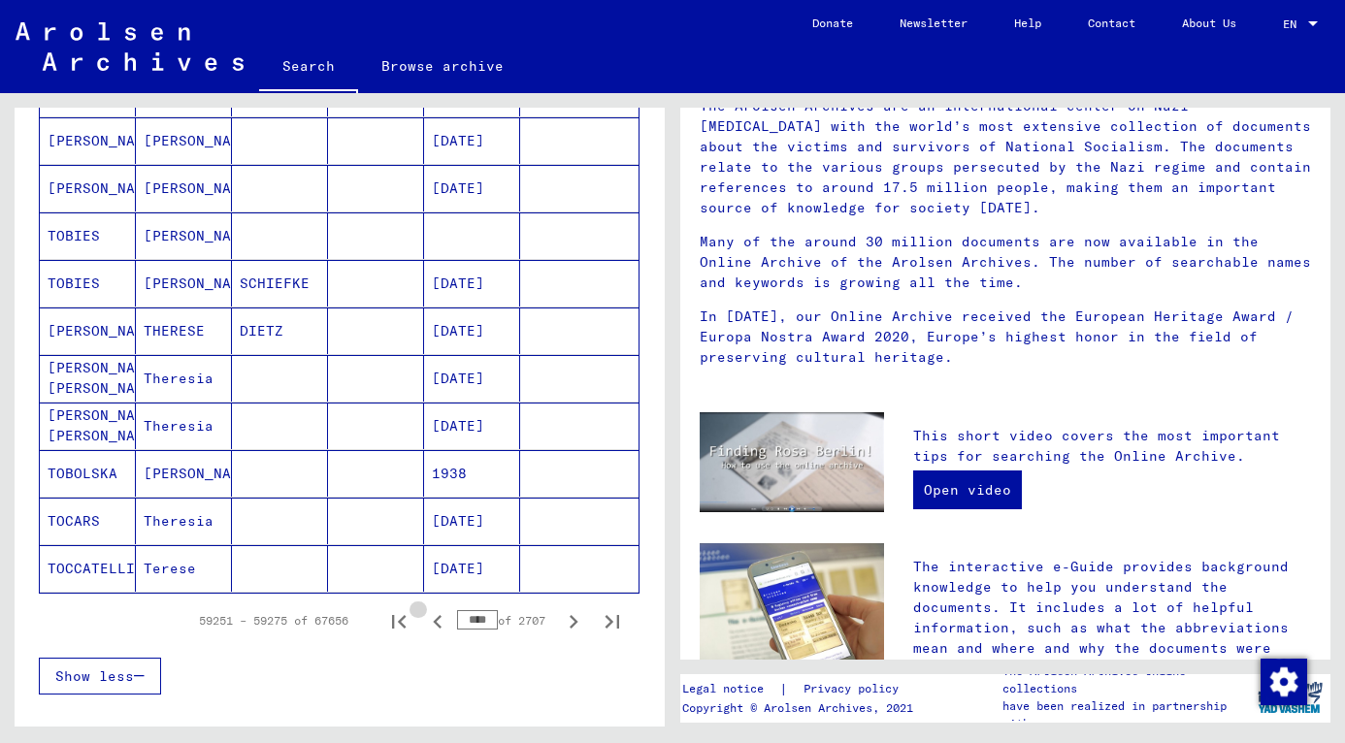
click at [433, 625] on icon "Previous page" at bounding box center [437, 622] width 9 height 14
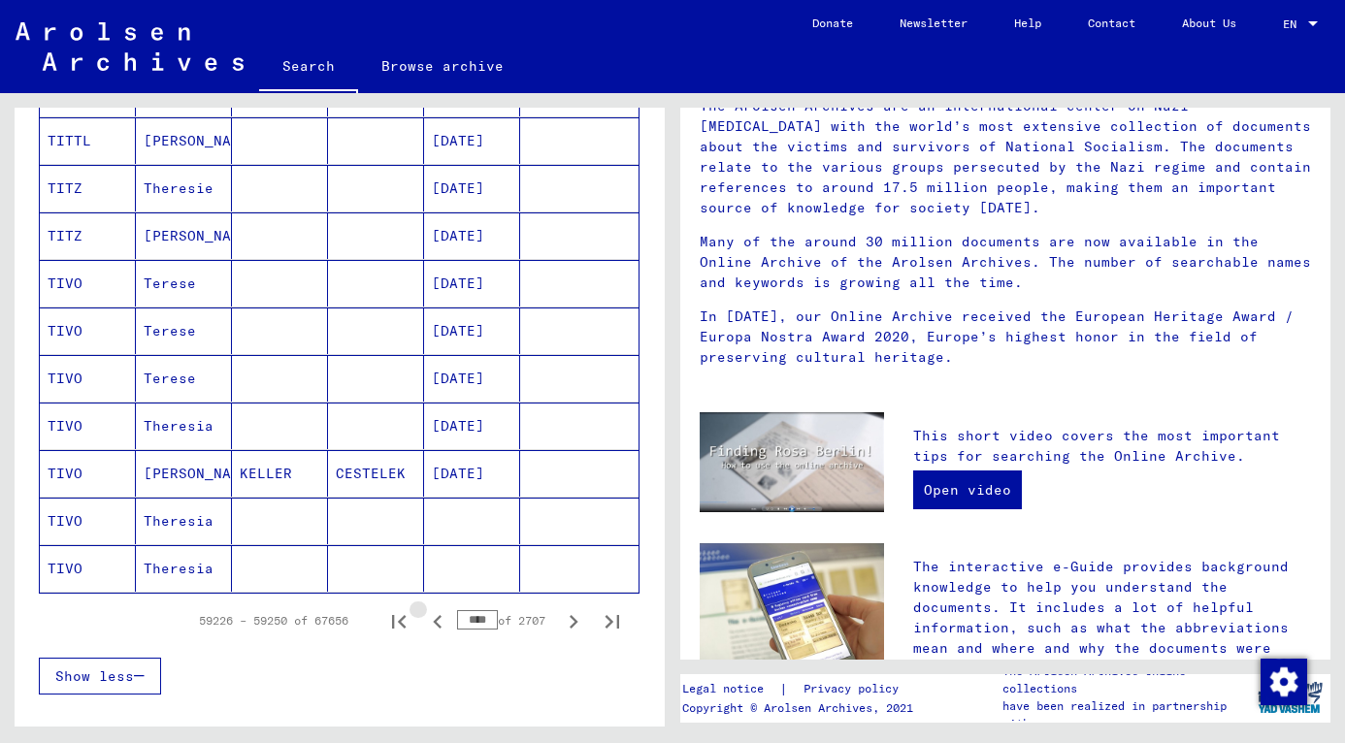
click at [433, 625] on icon "Previous page" at bounding box center [437, 622] width 9 height 14
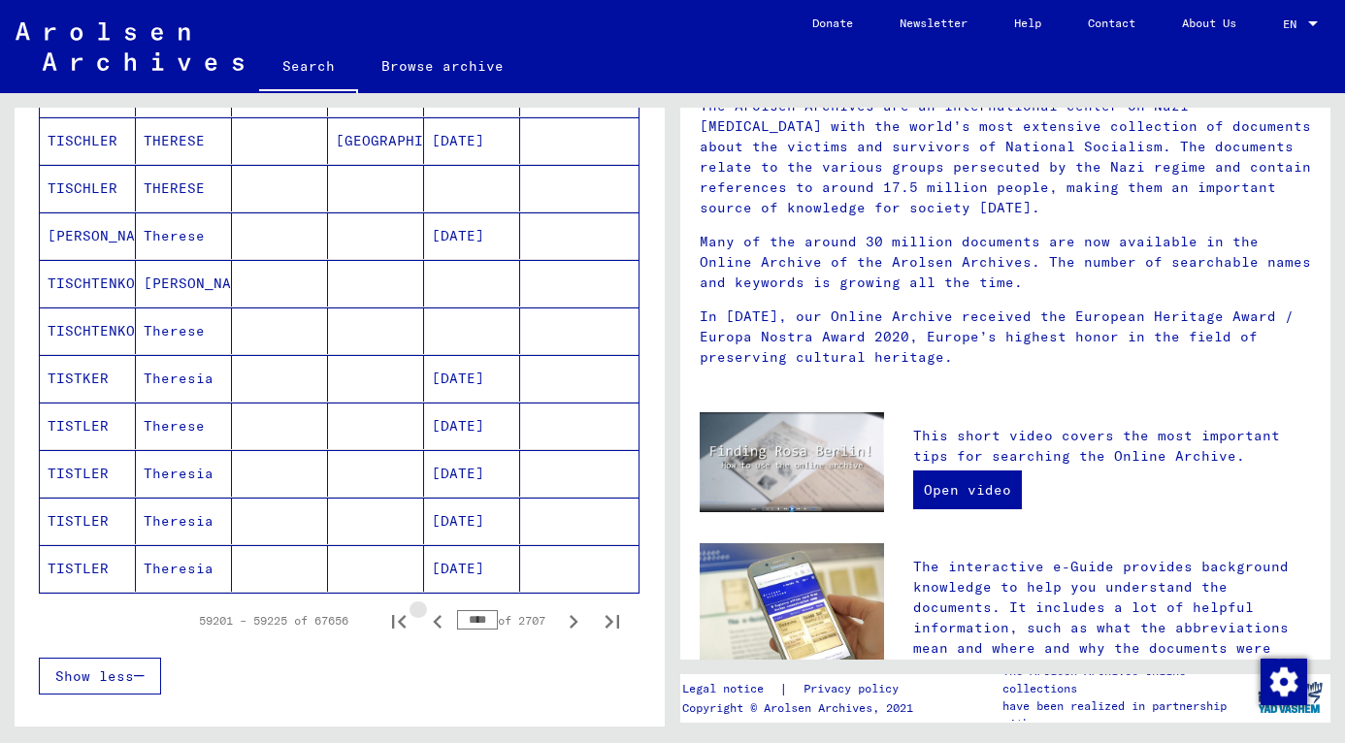
click at [433, 625] on icon "Previous page" at bounding box center [437, 622] width 9 height 14
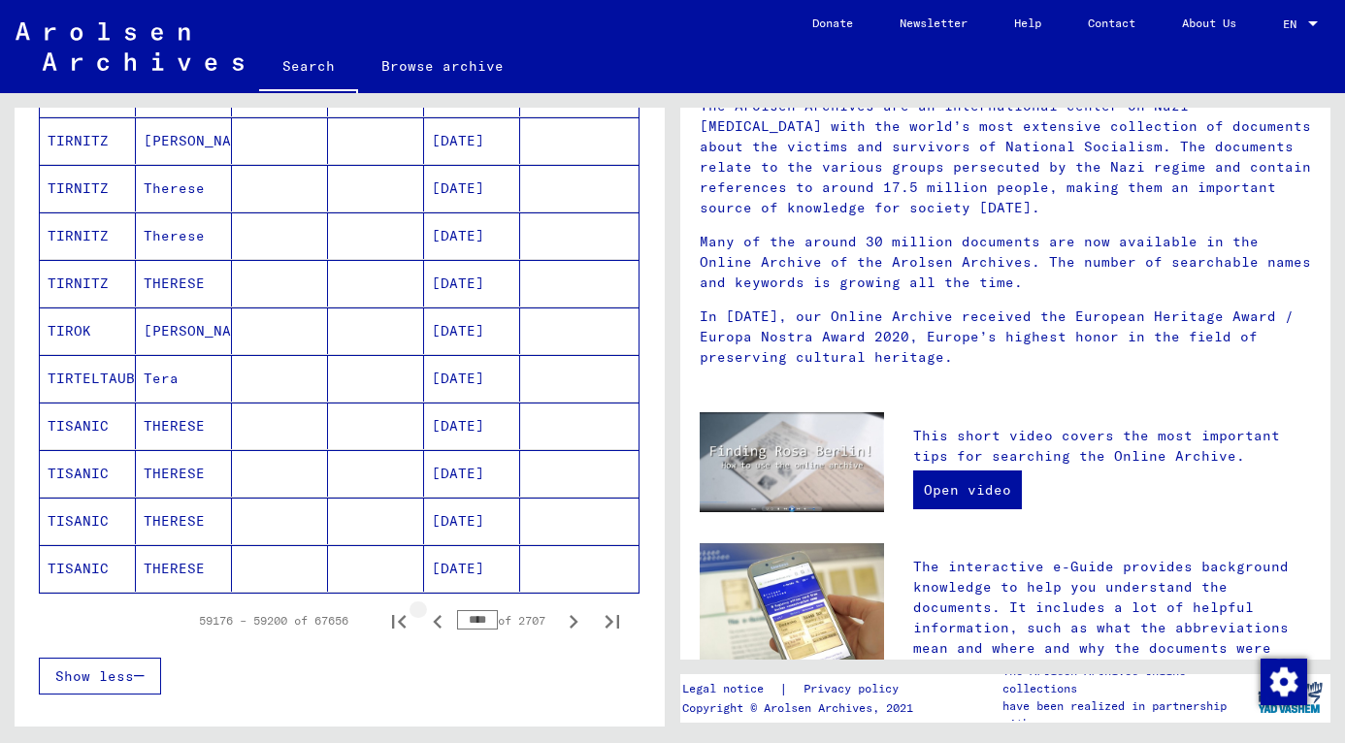
click at [433, 625] on icon "Previous page" at bounding box center [437, 622] width 9 height 14
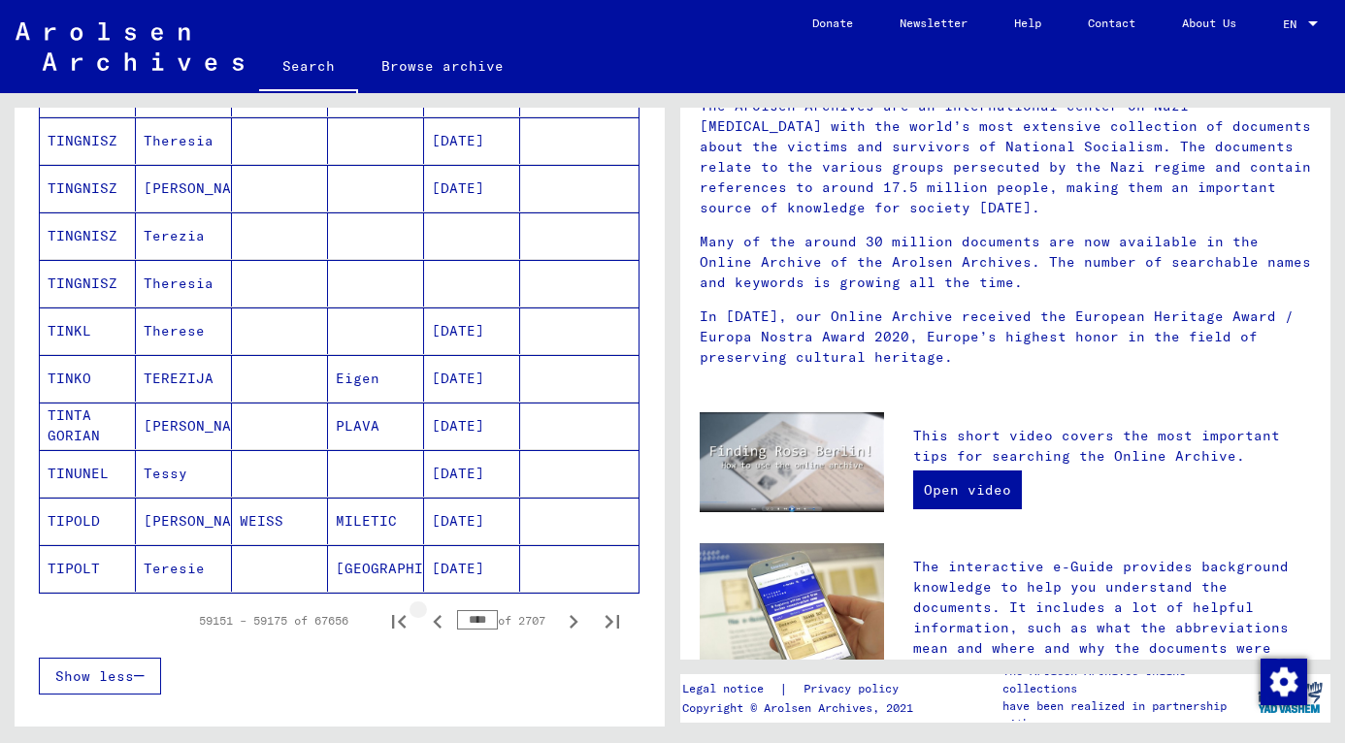
click at [433, 625] on icon "Previous page" at bounding box center [437, 622] width 9 height 14
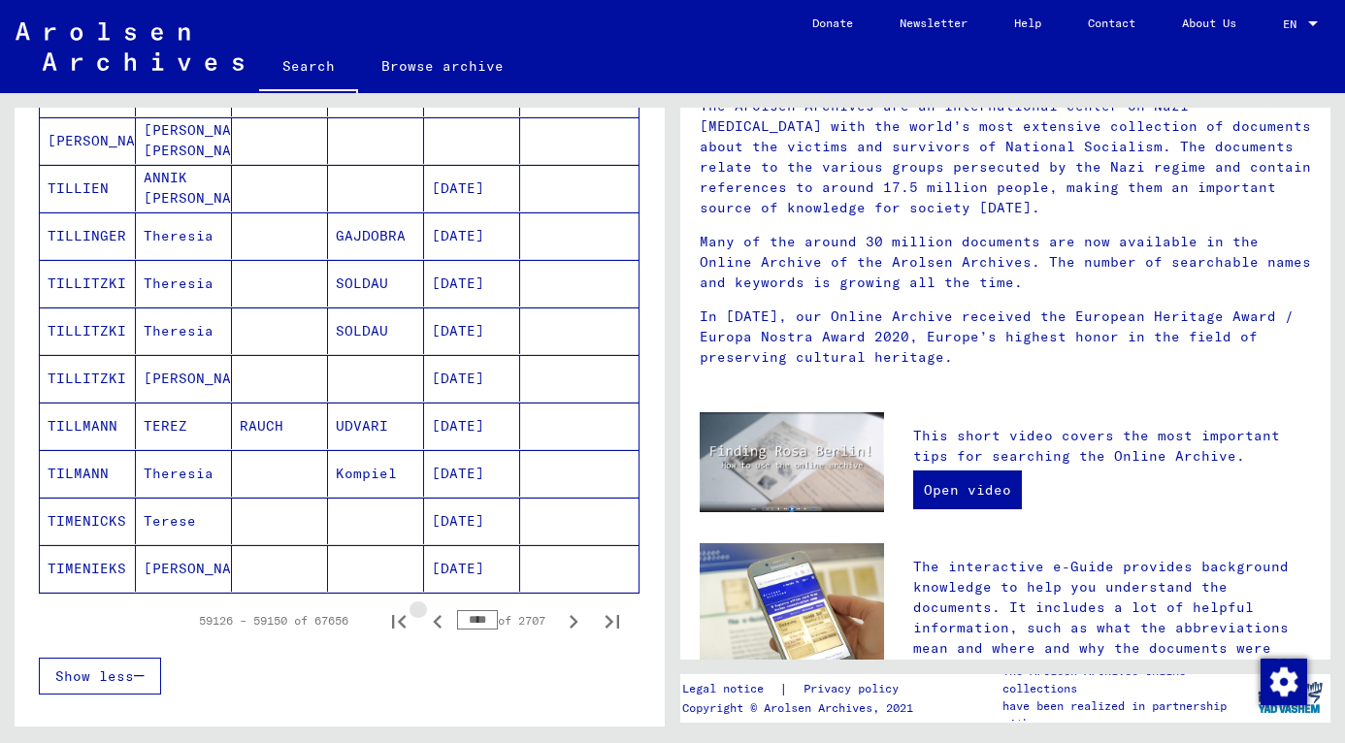
click at [433, 625] on icon "Previous page" at bounding box center [437, 622] width 9 height 14
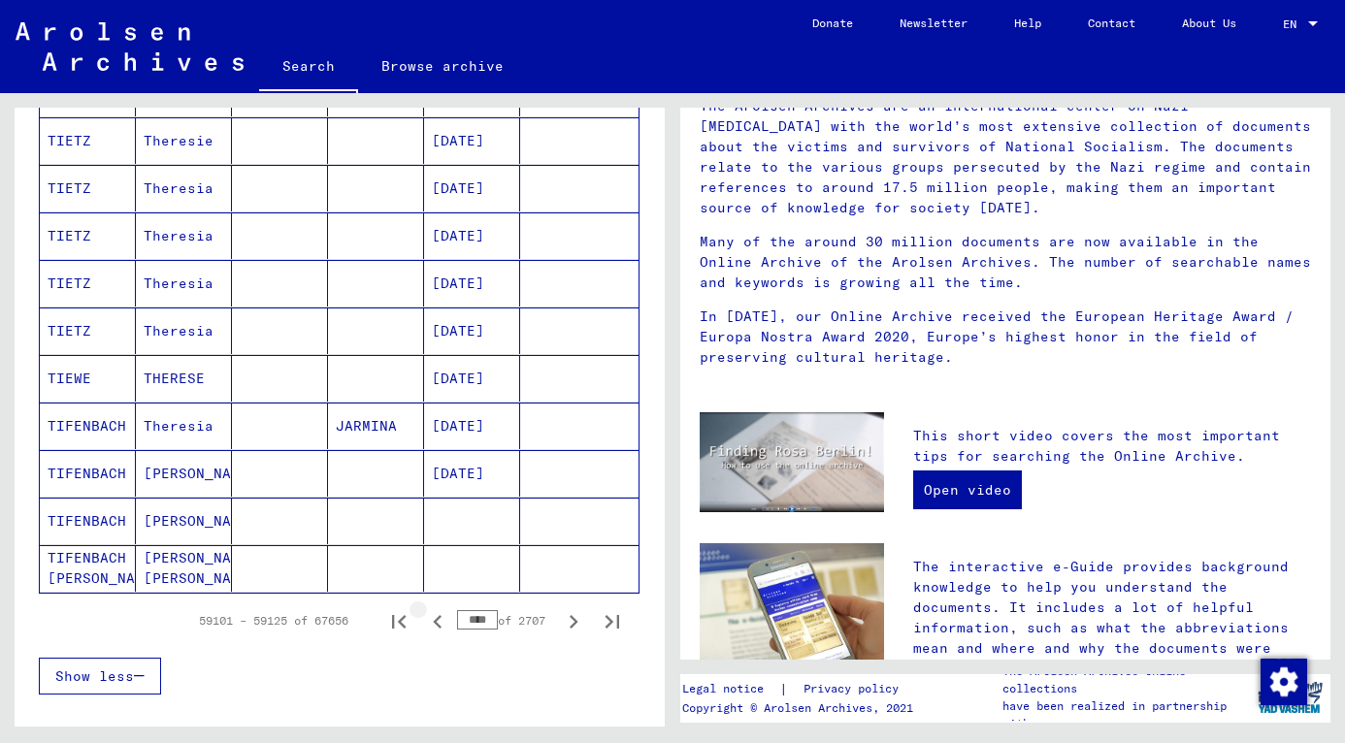
click at [433, 625] on icon "Previous page" at bounding box center [437, 622] width 9 height 14
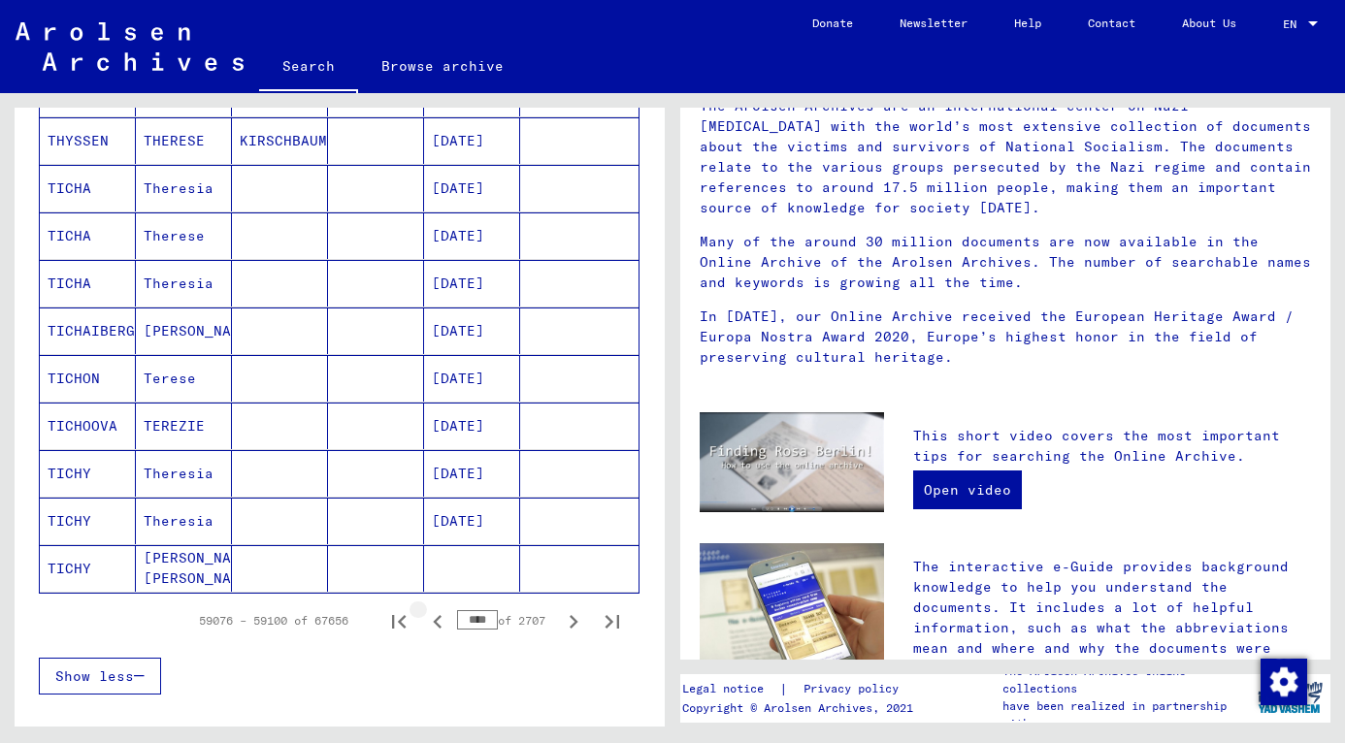
click at [433, 625] on icon "Previous page" at bounding box center [437, 622] width 9 height 14
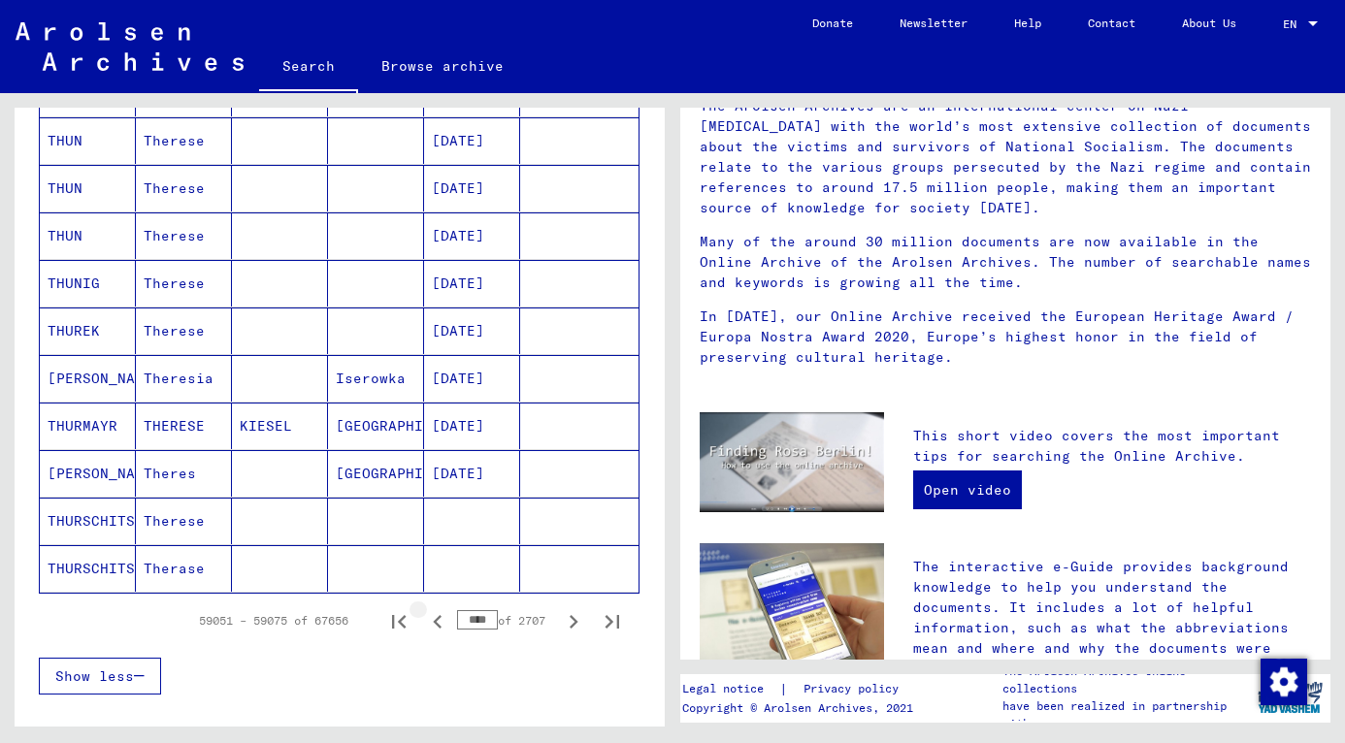
click at [433, 625] on icon "Previous page" at bounding box center [437, 622] width 9 height 14
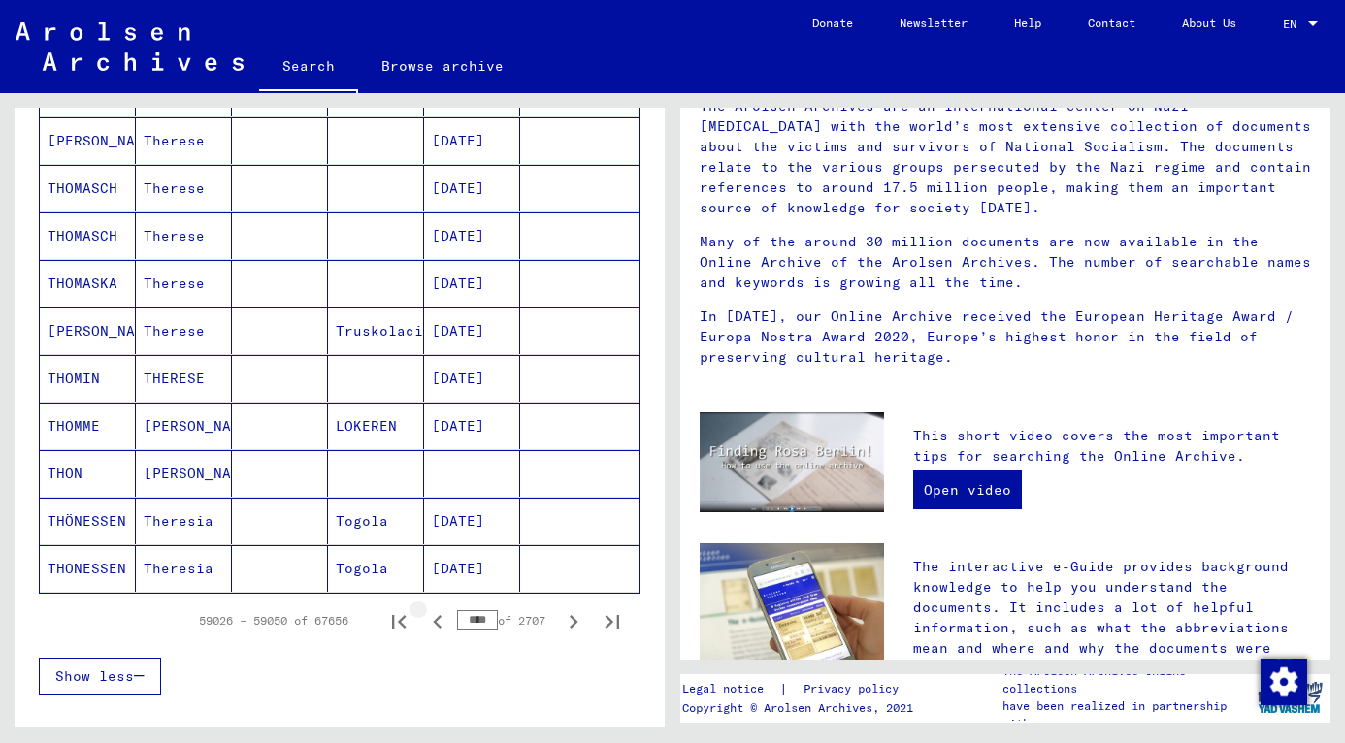
click at [433, 625] on icon "Previous page" at bounding box center [437, 622] width 9 height 14
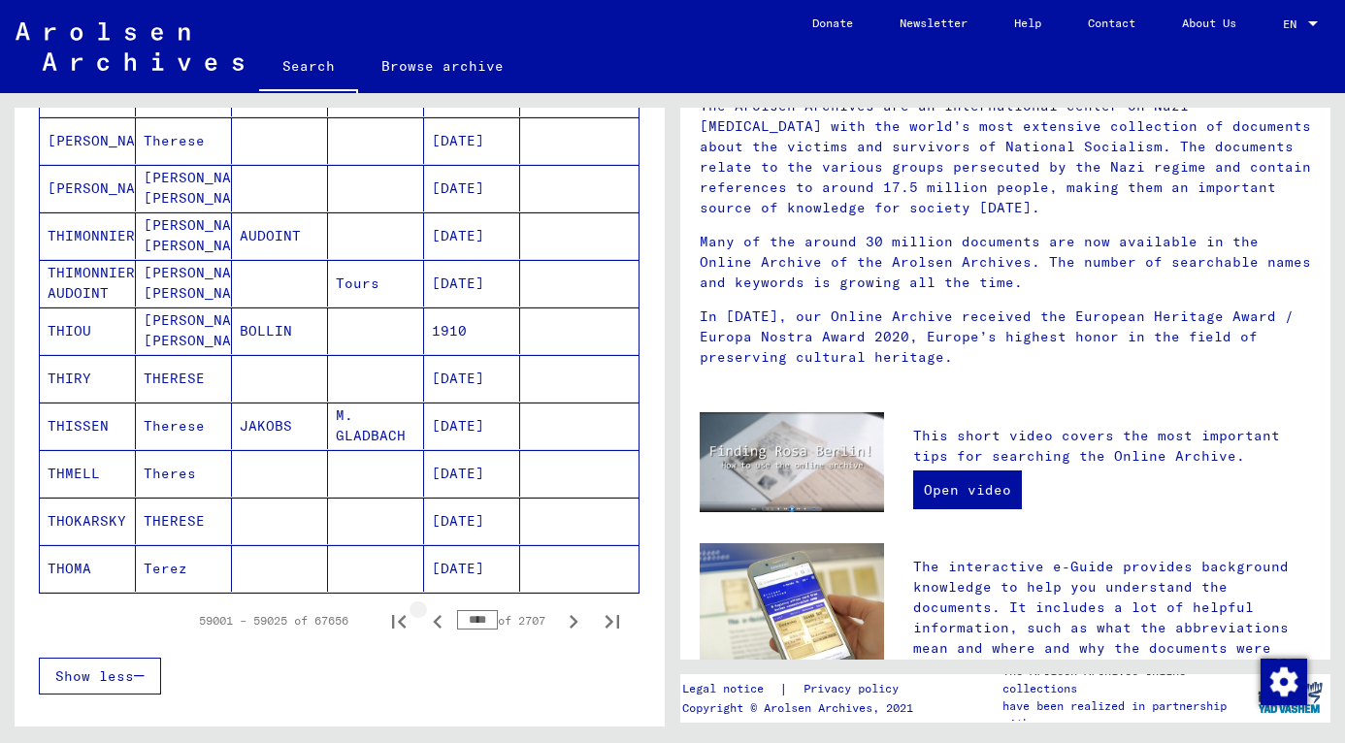
click at [433, 625] on icon "Previous page" at bounding box center [437, 622] width 9 height 14
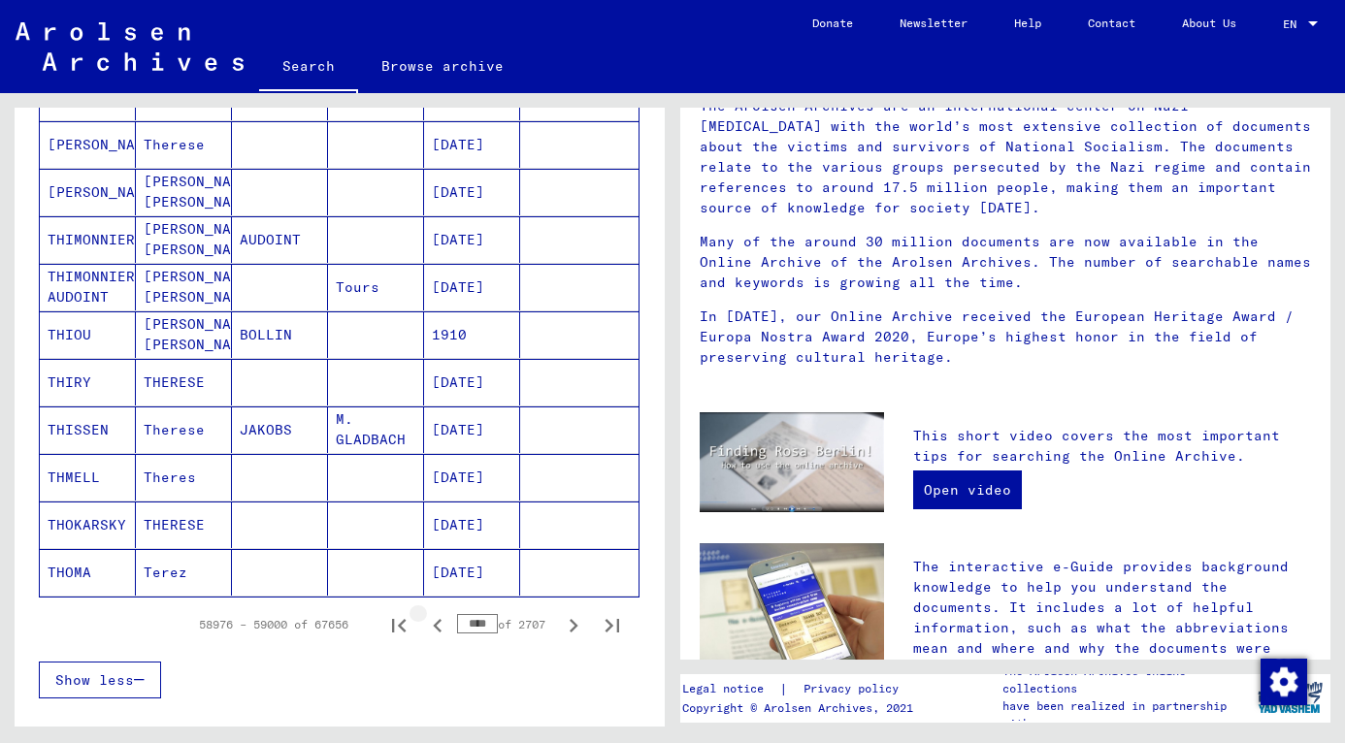
scroll to position [993, 0]
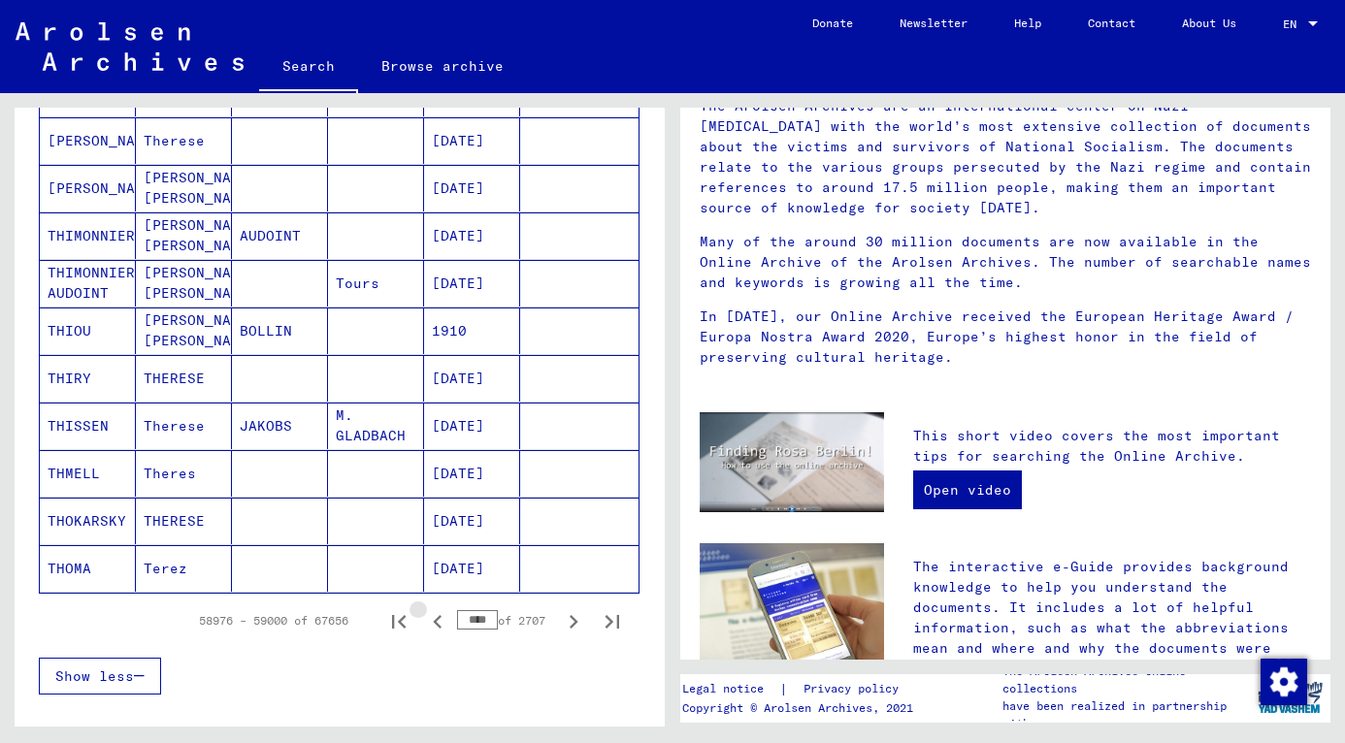
click at [433, 625] on icon "Previous page" at bounding box center [437, 622] width 9 height 14
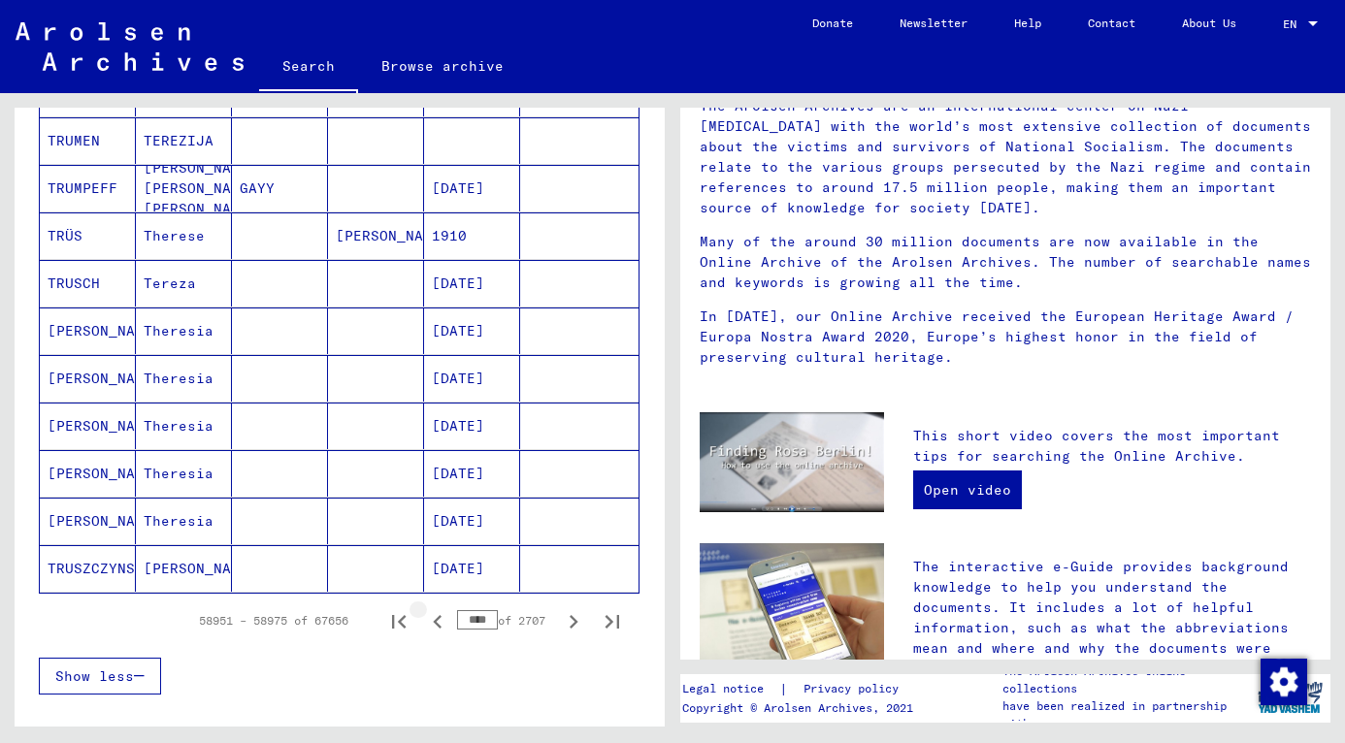
click at [433, 625] on icon "Previous page" at bounding box center [437, 622] width 9 height 14
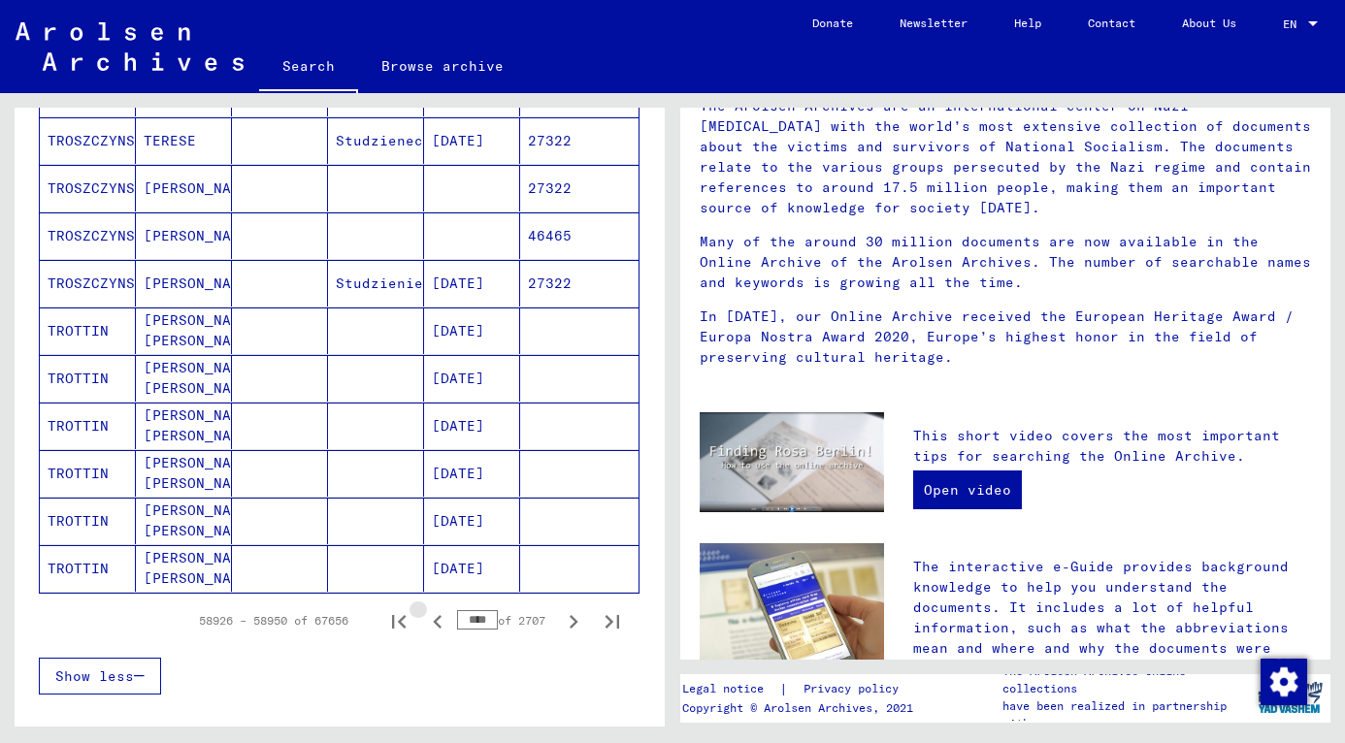
click at [433, 625] on icon "Previous page" at bounding box center [437, 622] width 9 height 14
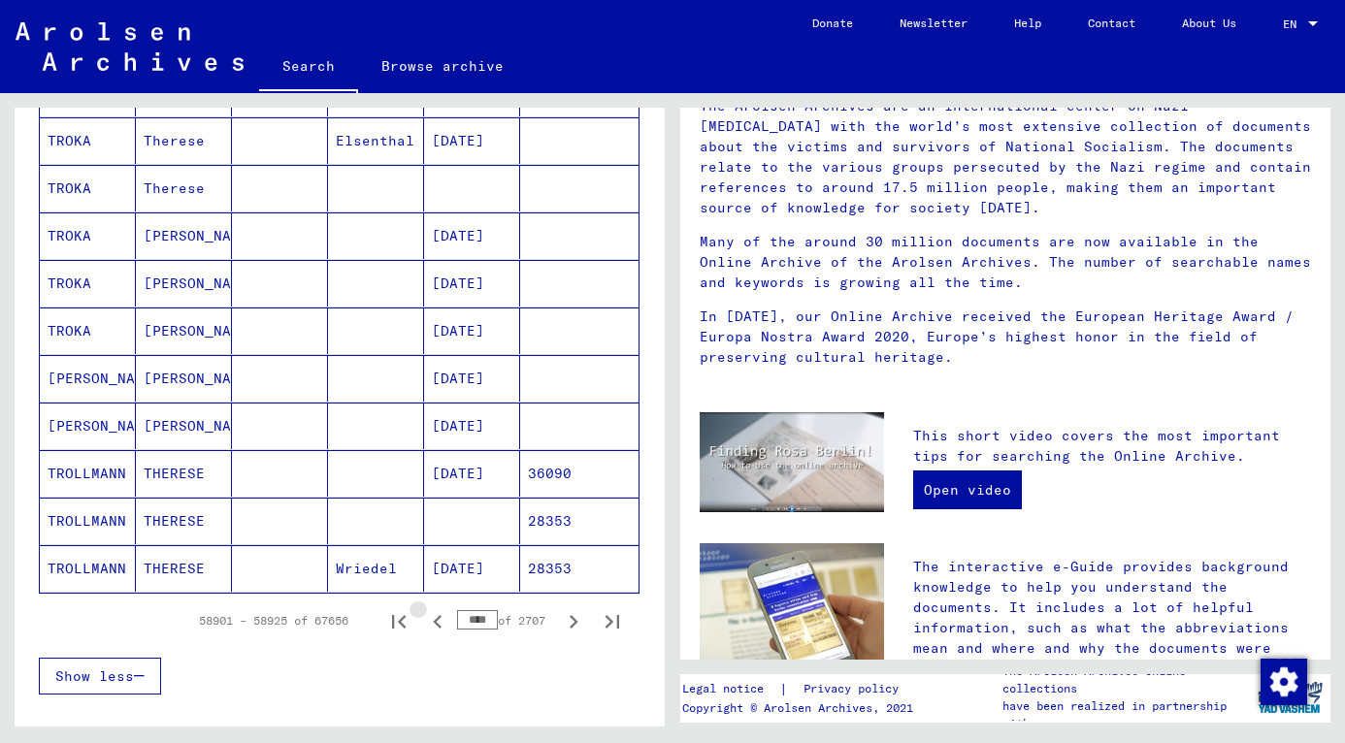
click at [433, 625] on icon "Previous page" at bounding box center [437, 622] width 9 height 14
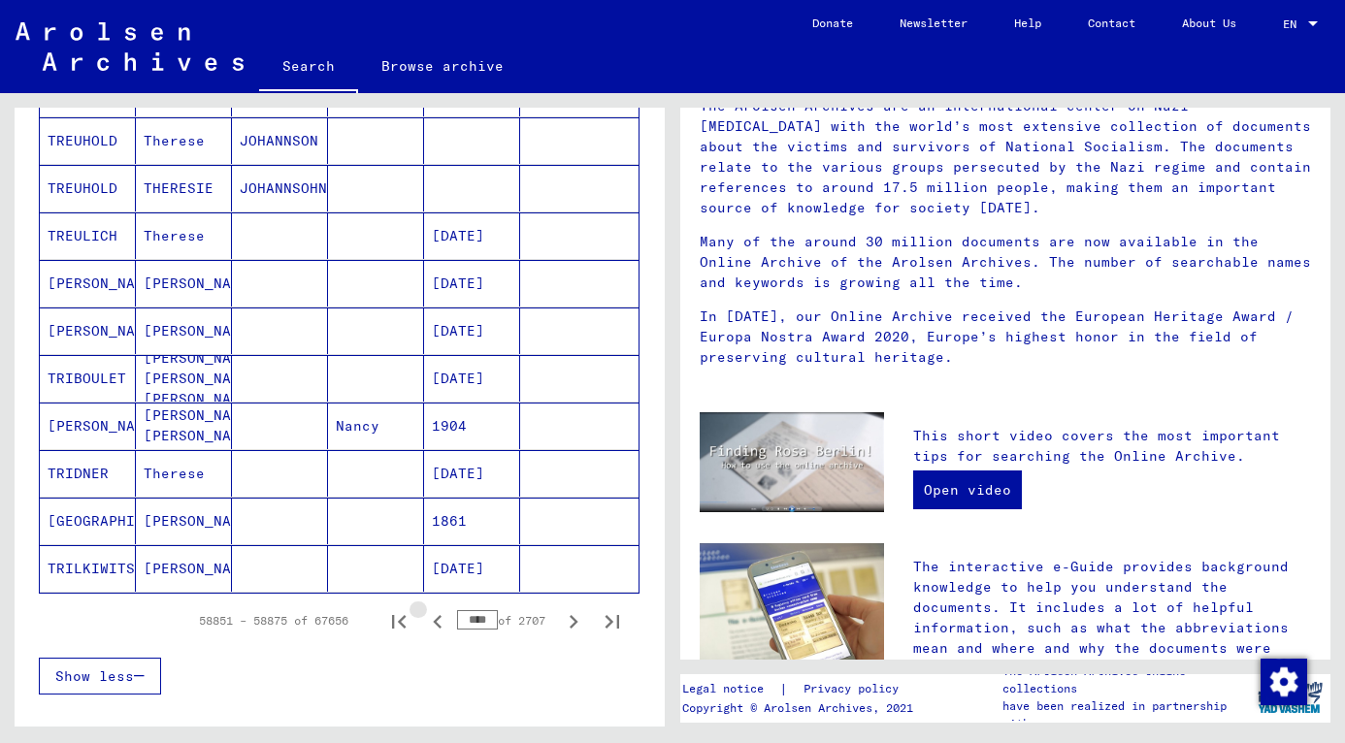
click at [433, 625] on icon "Previous page" at bounding box center [437, 622] width 9 height 14
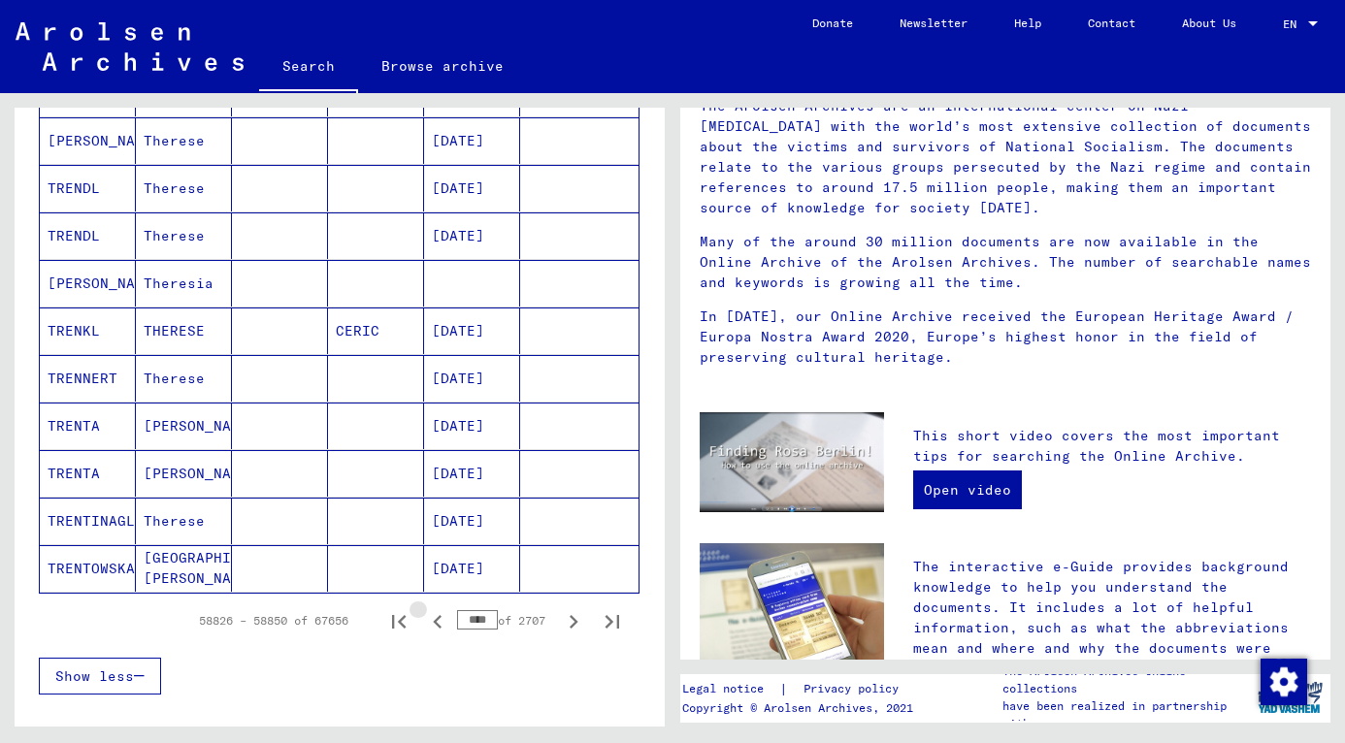
click at [433, 625] on icon "Previous page" at bounding box center [437, 622] width 9 height 14
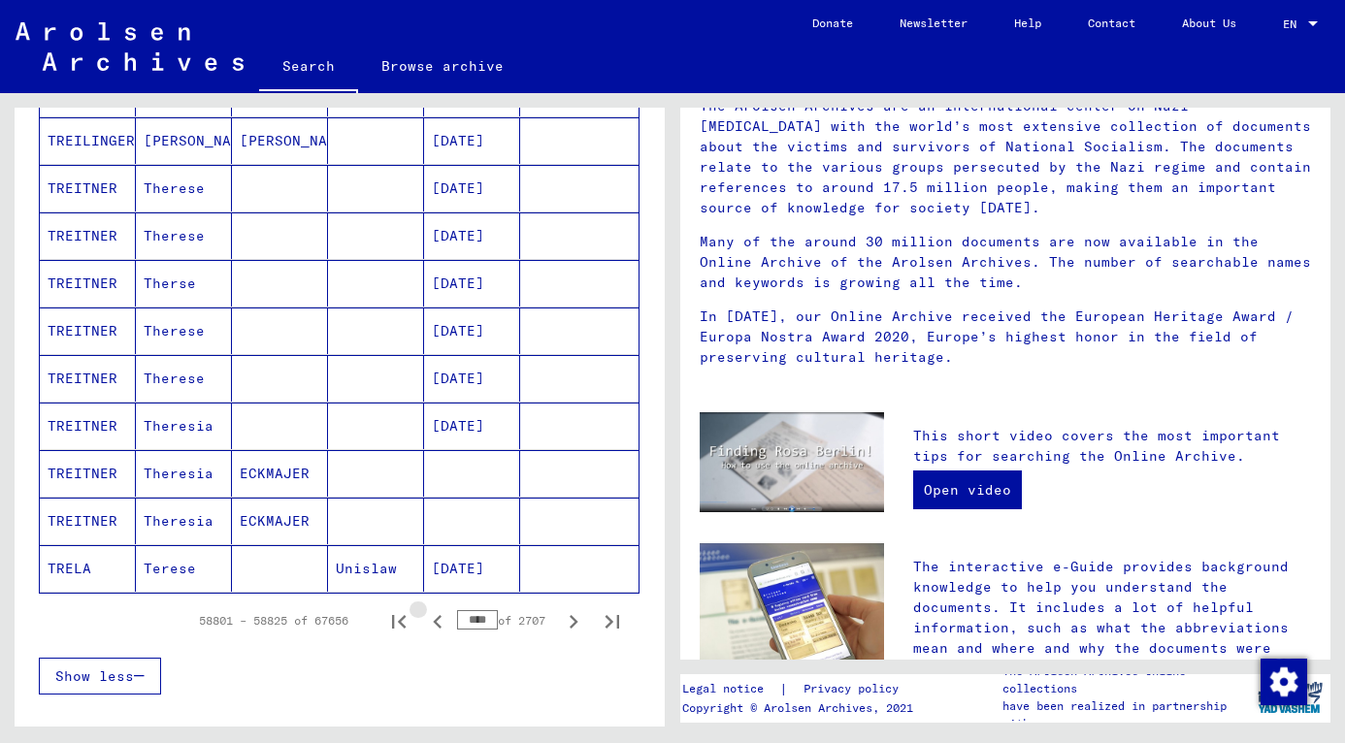
click at [433, 625] on icon "Previous page" at bounding box center [437, 622] width 9 height 14
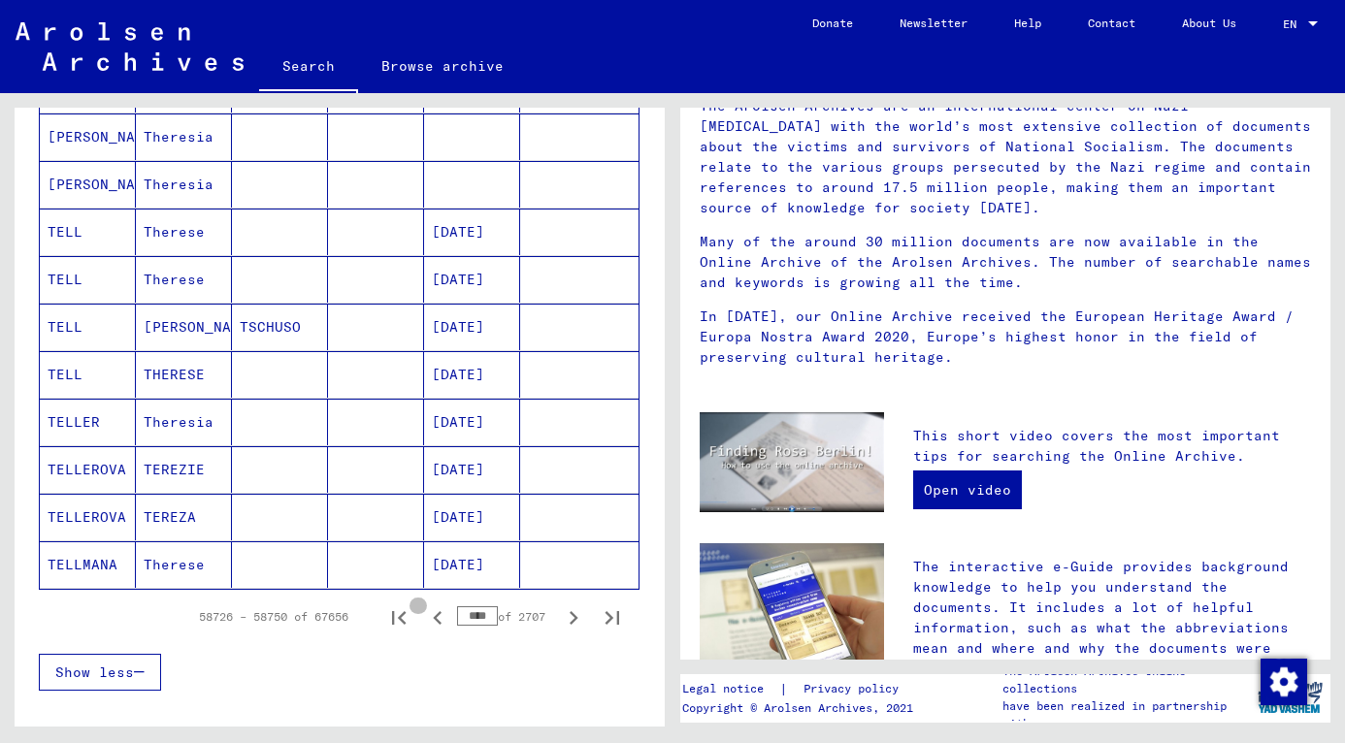
click at [433, 625] on icon "Previous page" at bounding box center [437, 618] width 9 height 14
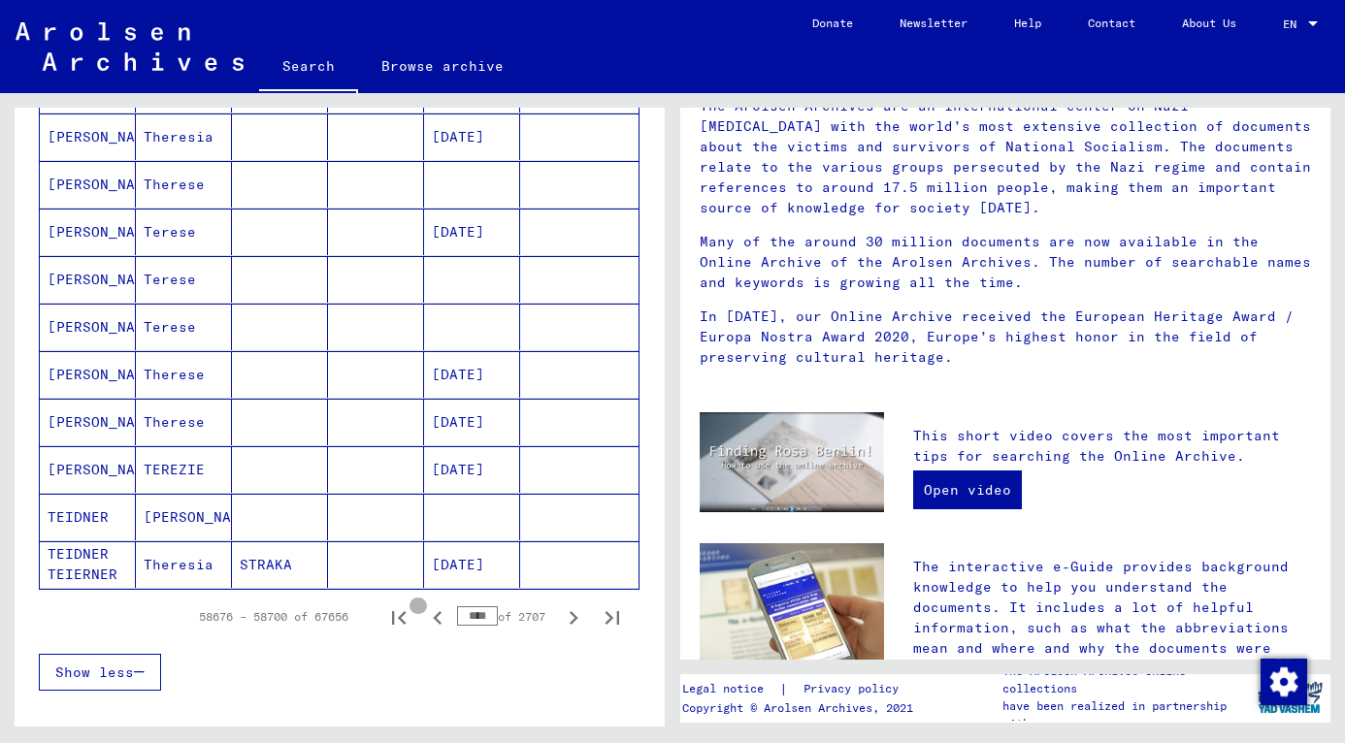
scroll to position [989, 0]
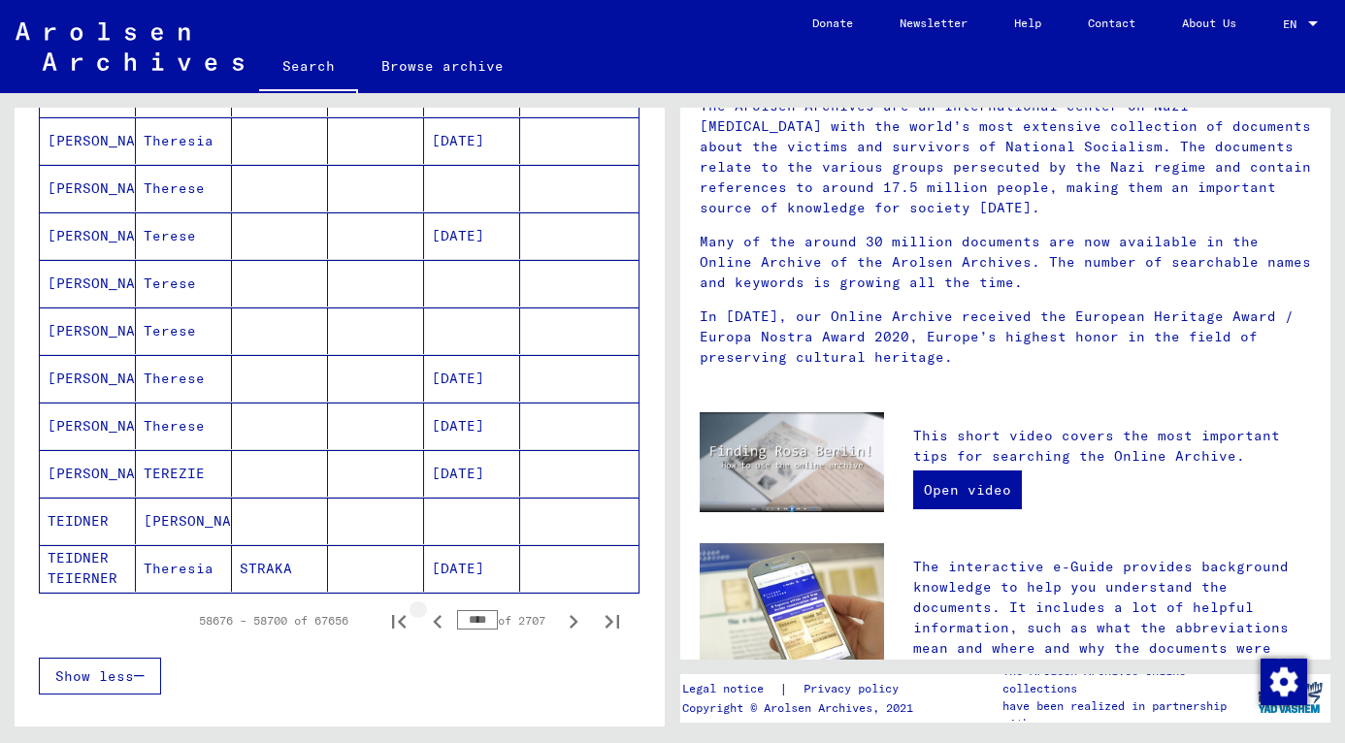
click at [433, 625] on icon "Previous page" at bounding box center [437, 622] width 9 height 14
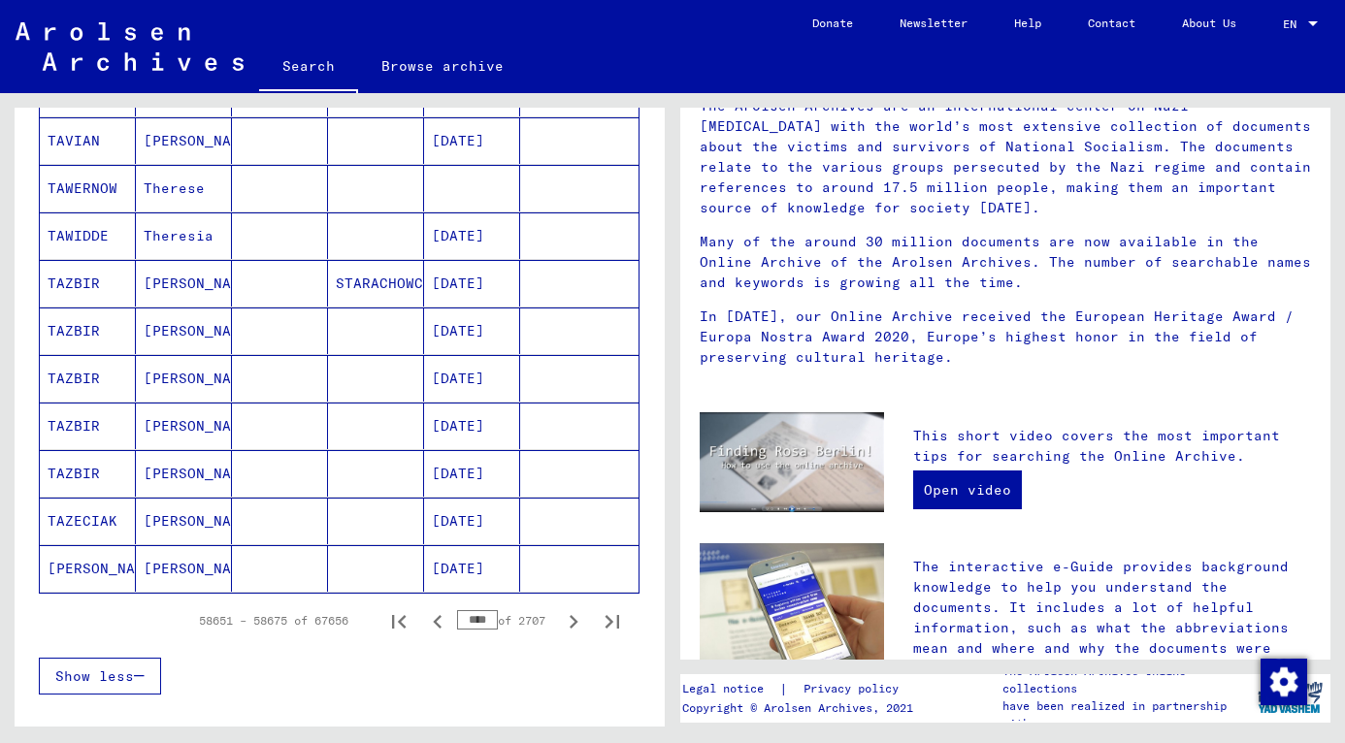
click at [433, 625] on icon "Previous page" at bounding box center [437, 622] width 9 height 14
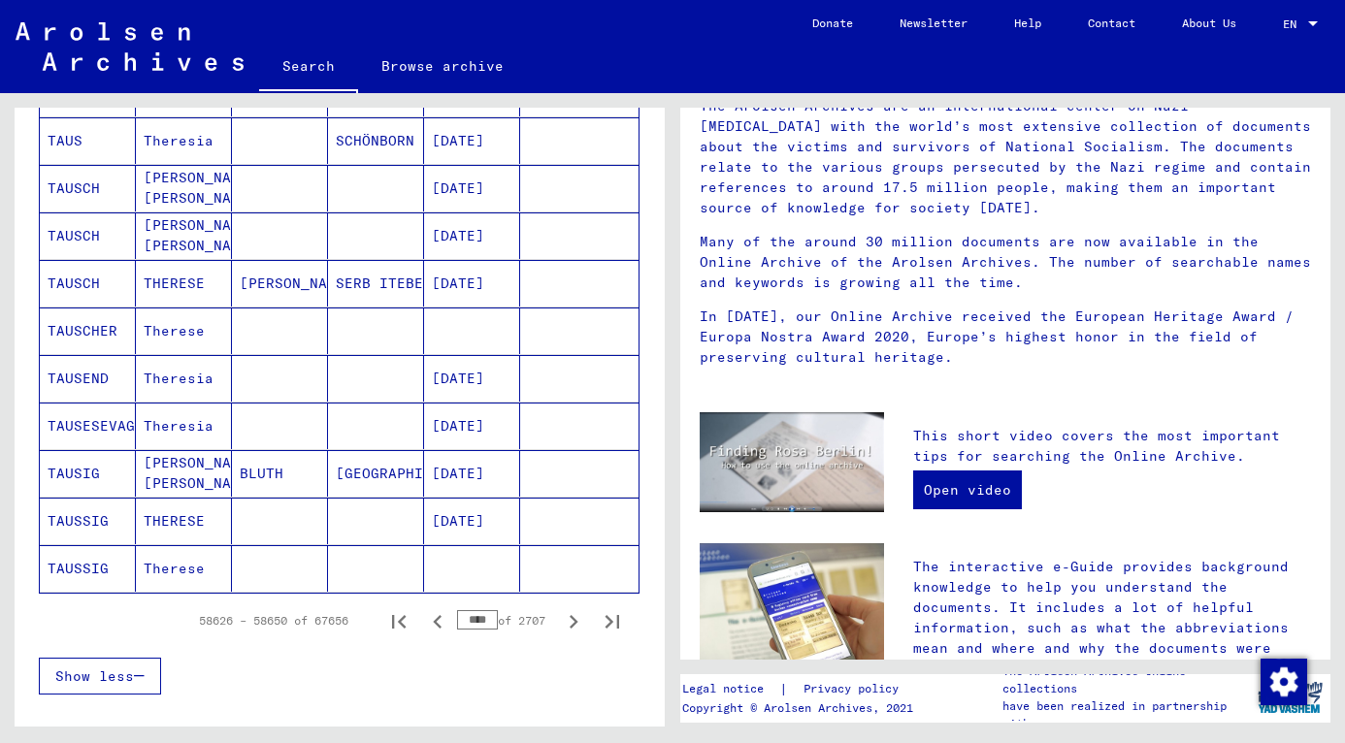
click at [433, 625] on icon "Previous page" at bounding box center [437, 622] width 9 height 14
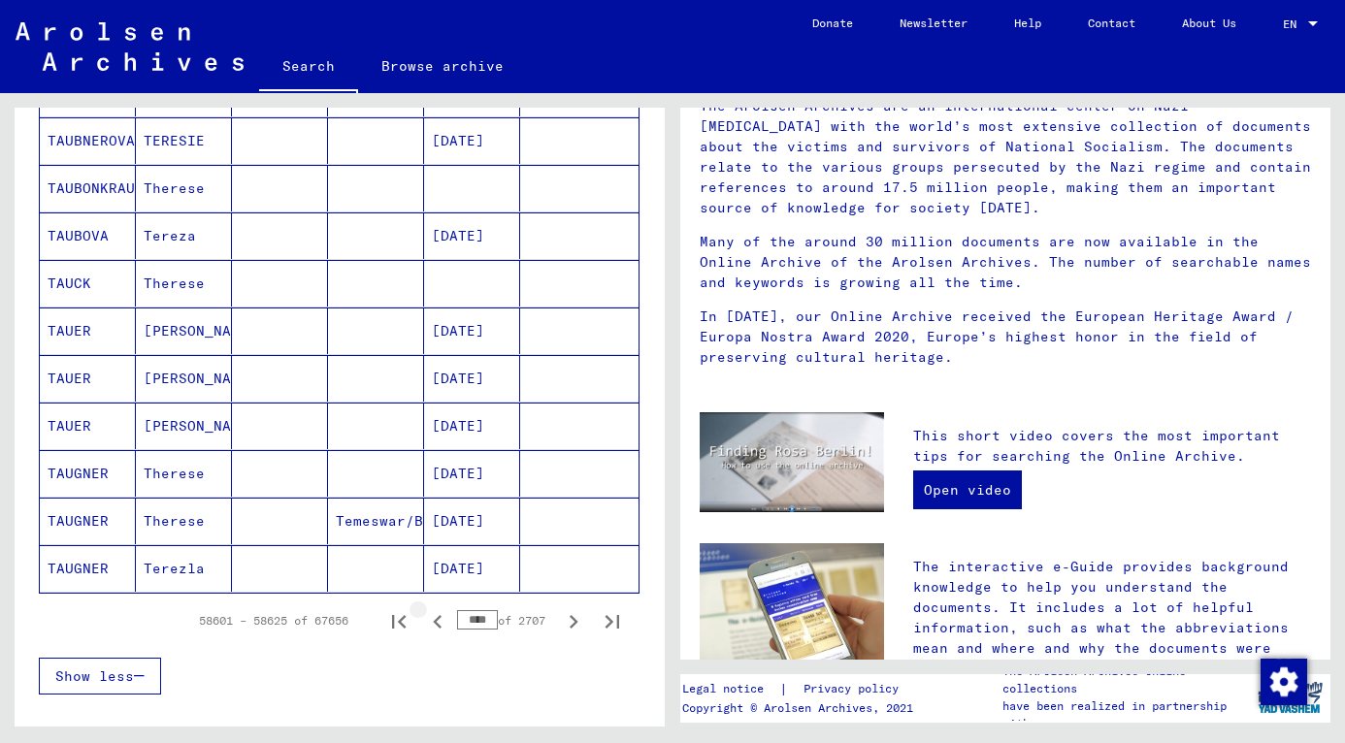
click at [433, 625] on icon "Previous page" at bounding box center [437, 622] width 9 height 14
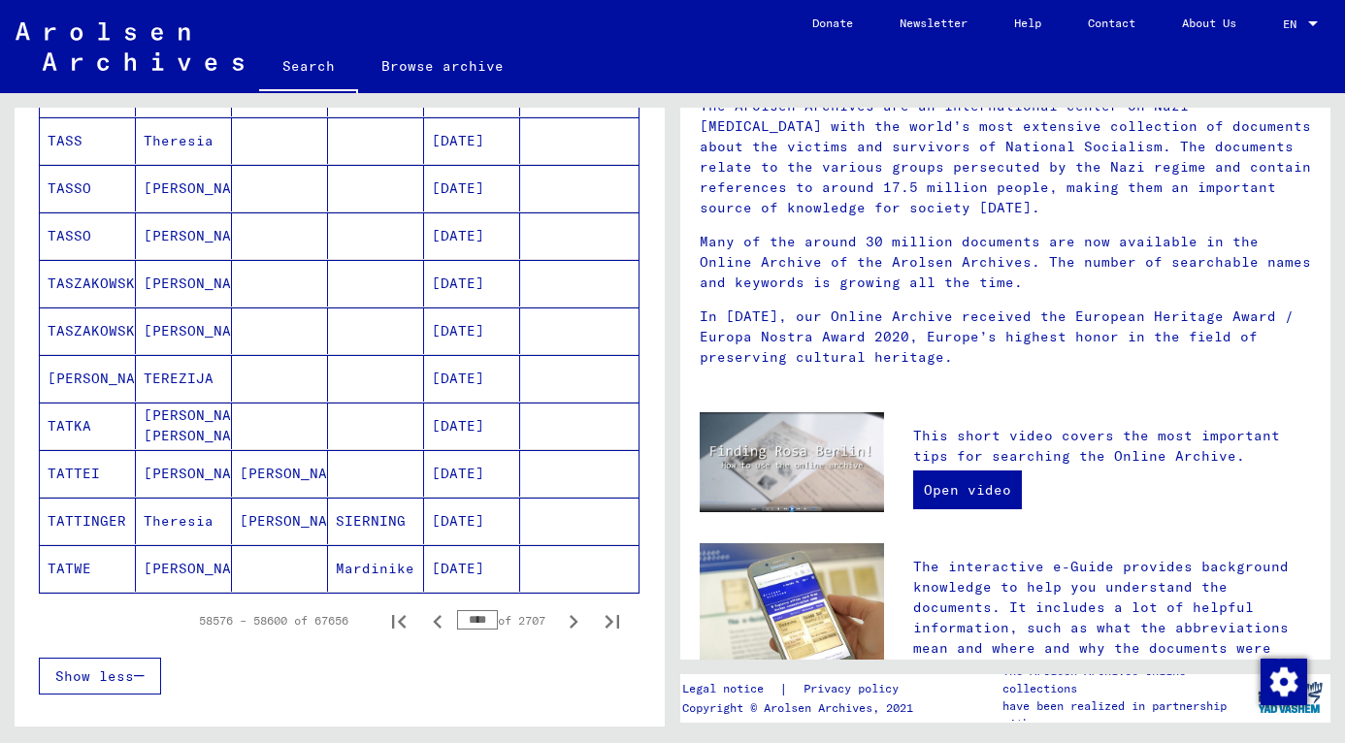
click at [433, 625] on icon "Previous page" at bounding box center [437, 622] width 9 height 14
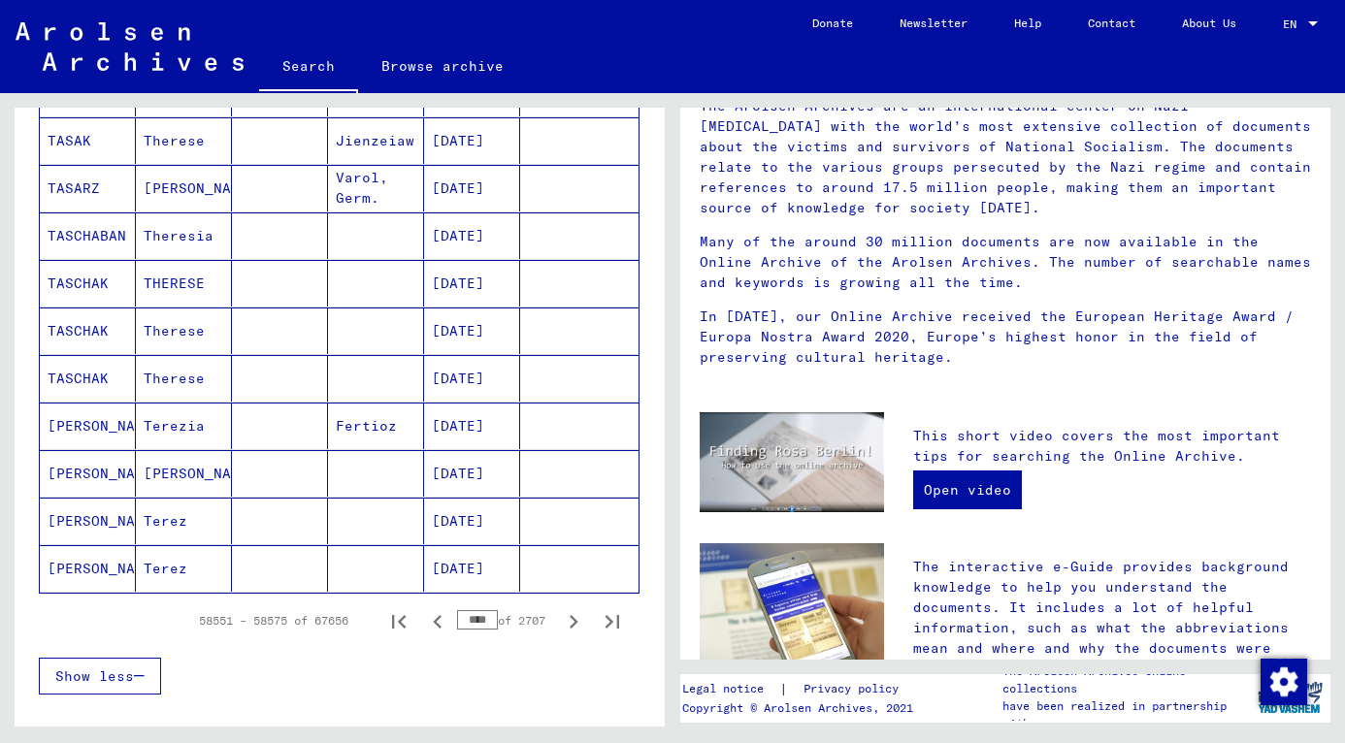
click at [433, 625] on icon "Previous page" at bounding box center [437, 622] width 9 height 14
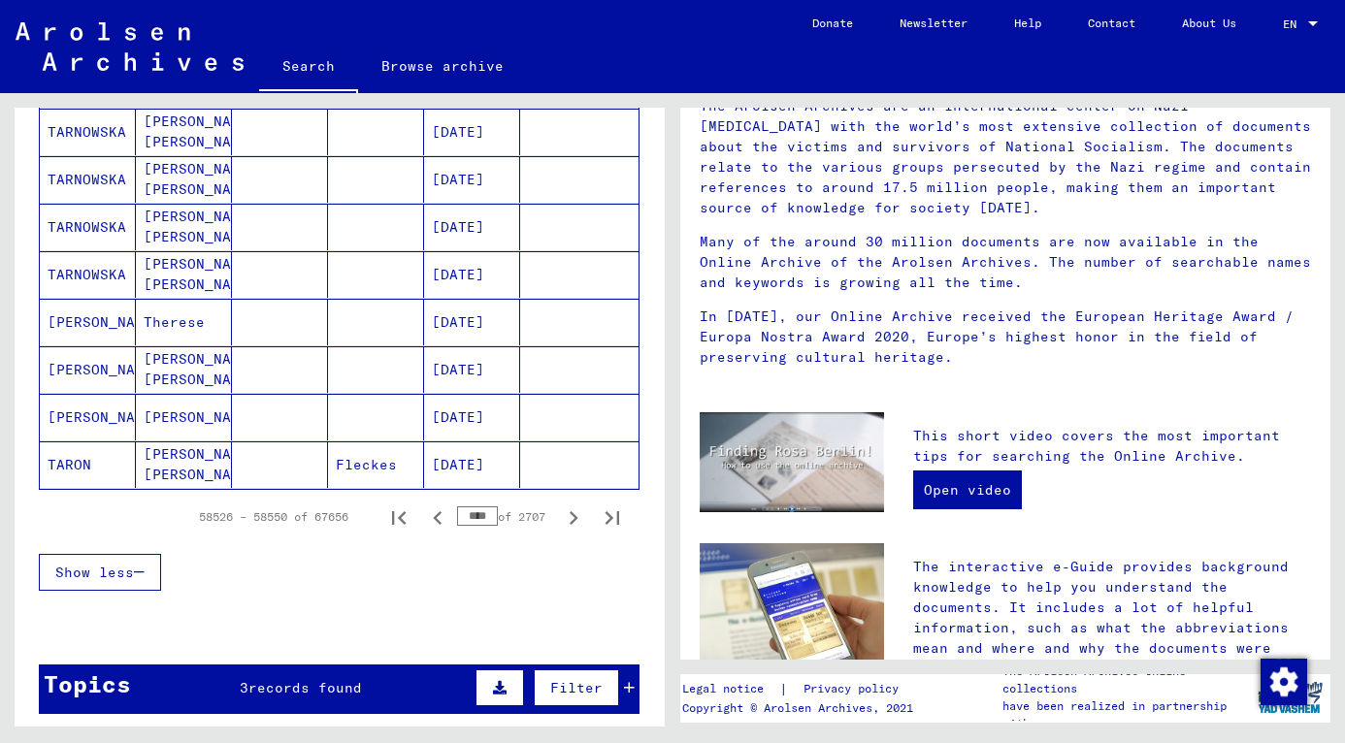
scroll to position [1094, 0]
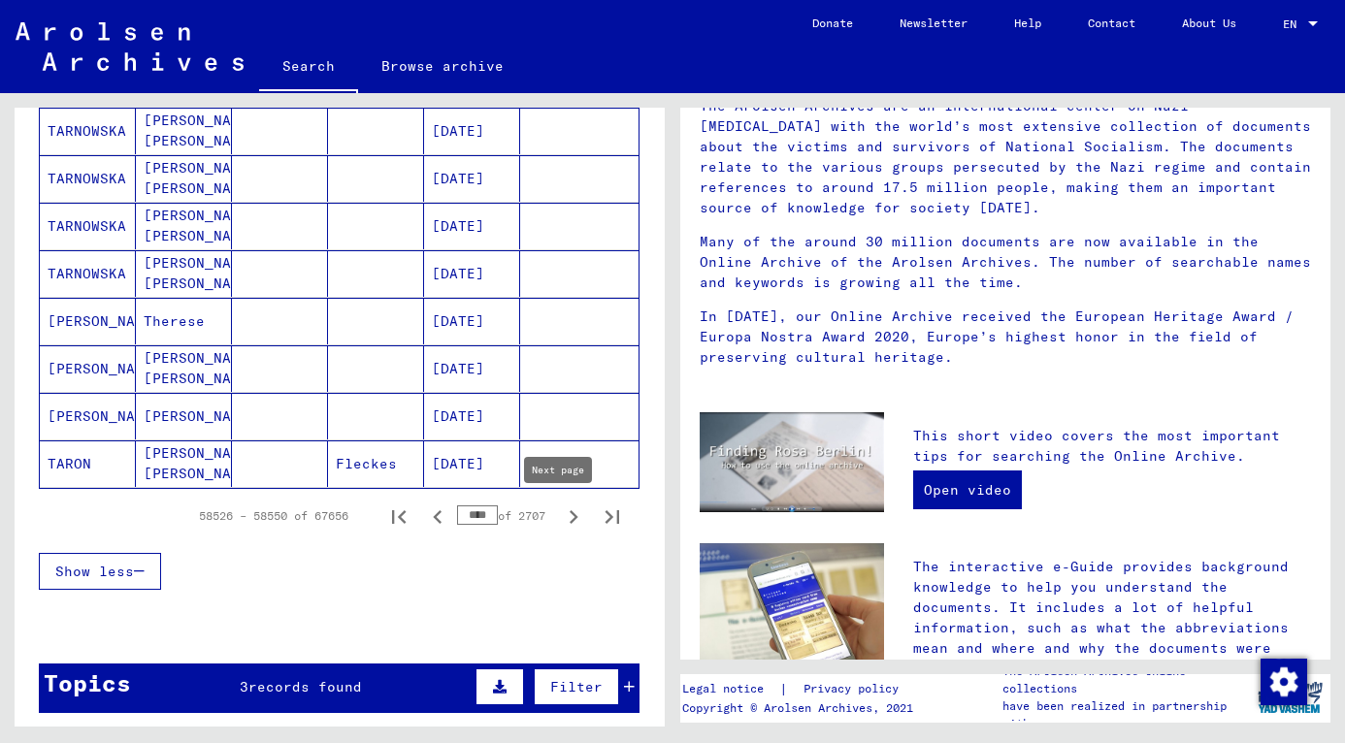
click at [570, 519] on icon "Next page" at bounding box center [574, 518] width 9 height 14
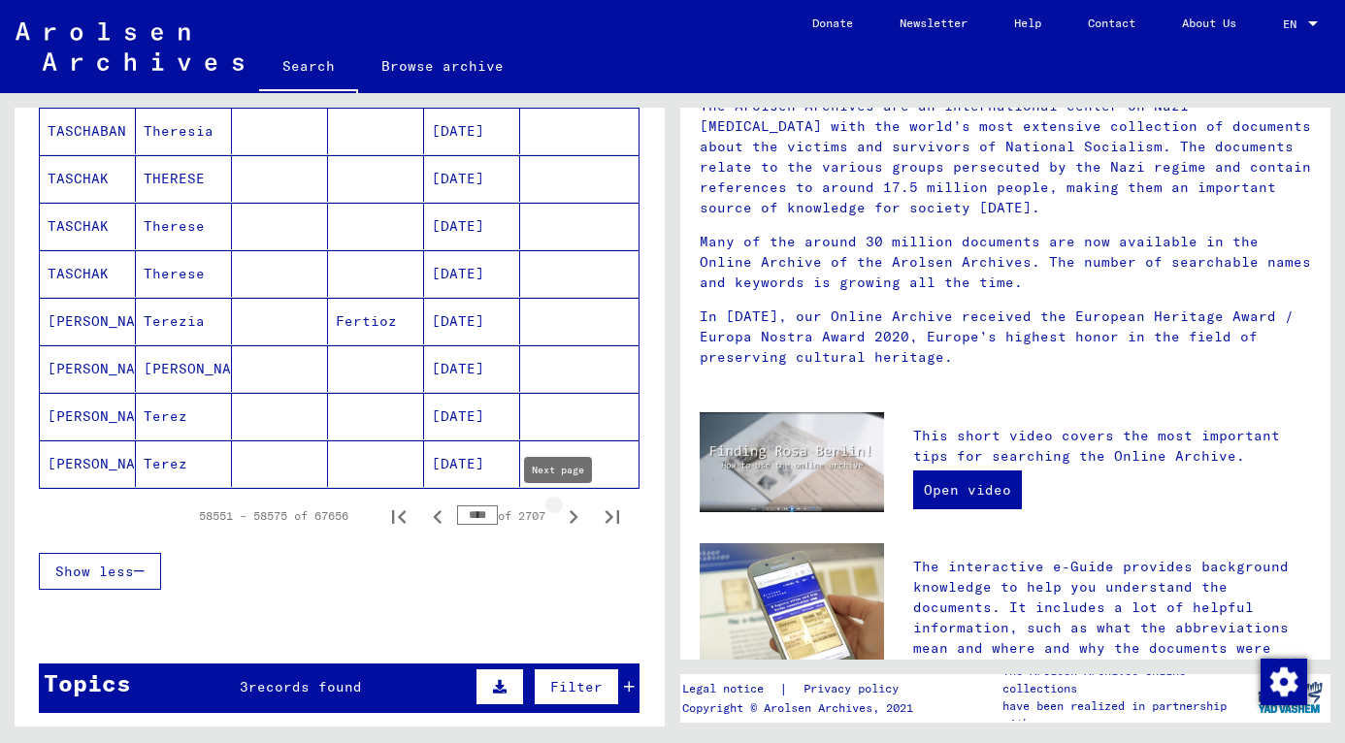
type input "****"
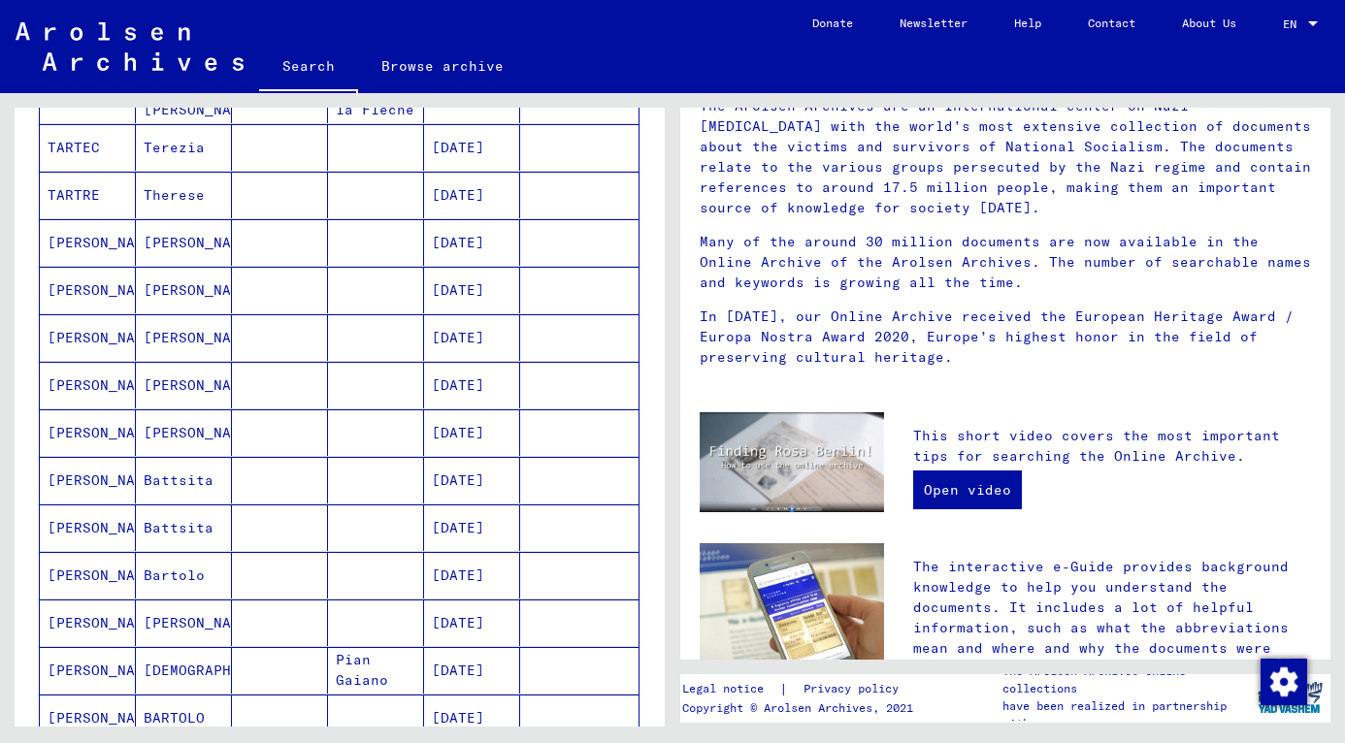
scroll to position [315, 0]
click at [82, 248] on mat-cell "[PERSON_NAME]" at bounding box center [88, 243] width 96 height 47
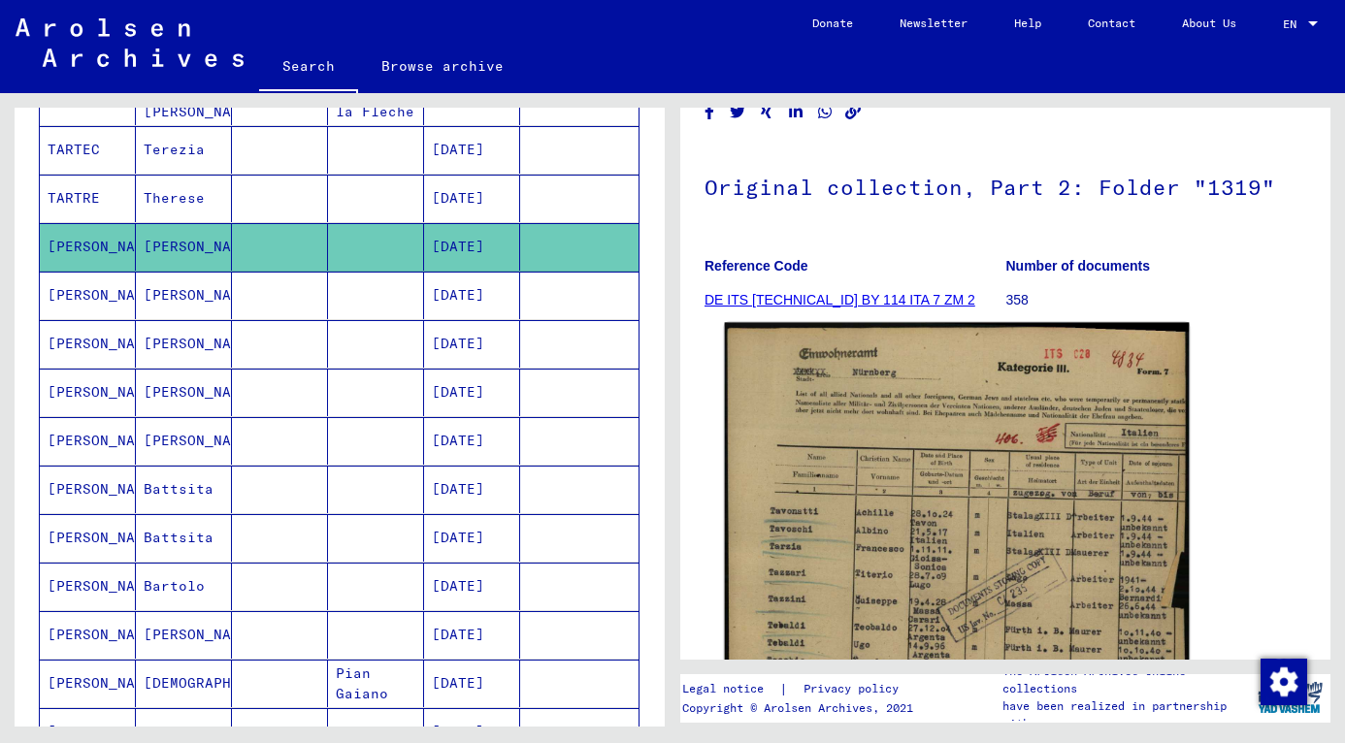
scroll to position [122, 0]
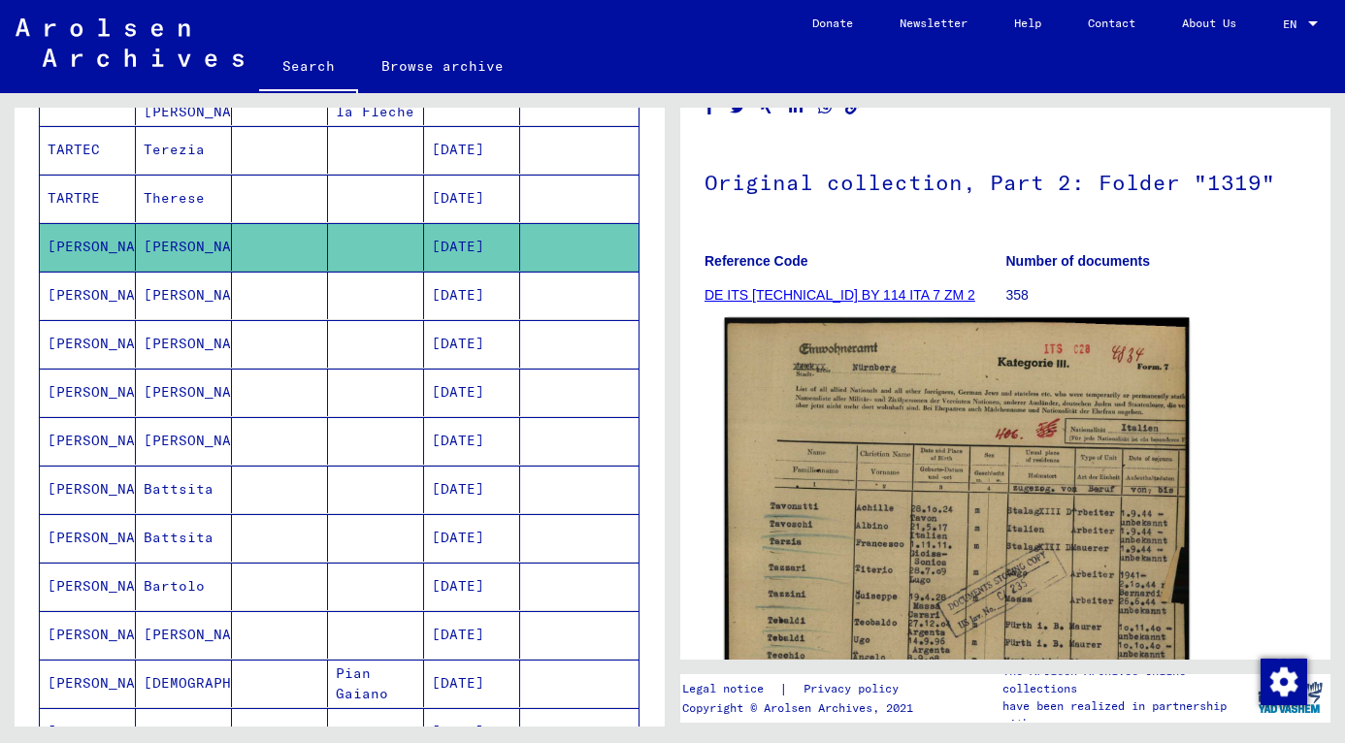
click at [940, 548] on img at bounding box center [957, 628] width 465 height 620
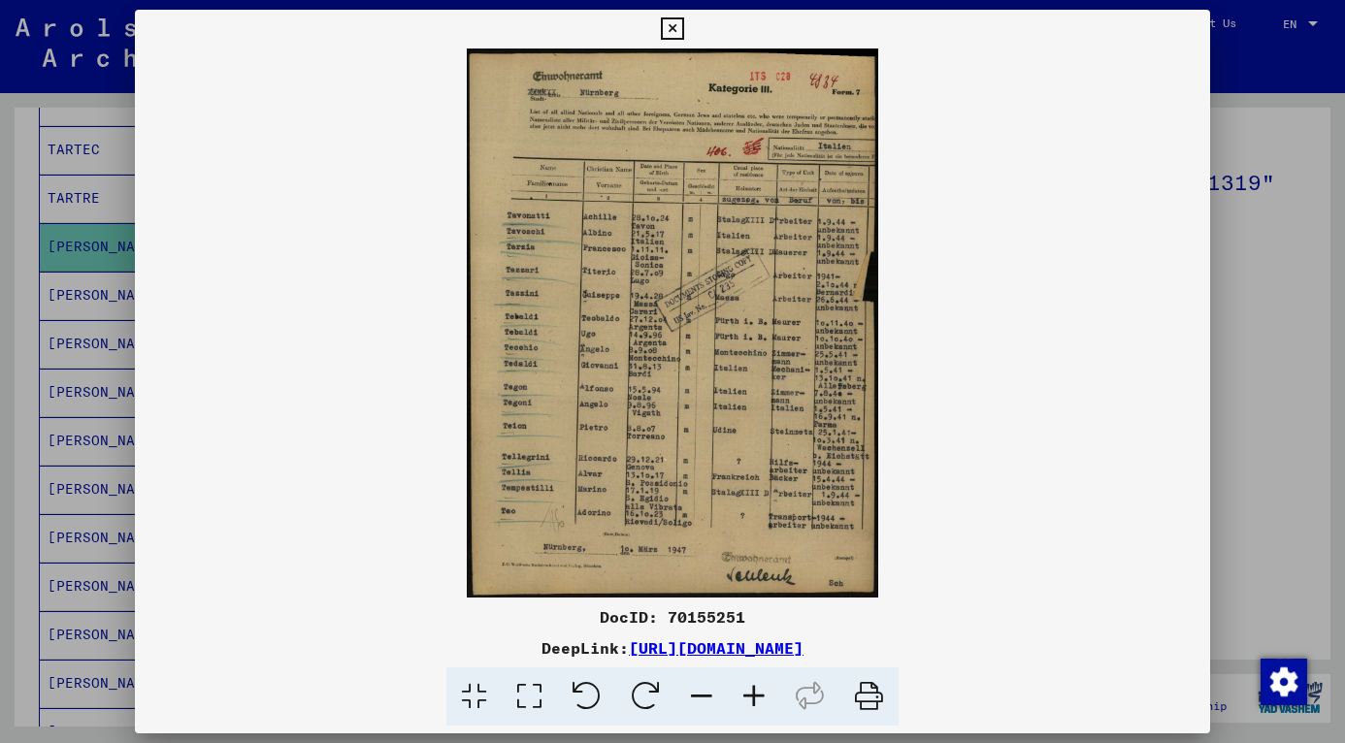
click at [666, 25] on icon at bounding box center [672, 28] width 22 height 23
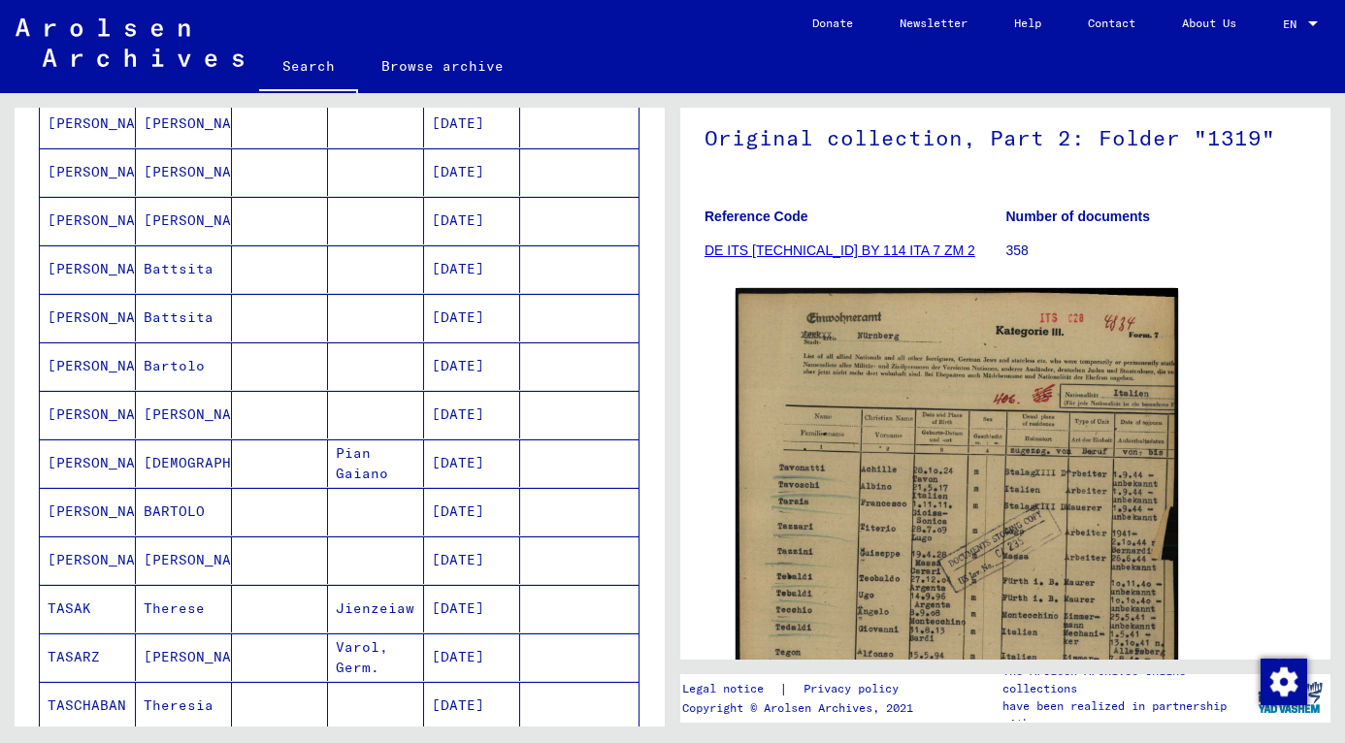
scroll to position [535, 0]
click at [82, 411] on mat-cell "[PERSON_NAME]" at bounding box center [88, 416] width 96 height 48
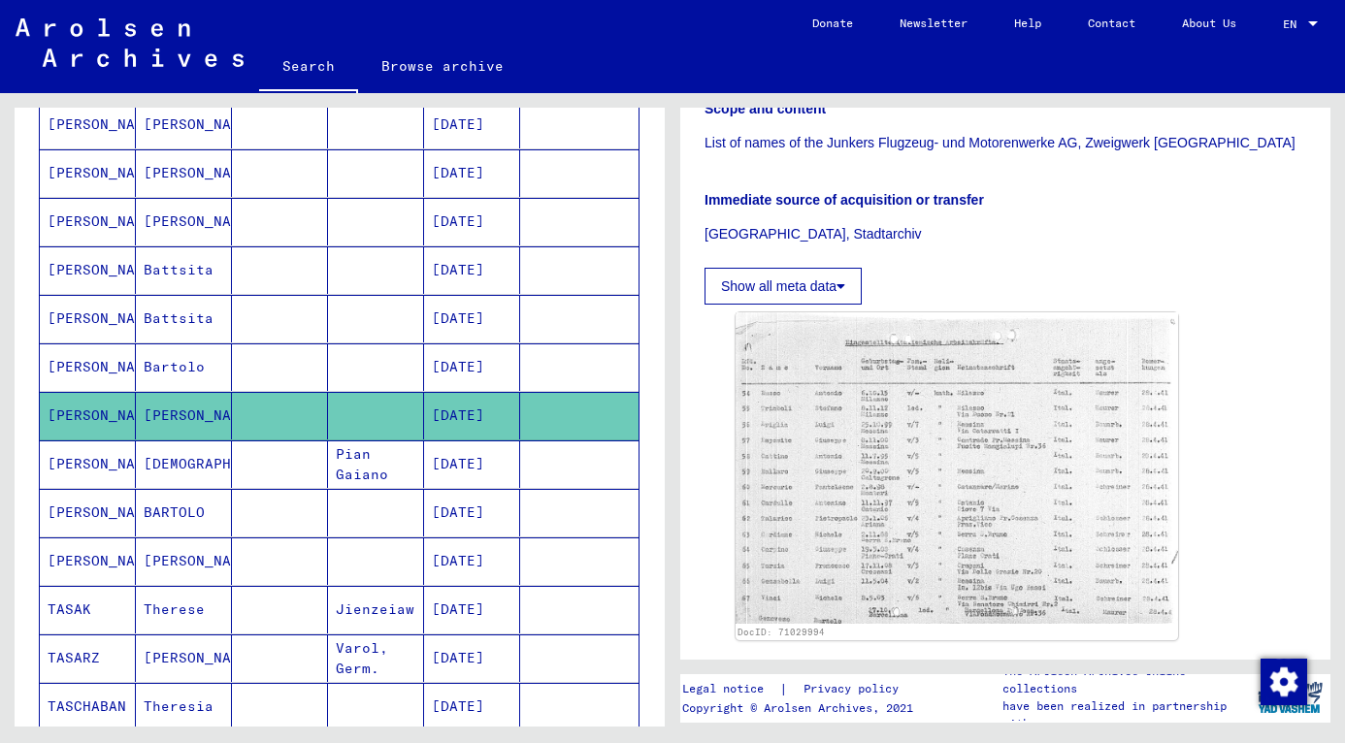
scroll to position [406, 0]
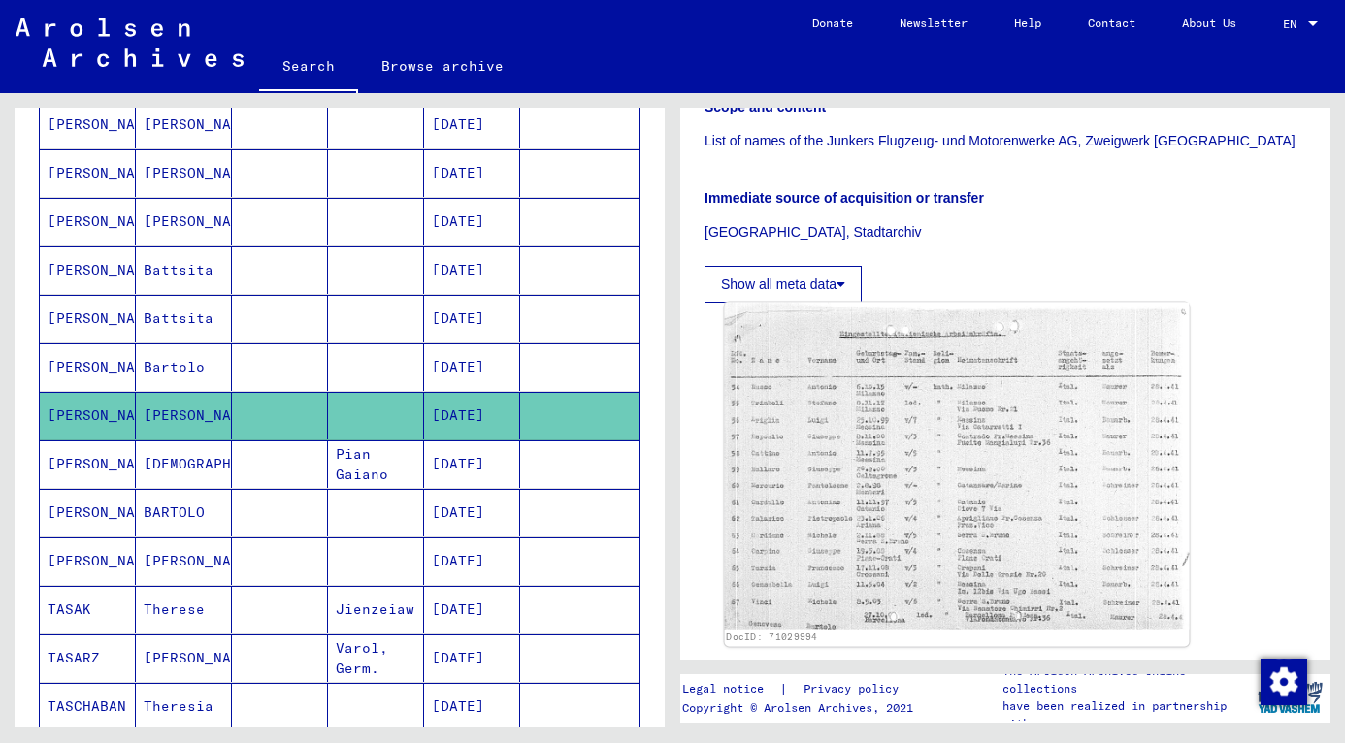
click at [864, 569] on img at bounding box center [957, 466] width 465 height 327
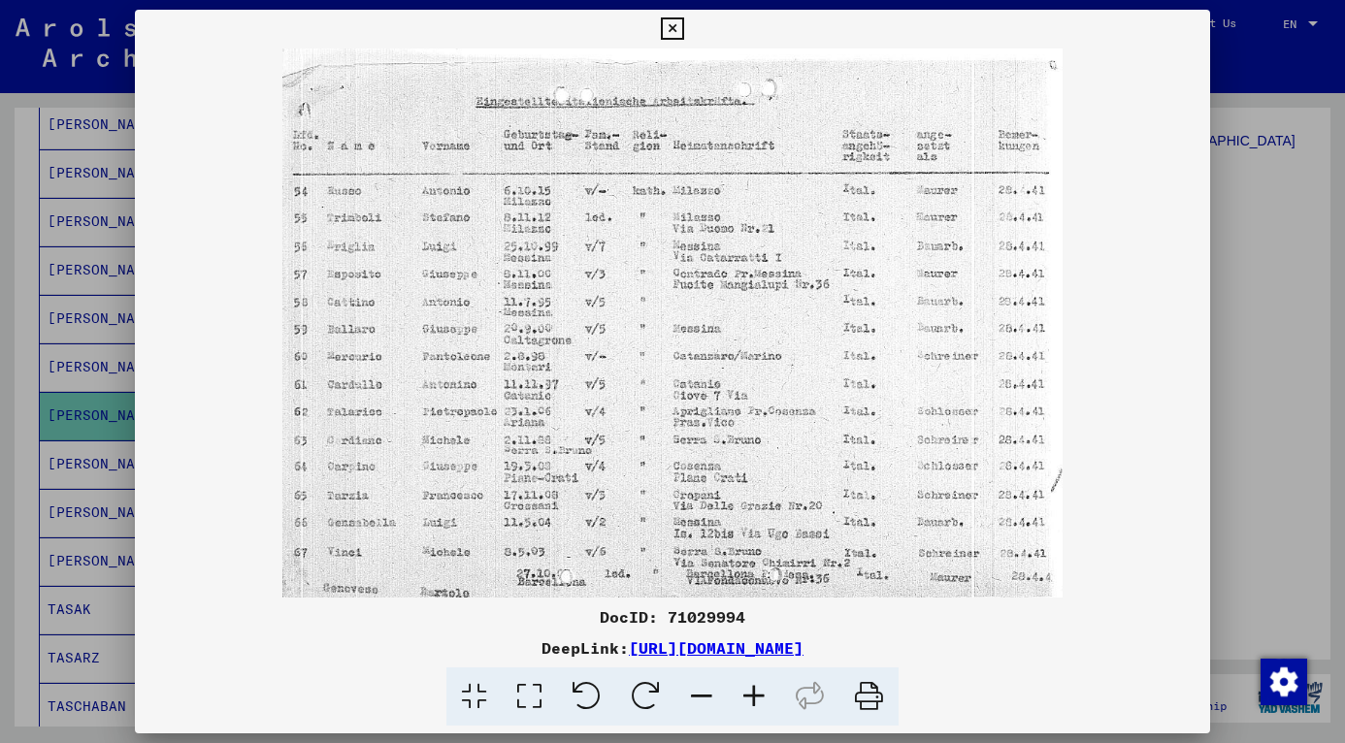
click at [674, 32] on icon at bounding box center [672, 28] width 22 height 23
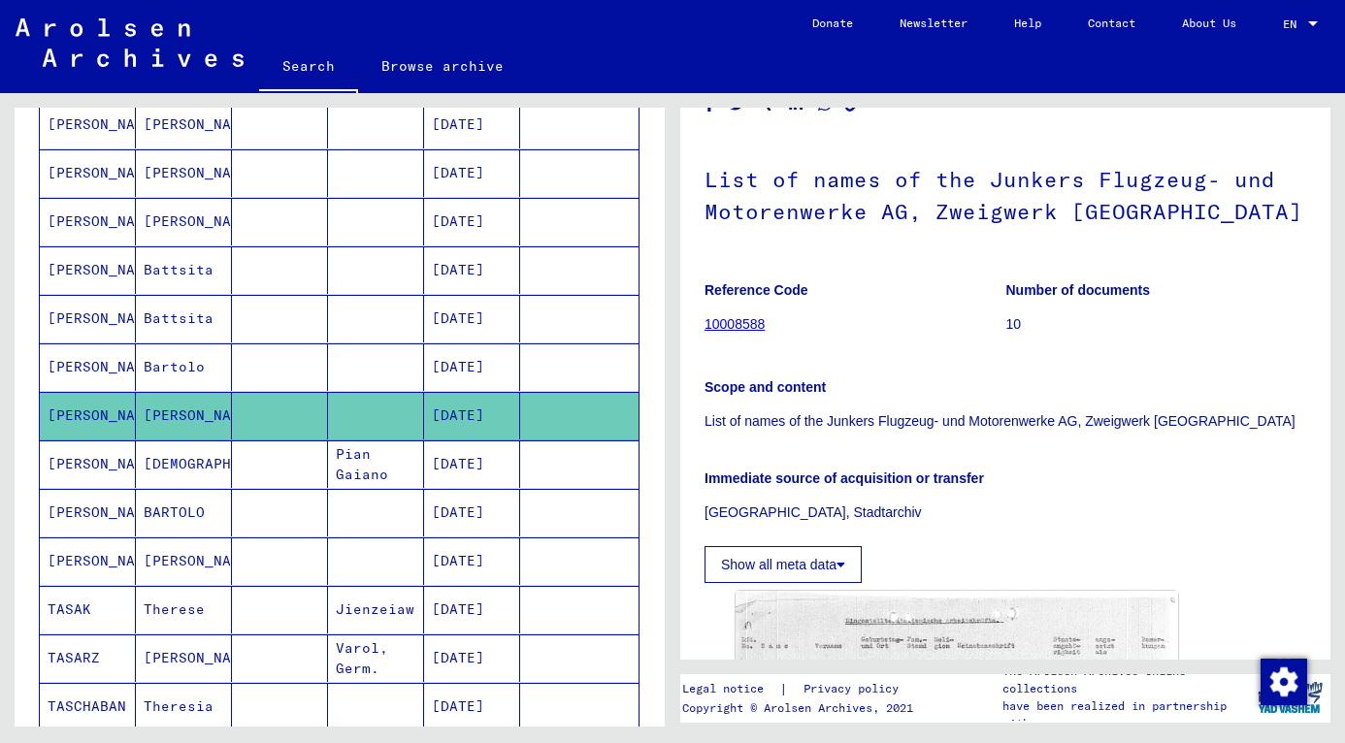
scroll to position [124, 0]
click at [746, 323] on link "10008588" at bounding box center [735, 325] width 60 height 16
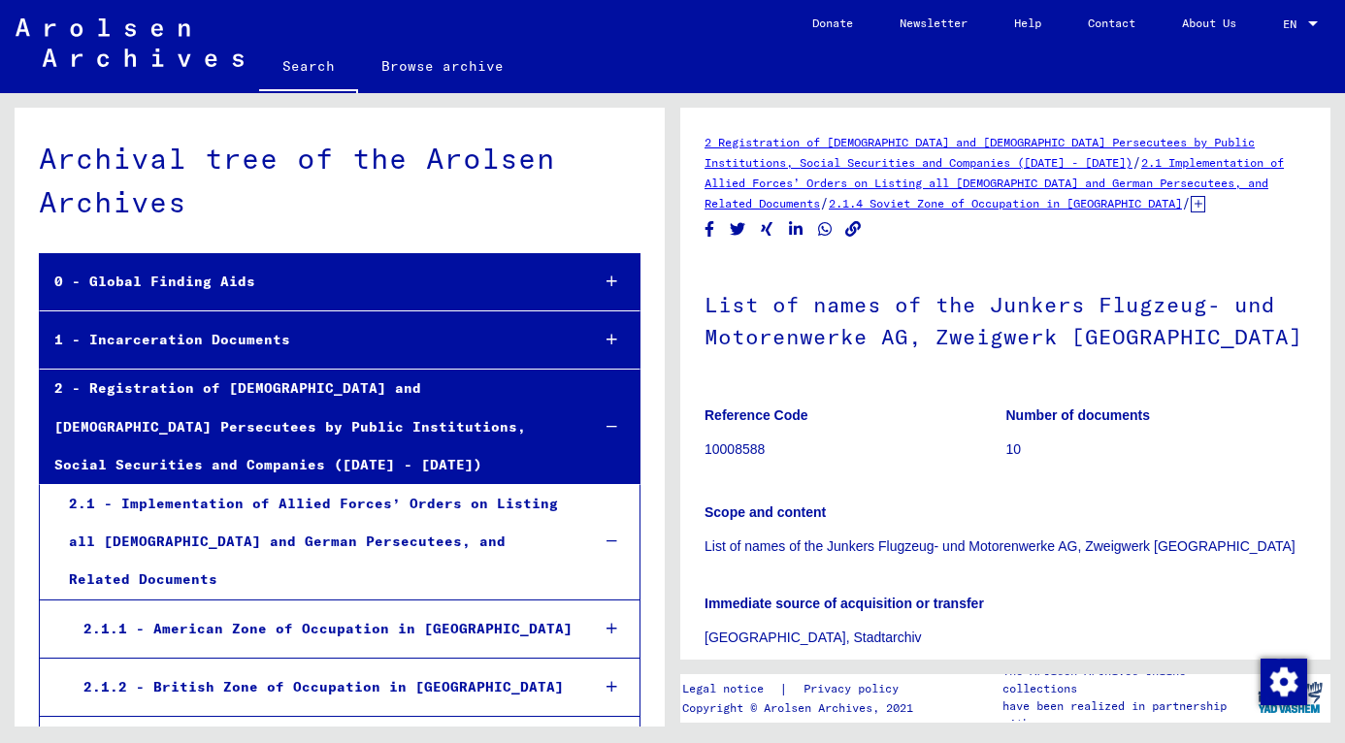
scroll to position [15840, 0]
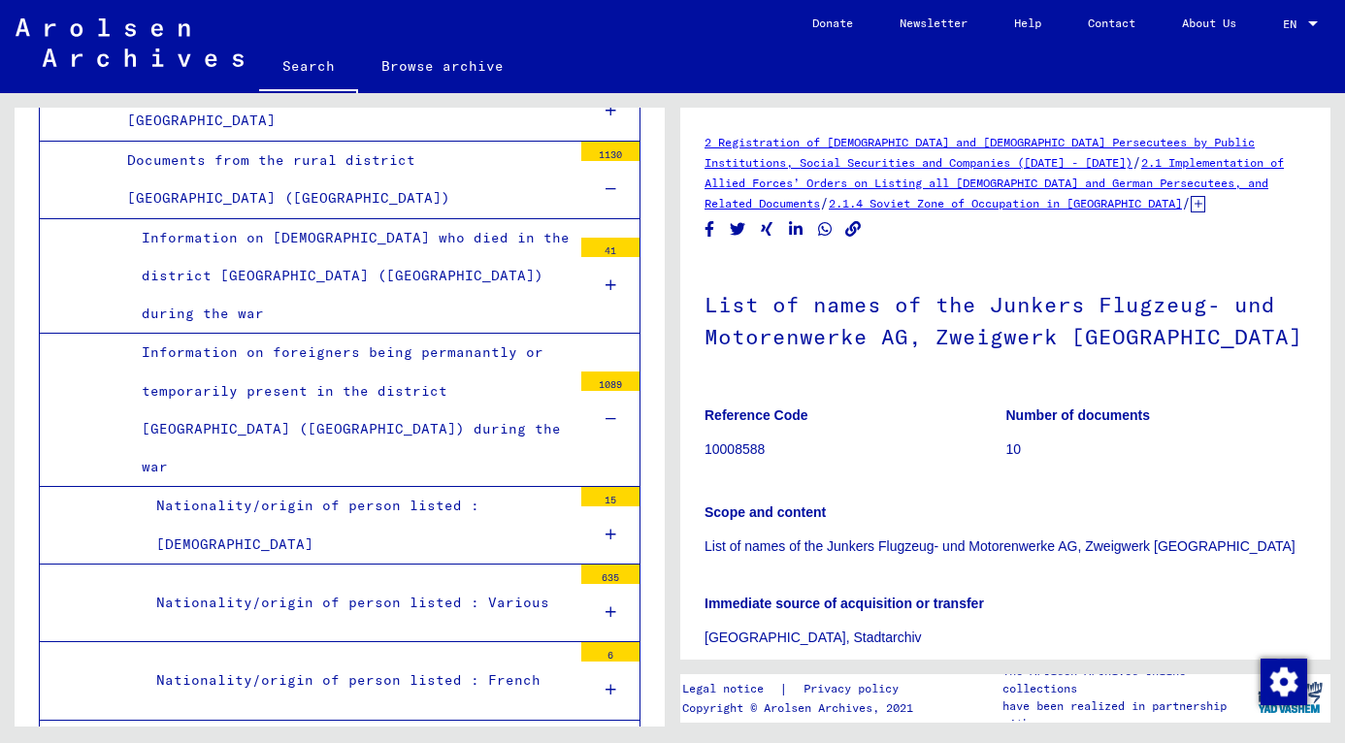
click at [746, 323] on h1 "List of names of the Junkers Flugzeug- und Motorenwerke AG, Zweigwerk [GEOGRAPH…" at bounding box center [1006, 318] width 602 height 117
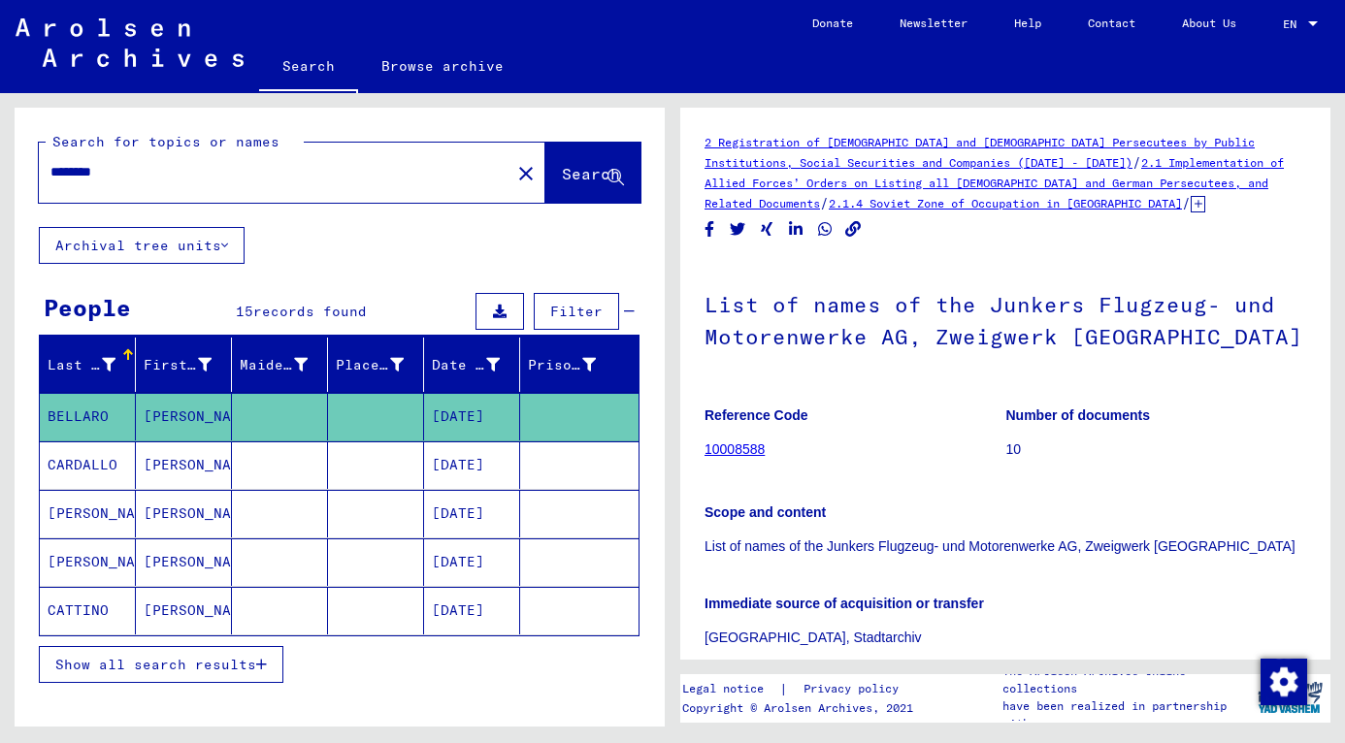
drag, startPoint x: 182, startPoint y: 181, endPoint x: -28, endPoint y: 203, distance: 211.7
click at [0, 203] on html "Search Browse archive Donate Newsletter Help Contact About Us Search Browse arc…" at bounding box center [672, 371] width 1345 height 743
type input "******"
click at [586, 172] on span "Search" at bounding box center [591, 173] width 58 height 19
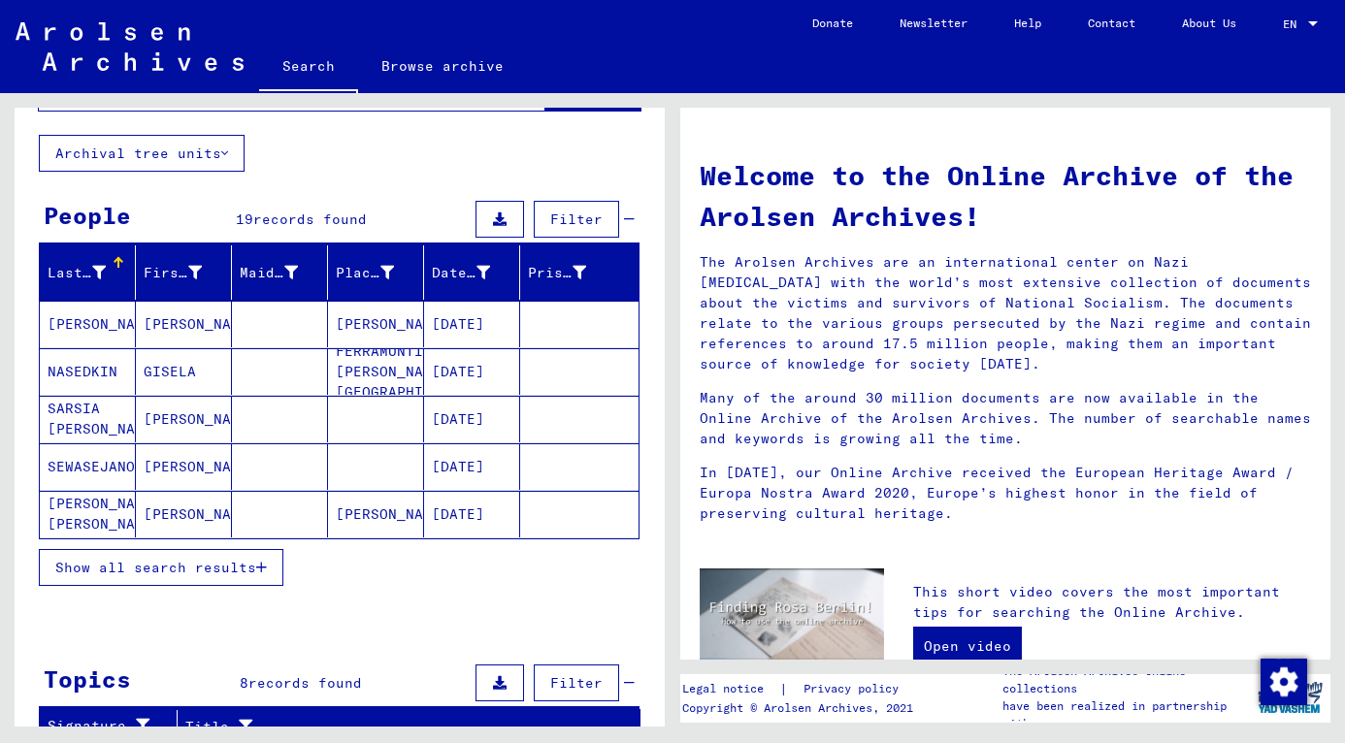
scroll to position [97, 0]
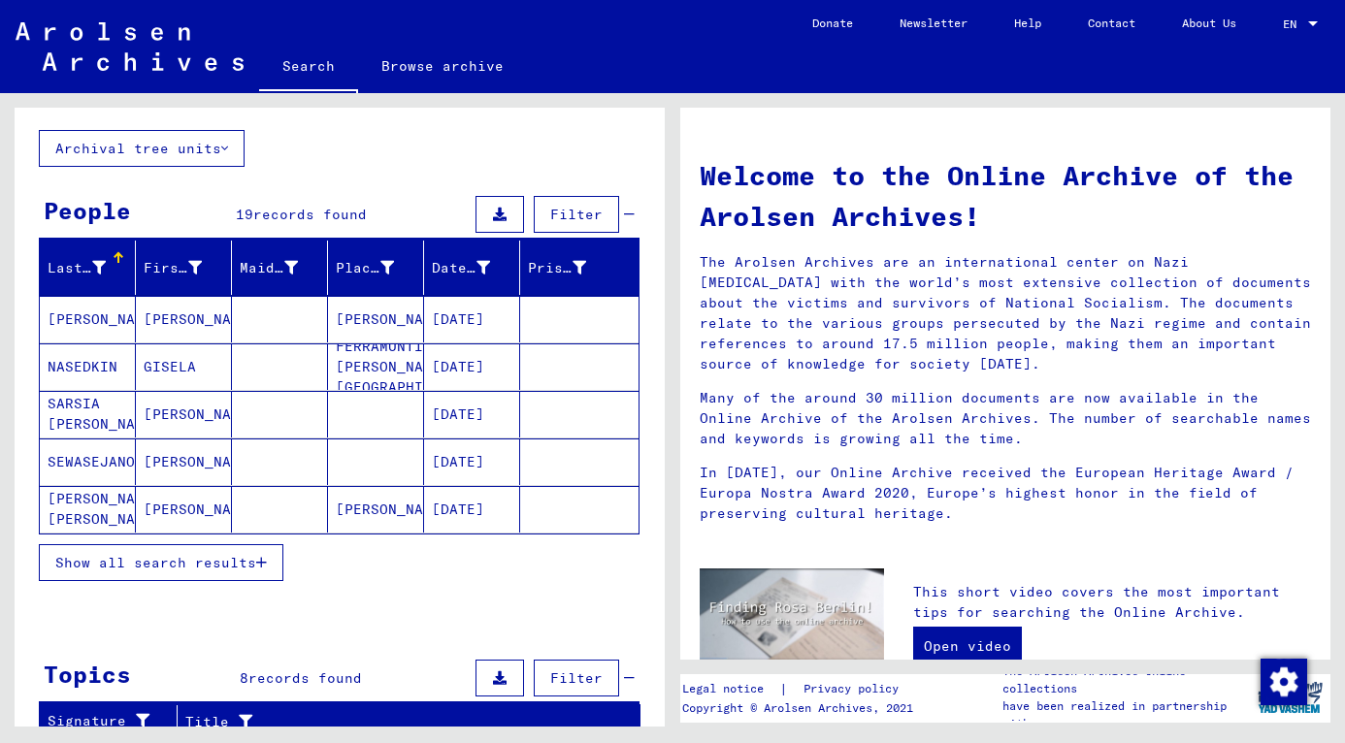
click at [206, 559] on span "Show all search results" at bounding box center [155, 562] width 201 height 17
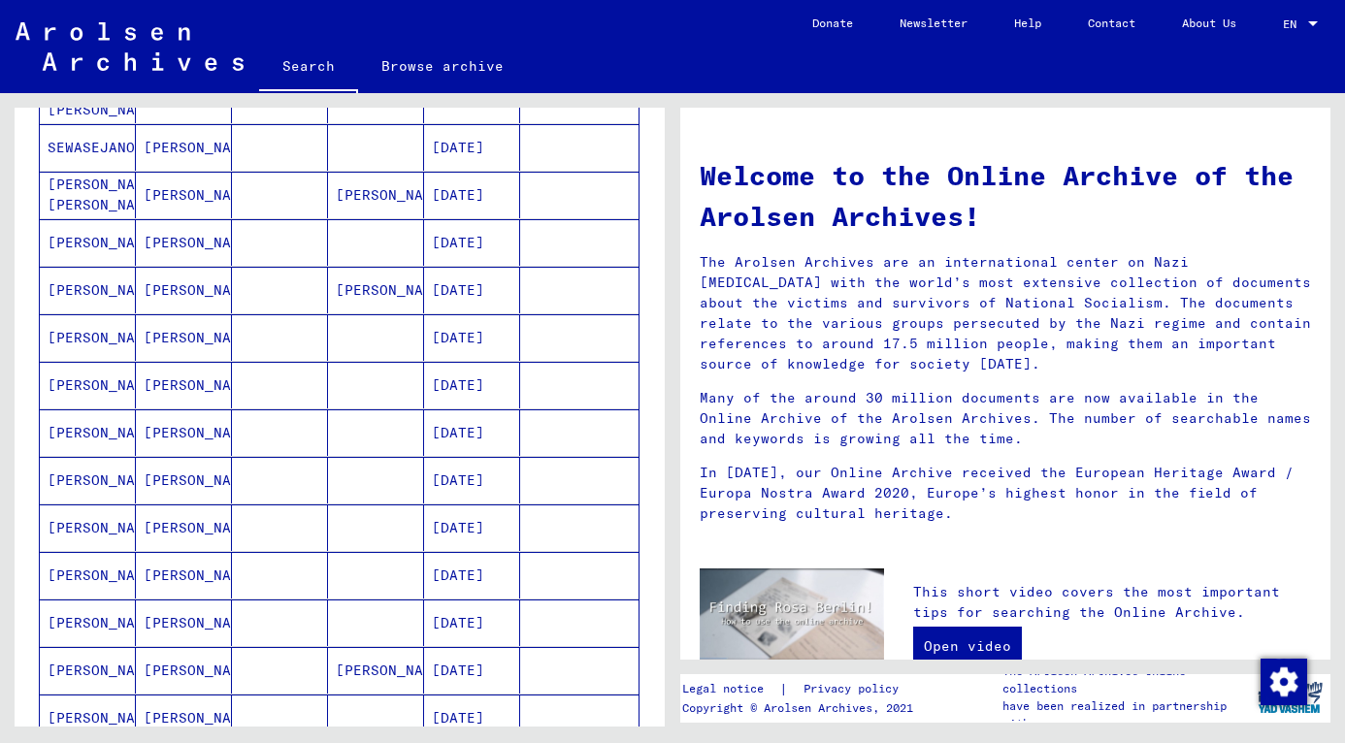
scroll to position [415, 0]
